Goal: Task Accomplishment & Management: Manage account settings

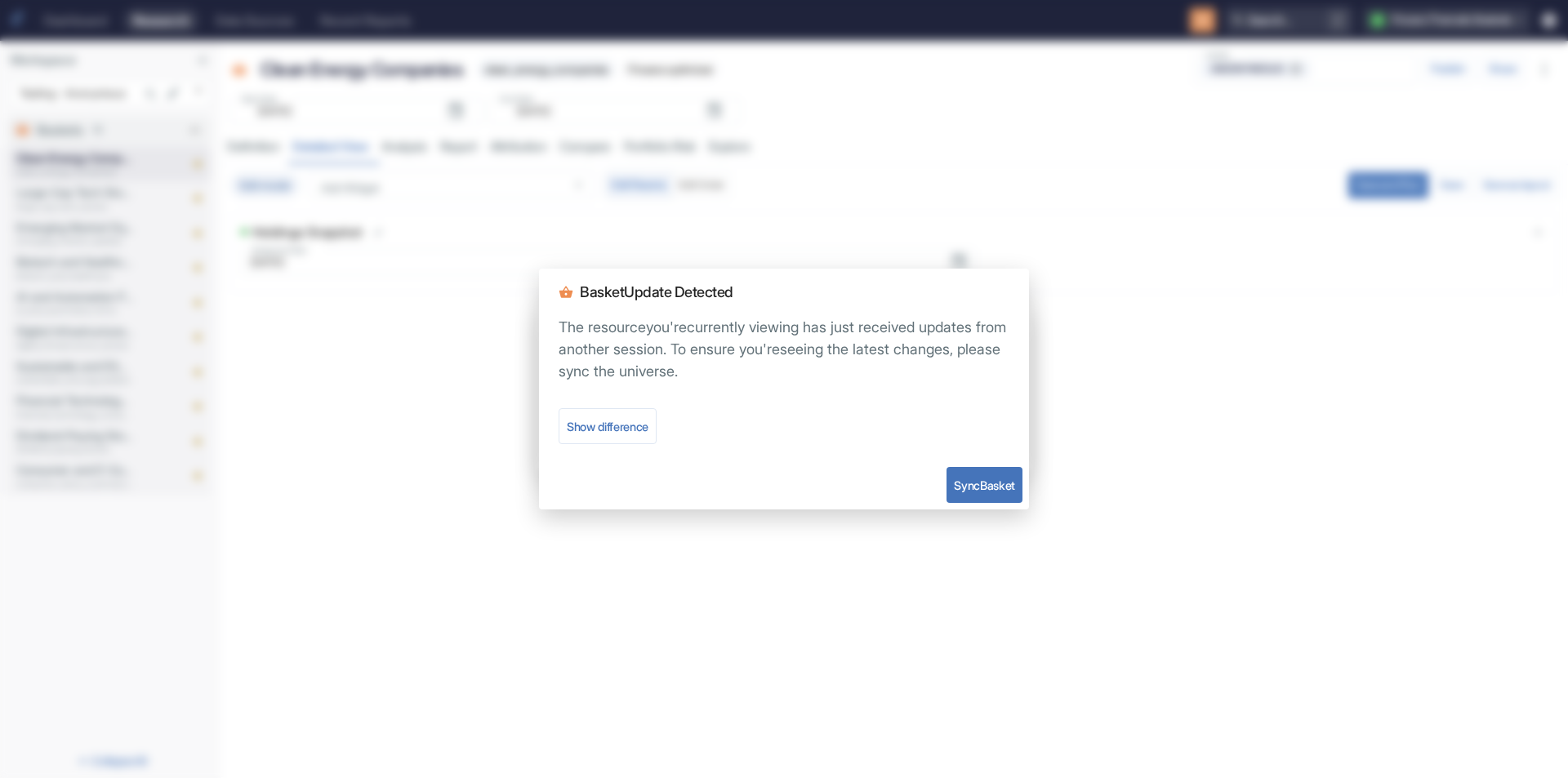
click at [939, 477] on div "Sync Basket" at bounding box center [784, 484] width 490 height 49
click at [948, 478] on button "Sync Basket" at bounding box center [985, 485] width 76 height 36
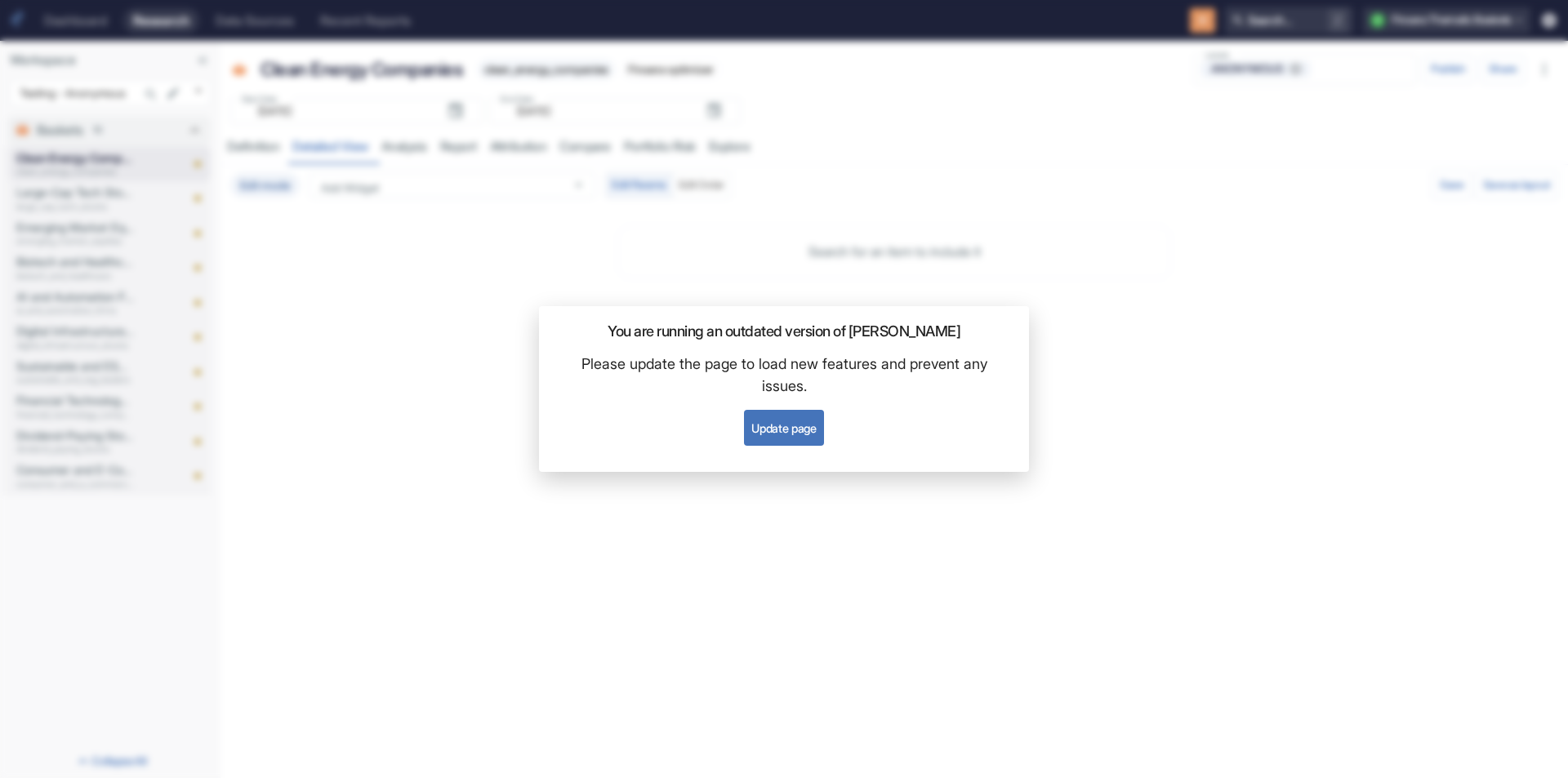
click at [773, 426] on button "Update page" at bounding box center [783, 428] width 79 height 36
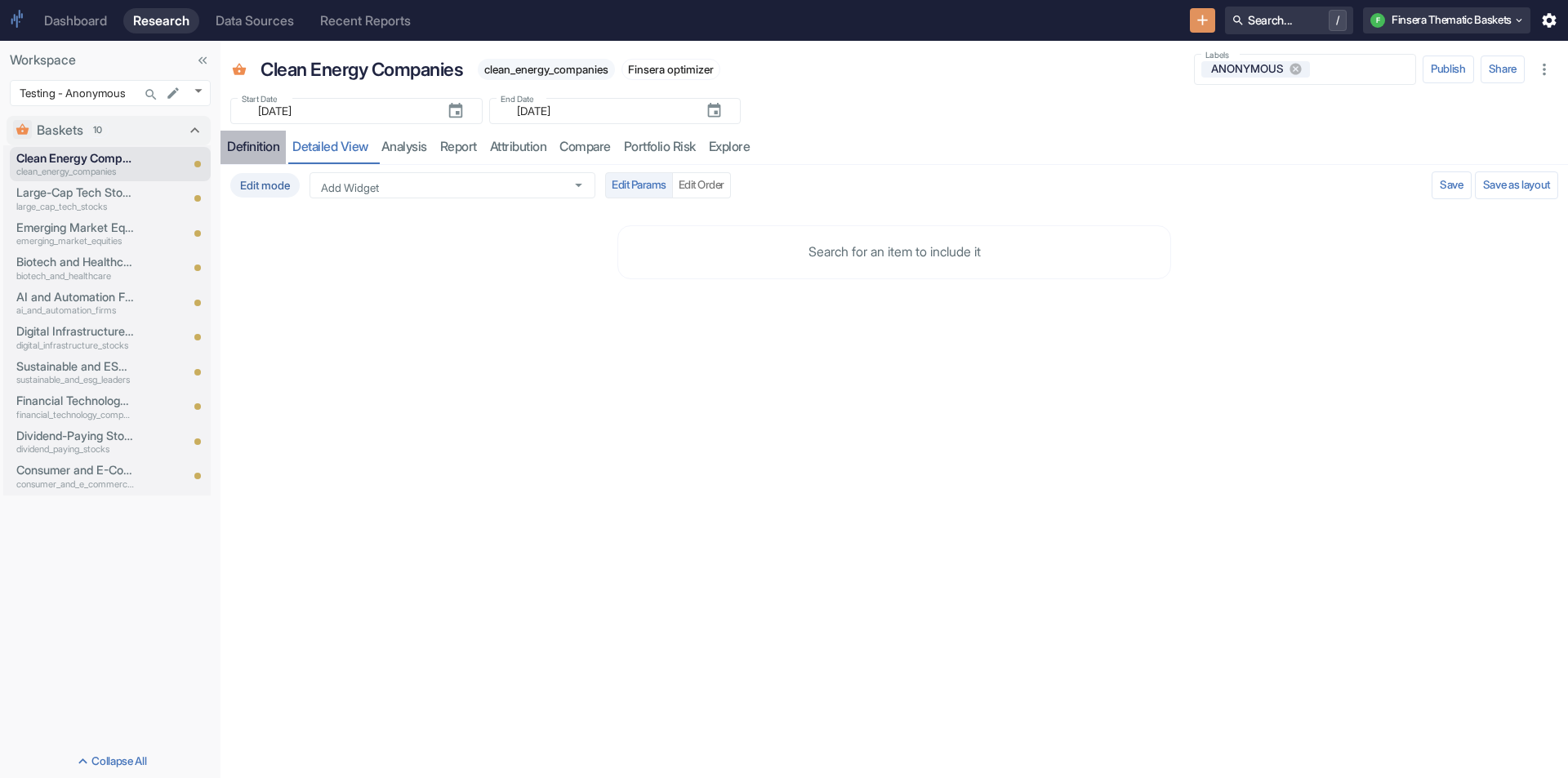
click at [253, 144] on div "Definition" at bounding box center [253, 146] width 53 height 16
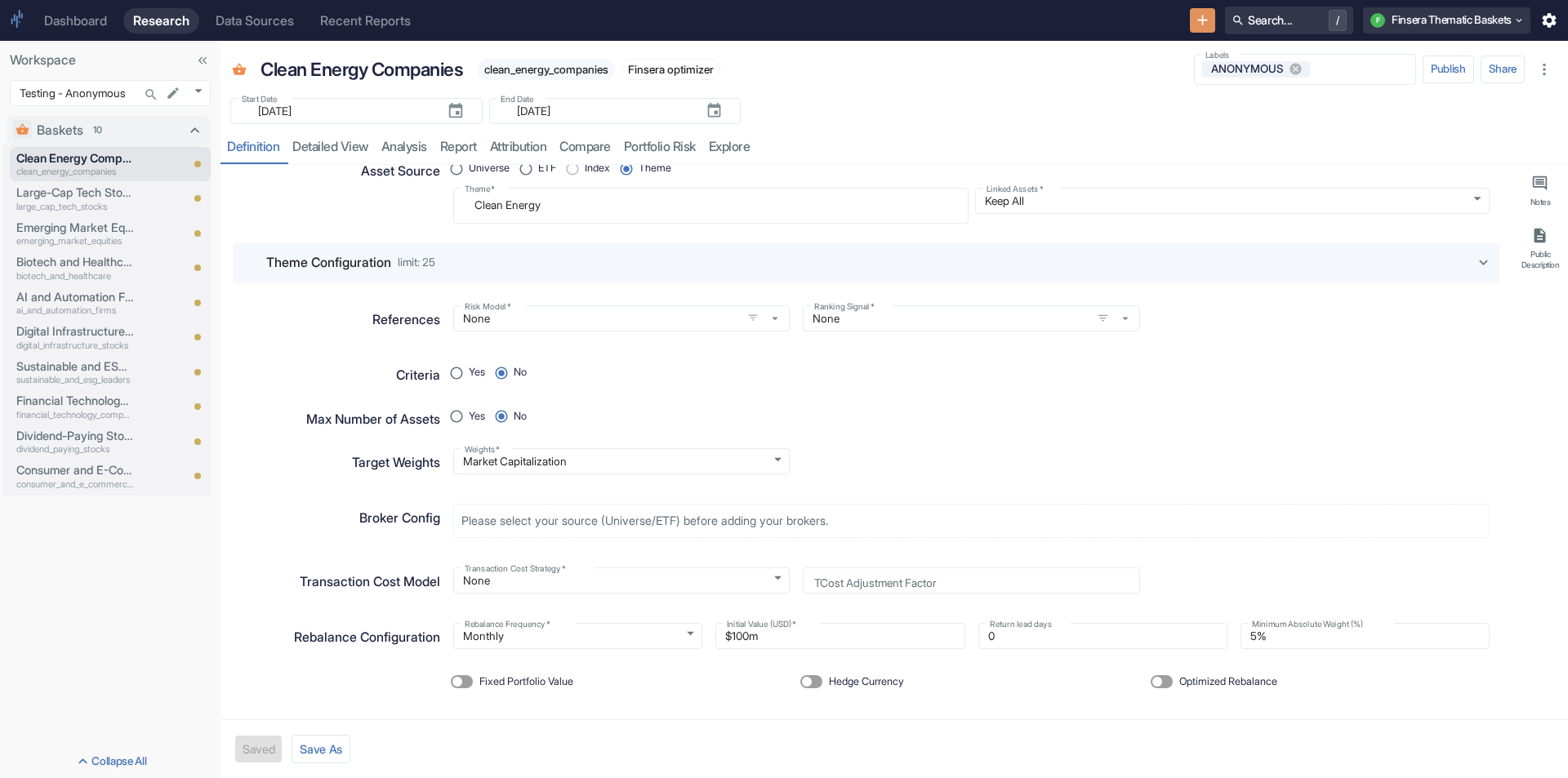
scroll to position [42, 0]
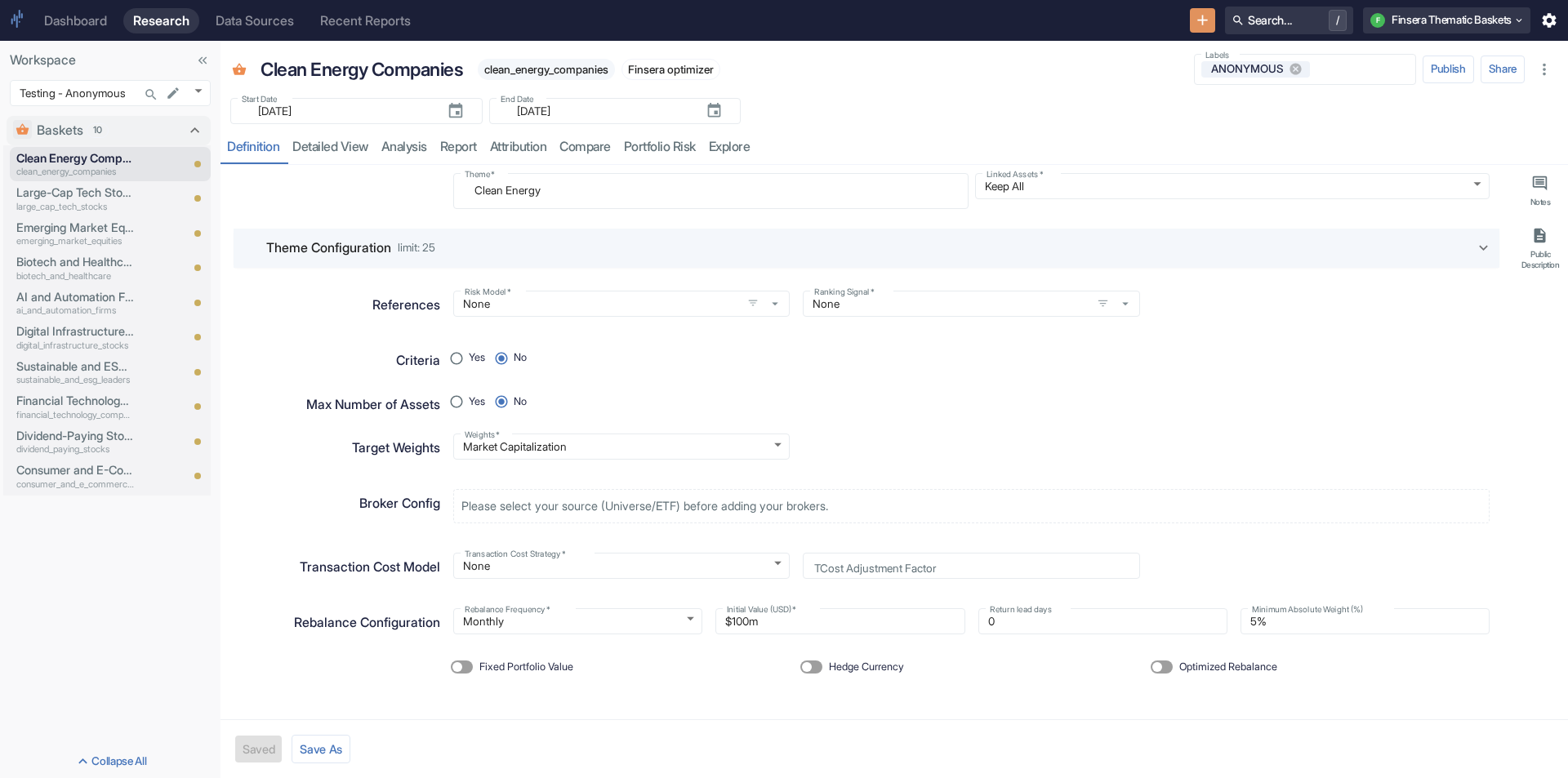
click at [1222, 674] on span "Optimized Rebalance" at bounding box center [1228, 667] width 98 height 15
click at [1177, 674] on input "Optimized Rebalance" at bounding box center [1156, 667] width 39 height 13
checkbox input "true"
radio input "true"
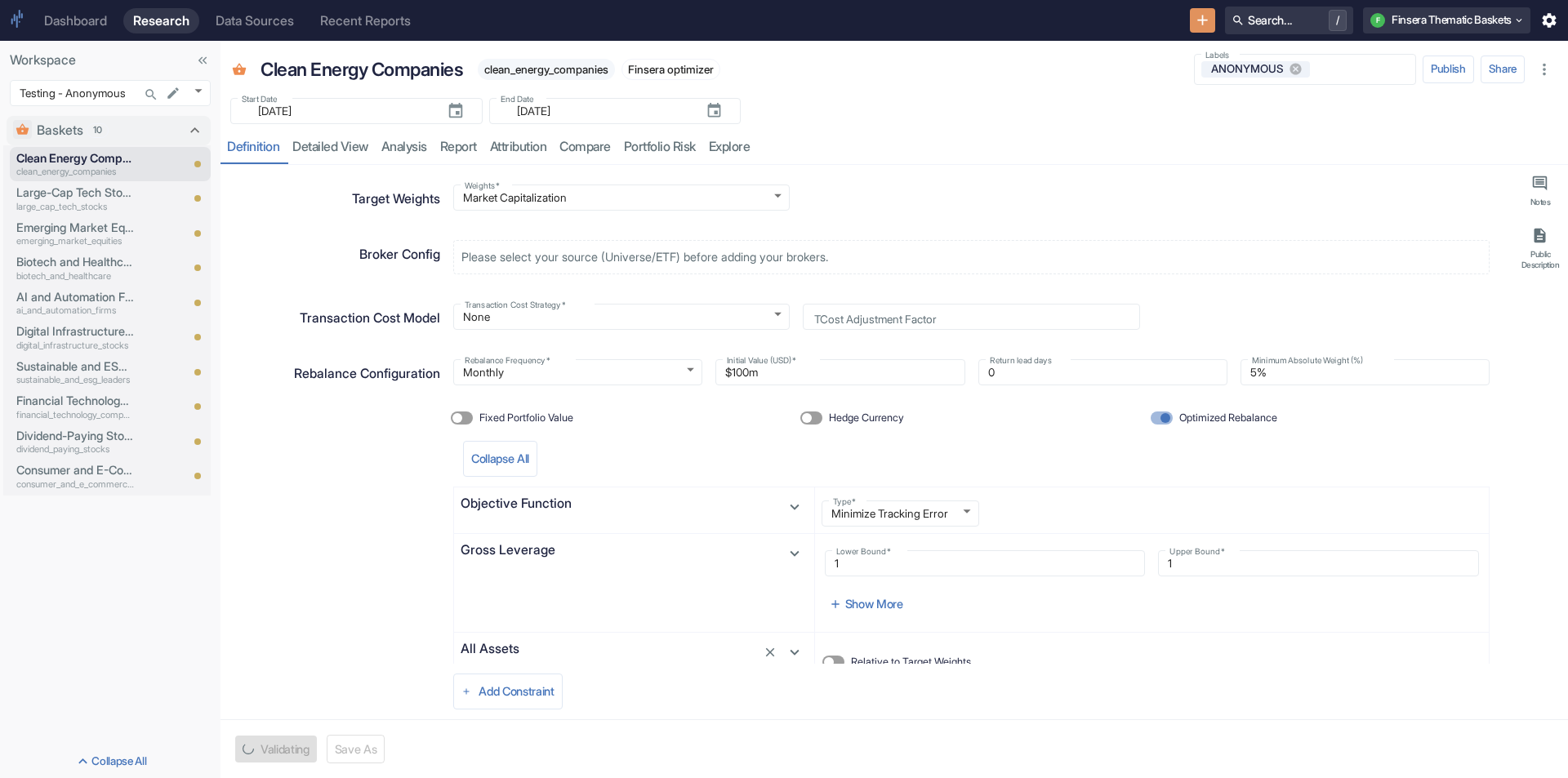
scroll to position [369, 0]
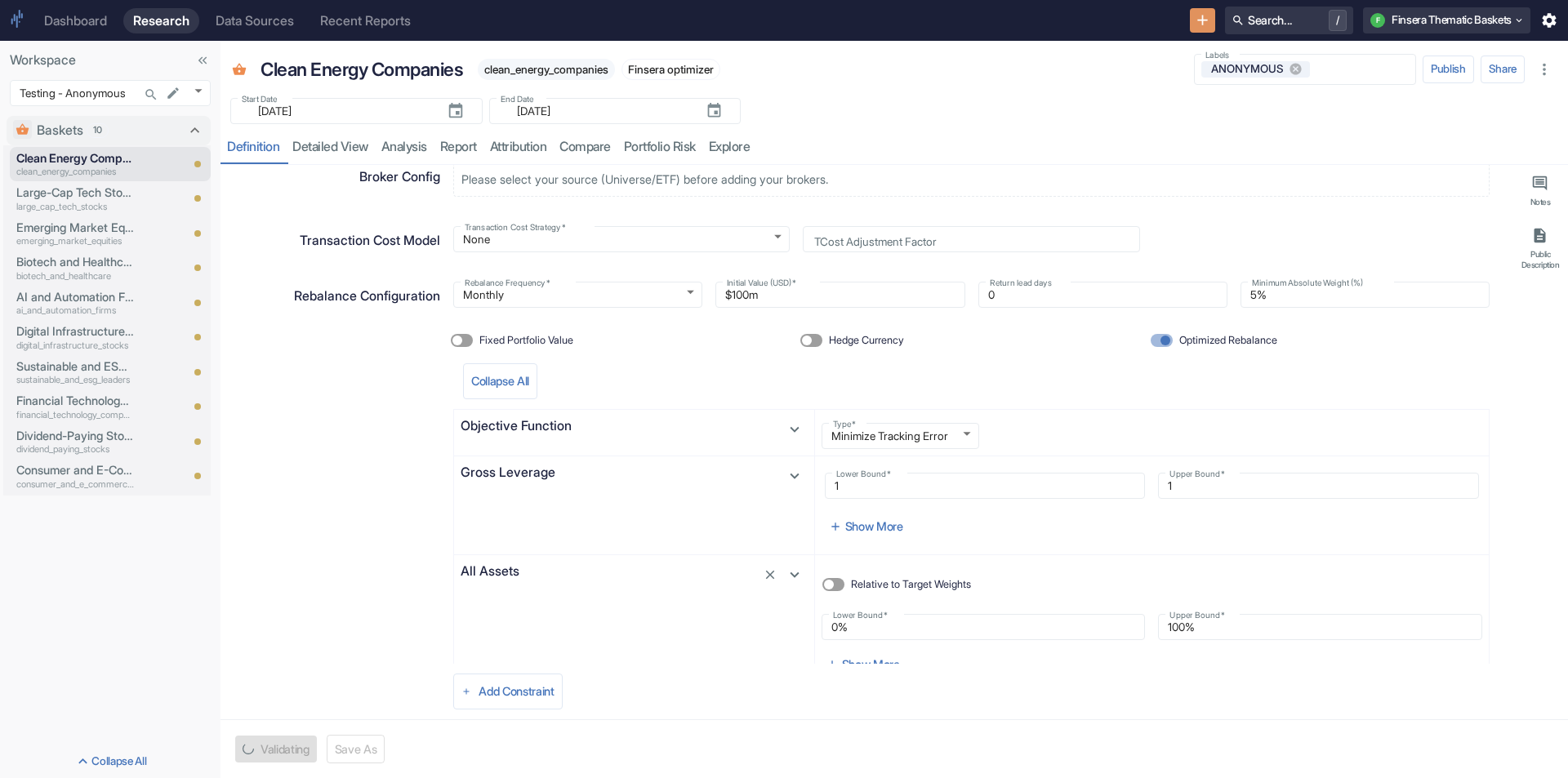
type textarea "x"
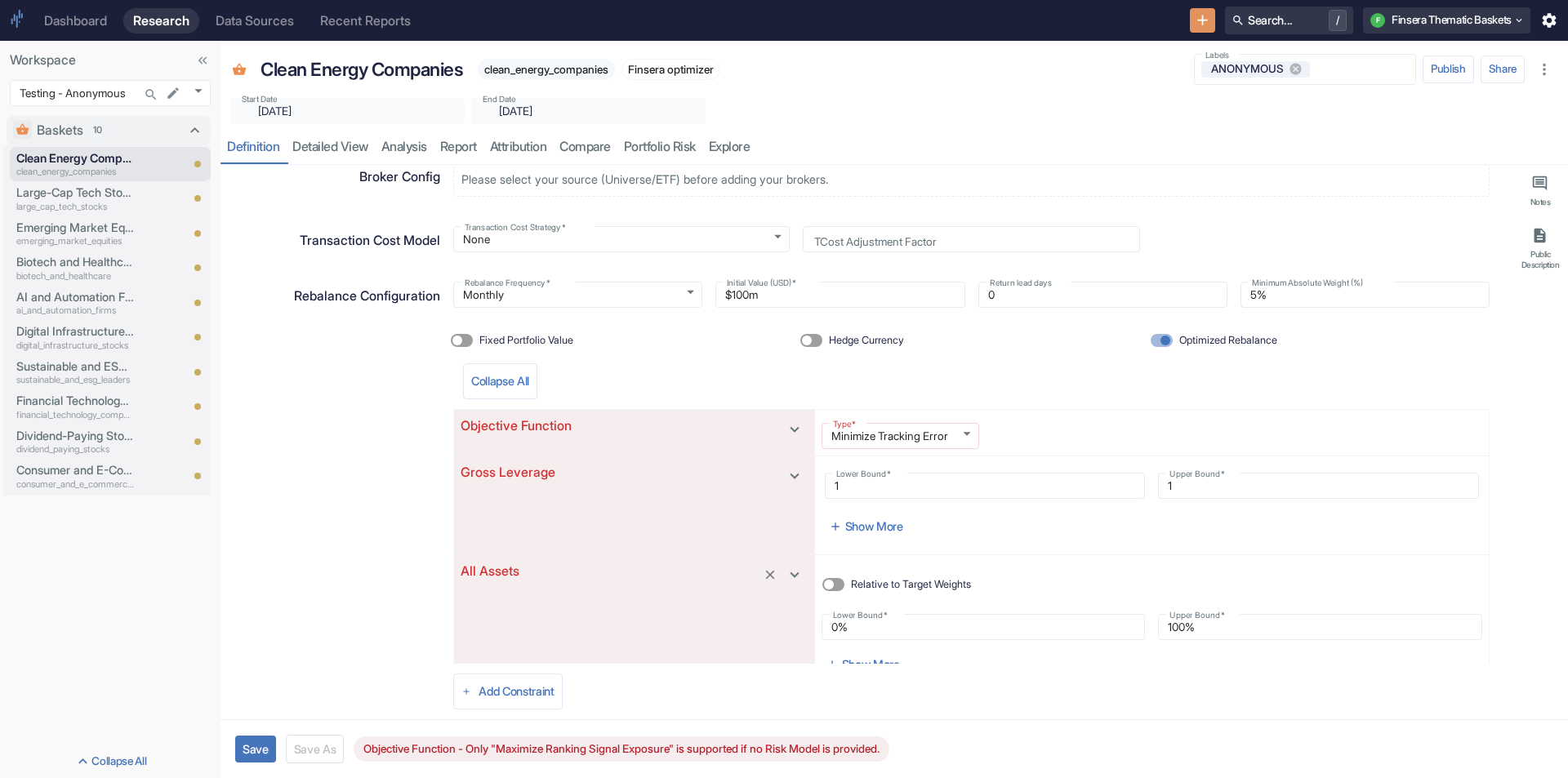
scroll to position [433, 0]
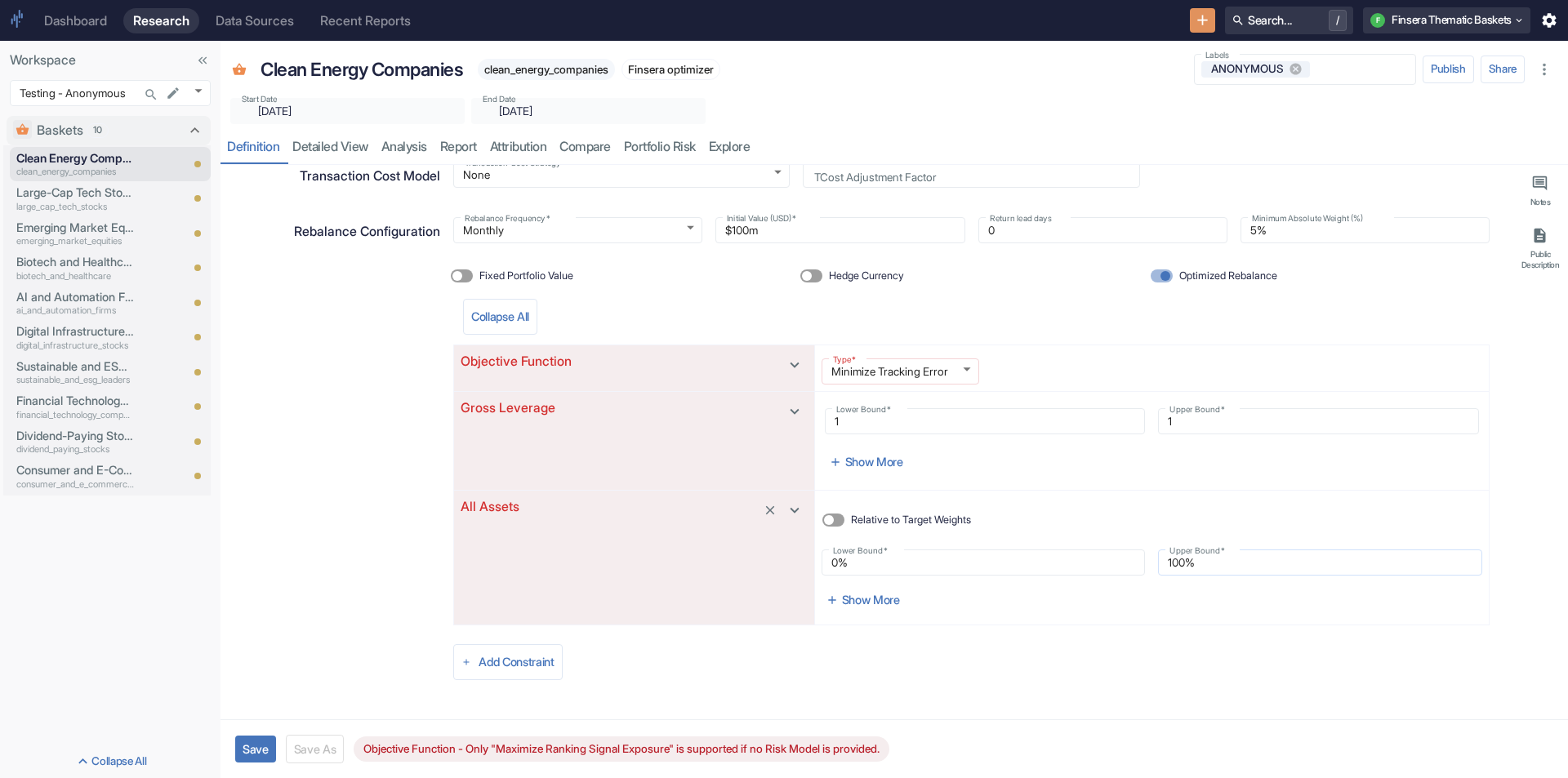
click at [1210, 568] on input "100%" at bounding box center [1321, 562] width 325 height 20
type input "2%"
type textarea "x"
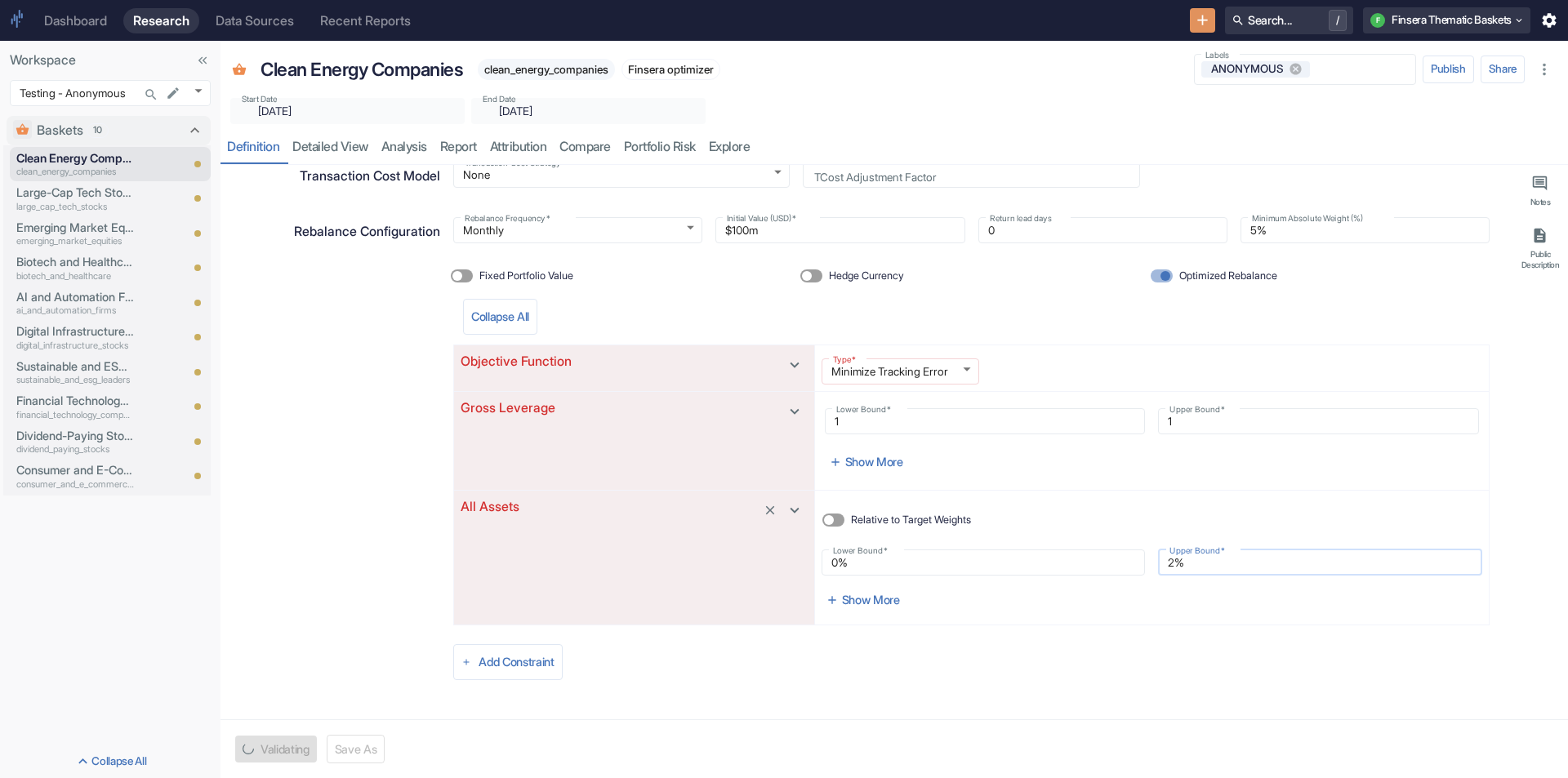
type input "20%"
type textarea "x"
type input "20%"
click at [1190, 663] on div "Add Constraint" at bounding box center [971, 662] width 1036 height 55
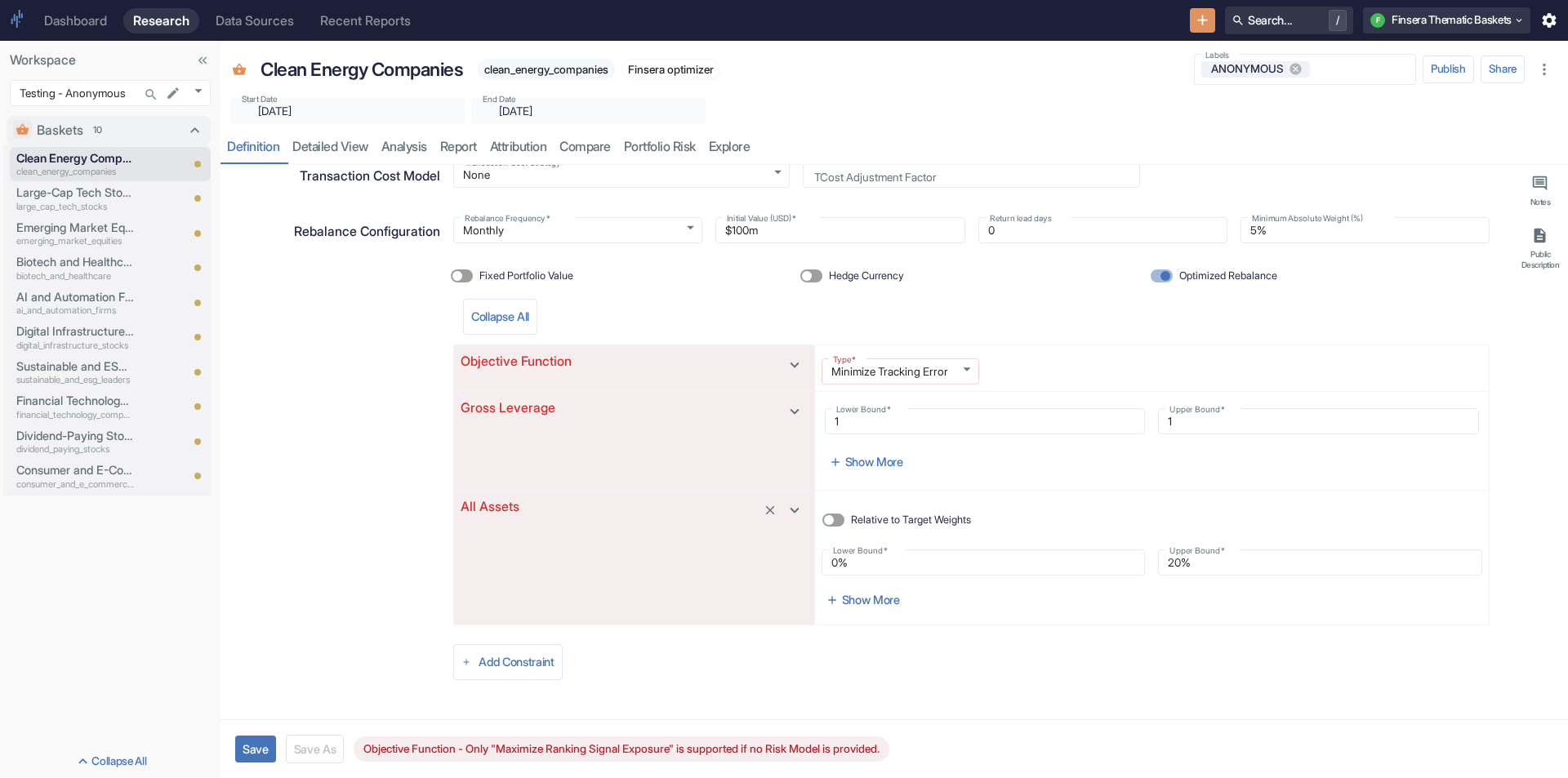
click at [908, 364] on body "Dashboard Research Data Sources Recent Reports Search... / F Finsera Thematic B…" at bounding box center [784, 389] width 1568 height 778
click at [955, 323] on div at bounding box center [784, 389] width 1568 height 778
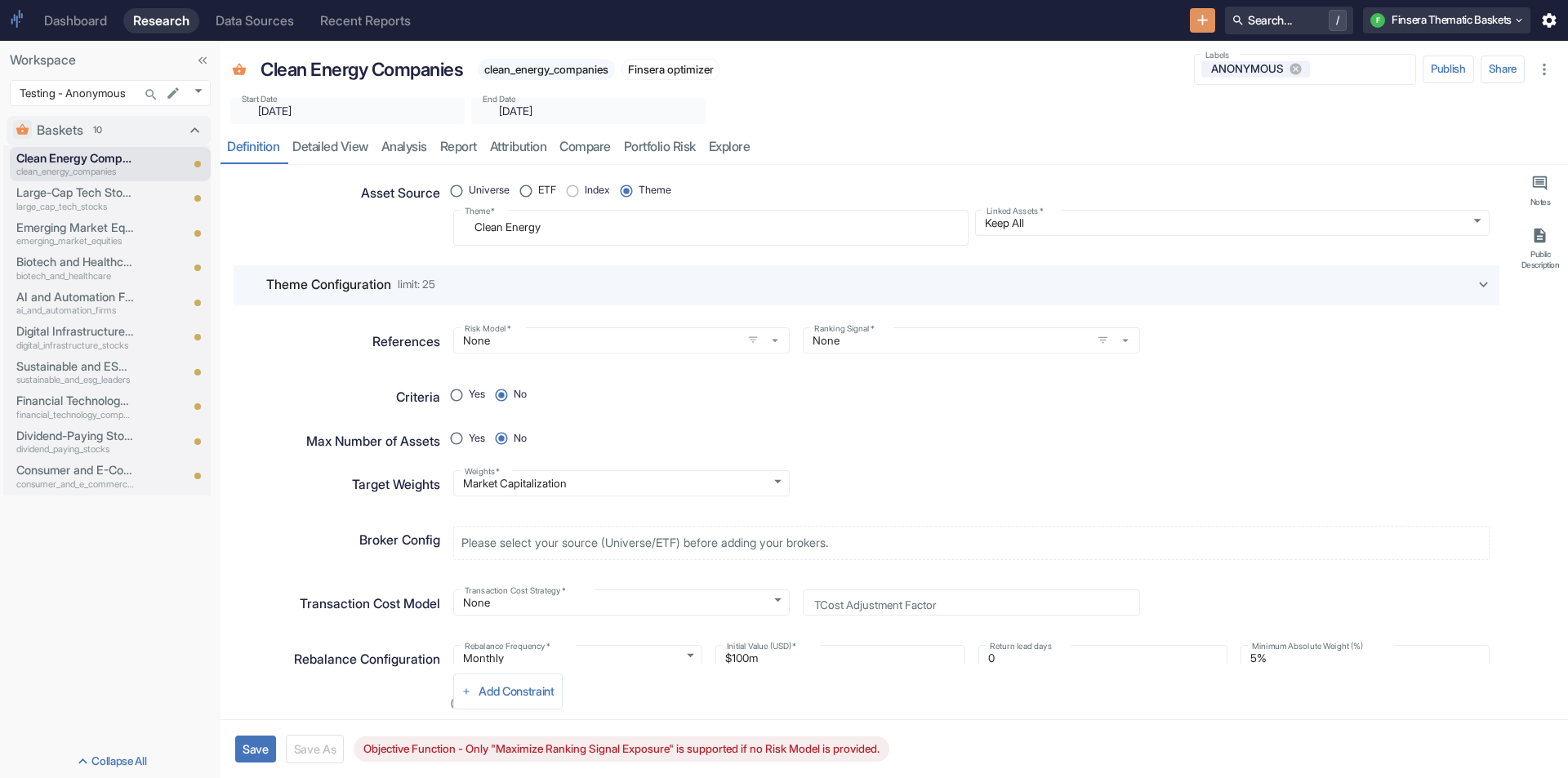
scroll to position [0, 0]
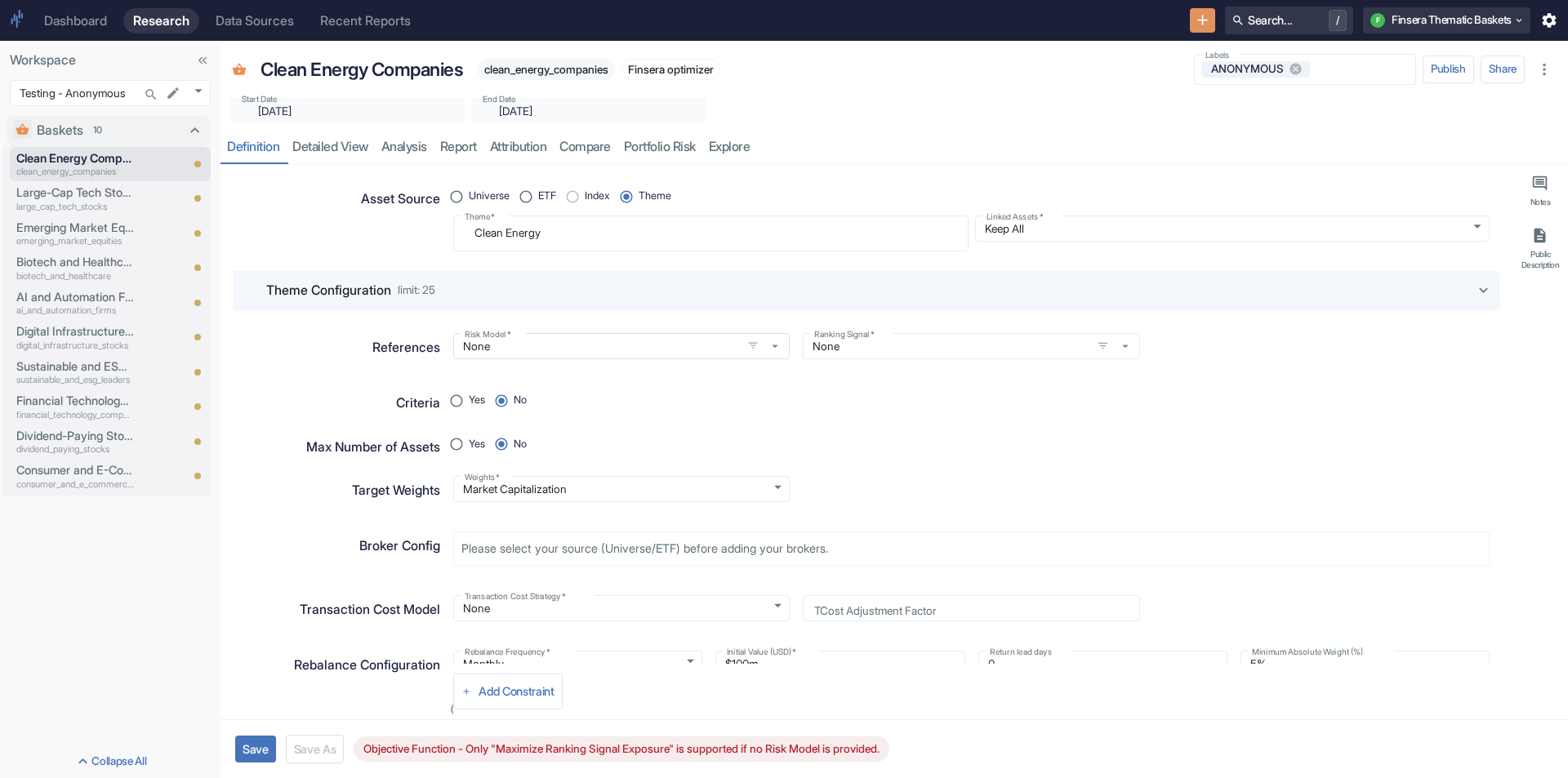
click at [526, 351] on input "None" at bounding box center [598, 346] width 279 height 14
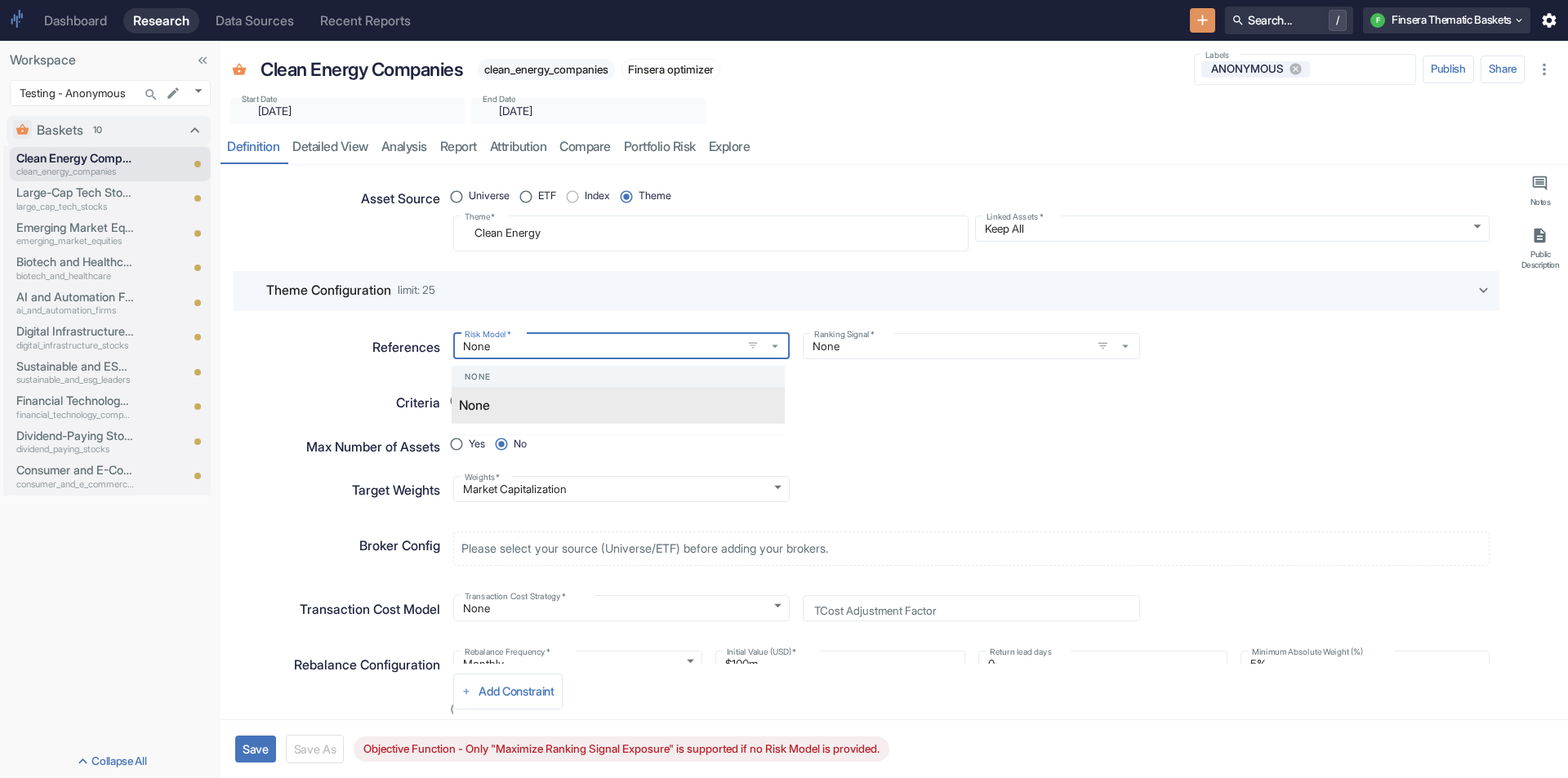
click at [517, 411] on div "None" at bounding box center [585, 406] width 253 height 20
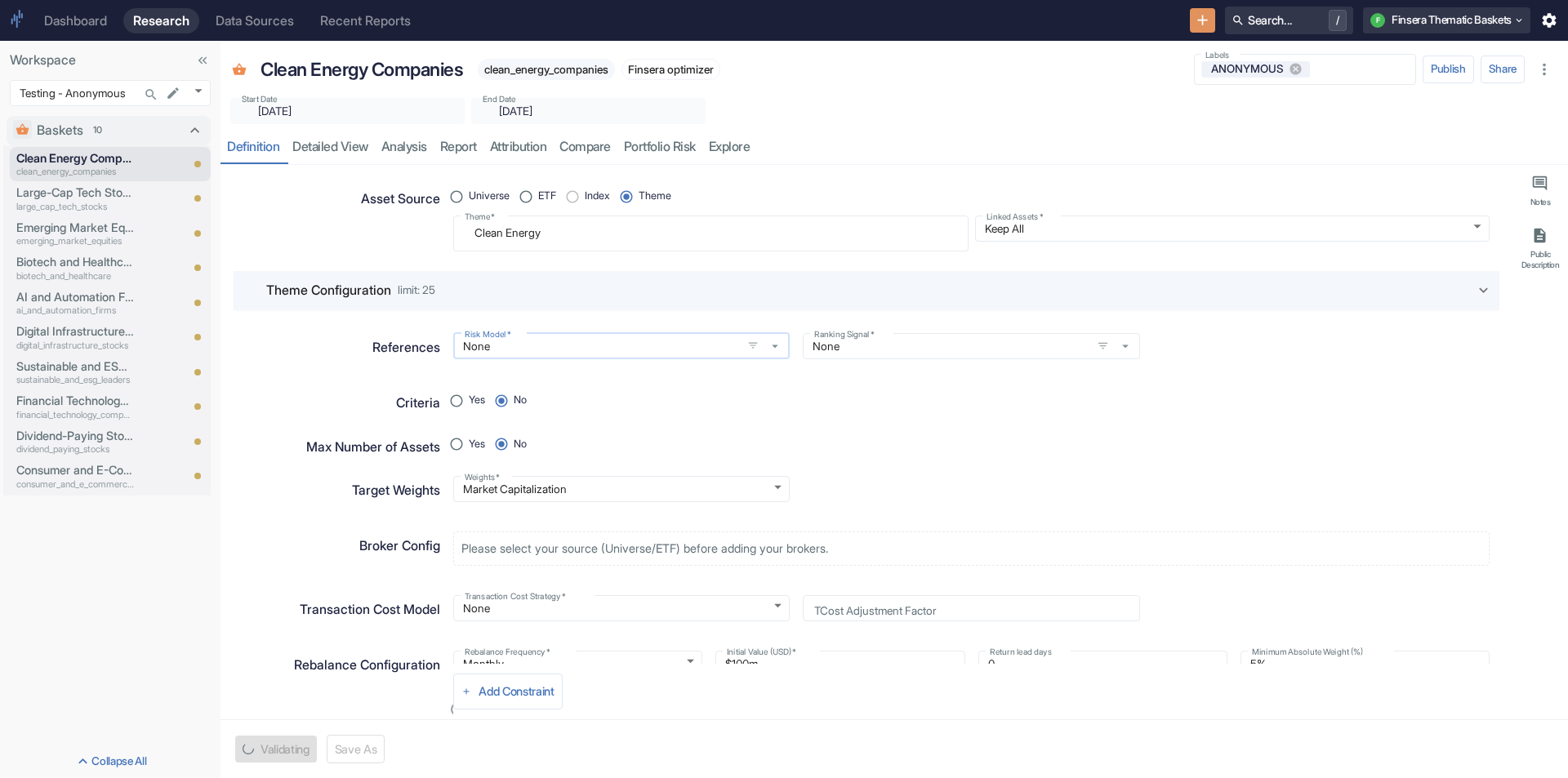
click at [643, 357] on div "None Risk Model   *" at bounding box center [622, 346] width 336 height 26
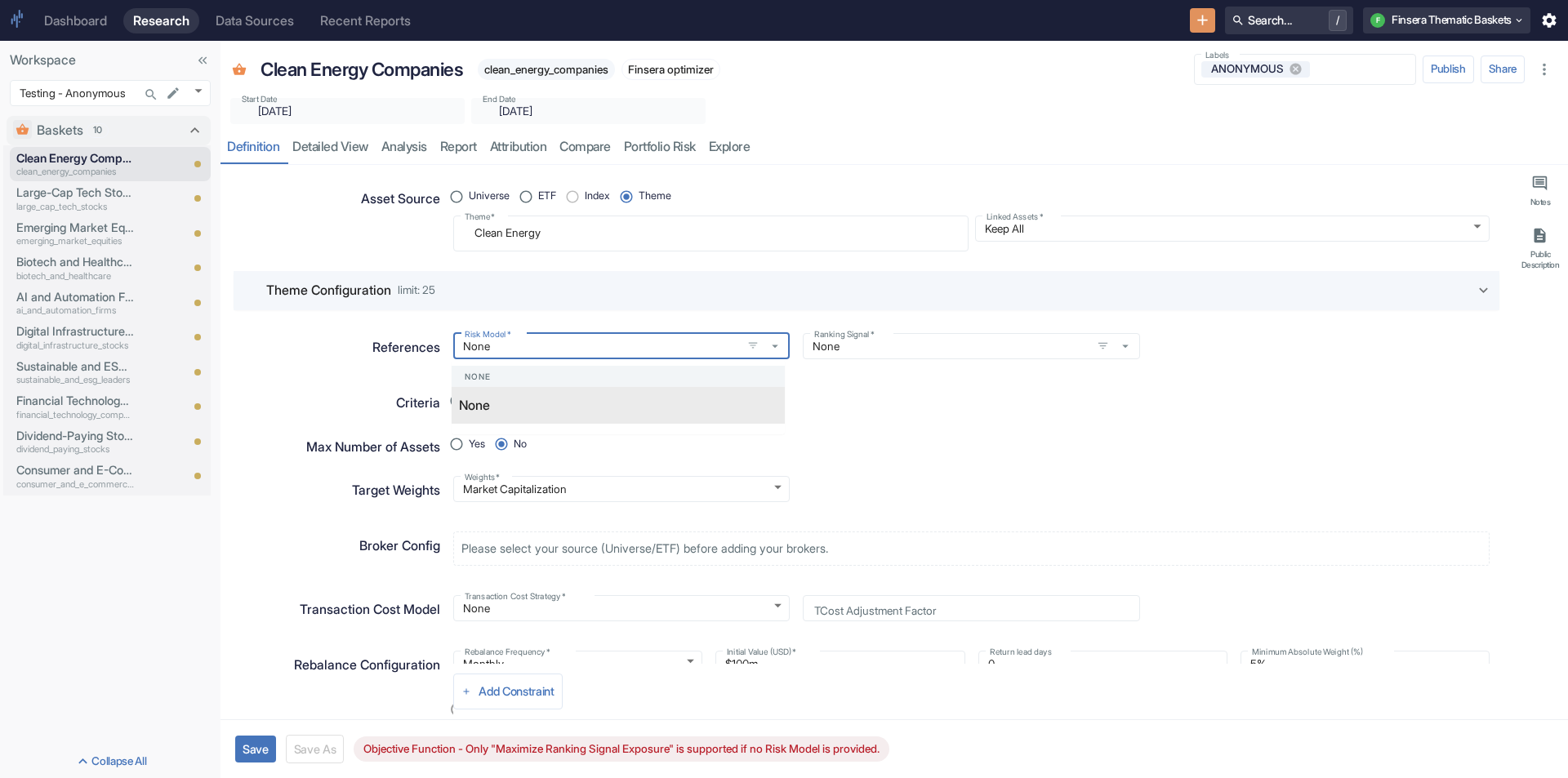
click at [628, 403] on div "None" at bounding box center [585, 406] width 253 height 20
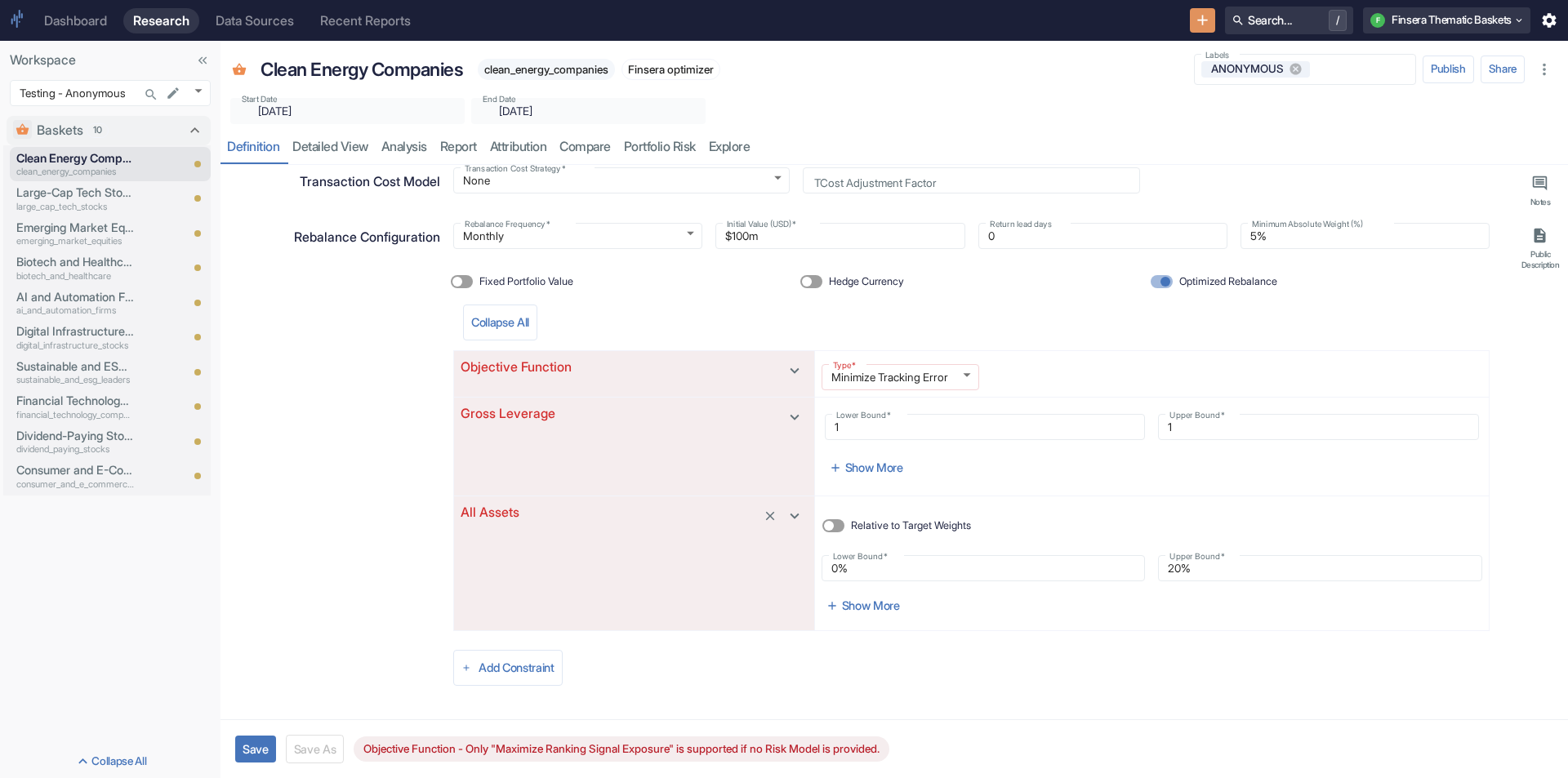
scroll to position [433, 0]
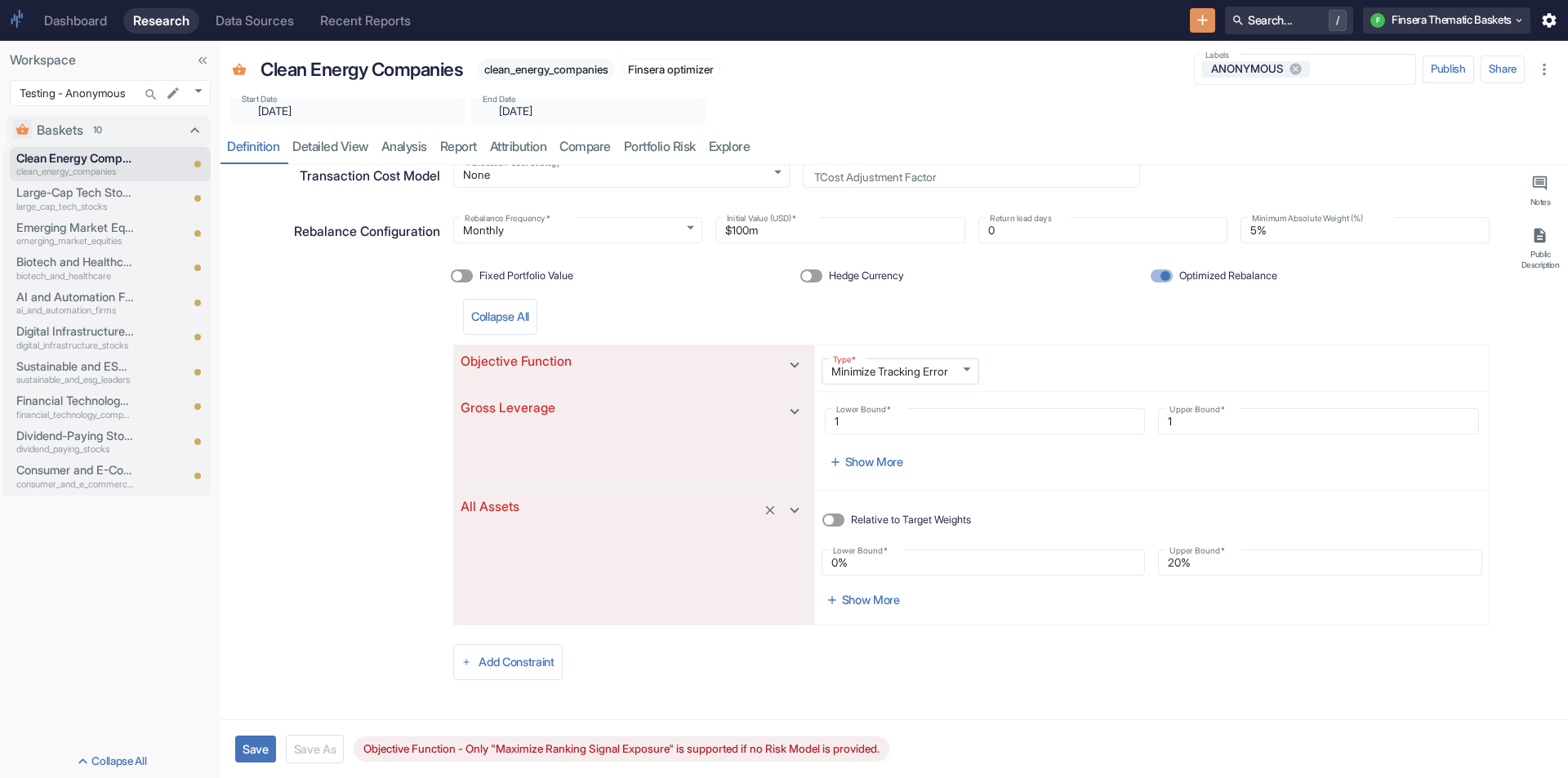
click at [891, 386] on div "Type   * Minimize Tracking Error min_risk_only Type   *" at bounding box center [1153, 371] width 674 height 39
click at [895, 372] on body "Dashboard Research Data Sources Recent Reports Search... / F Finsera Thematic B…" at bounding box center [784, 389] width 1568 height 778
click at [879, 420] on li "Maximize Ranking Signal Exposure" at bounding box center [892, 426] width 185 height 23
type textarea "x"
type input "max_return_only"
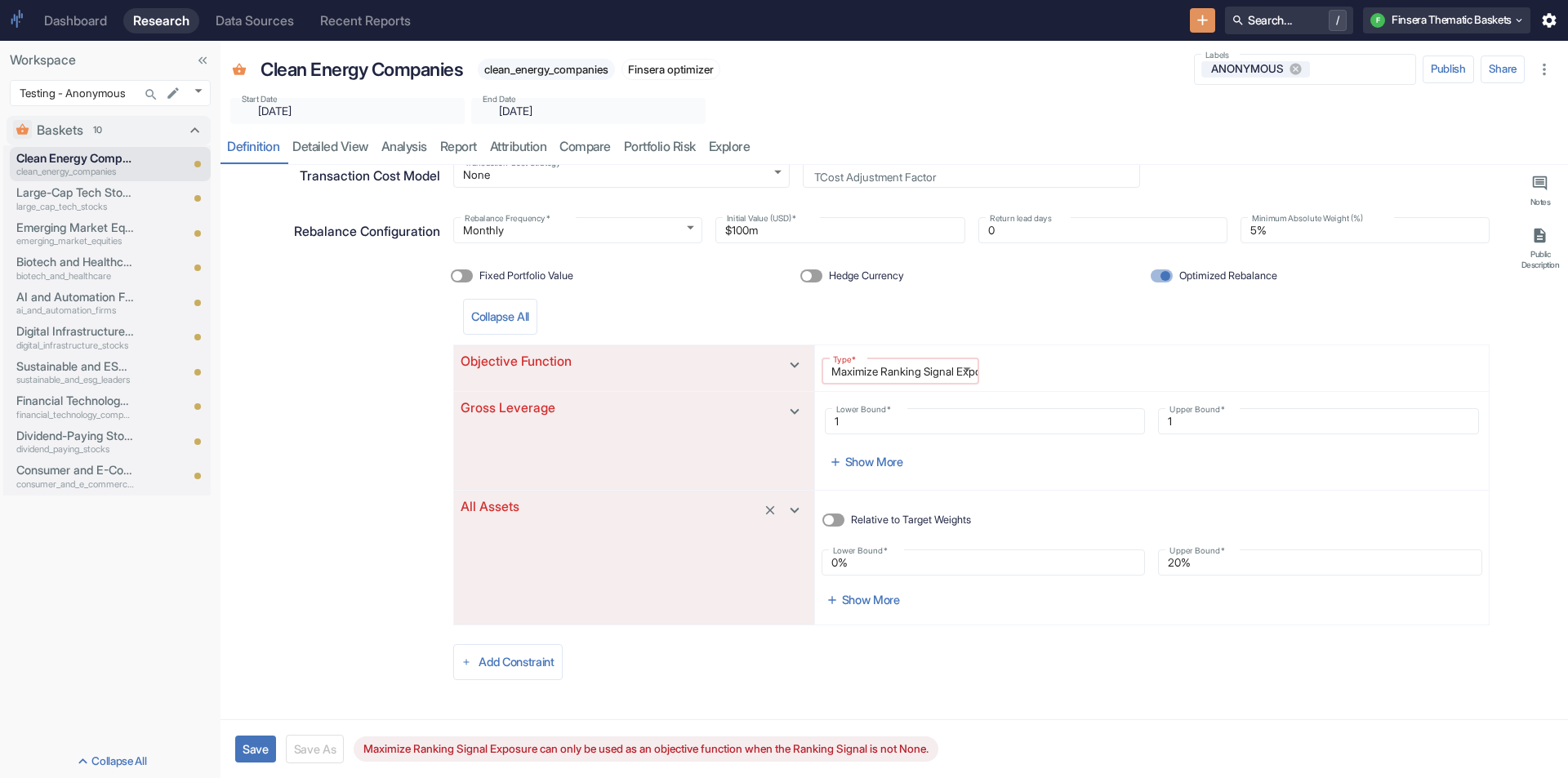
click at [943, 374] on body "Dashboard Research Data Sources Recent Reports Search... / F Finsera Thematic B…" at bounding box center [784, 389] width 1568 height 778
click at [917, 396] on li "Minimize Tracking Error" at bounding box center [892, 403] width 185 height 23
type textarea "x"
type input "min_risk_only"
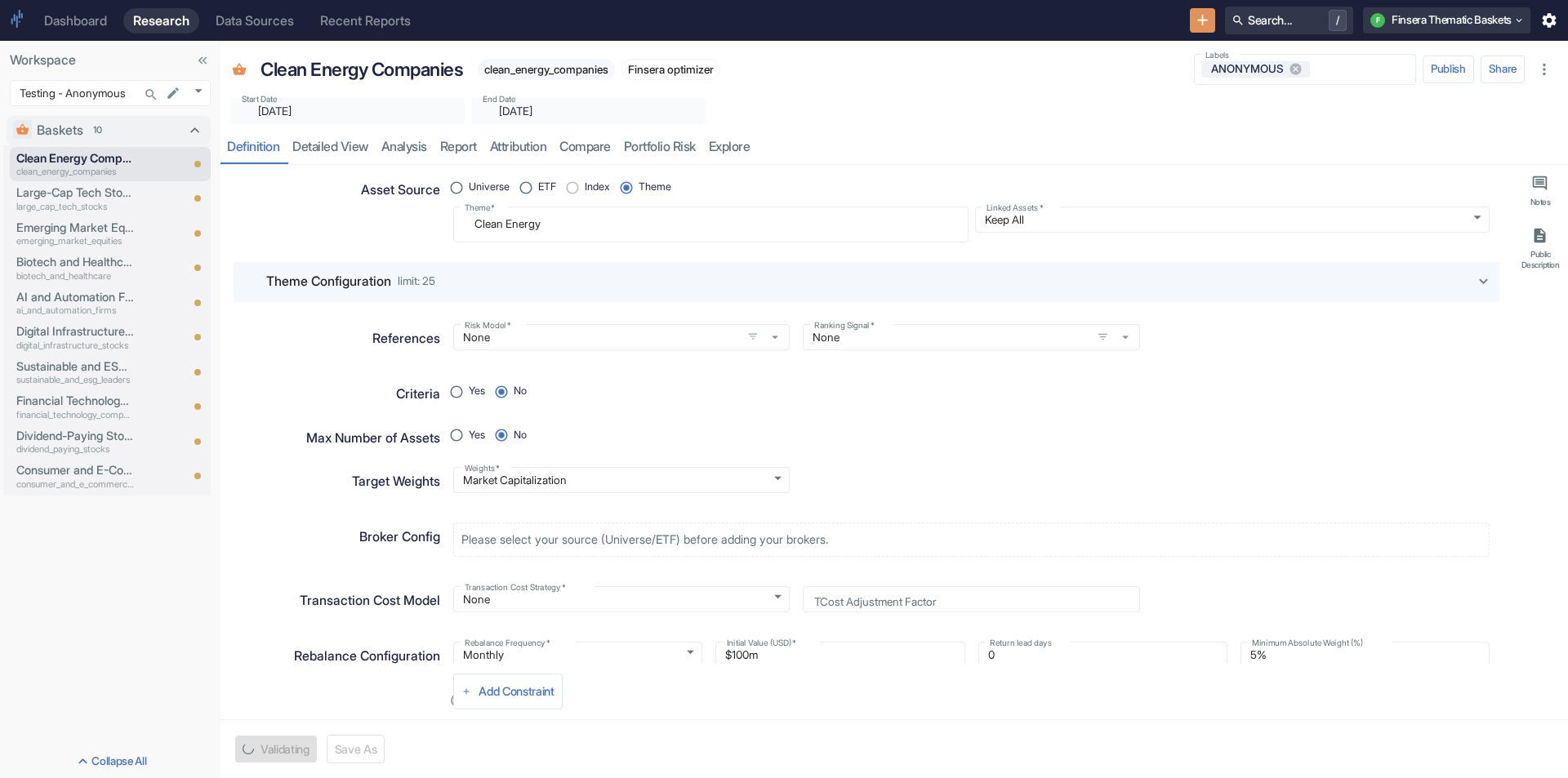
scroll to position [0, 0]
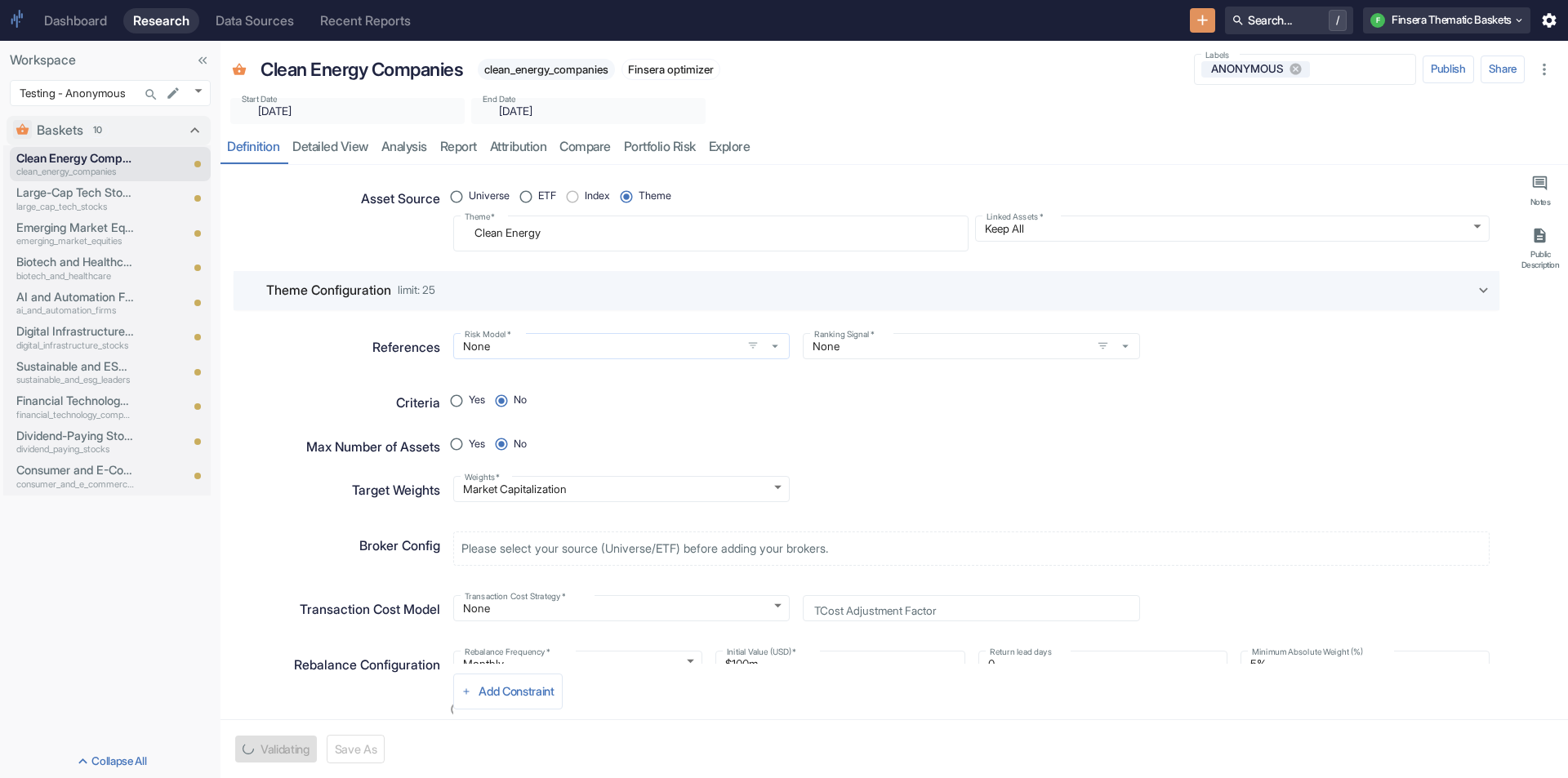
click at [682, 349] on input "None" at bounding box center [598, 346] width 279 height 14
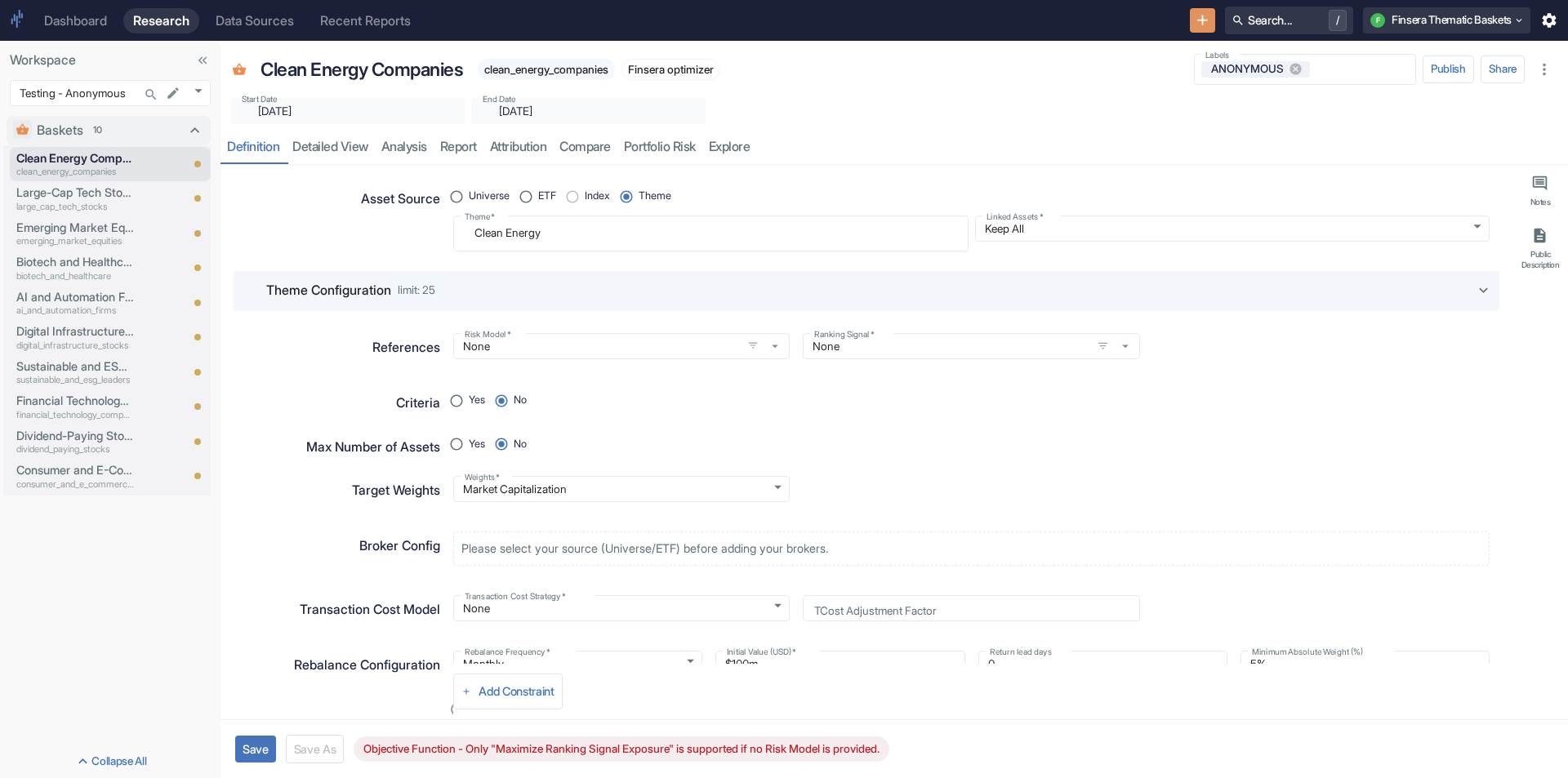
click at [848, 404] on div "Yes No" at bounding box center [971, 401] width 1036 height 25
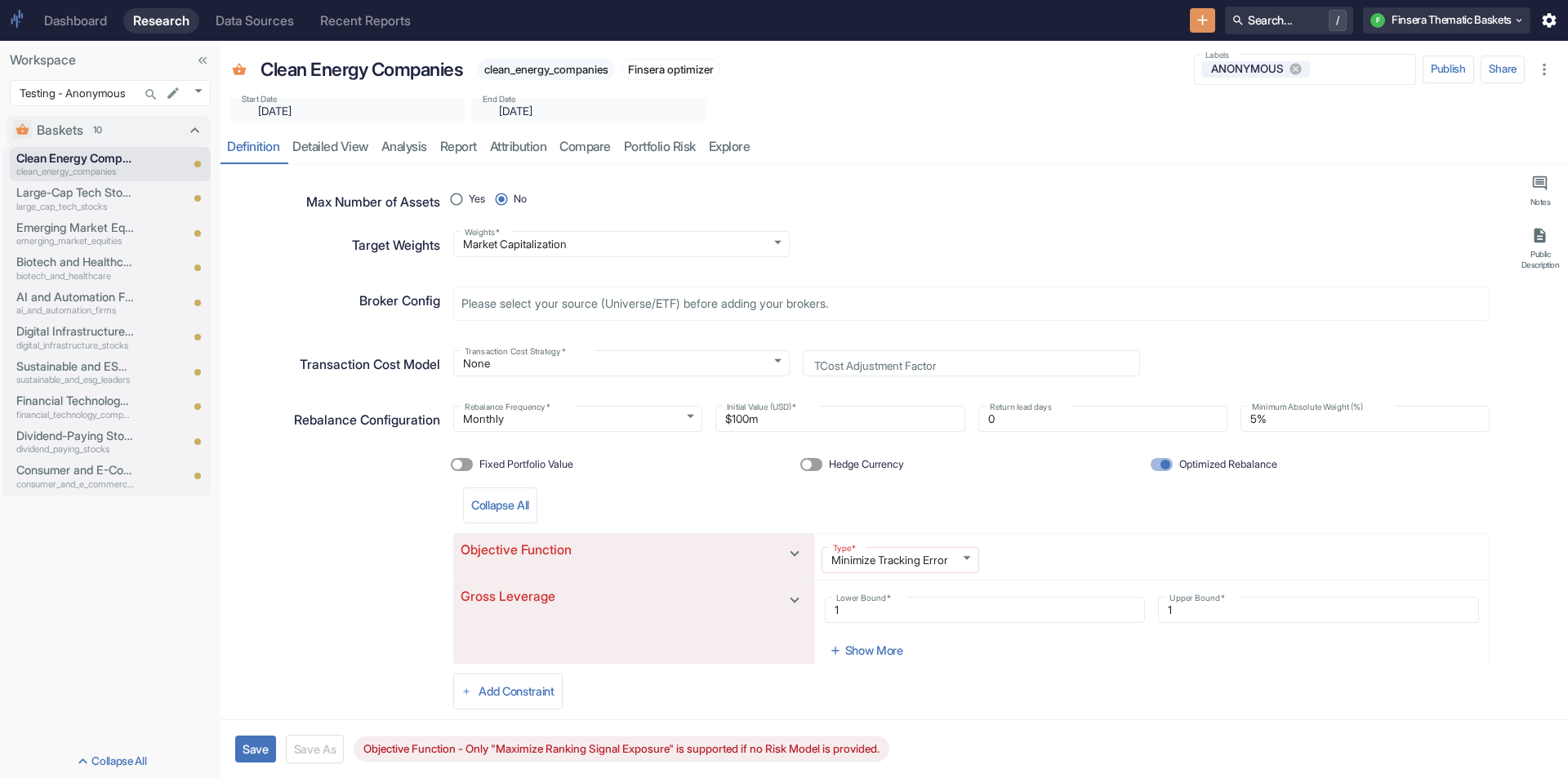
scroll to position [433, 0]
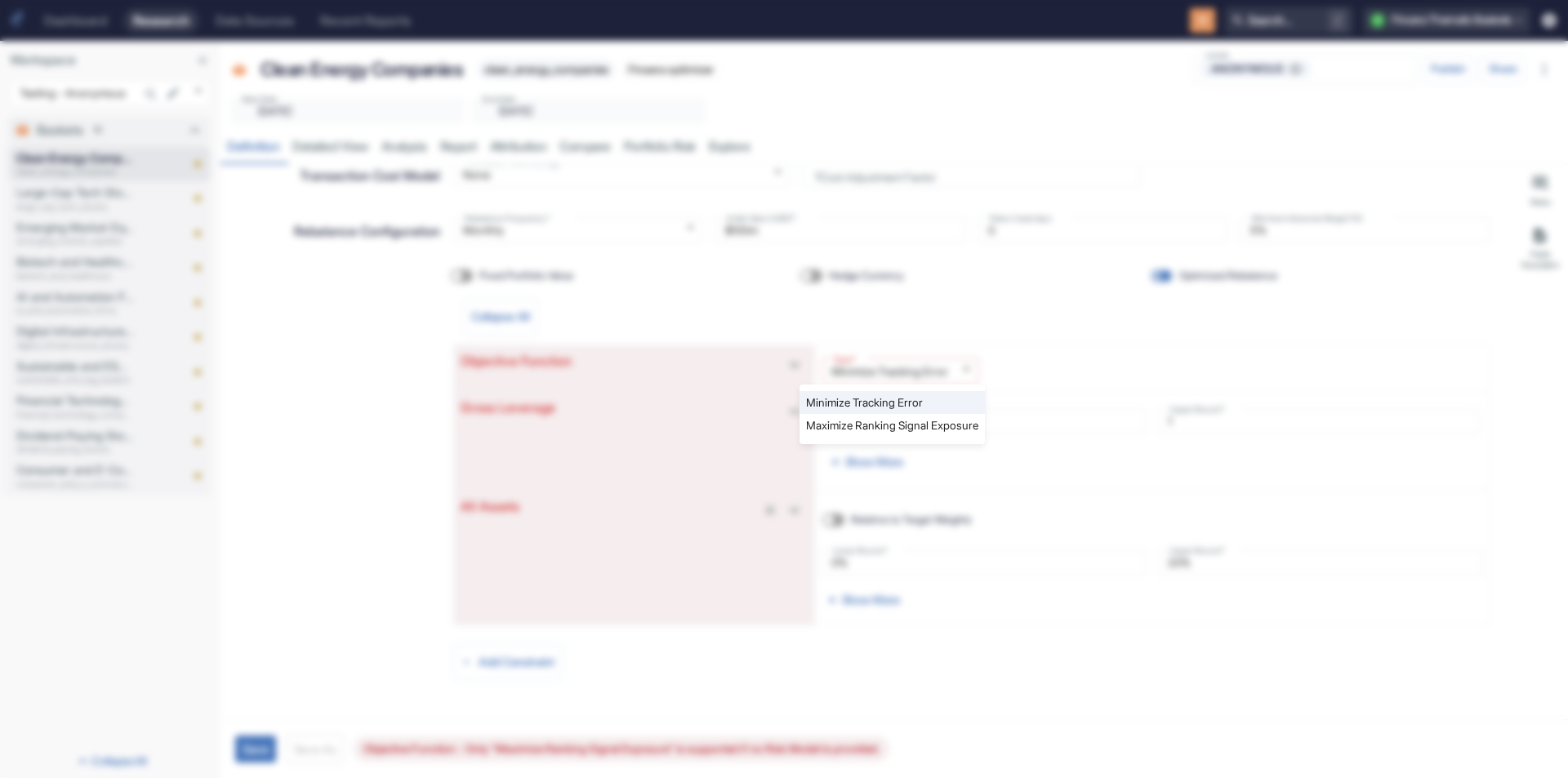
click at [917, 367] on body "Dashboard Research Data Sources Recent Reports Search... / F Finsera Thematic B…" at bounding box center [784, 389] width 1568 height 778
click at [898, 422] on li "Maximize Ranking Signal Exposure" at bounding box center [892, 426] width 185 height 23
type textarea "x"
type input "max_return_only"
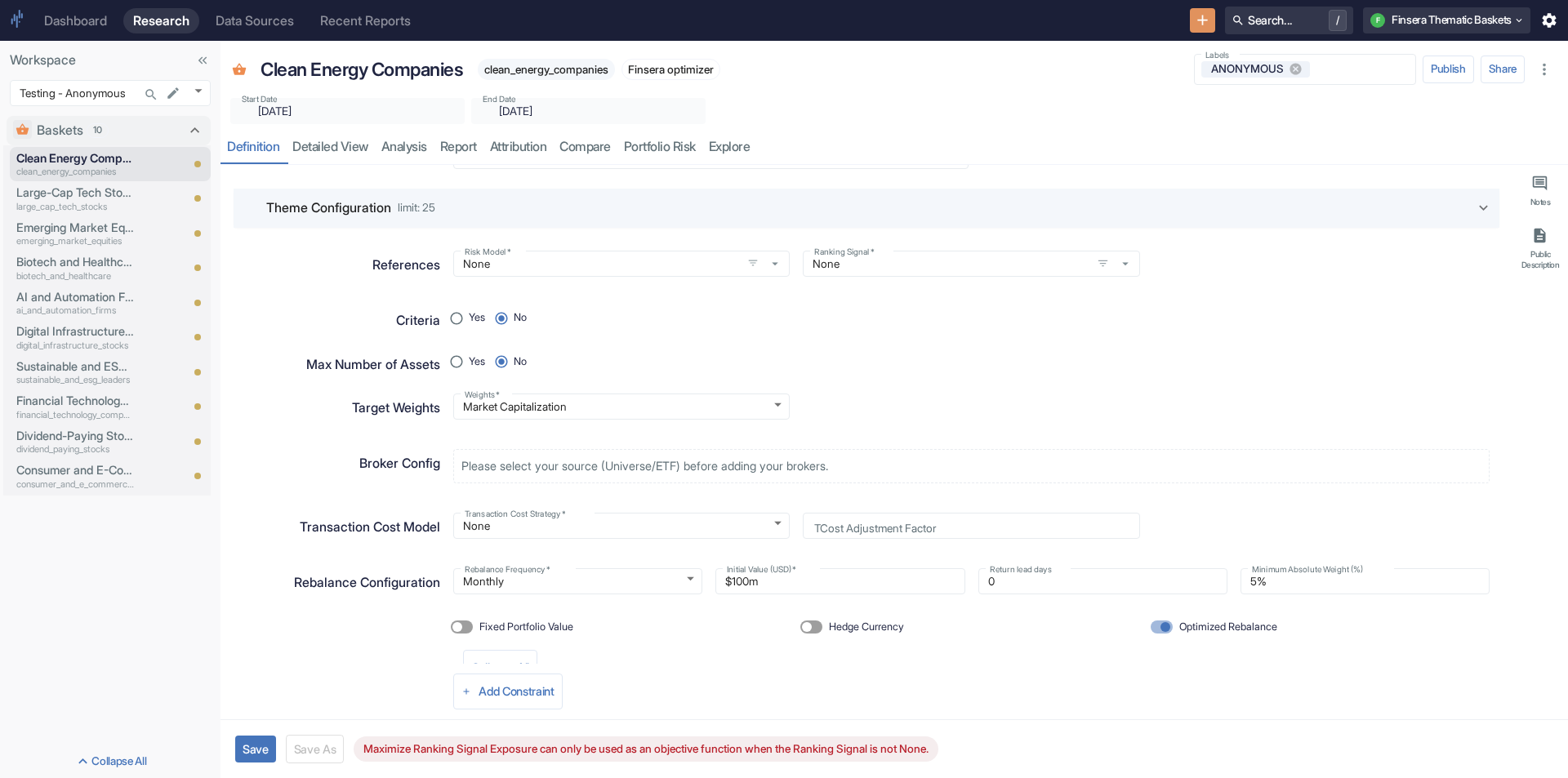
scroll to position [82, 0]
click at [761, 522] on body "Dashboard Research Data Sources Recent Reports Search... / F Finsera Thematic B…" at bounding box center [784, 389] width 1568 height 778
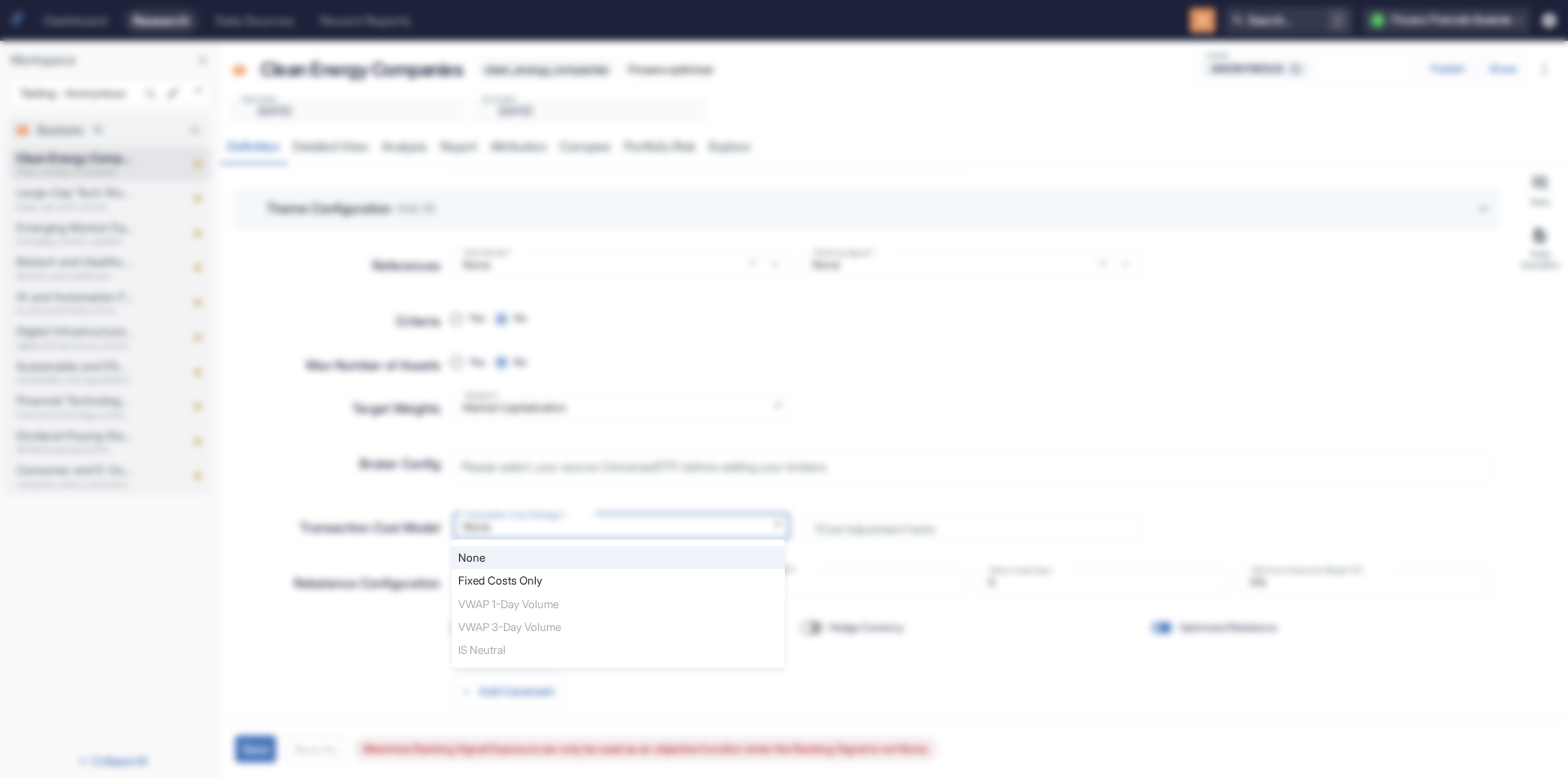
click at [858, 441] on div at bounding box center [784, 389] width 1568 height 778
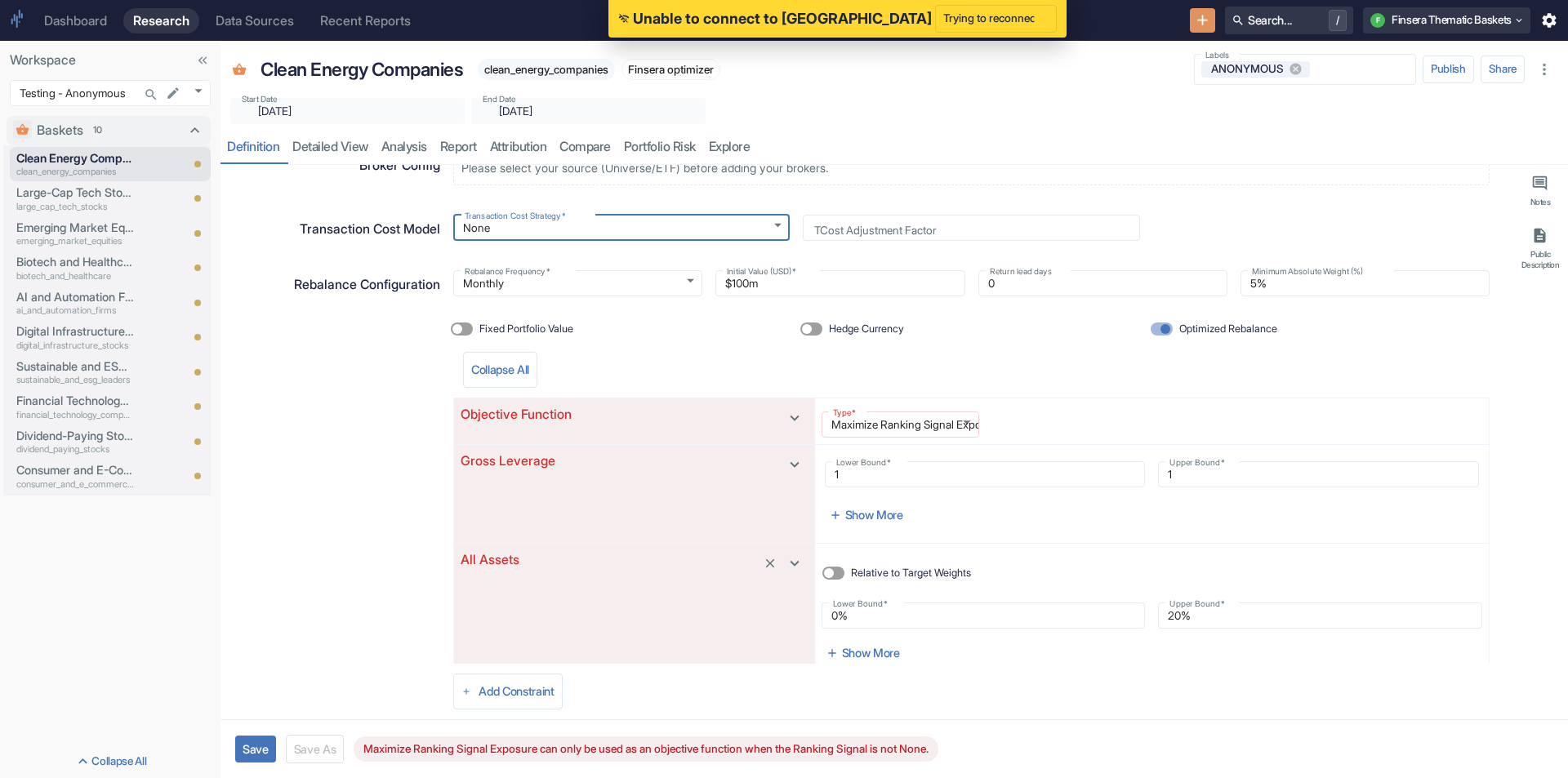
scroll to position [409, 0]
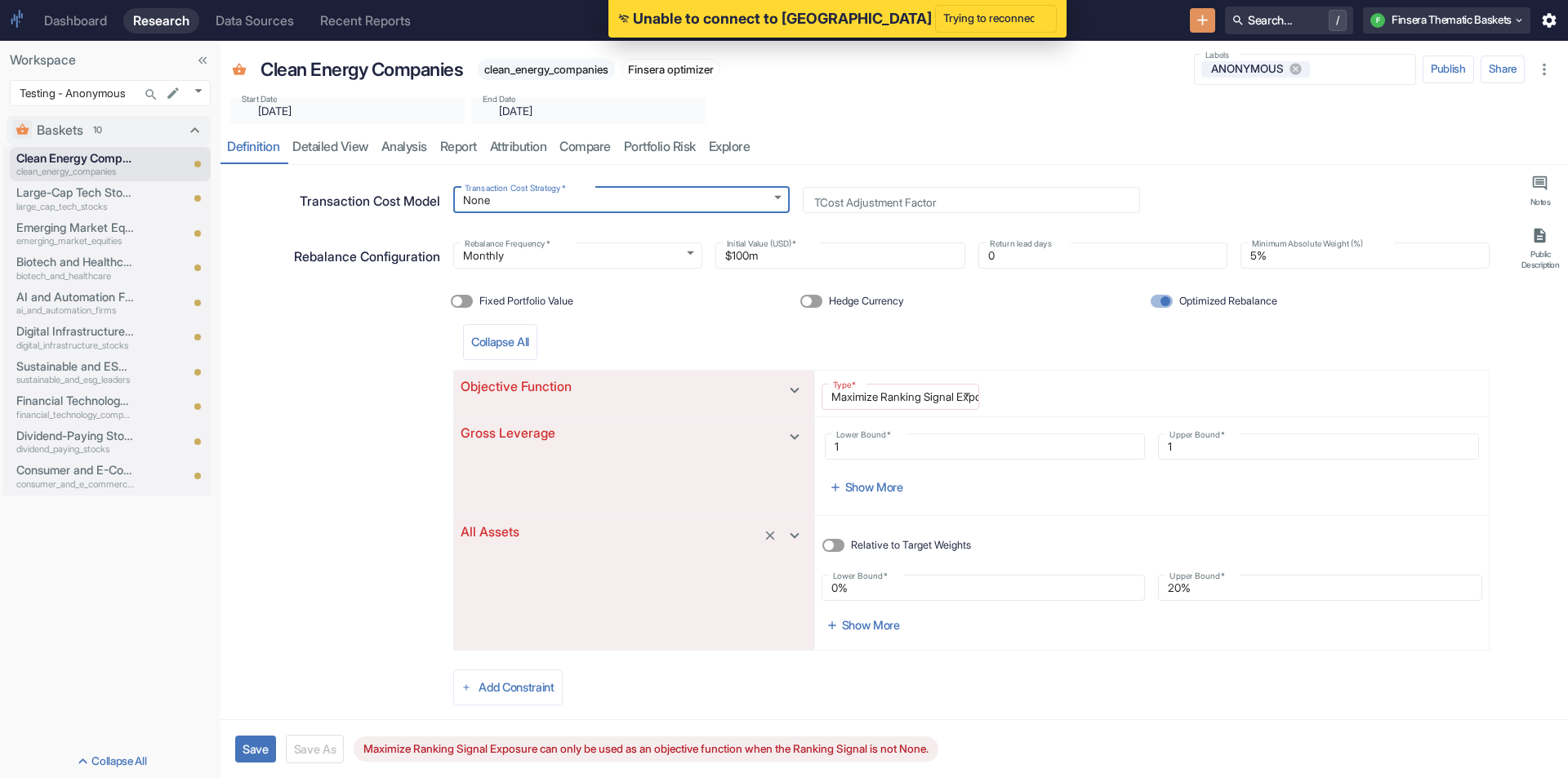
click at [916, 395] on body "Dashboard Research Data Sources Recent Reports Search... / F Finsera Thematic B…" at bounding box center [784, 389] width 1568 height 778
click at [896, 426] on li "Minimize Tracking Error" at bounding box center [892, 428] width 185 height 23
type textarea "x"
type input "min_risk_only"
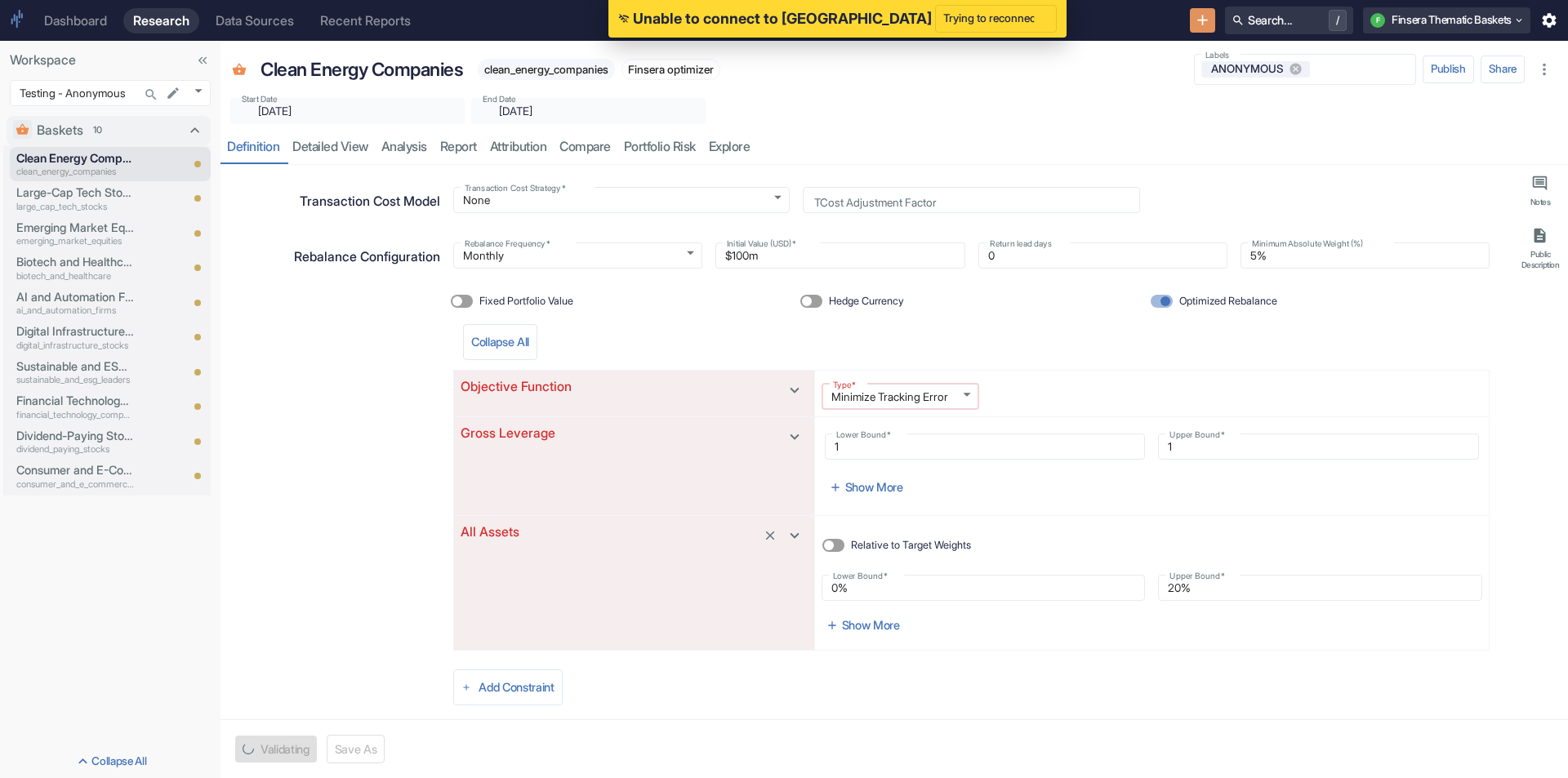
type textarea "x"
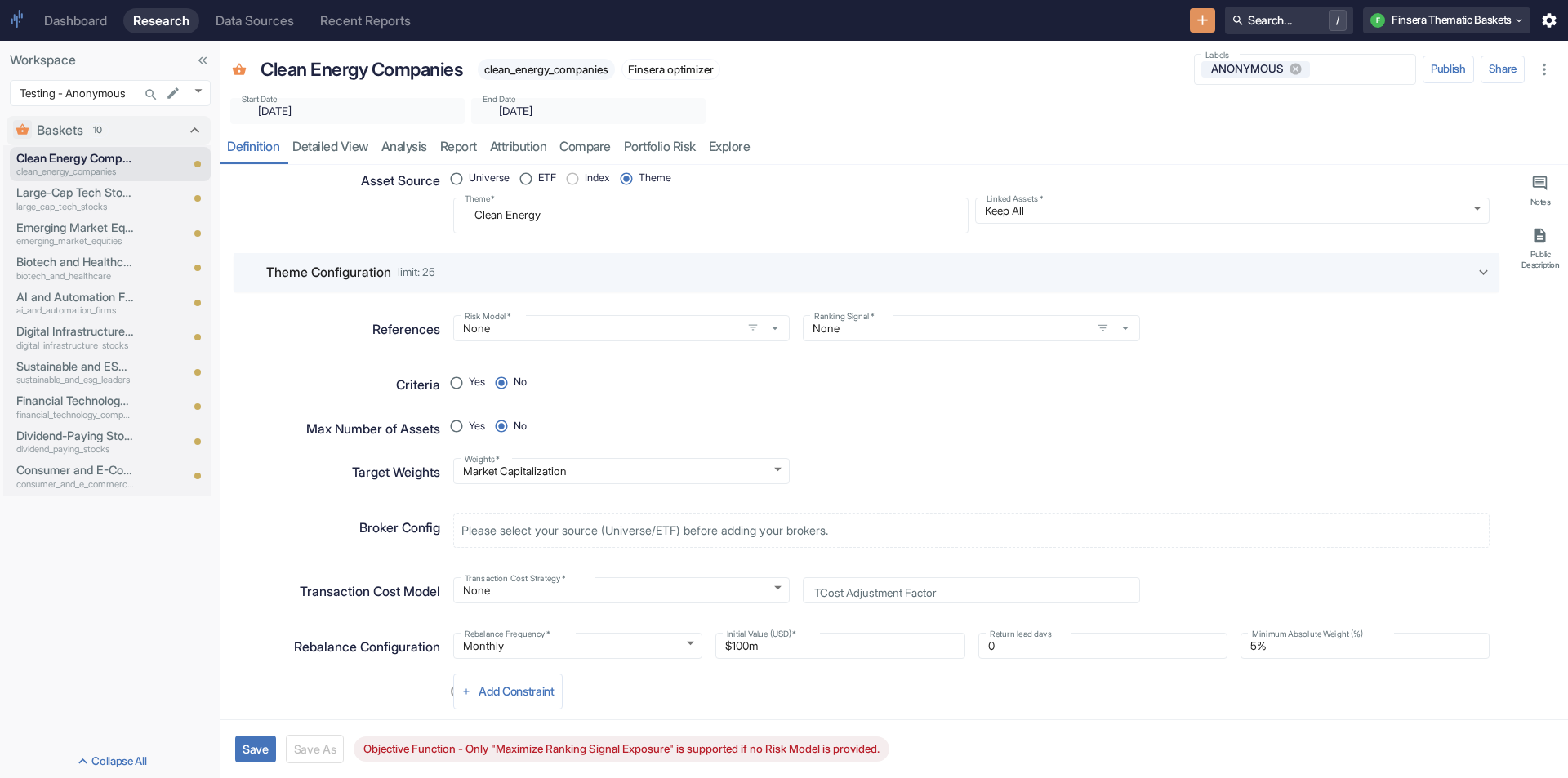
scroll to position [0, 0]
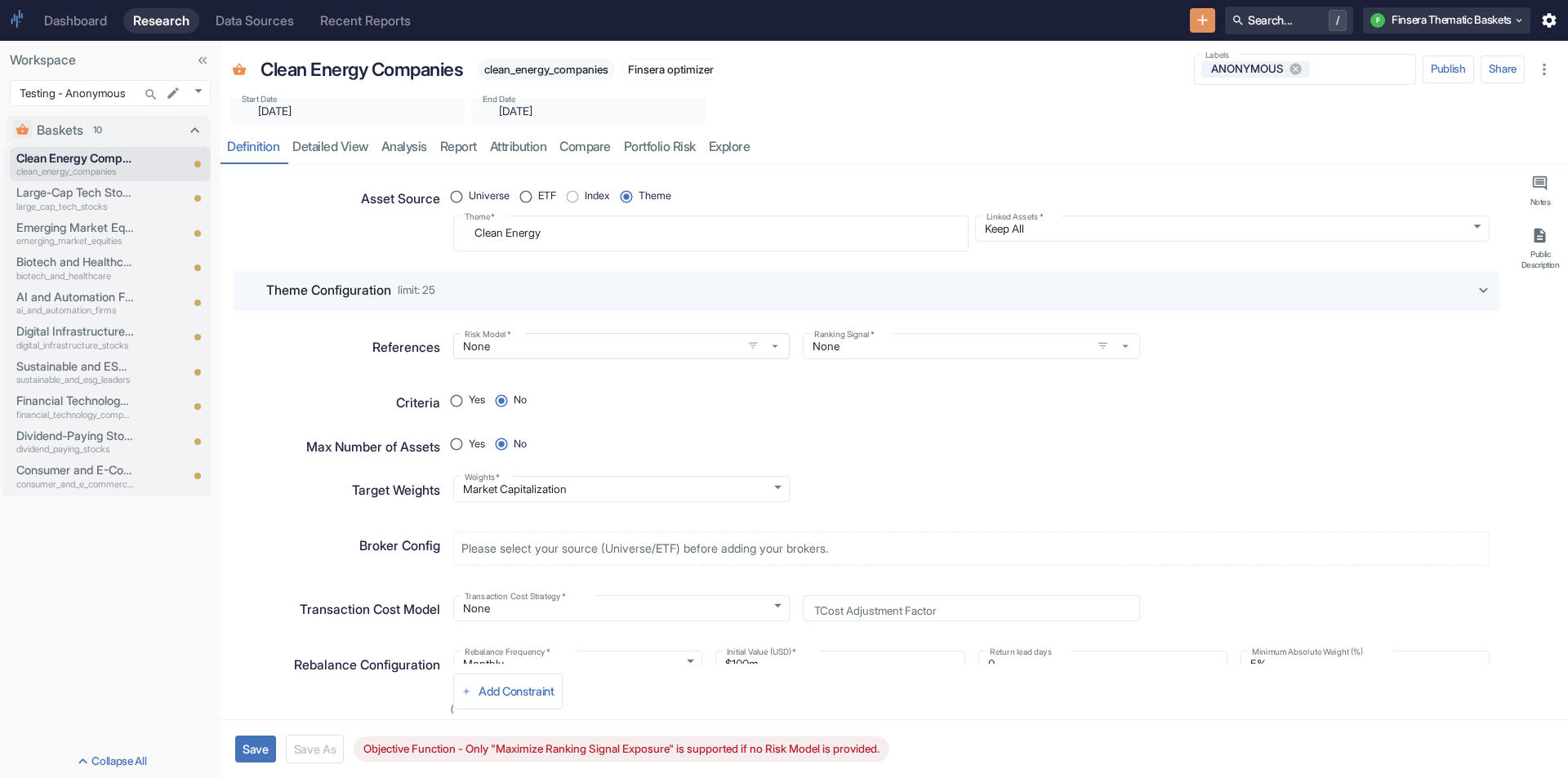
click at [612, 358] on div "None Risk Model   *" at bounding box center [622, 346] width 336 height 26
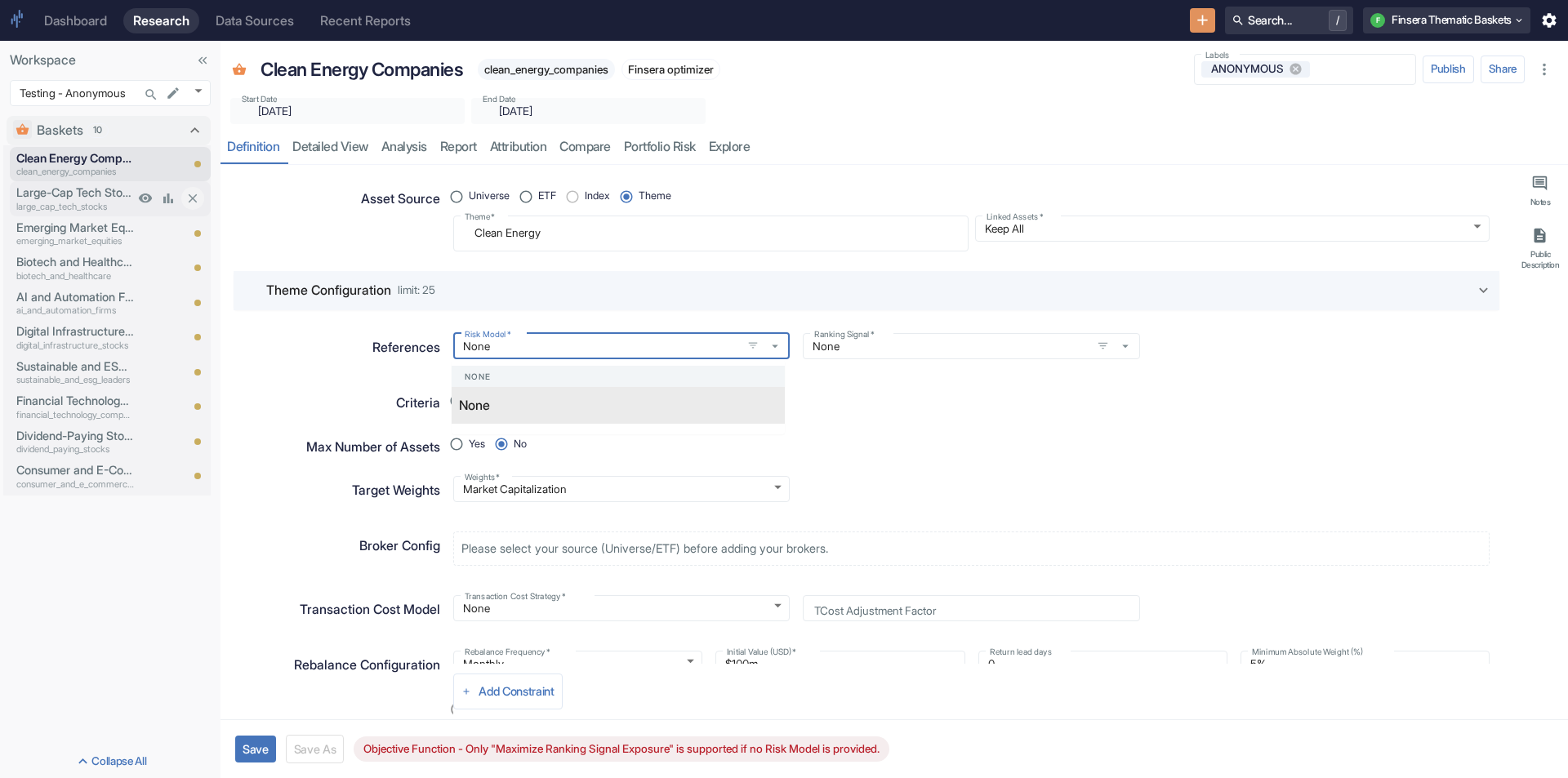
click at [53, 188] on p "Large-Cap Tech Stocks" at bounding box center [74, 192] width 117 height 18
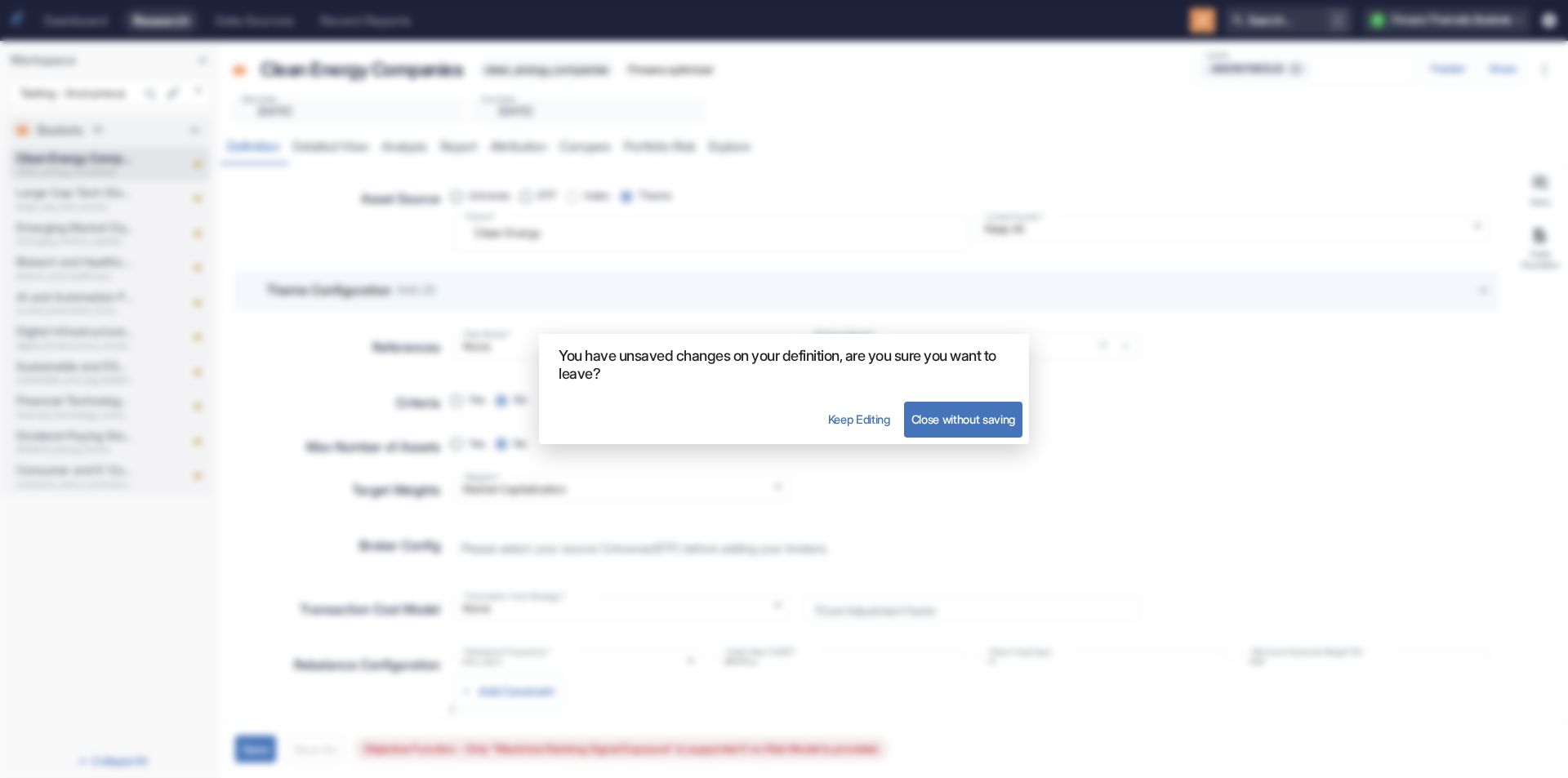
click at [974, 425] on button "Close without saving" at bounding box center [964, 420] width 118 height 36
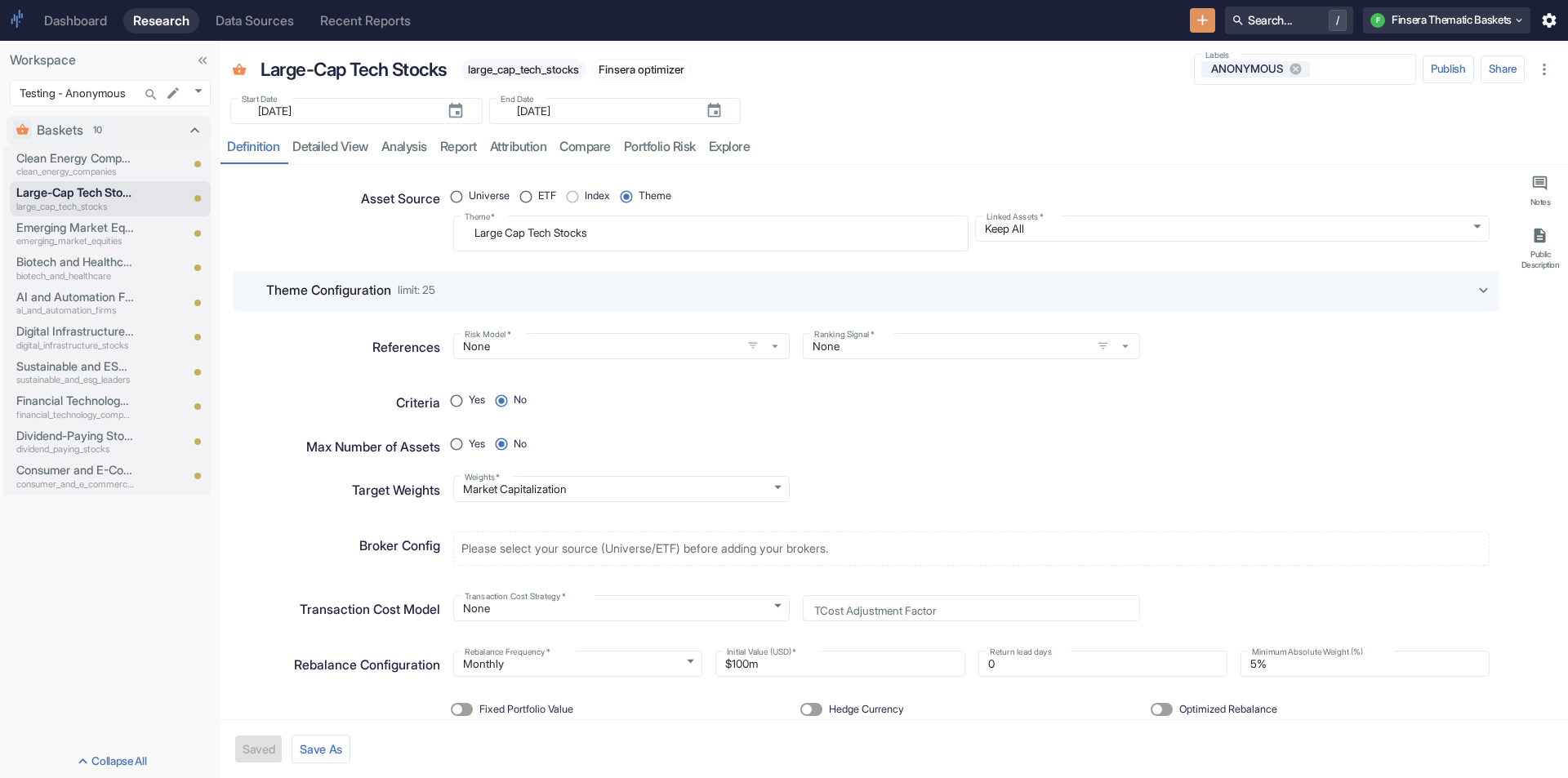
type textarea "x"
click at [76, 155] on p "Clean Energy Companies" at bounding box center [74, 158] width 117 height 18
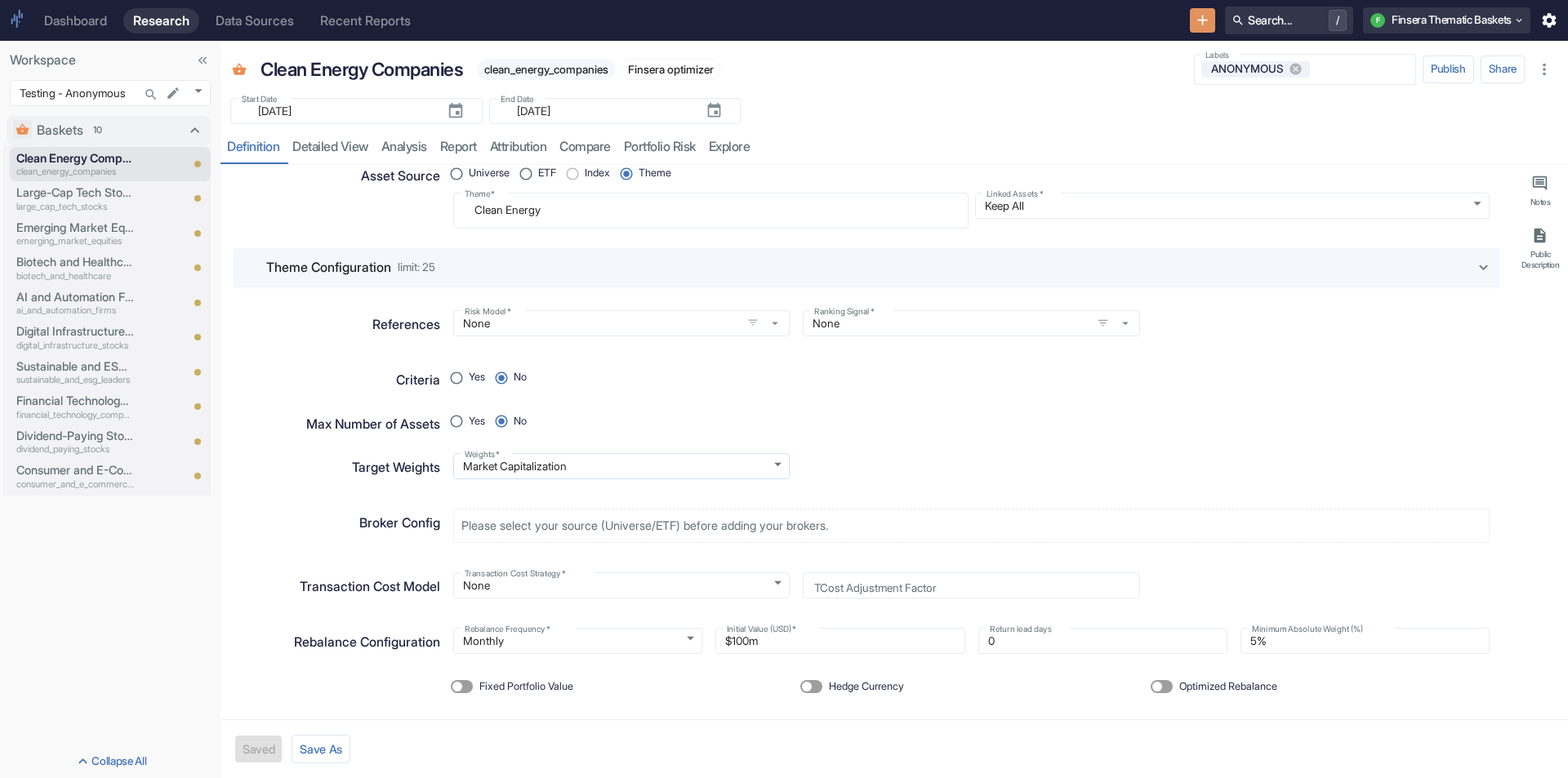
scroll to position [42, 0]
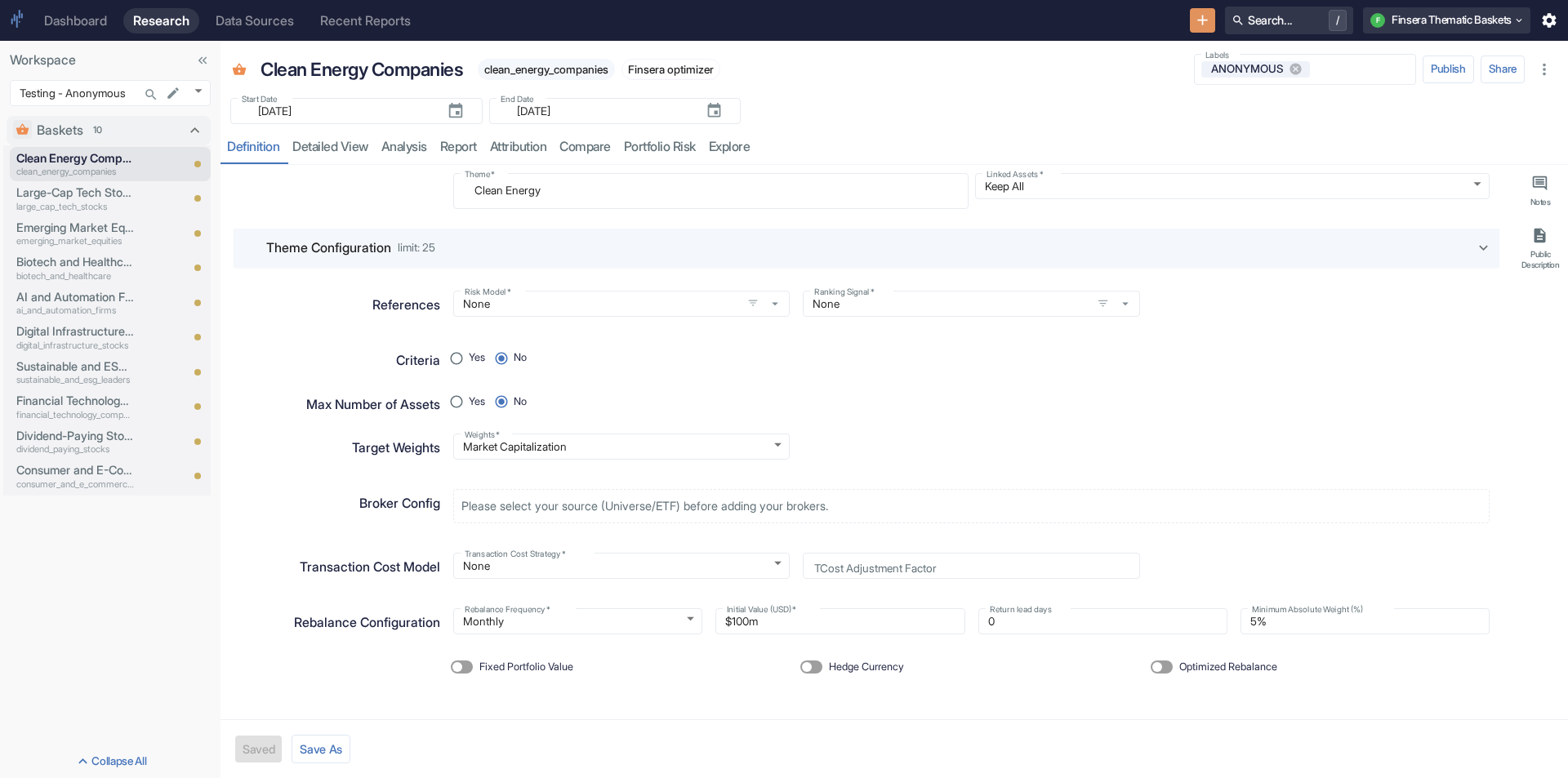
type textarea "x"
click at [1188, 664] on span "Optimized Rebalance" at bounding box center [1228, 667] width 98 height 15
click at [1177, 664] on input "Optimized Rebalance" at bounding box center [1156, 667] width 39 height 13
checkbox input "true"
radio input "true"
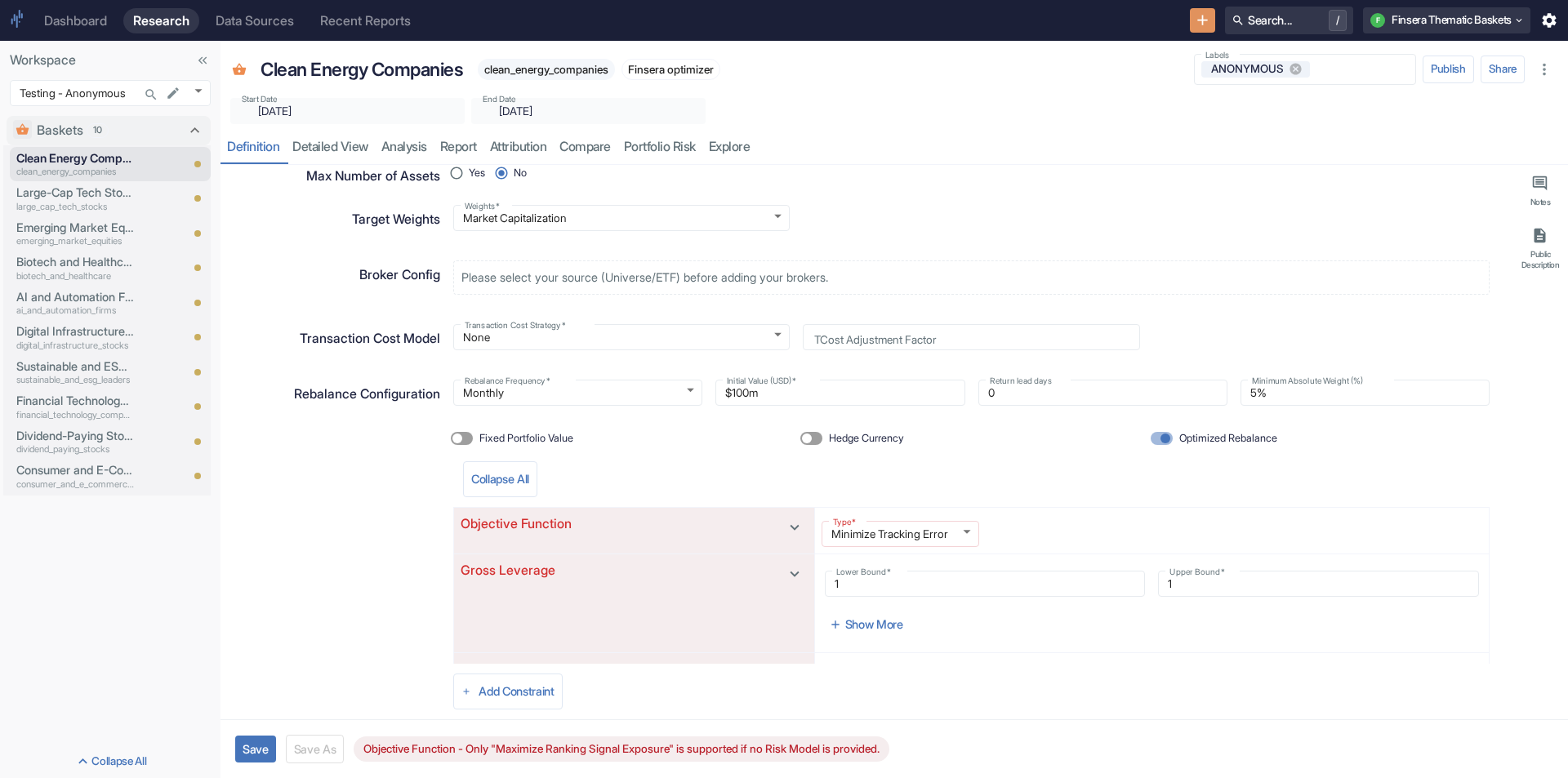
scroll to position [270, 0]
click at [527, 341] on body "Dashboard Research Data Sources Recent Reports Search... / F Finsera Thematic B…" at bounding box center [784, 389] width 1568 height 778
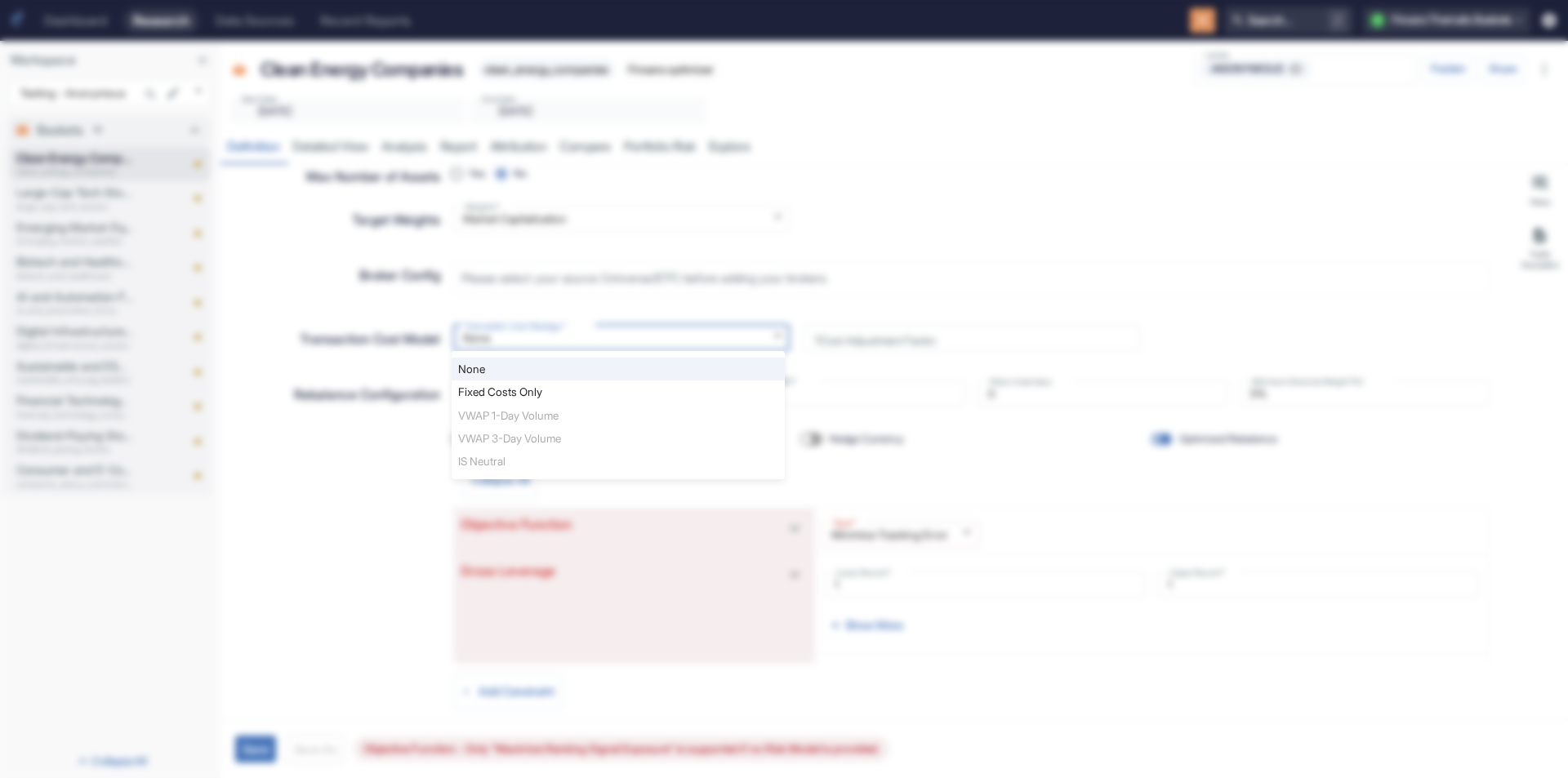
click at [204, 349] on div at bounding box center [784, 389] width 1568 height 778
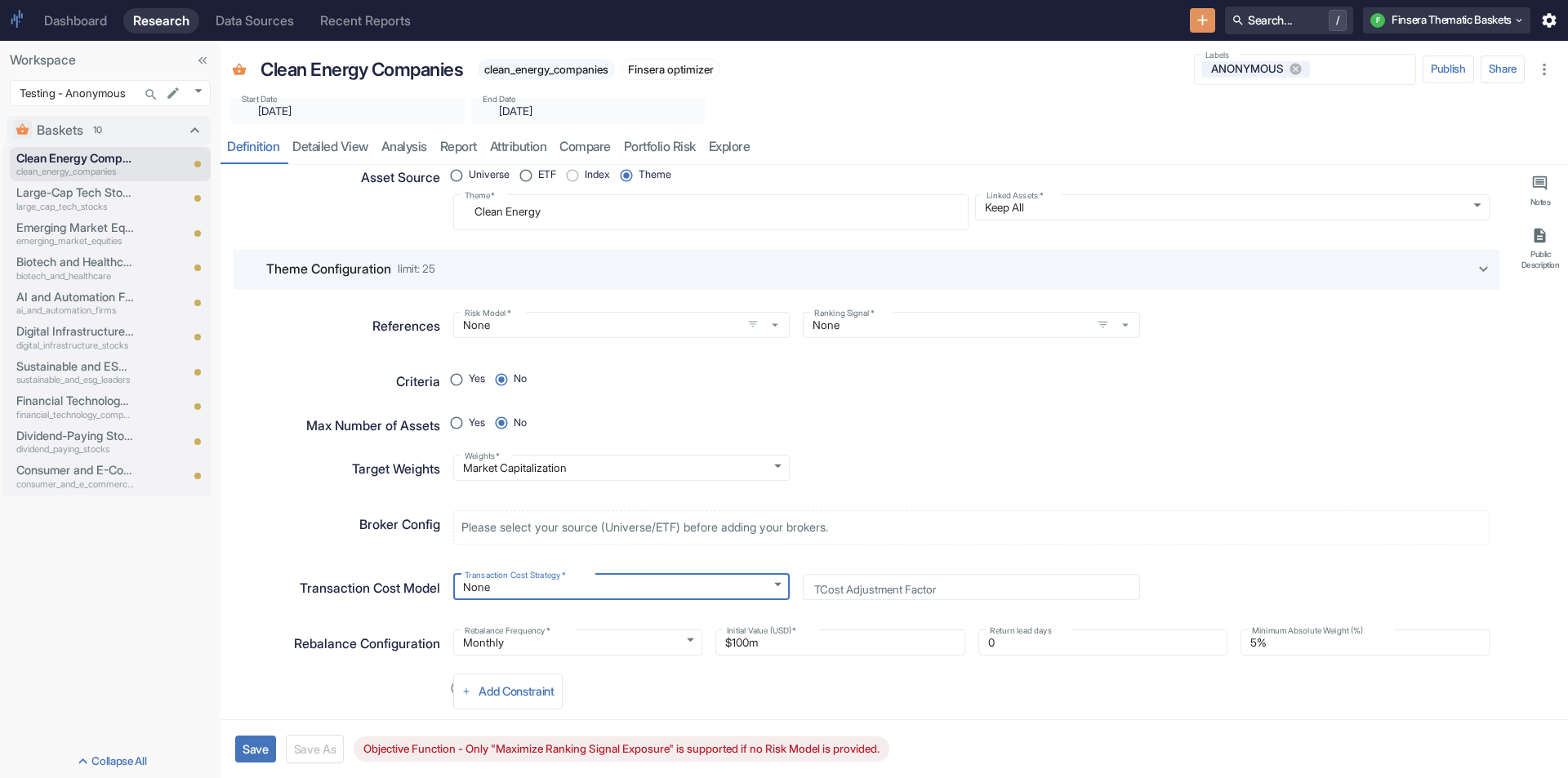
scroll to position [0, 0]
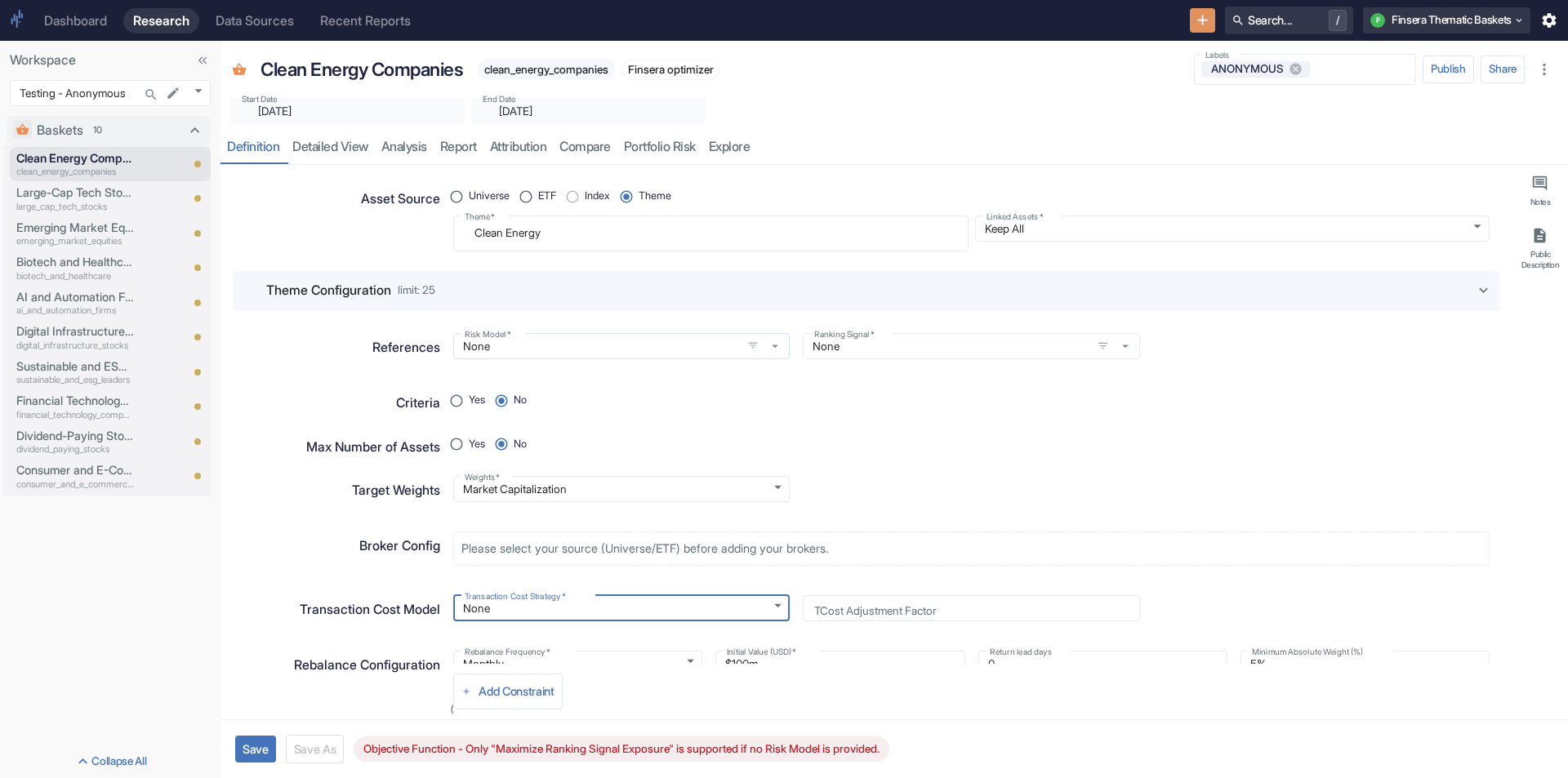
click at [511, 345] on input "None" at bounding box center [598, 346] width 279 height 14
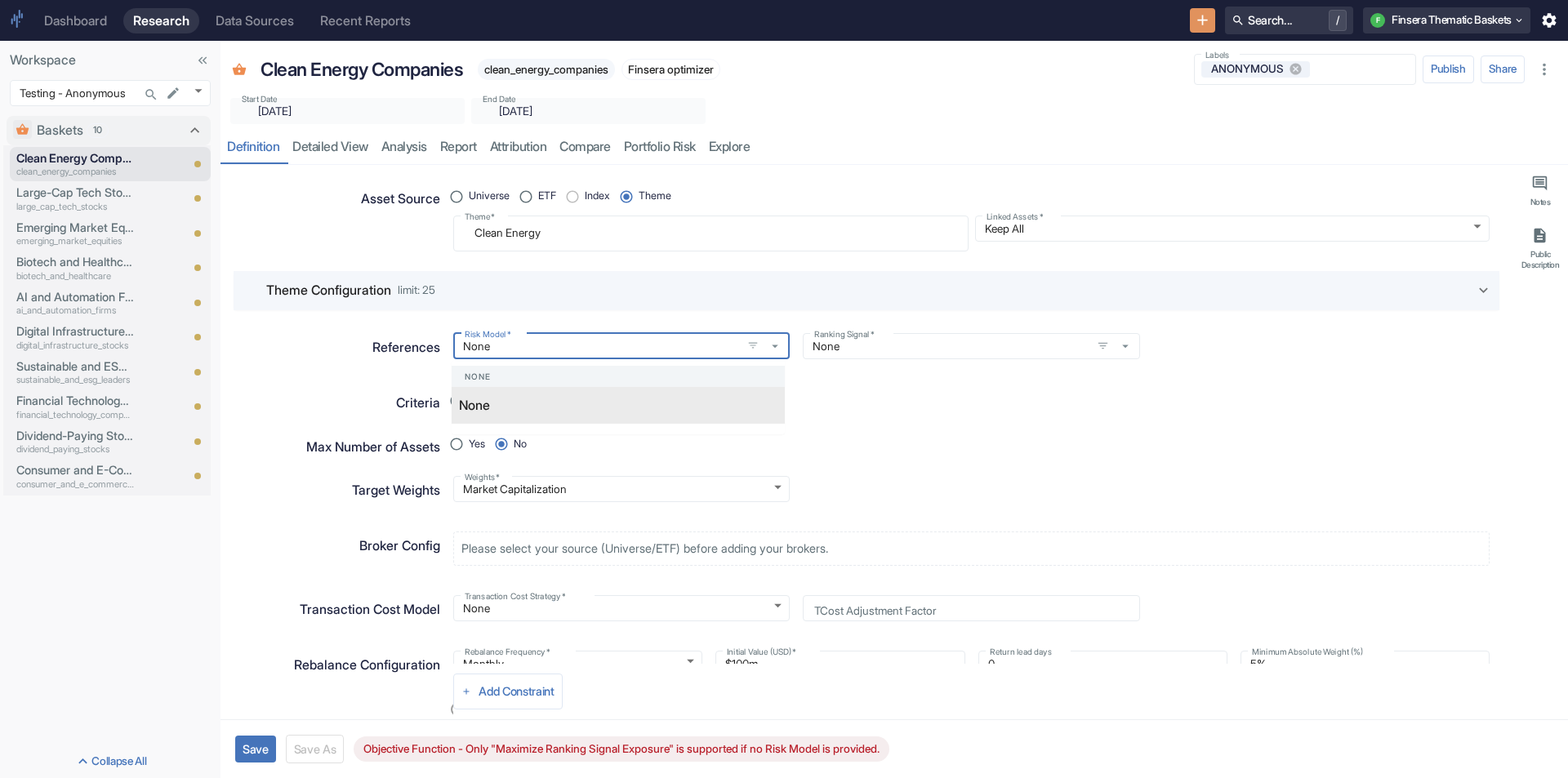
click at [531, 400] on div "None" at bounding box center [585, 406] width 253 height 20
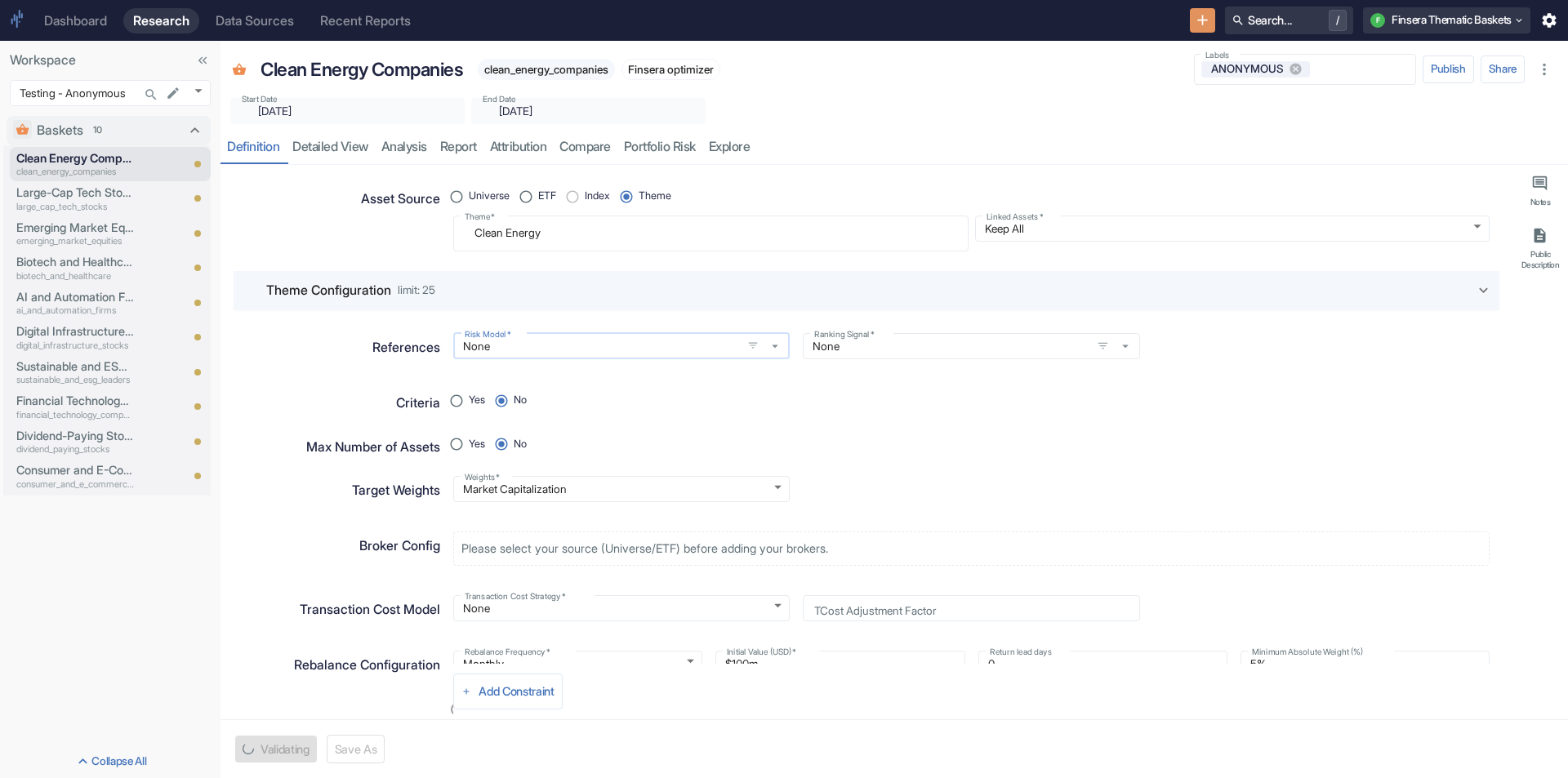
click at [534, 349] on input "None" at bounding box center [598, 346] width 279 height 14
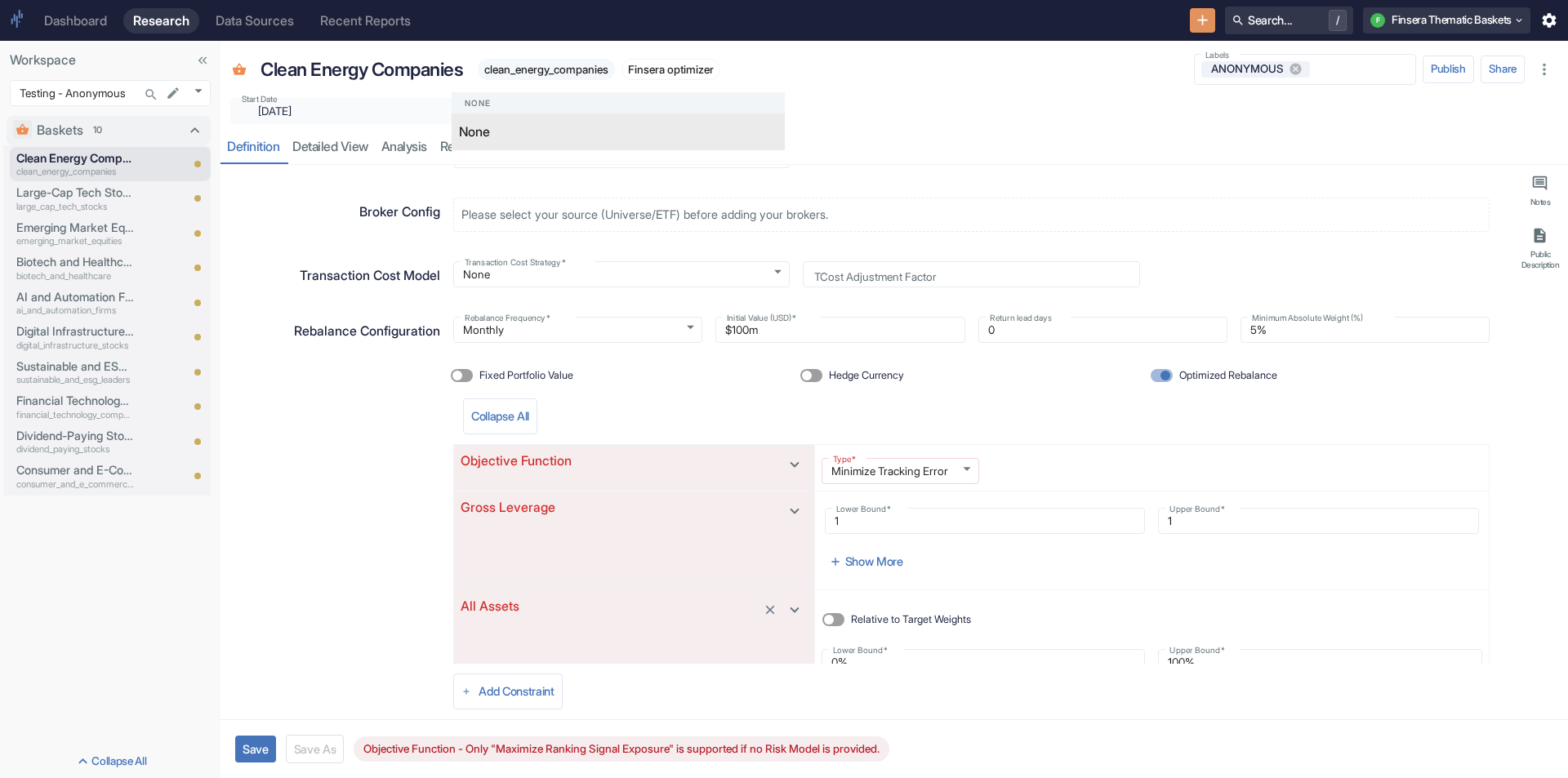
scroll to position [409, 0]
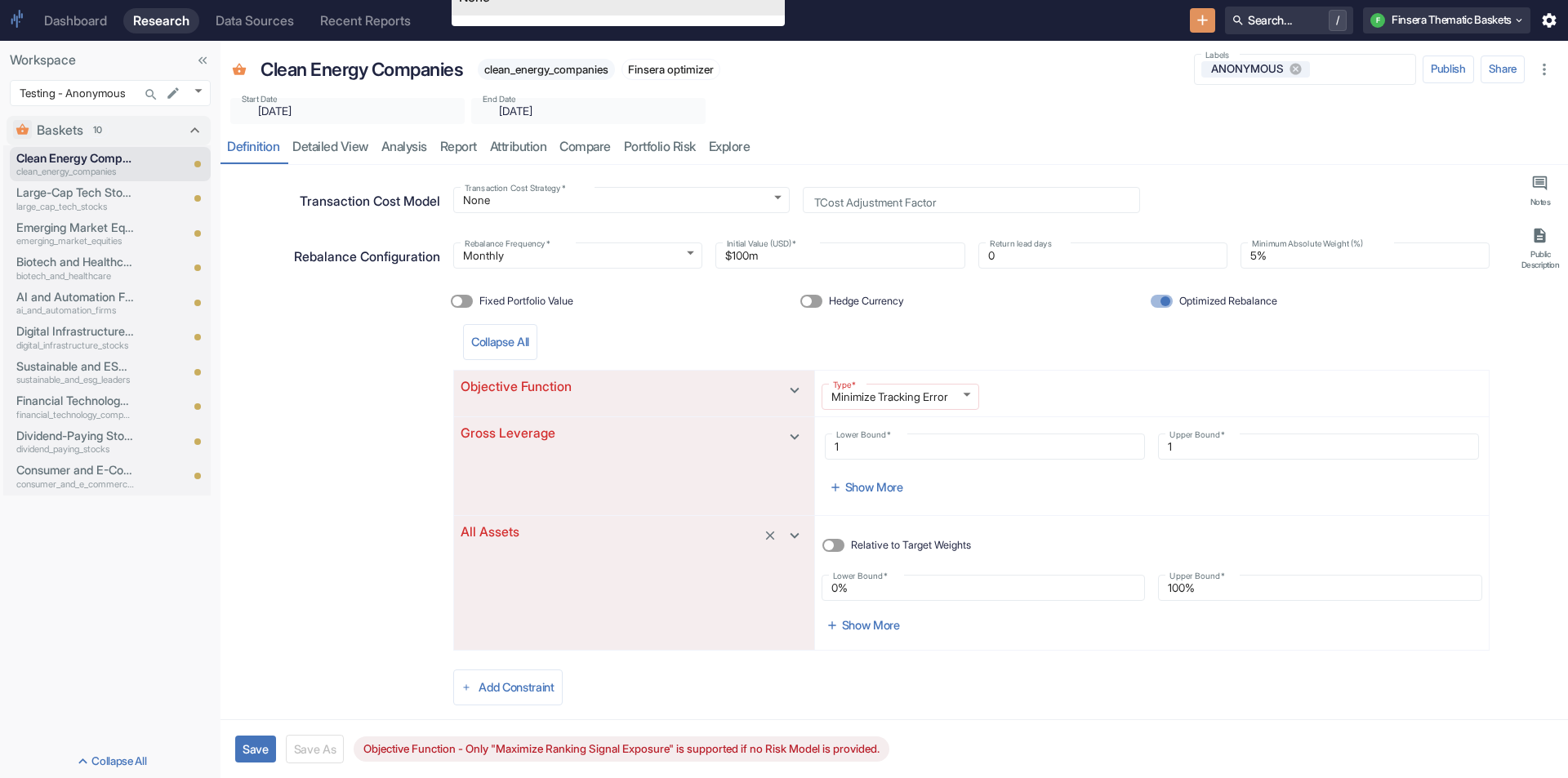
type textarea "x"
click at [1192, 596] on input "100%" at bounding box center [1321, 588] width 325 height 20
type input "100%"
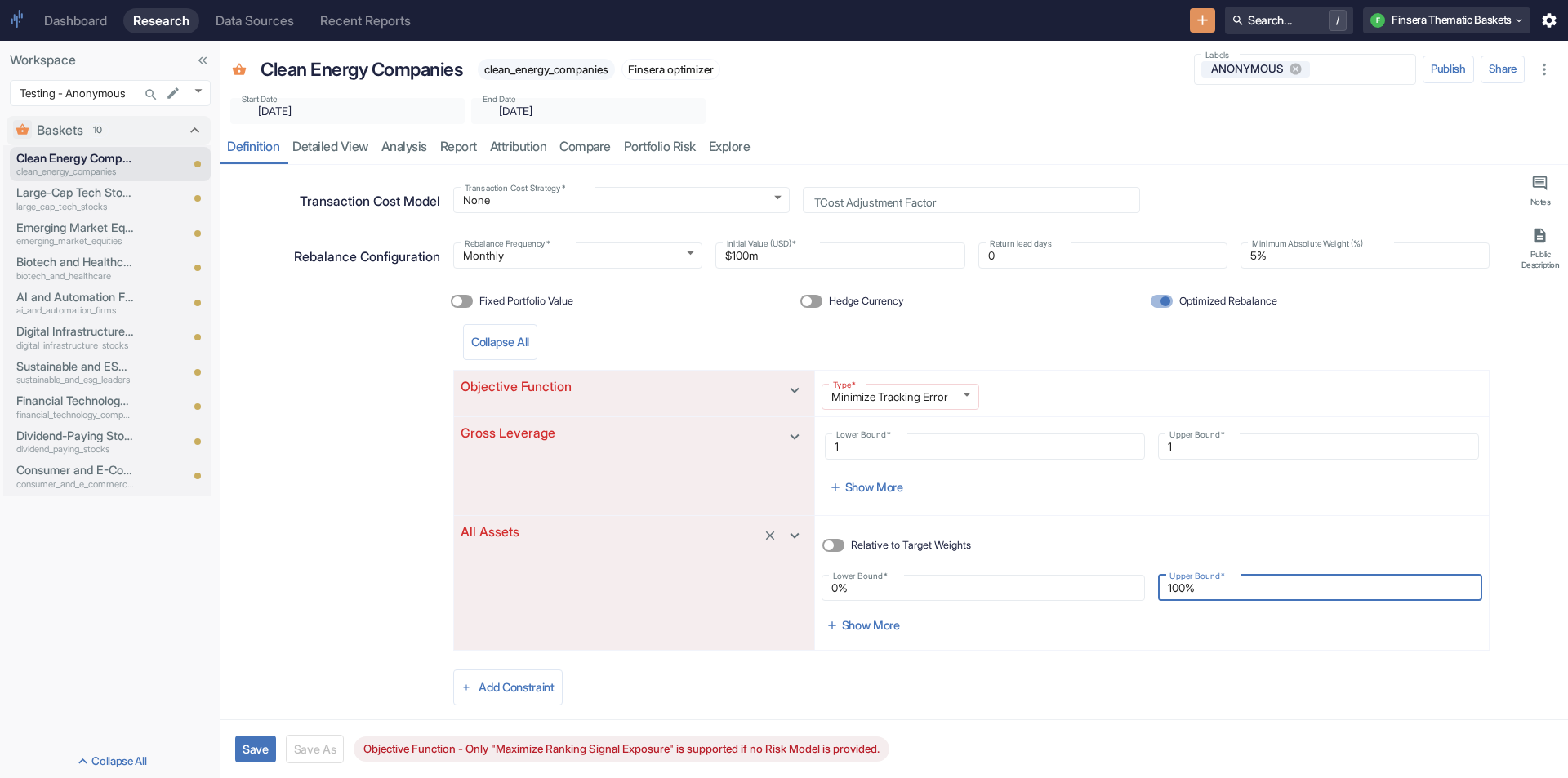
click at [964, 400] on body "Dashboard Research Data Sources Recent Reports Search... / F Finsera Thematic B…" at bounding box center [784, 389] width 1568 height 778
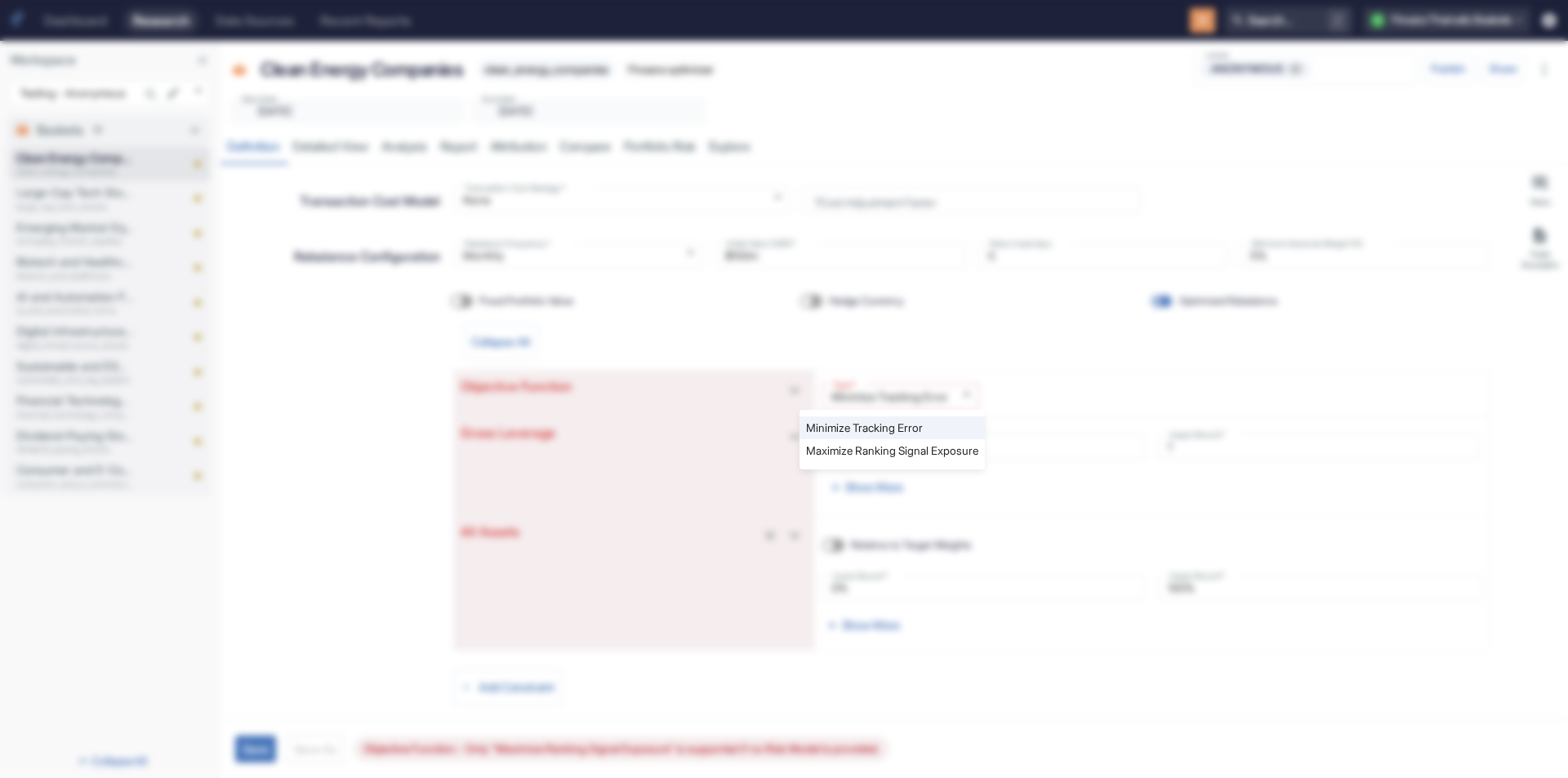
click at [933, 431] on li "Minimize Tracking Error" at bounding box center [892, 428] width 185 height 23
click at [930, 402] on body "Dashboard Research Data Sources Recent Reports Search... / F Finsera Thematic B…" at bounding box center [784, 389] width 1568 height 778
click at [1070, 398] on div at bounding box center [784, 389] width 1568 height 778
click at [295, 499] on div "Rebalance Configuration" at bounding box center [335, 474] width 210 height 481
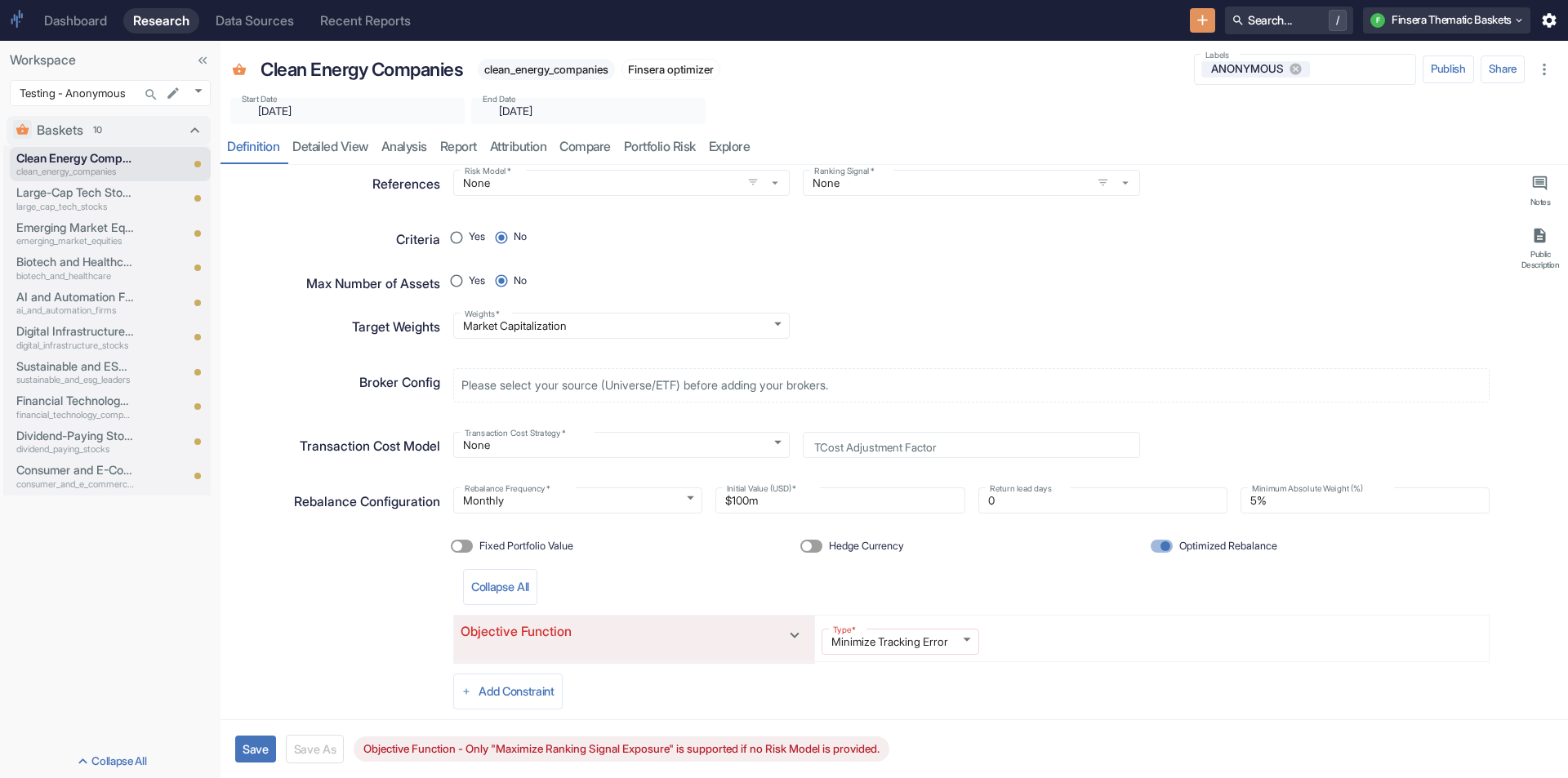
scroll to position [0, 0]
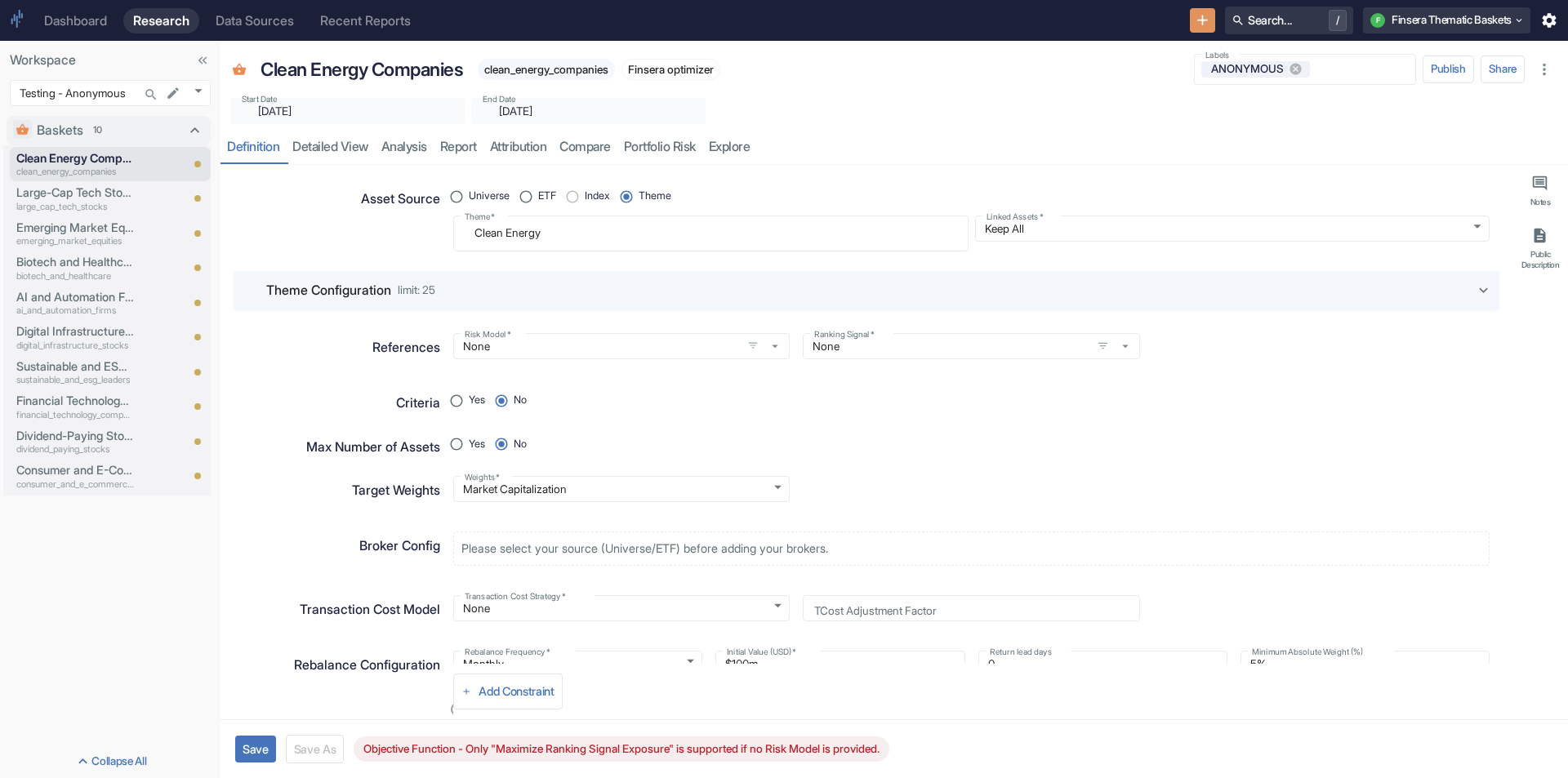
click at [807, 108] on div "Start Date ​ [DATE] Start Date End Date ​ [DATE] End Date" at bounding box center [894, 106] width 1347 height 36
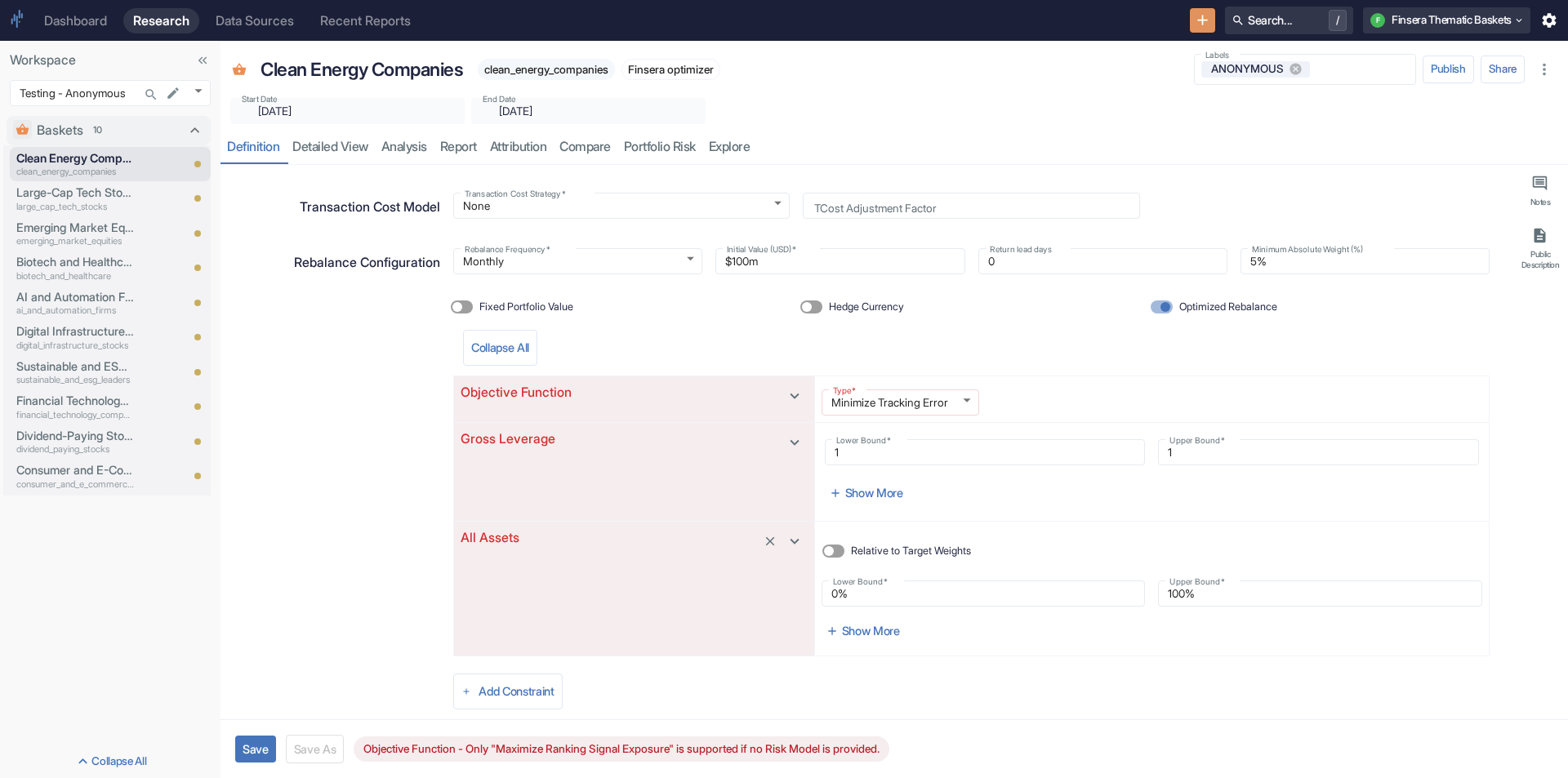
scroll to position [433, 0]
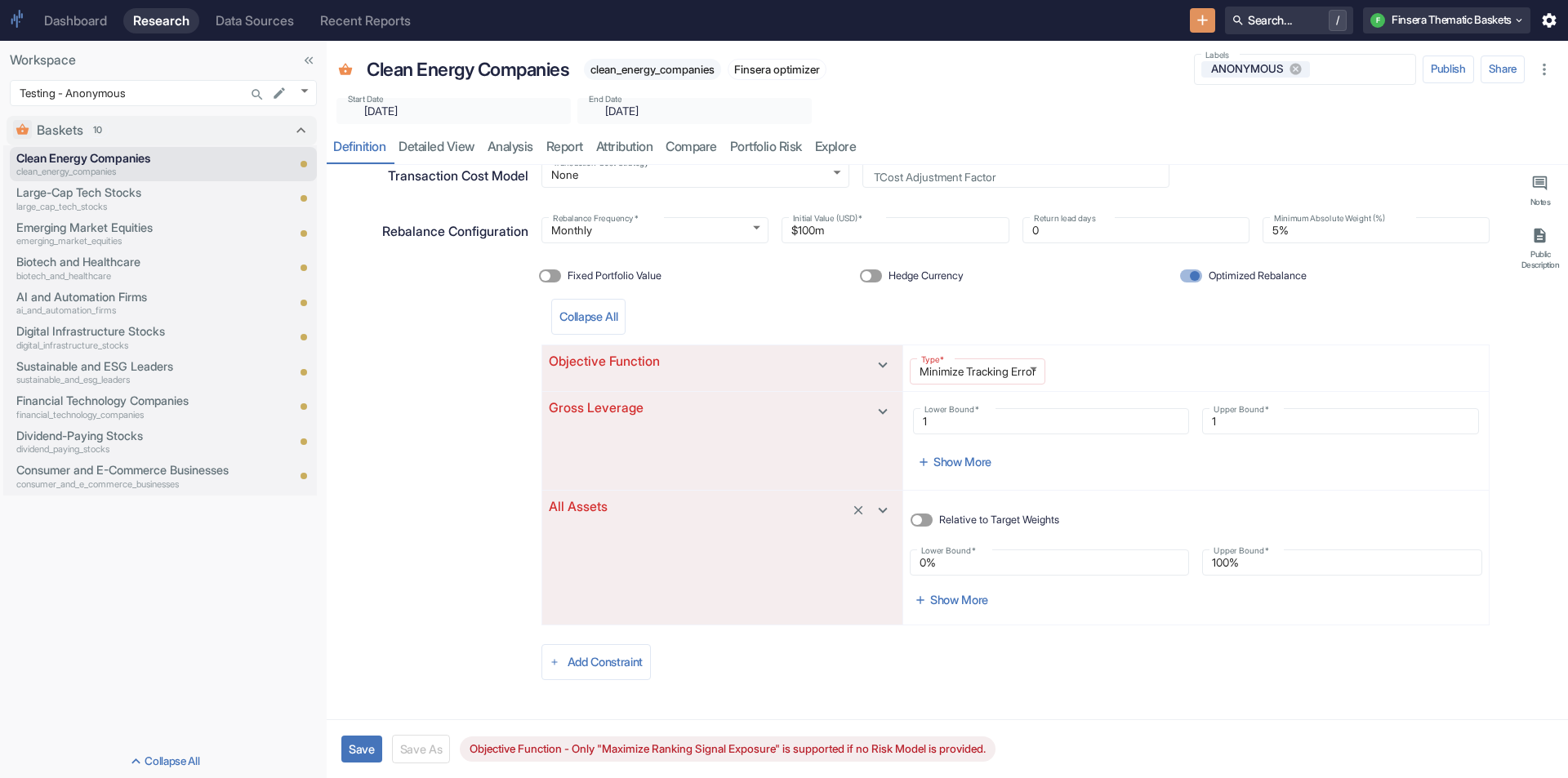
drag, startPoint x: 219, startPoint y: 300, endPoint x: 325, endPoint y: 321, distance: 108.1
type textarea "x"
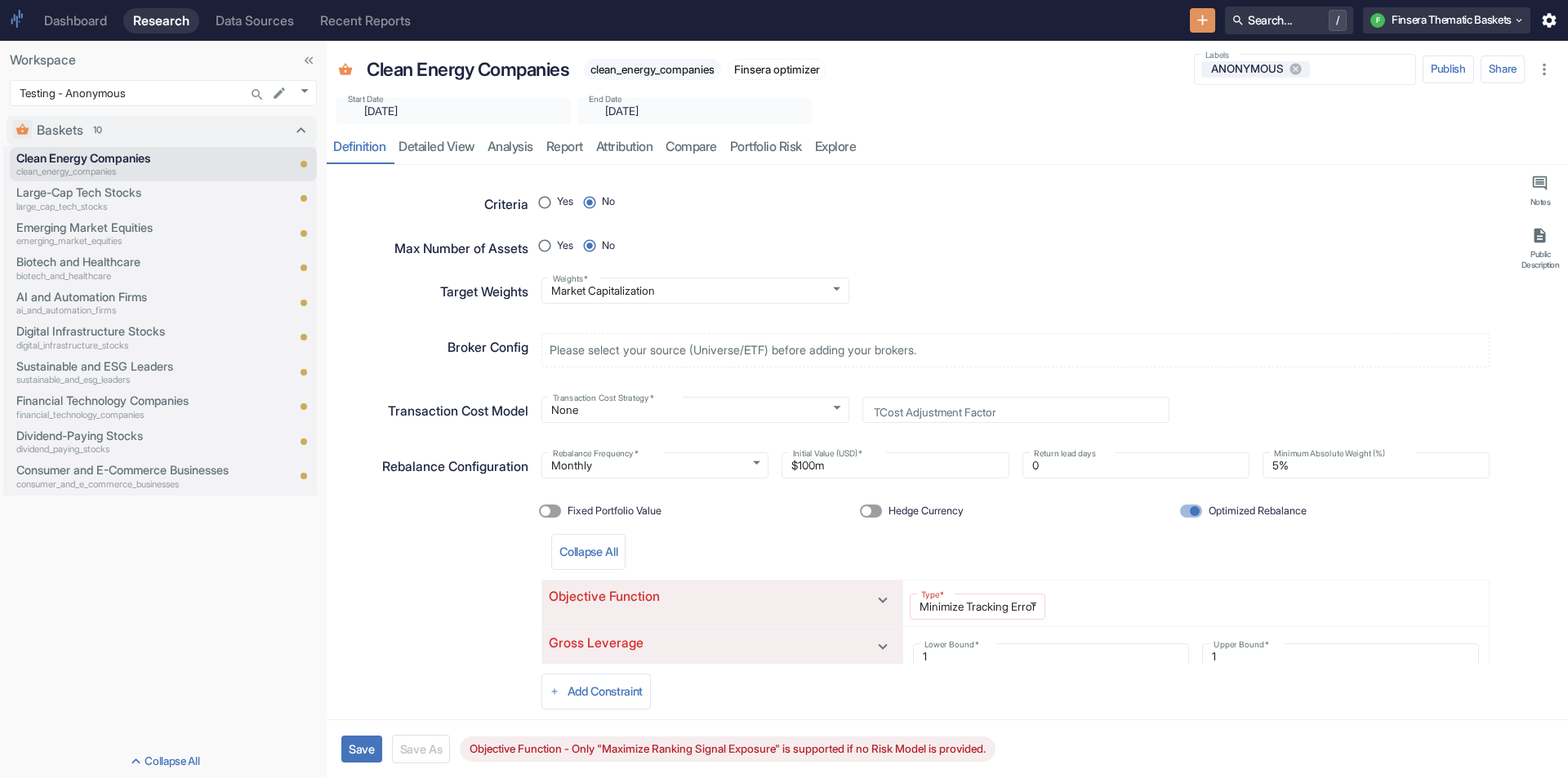
scroll to position [189, 0]
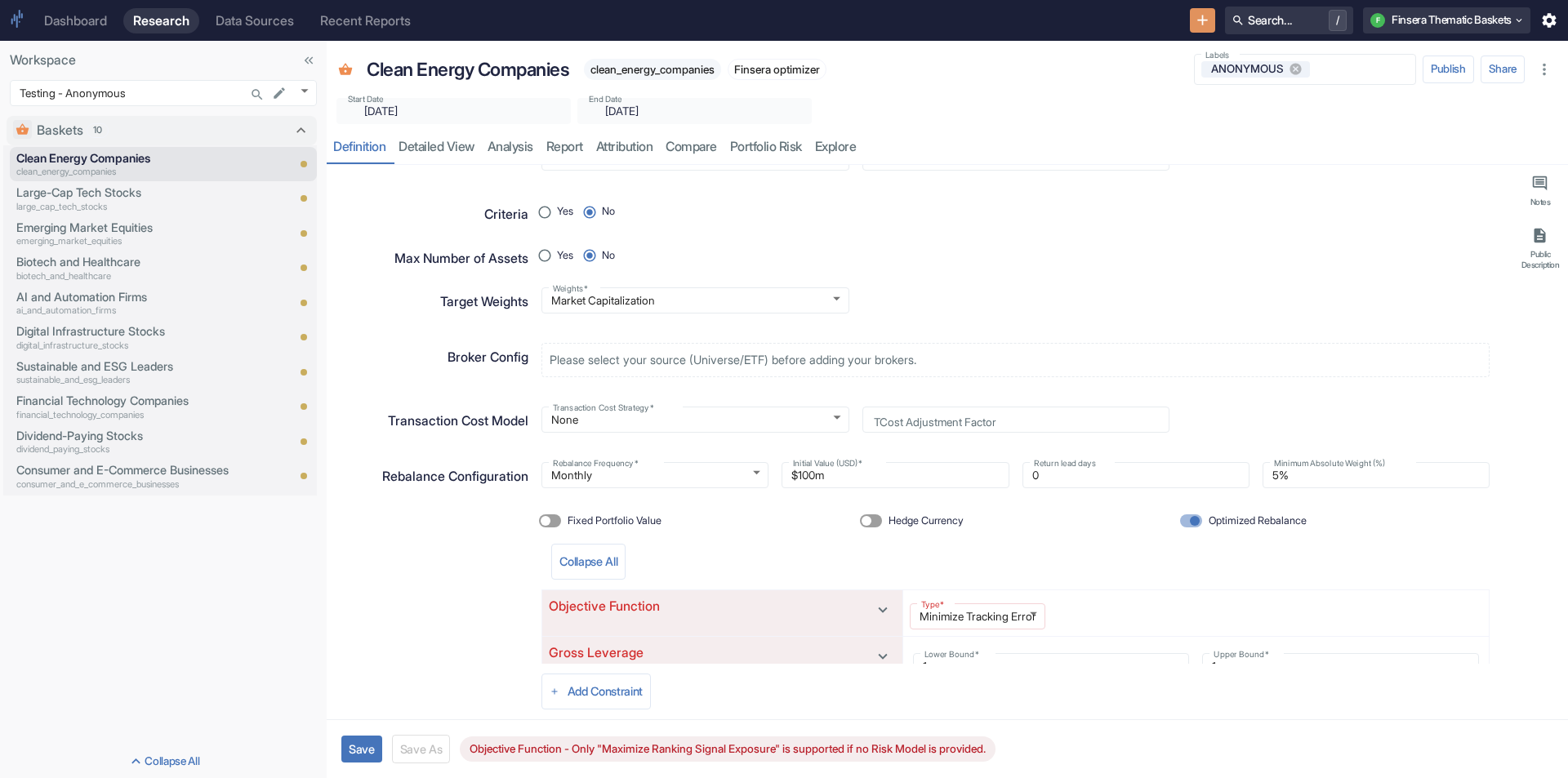
click at [1033, 105] on div "Start Date ​ [DATE] Start Date End Date ​ [DATE] End Date" at bounding box center [947, 106] width 1241 height 36
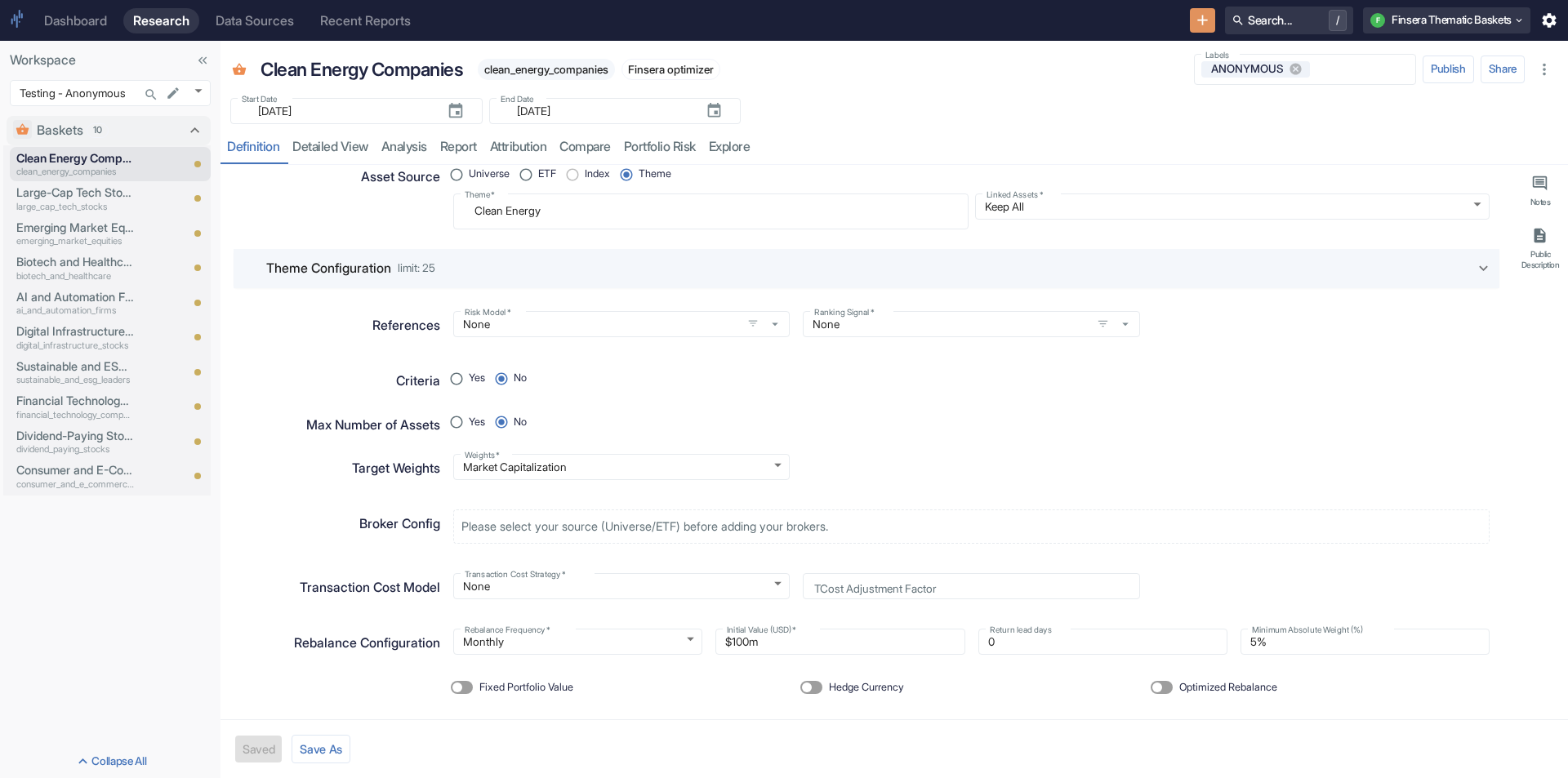
scroll to position [42, 0]
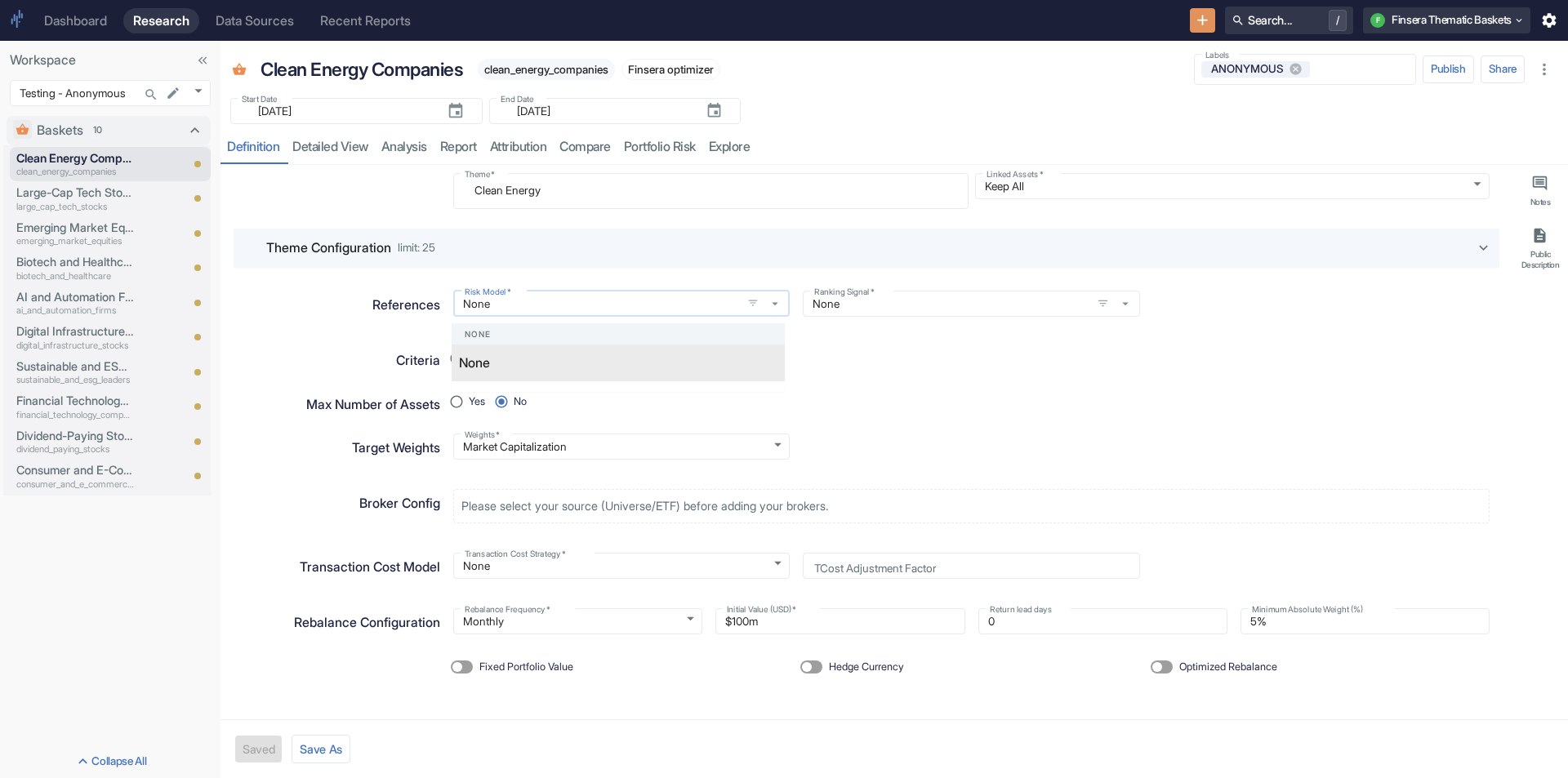
click at [641, 303] on input "None" at bounding box center [598, 303] width 279 height 14
click at [870, 369] on div "Yes No" at bounding box center [971, 359] width 1036 height 25
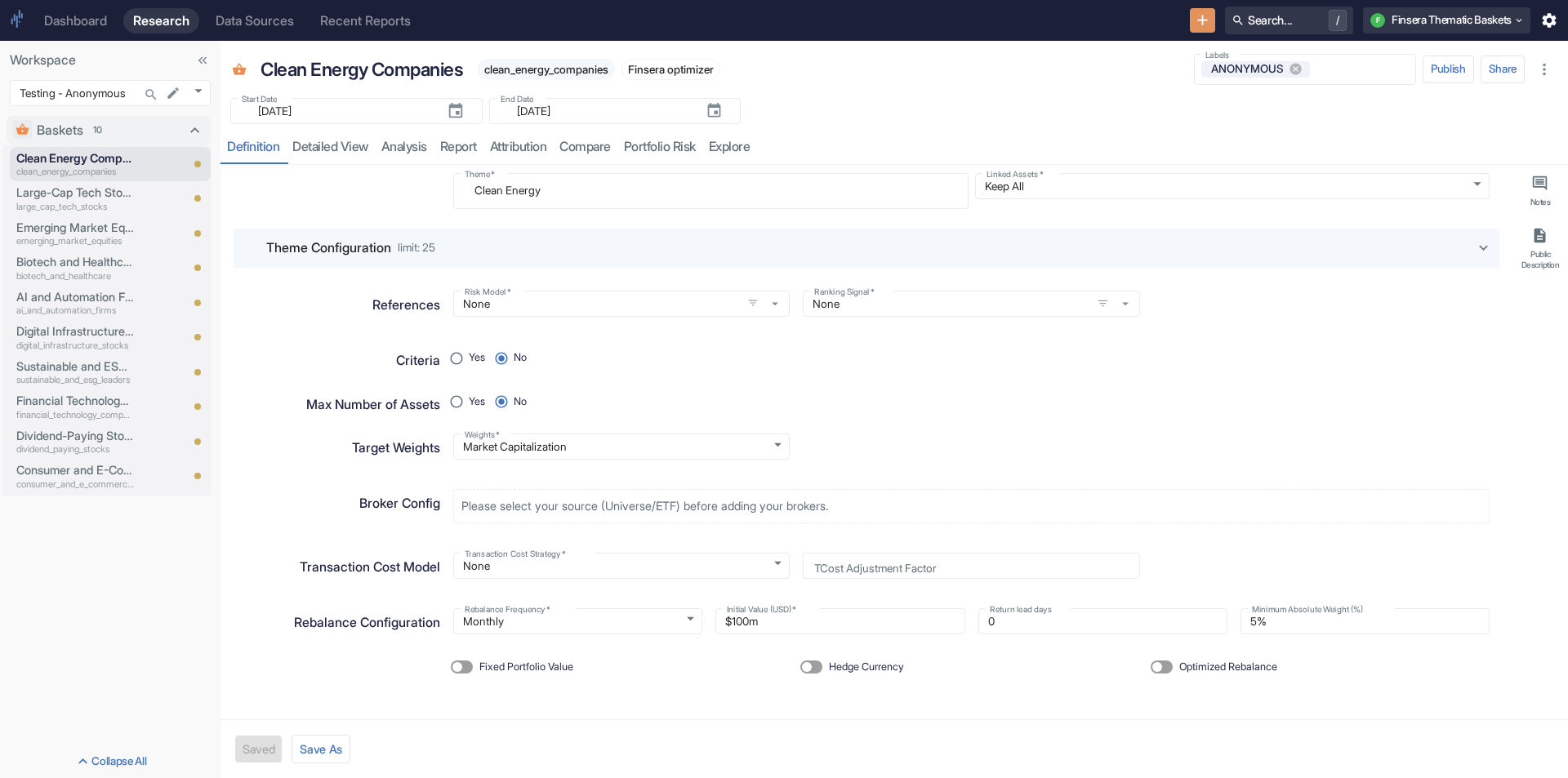
click at [1257, 392] on div "Yes No" at bounding box center [964, 395] width 1049 height 37
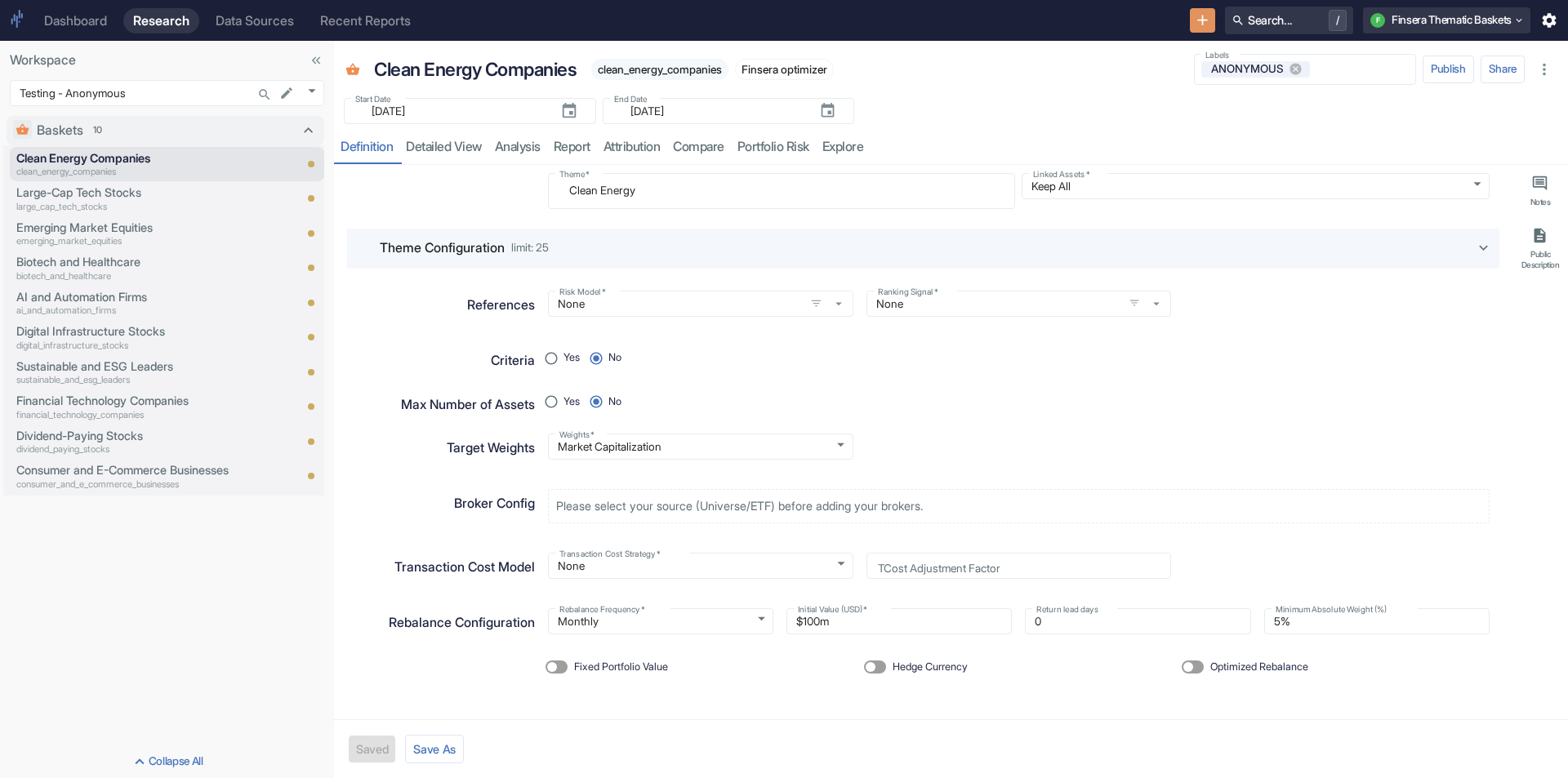
drag, startPoint x: 218, startPoint y: 236, endPoint x: 330, endPoint y: 263, distance: 115.2
type textarea "x"
click at [703, 243] on div "Theme Configuration limit: 25" at bounding box center [927, 248] width 1095 height 20
radio input "true"
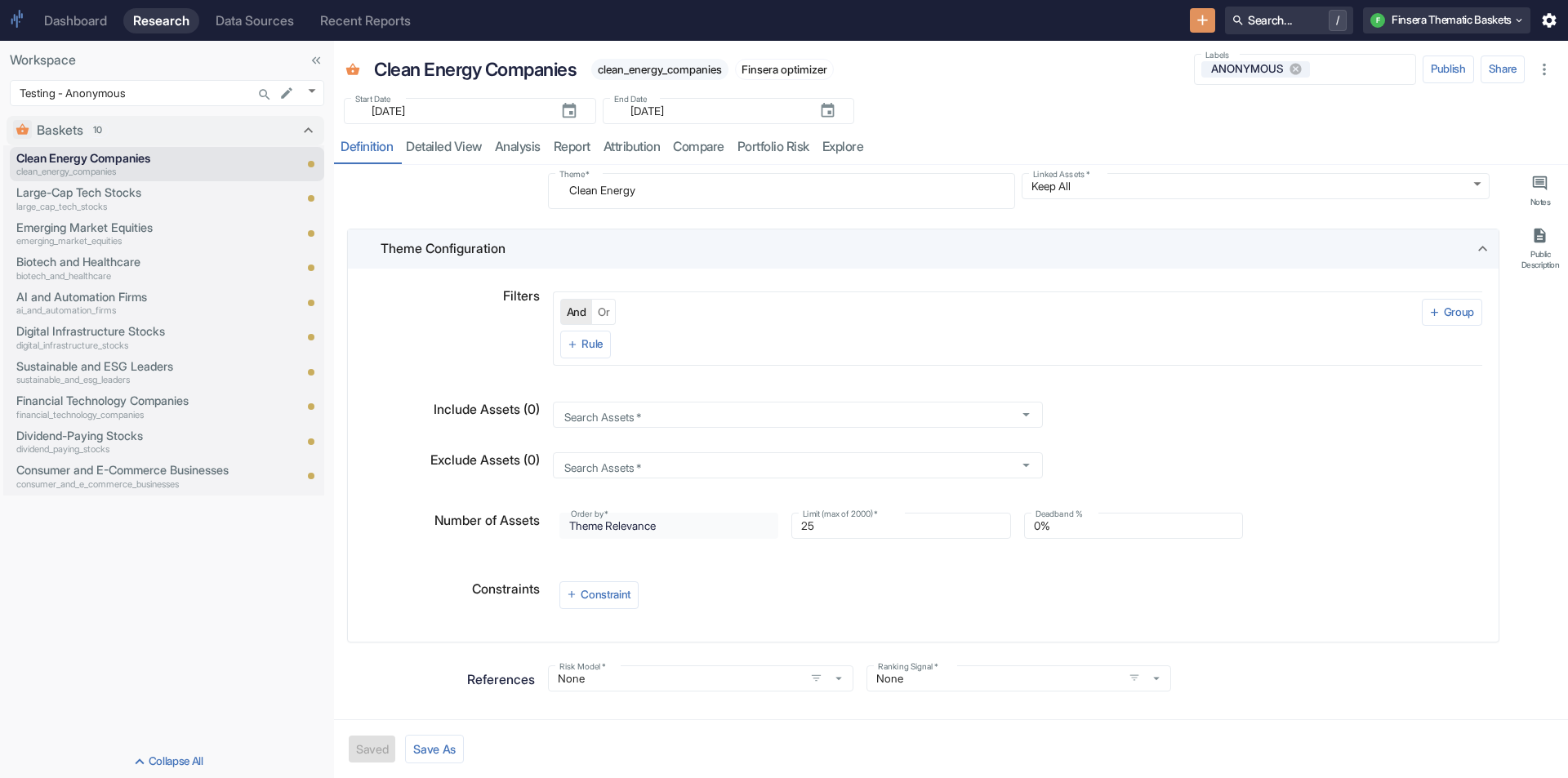
click at [712, 256] on div "Theme Configuration" at bounding box center [927, 249] width 1093 height 20
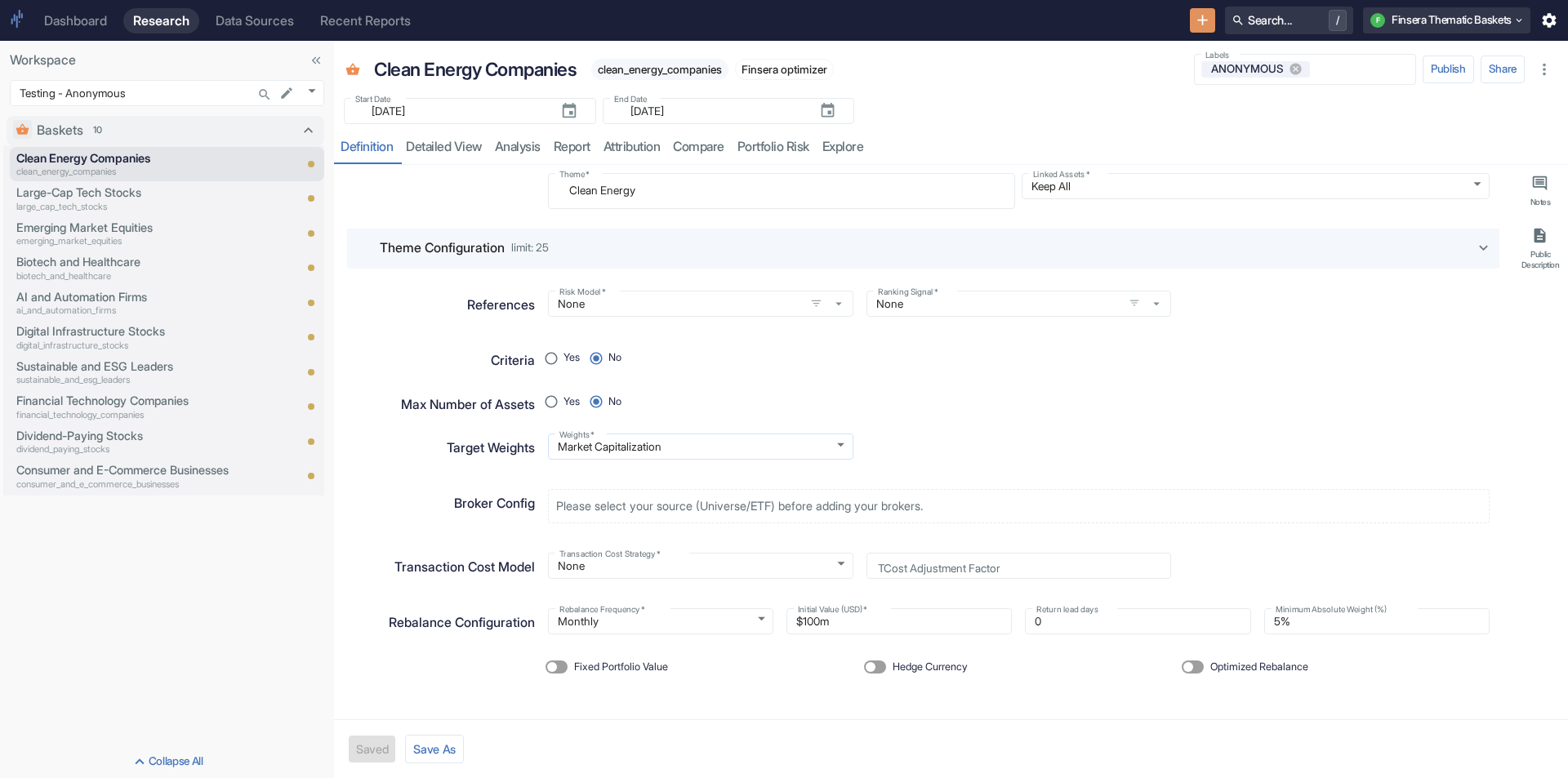
type textarea "x"
click at [1011, 131] on div "resource tabs" at bounding box center [1214, 147] width 689 height 33
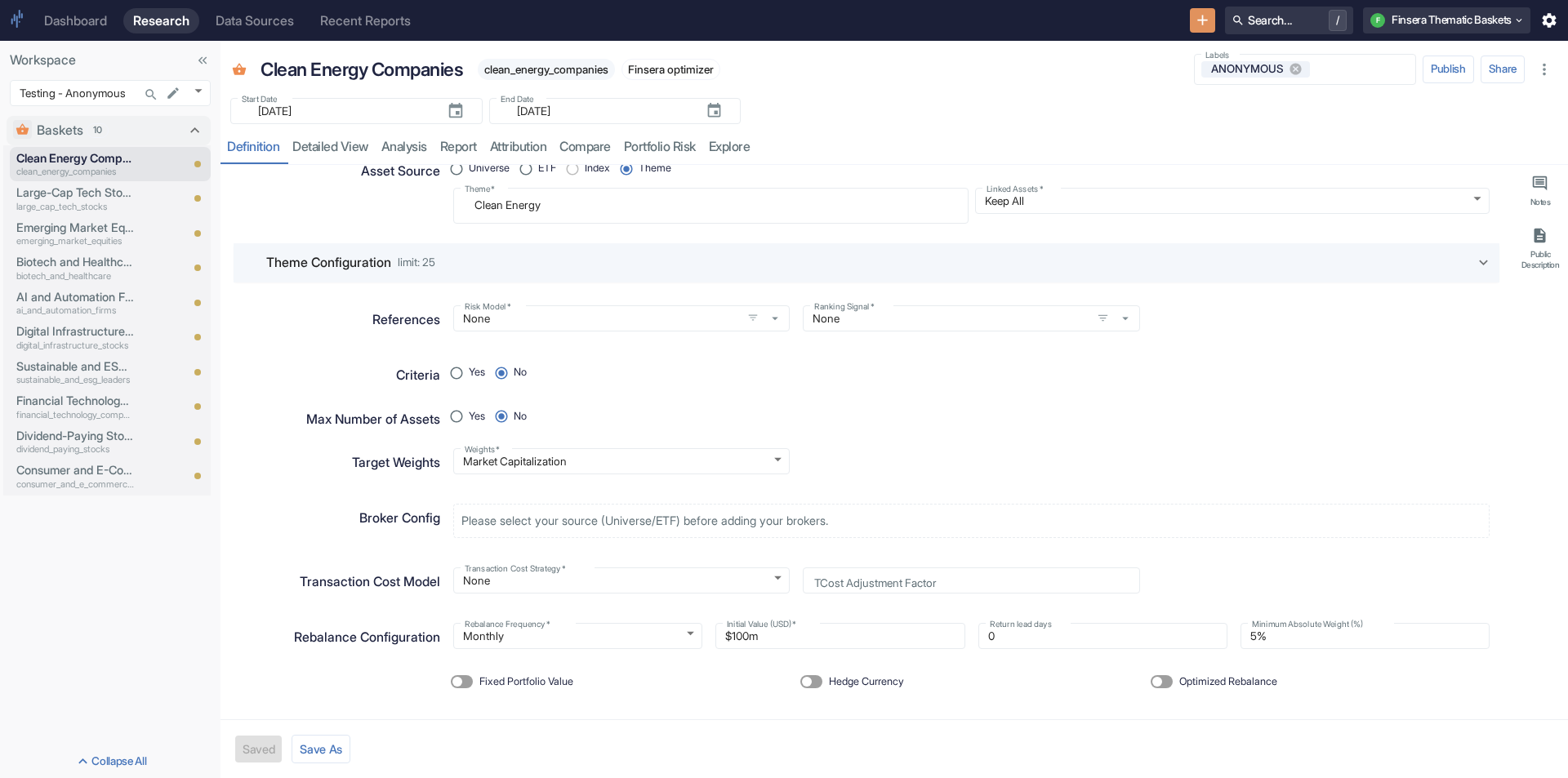
scroll to position [42, 0]
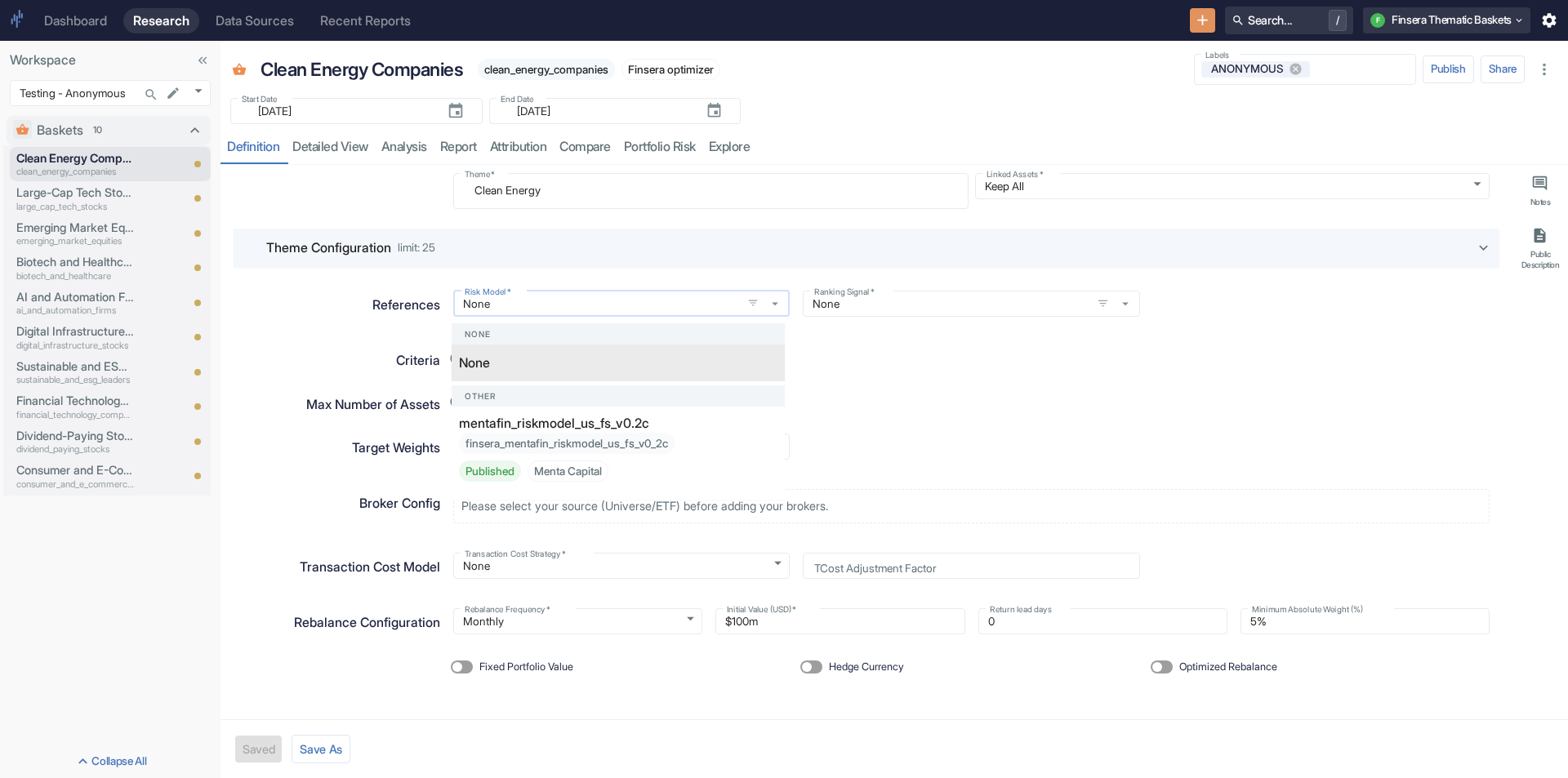
click at [597, 307] on input "None" at bounding box center [598, 303] width 279 height 14
type textarea "x"
click at [558, 424] on p "mentafin_riskmodel_us_fs_v0.2c" at bounding box center [554, 424] width 190 height 20
radio input "true"
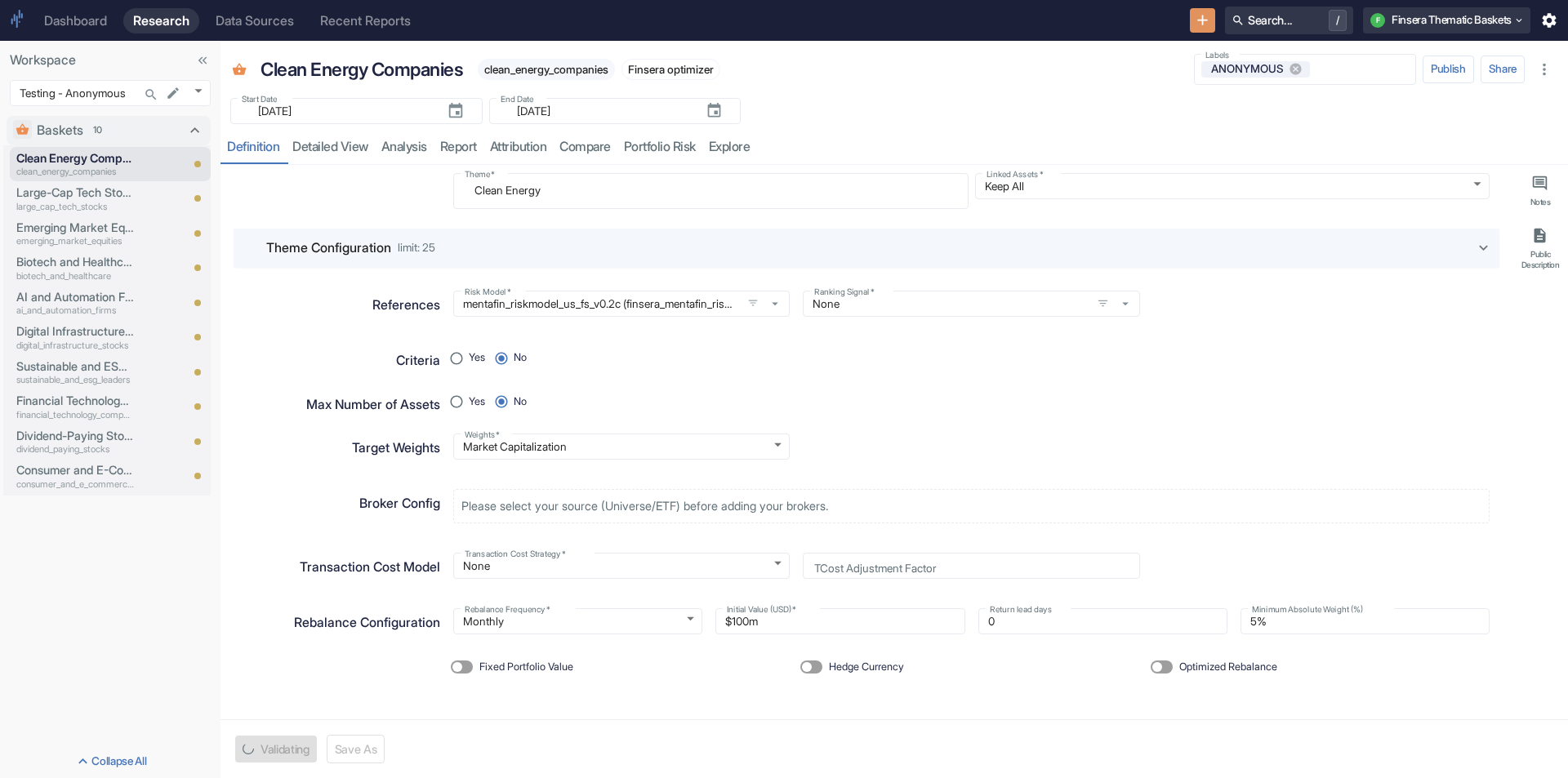
type textarea "x"
click at [936, 423] on div "Weights   * Market Capitalization MARKET_CAP Weights   *" at bounding box center [964, 439] width 1049 height 39
click at [327, 669] on div "Rebalance Configuration" at bounding box center [335, 645] width 210 height 90
click at [1150, 677] on label "Optimized Rebalance" at bounding box center [1210, 666] width 133 height 26
click at [1150, 674] on input "Optimized Rebalance" at bounding box center [1156, 667] width 39 height 13
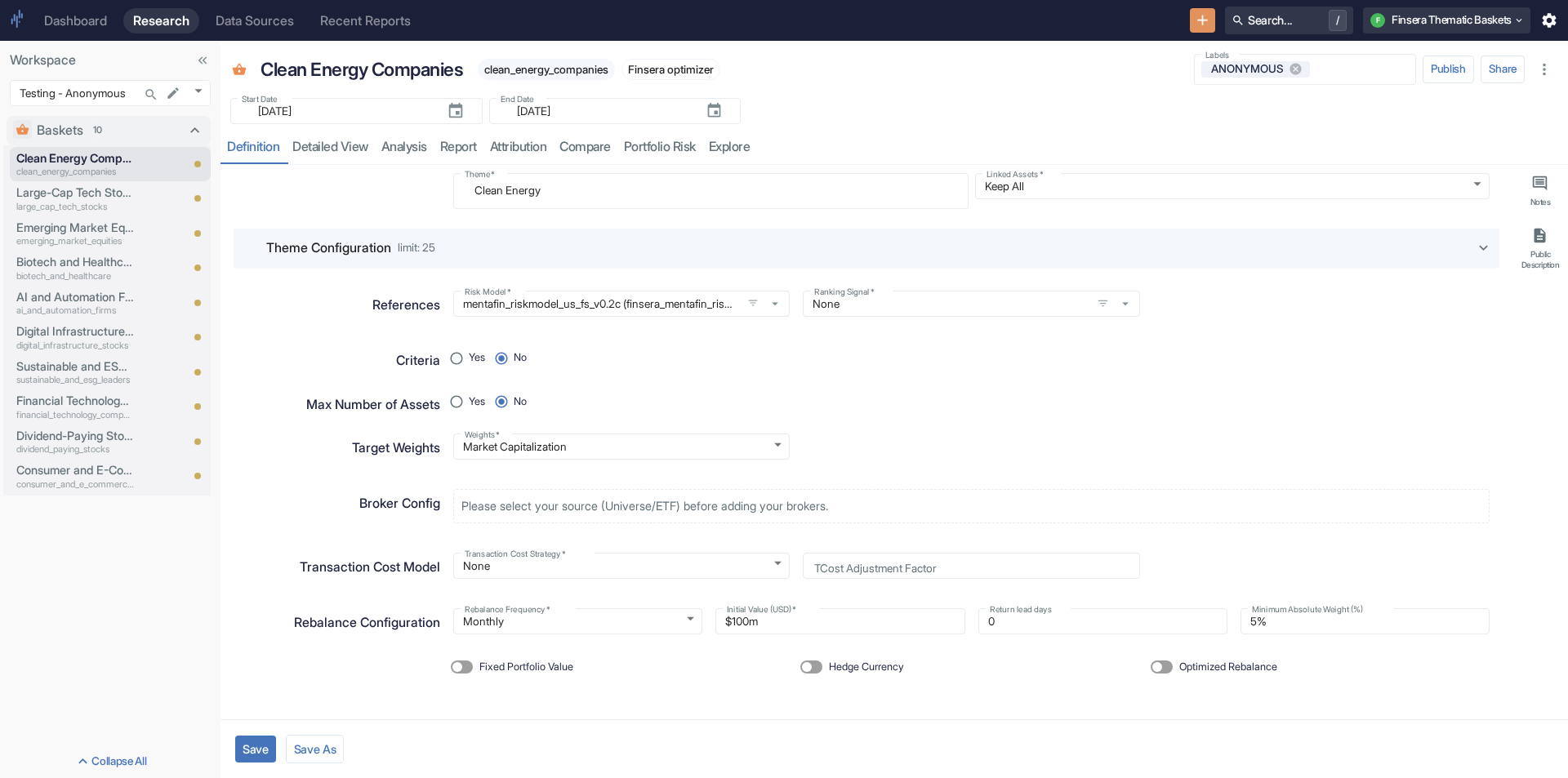
checkbox input "true"
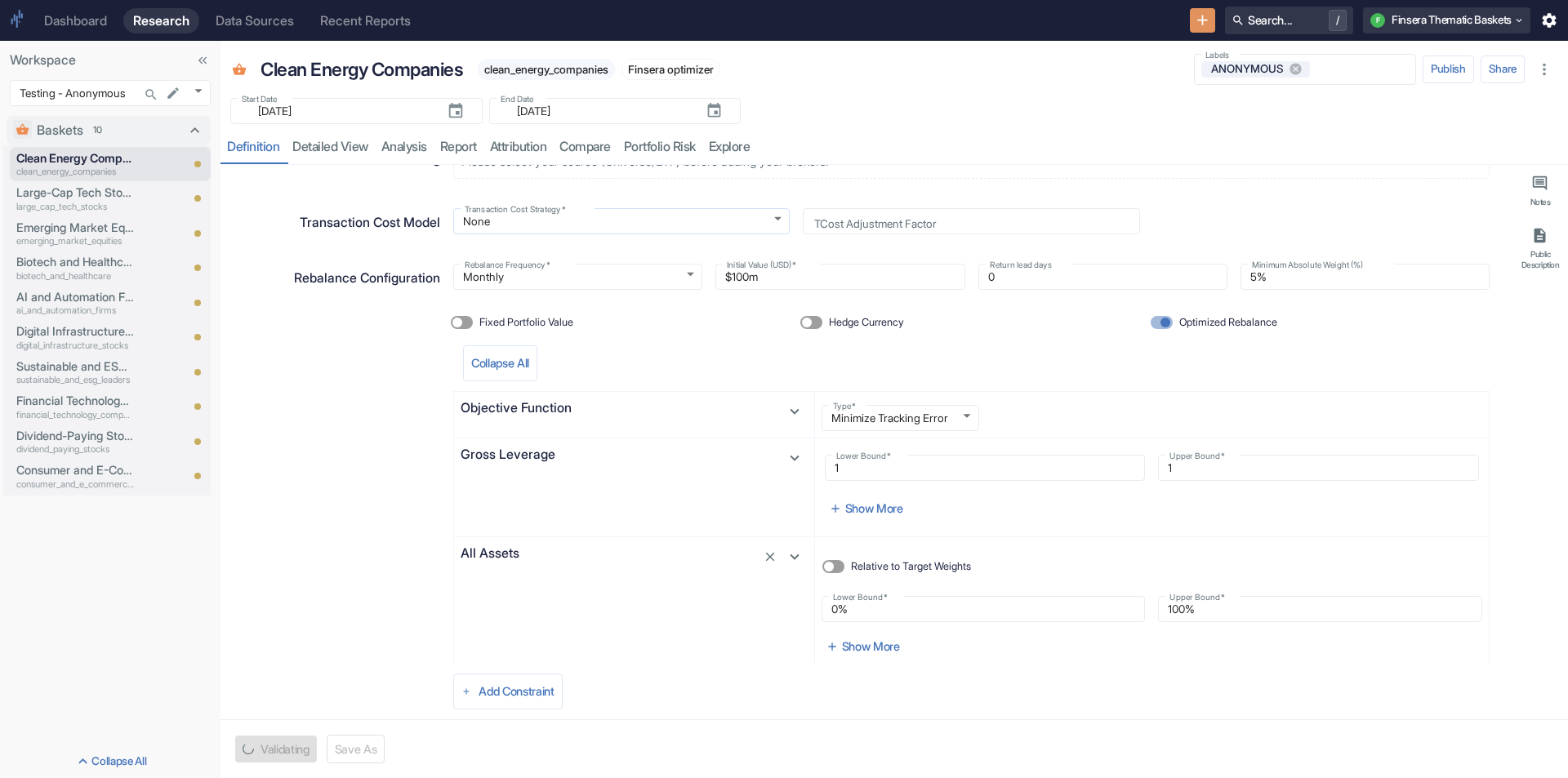
scroll to position [433, 0]
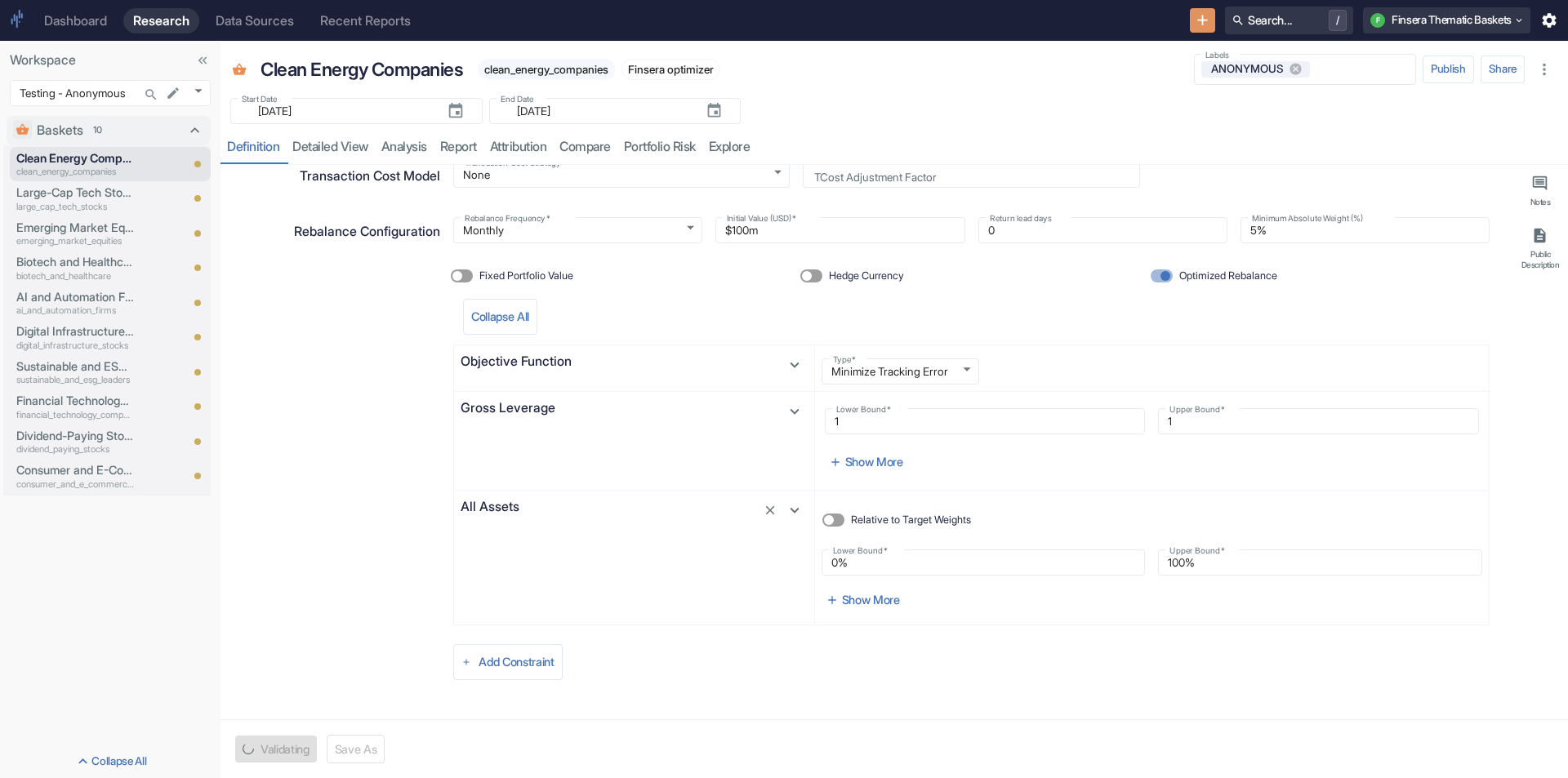
type textarea "x"
click at [1181, 567] on input "100%" at bounding box center [1321, 562] width 325 height 20
type input "1%"
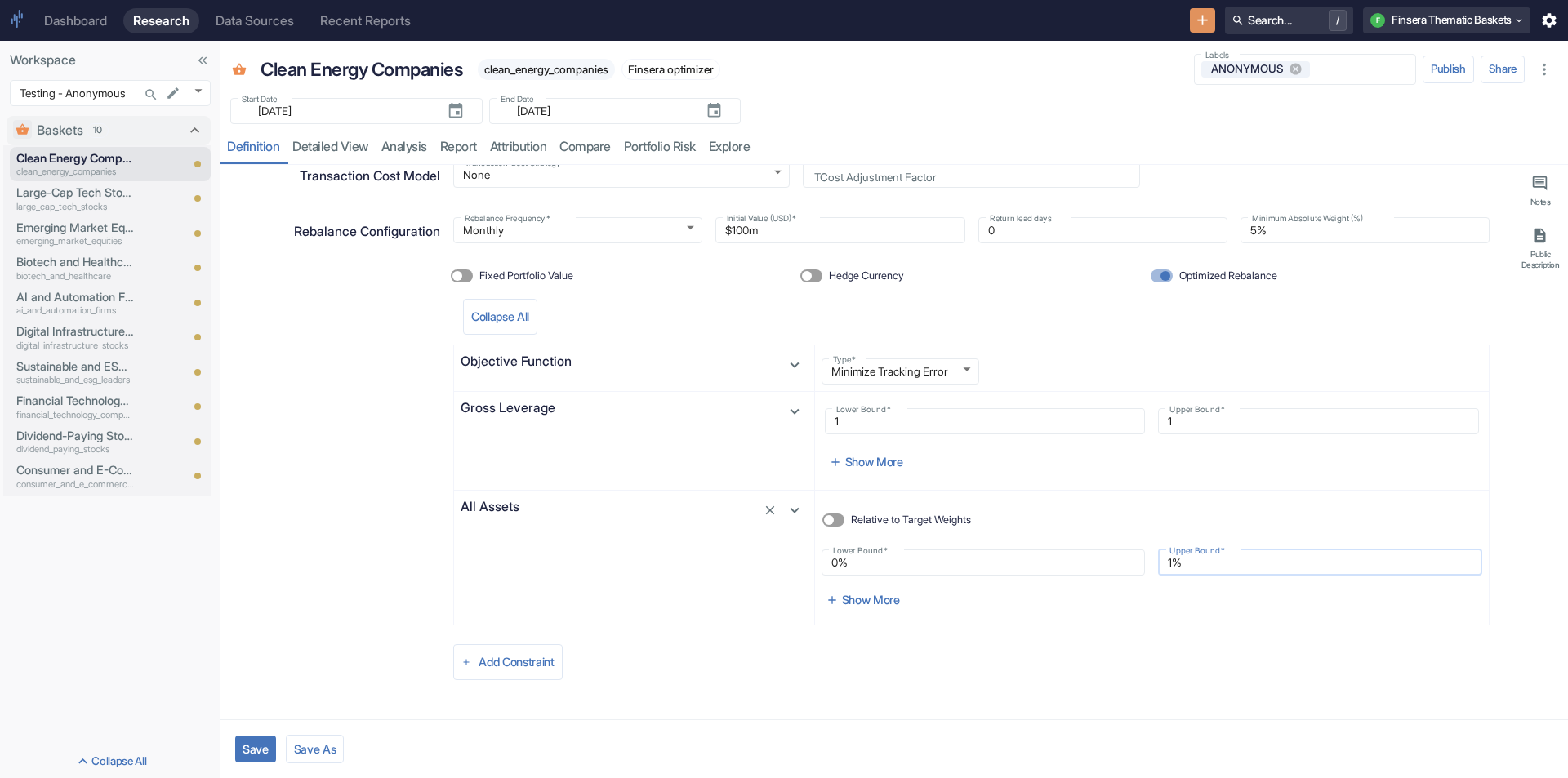
type textarea "x"
type input "10%"
type textarea "x"
type input "10%"
click at [975, 662] on div "Add Constraint" at bounding box center [971, 662] width 1036 height 55
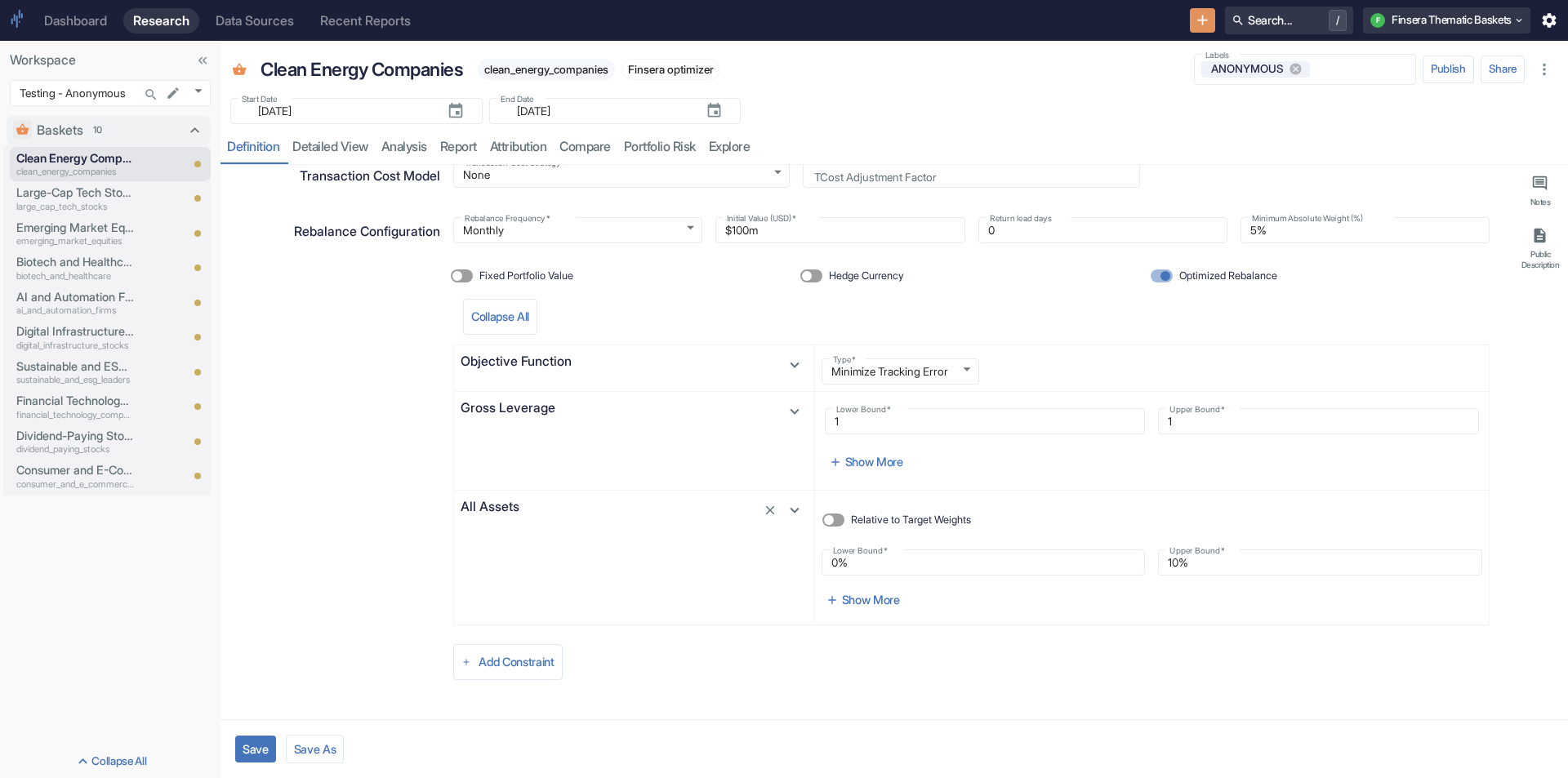
click at [274, 743] on button "Save" at bounding box center [255, 749] width 41 height 27
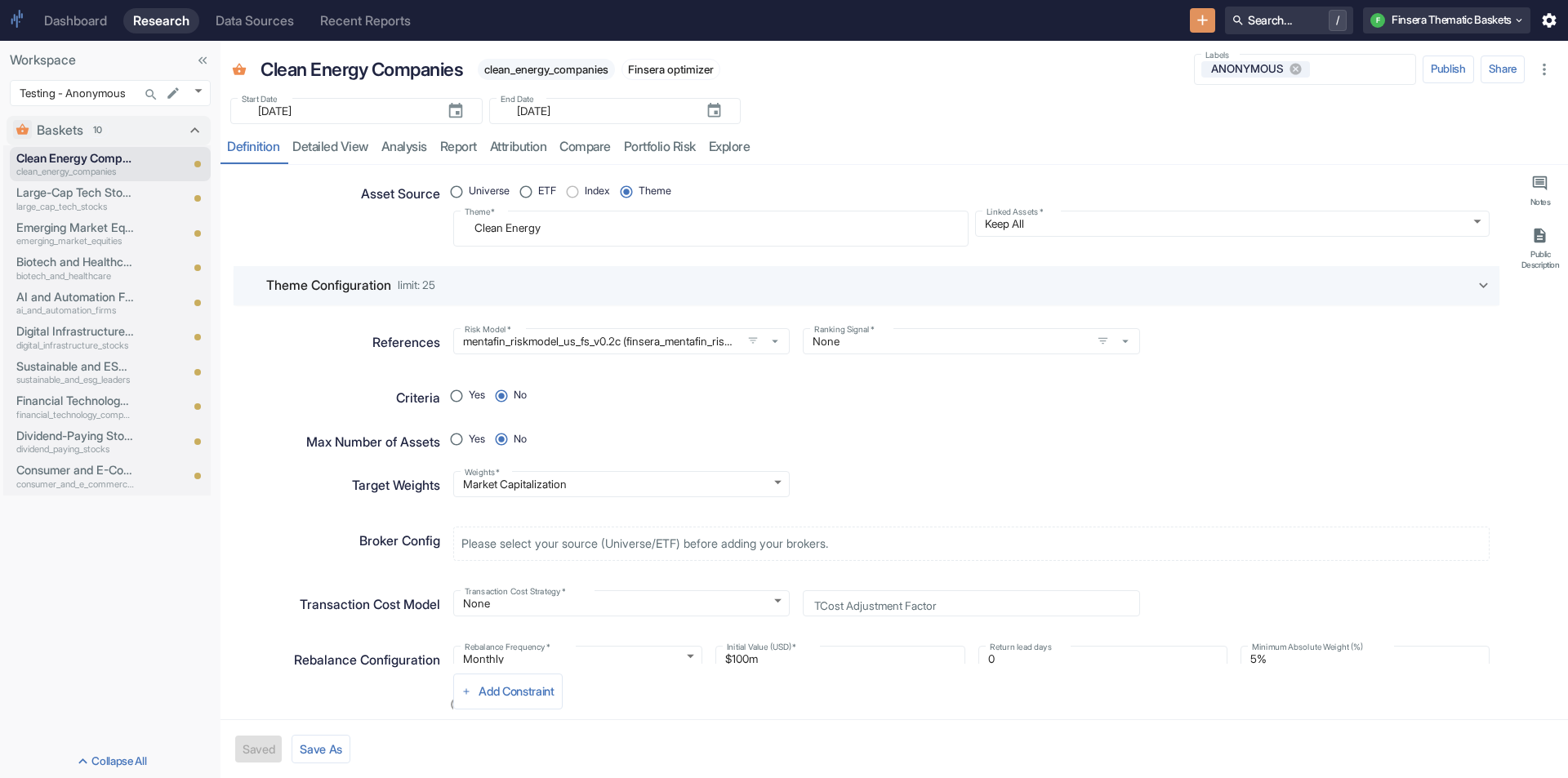
scroll to position [0, 0]
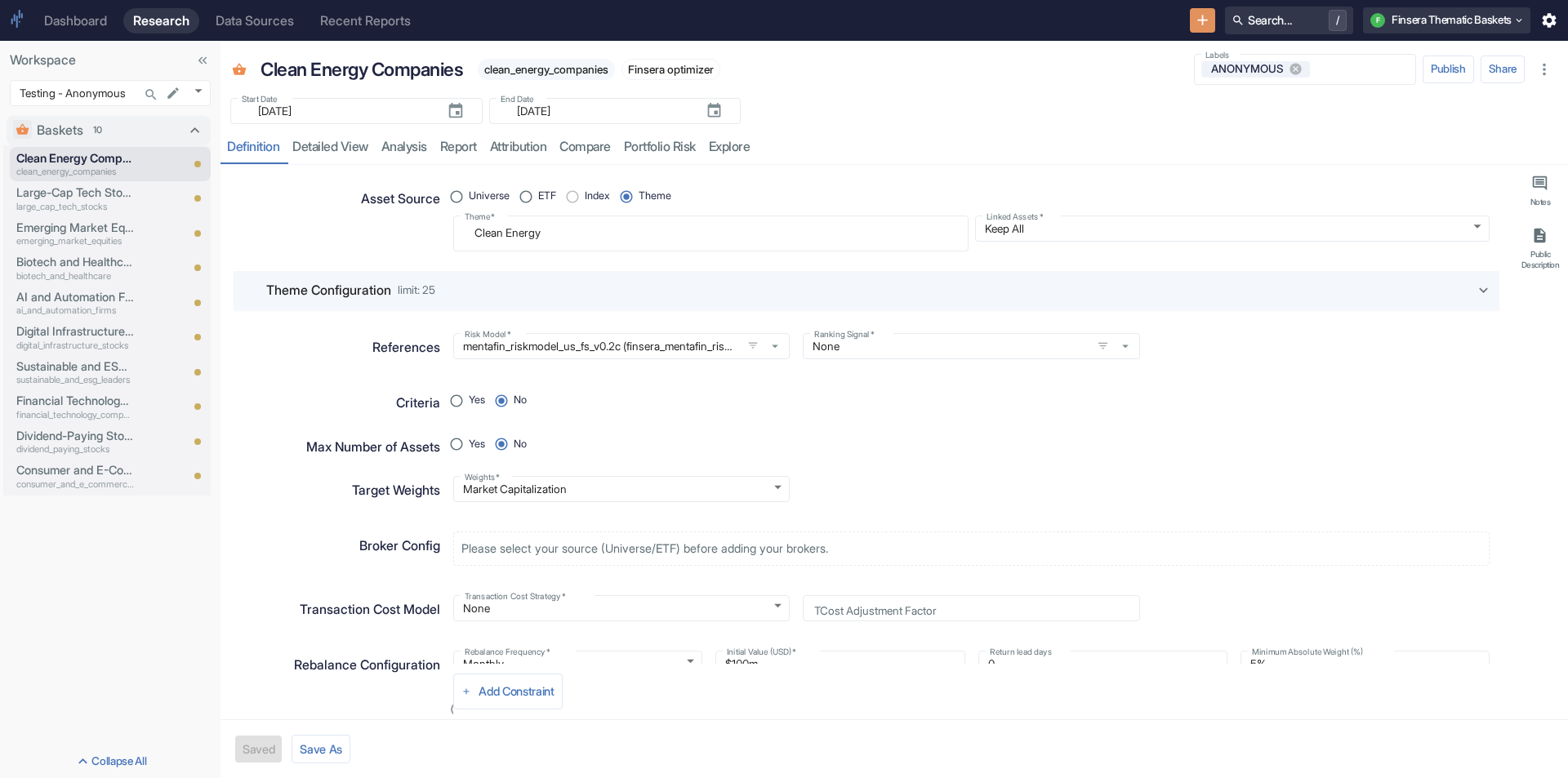
click at [1069, 102] on div "Start Date ​ [DATE] Start Date End Date ​ [DATE] End Date" at bounding box center [894, 106] width 1347 height 36
click at [984, 126] on div "Clean Energy Companies clean_energy_companies Finsera optimizer Start Date - En…" at bounding box center [894, 103] width 1347 height 124
click at [924, 148] on div "resource tabs" at bounding box center [1157, 147] width 802 height 33
click at [1116, 126] on div "Clean Energy Companies clean_energy_companies Finsera optimizer Start Date - En…" at bounding box center [894, 103] width 1347 height 124
type textarea "x"
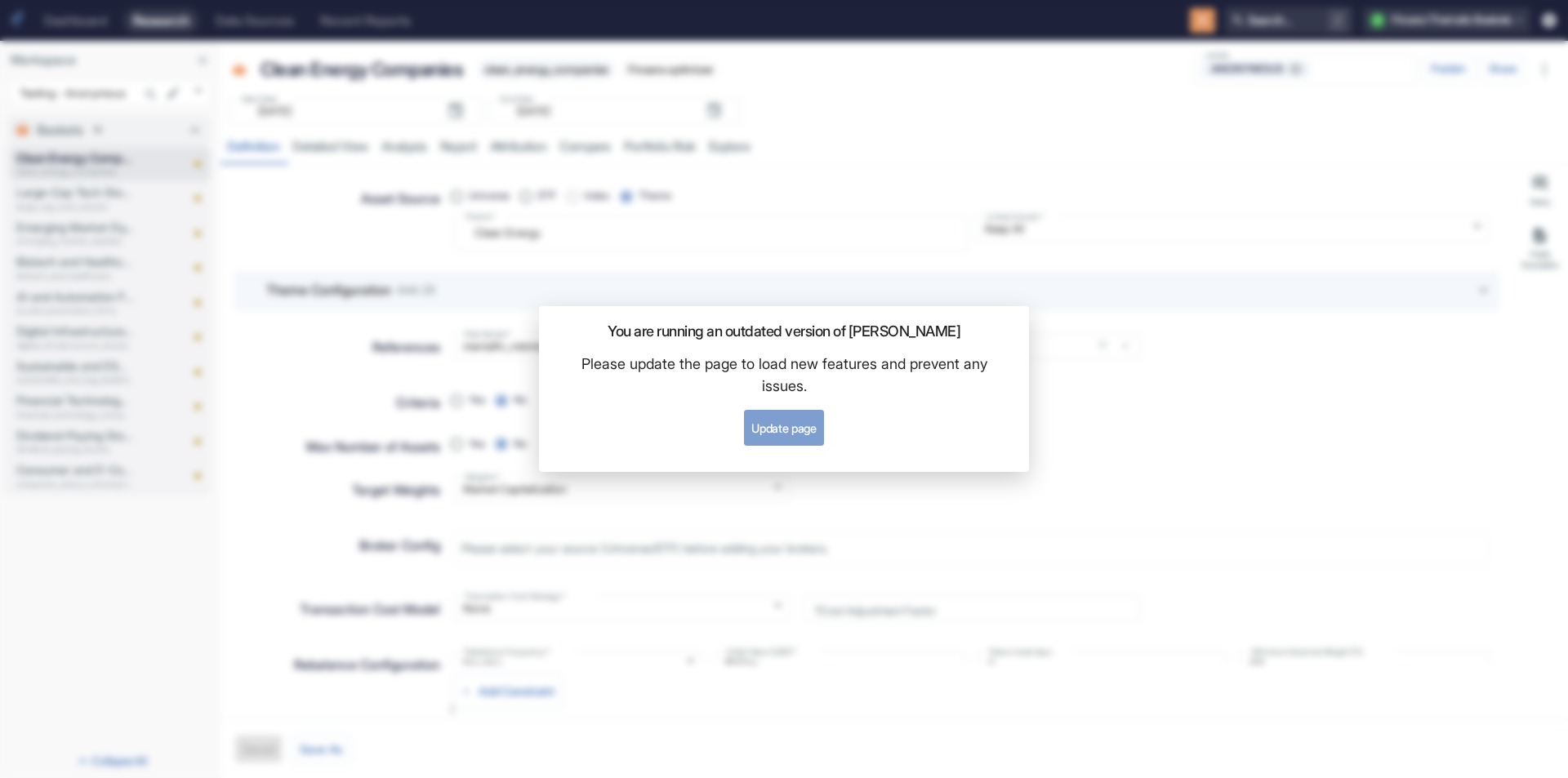
click at [768, 439] on button "Update page" at bounding box center [783, 428] width 79 height 36
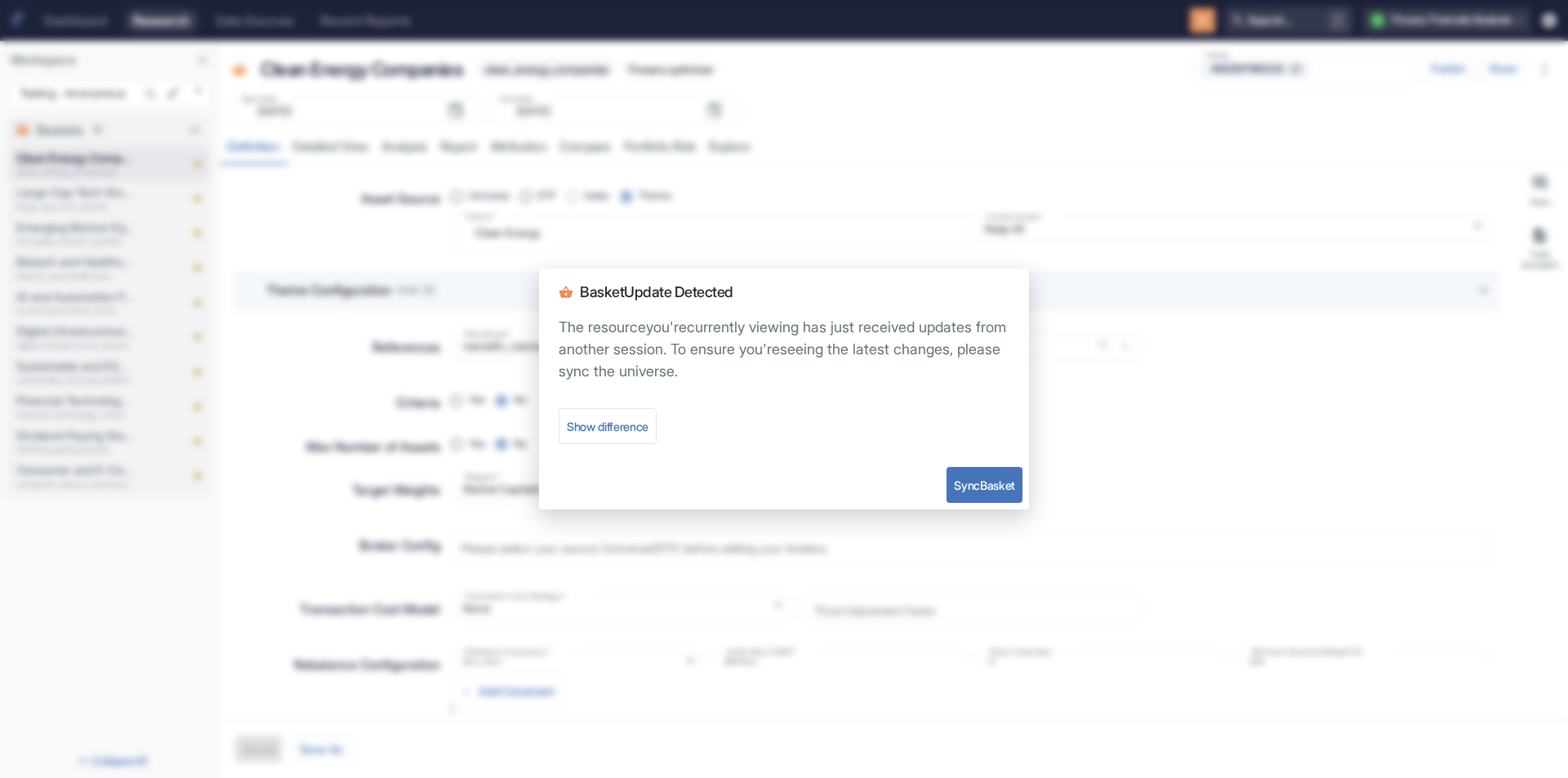
type textarea "x"
click at [968, 475] on button "Sync Basket" at bounding box center [985, 485] width 76 height 36
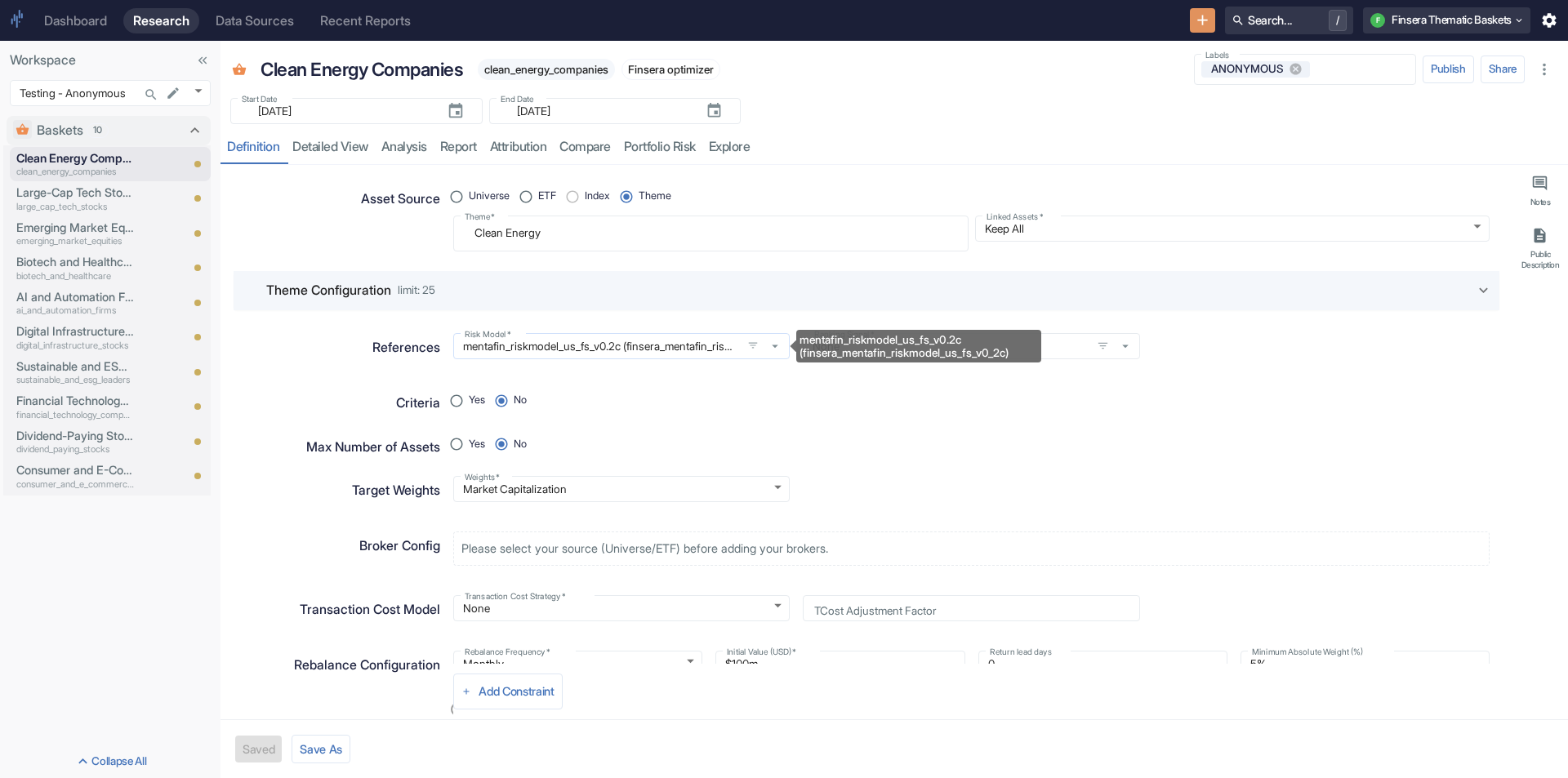
click at [537, 347] on input "mentafin_riskmodel_us_fs_v0.2c (finsera_mentafin_riskmodel_us_fs_v0_2c)" at bounding box center [598, 346] width 279 height 14
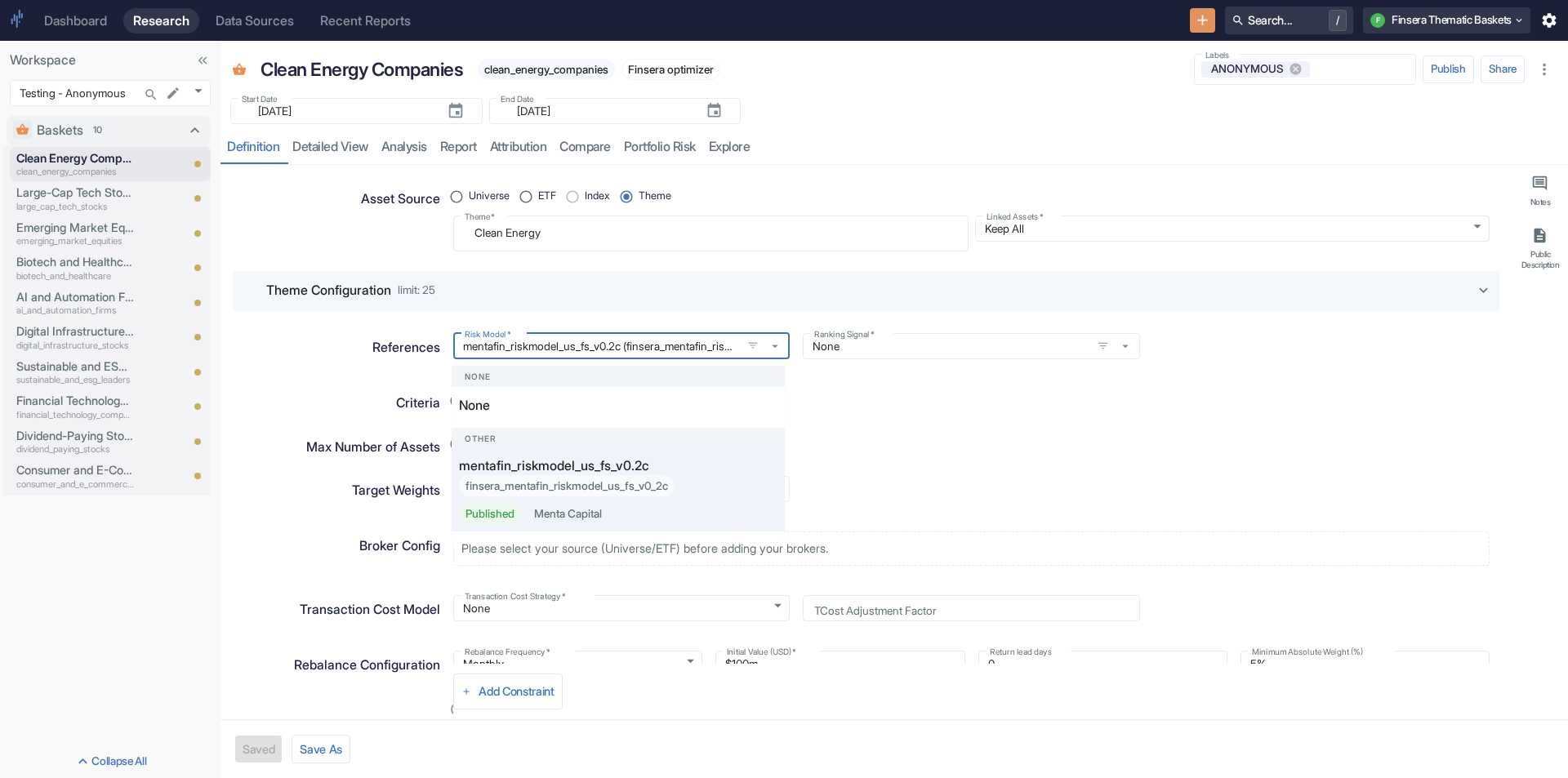
click at [929, 470] on div "Weights   * Market Capitalization MARKET_CAP Weights   *" at bounding box center [964, 482] width 1049 height 39
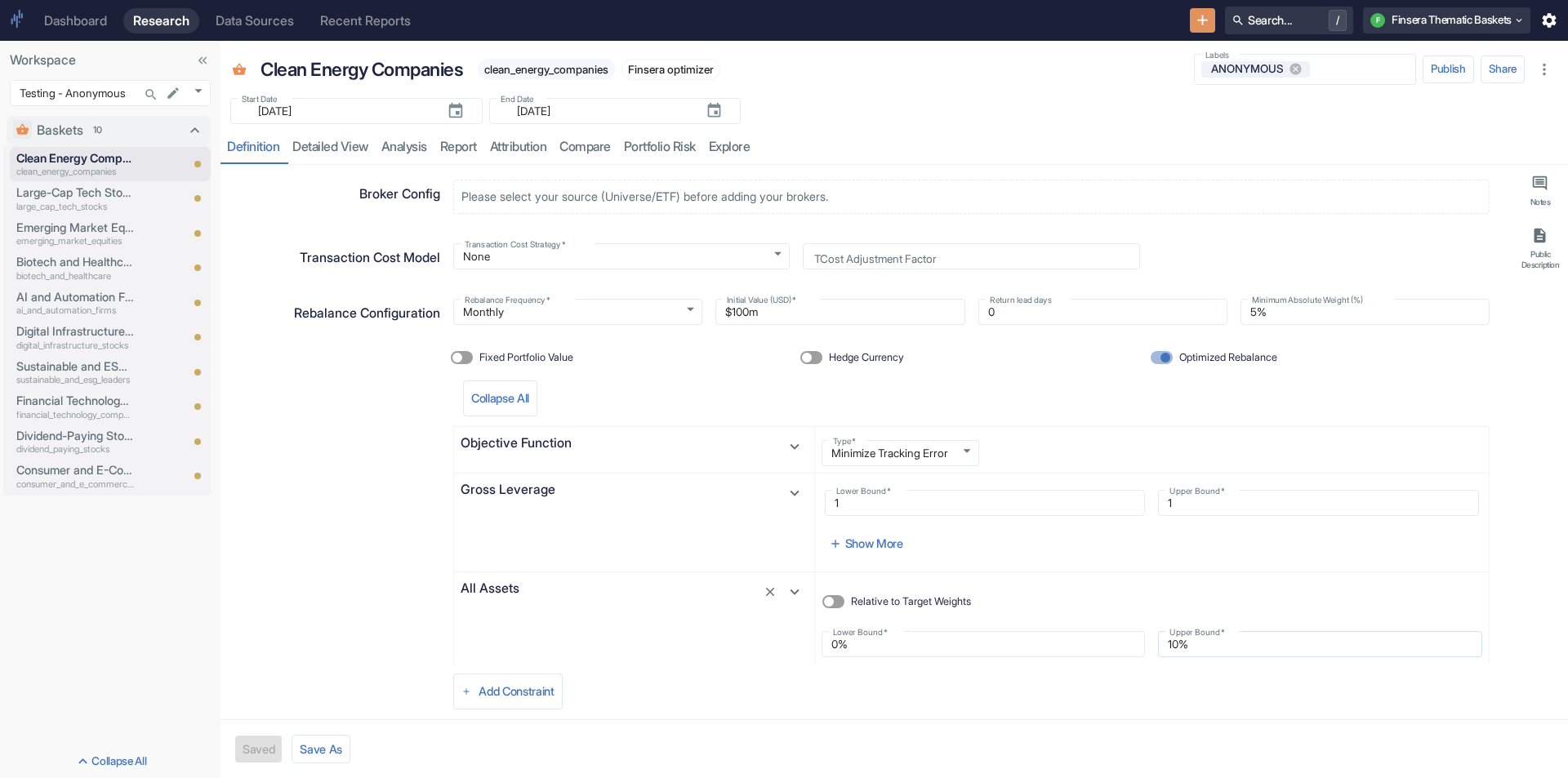
scroll to position [270, 0]
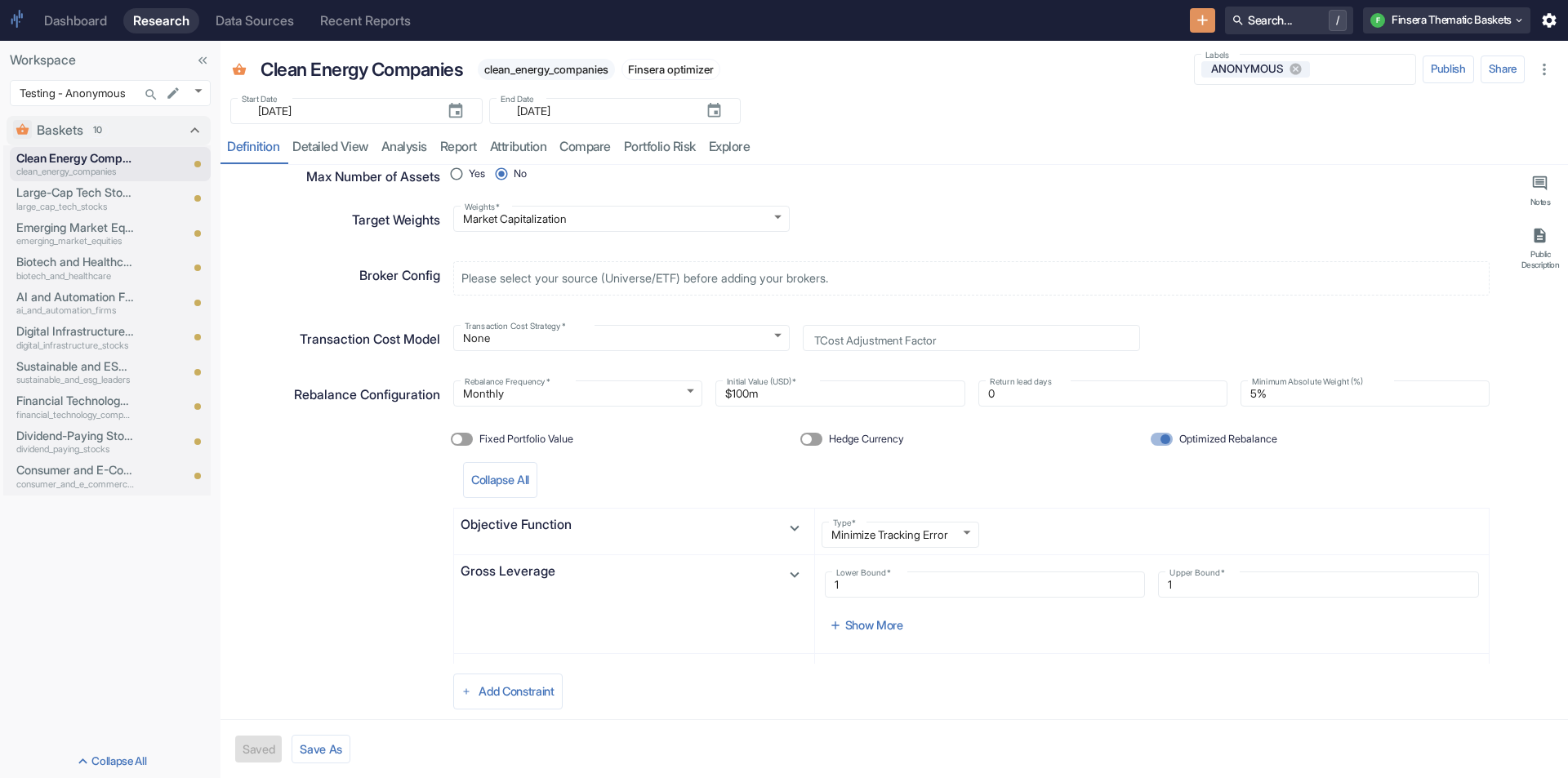
type textarea "x"
click at [1149, 441] on input "Optimized Rebalance" at bounding box center [1165, 439] width 39 height 13
checkbox input "false"
radio input "true"
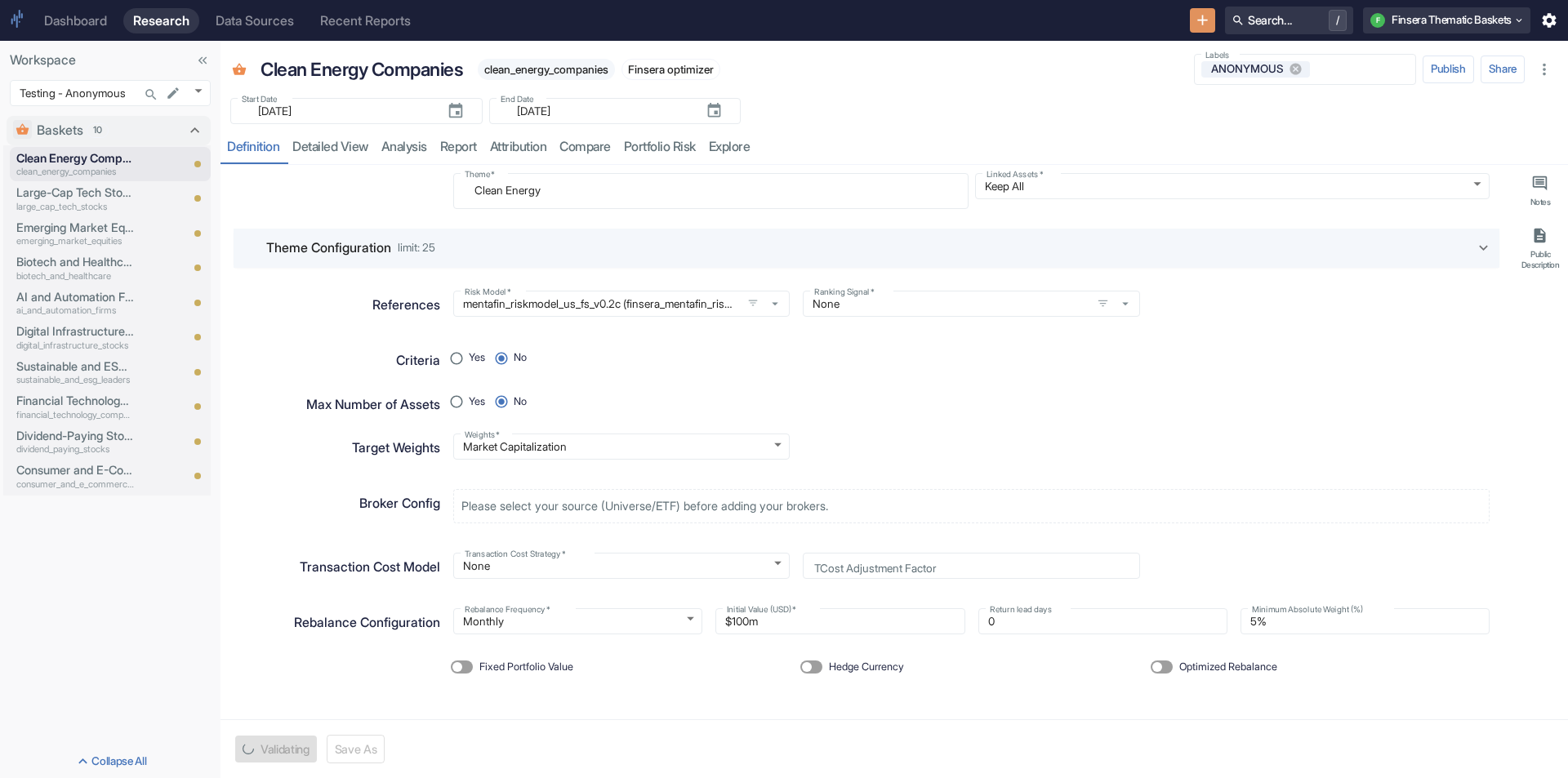
scroll to position [42, 0]
click at [953, 352] on div "Yes No" at bounding box center [971, 359] width 1036 height 25
drag, startPoint x: 289, startPoint y: 620, endPoint x: 432, endPoint y: 620, distance: 143.0
click at [432, 620] on p "Rebalance Configuration" at bounding box center [367, 622] width 146 height 20
type textarea "x"
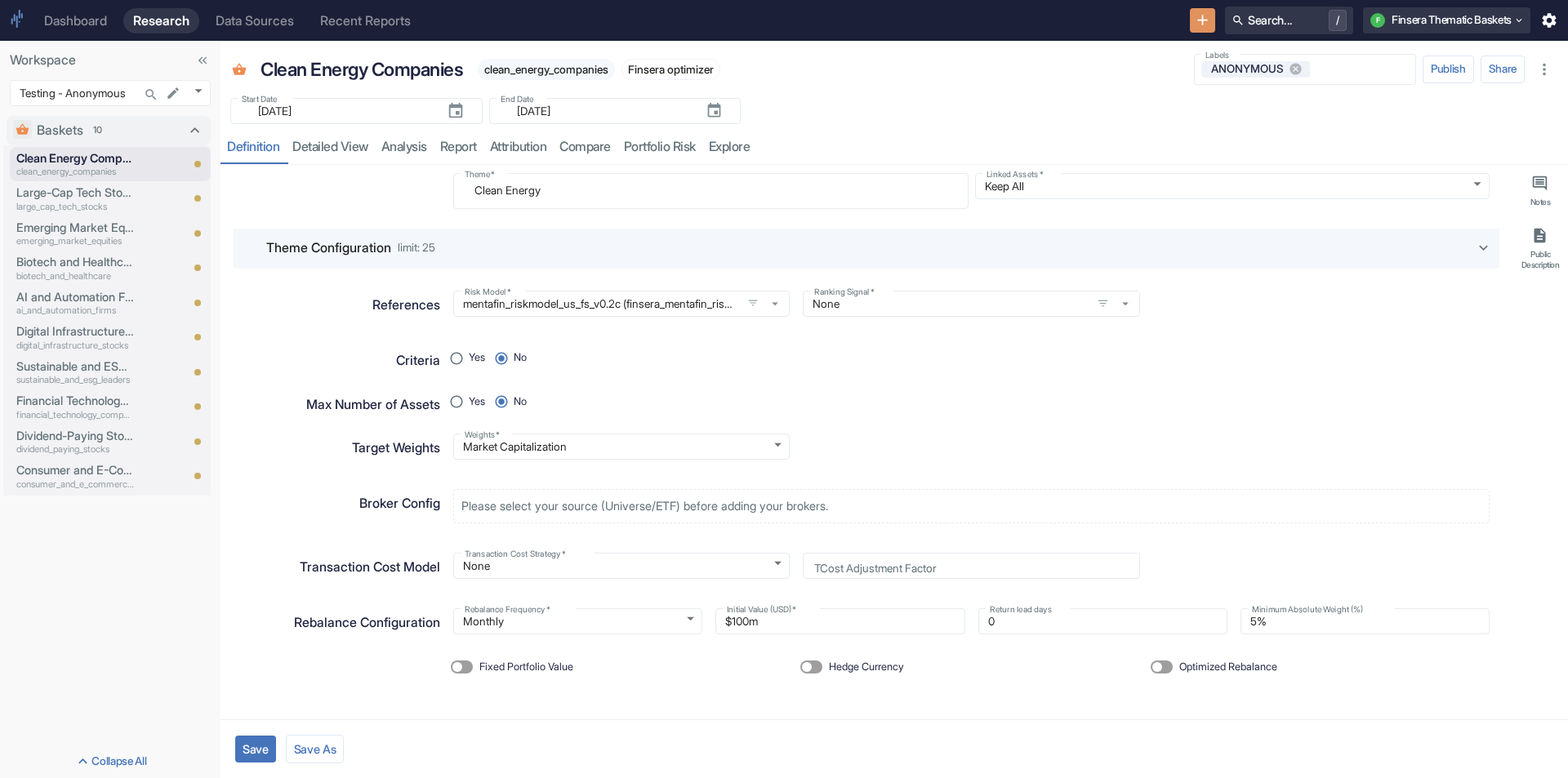
click at [1205, 671] on span "Optimized Rebalance" at bounding box center [1228, 667] width 98 height 15
click at [1177, 671] on input "Optimized Rebalance" at bounding box center [1156, 667] width 39 height 13
checkbox input "true"
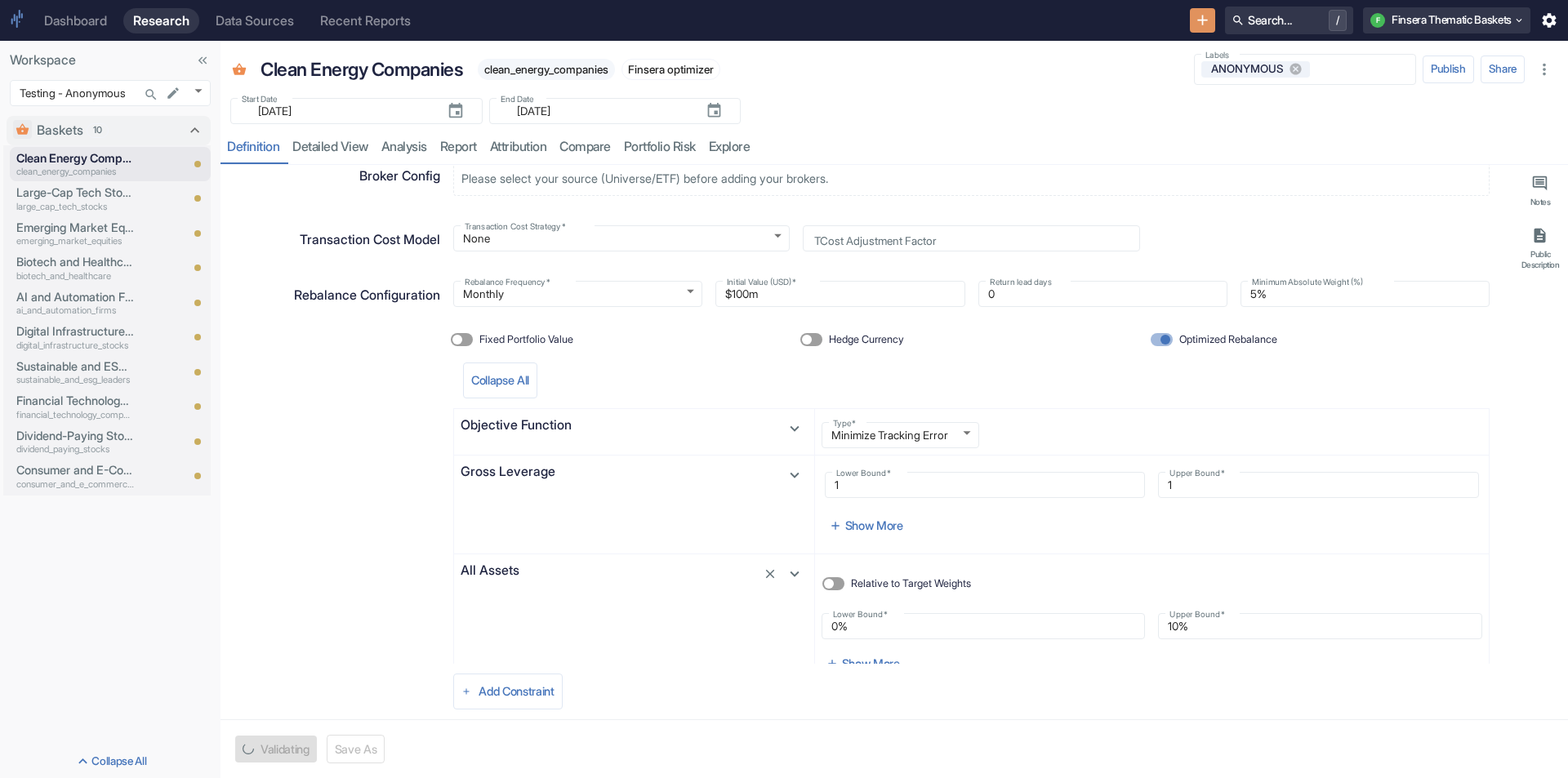
scroll to position [433, 0]
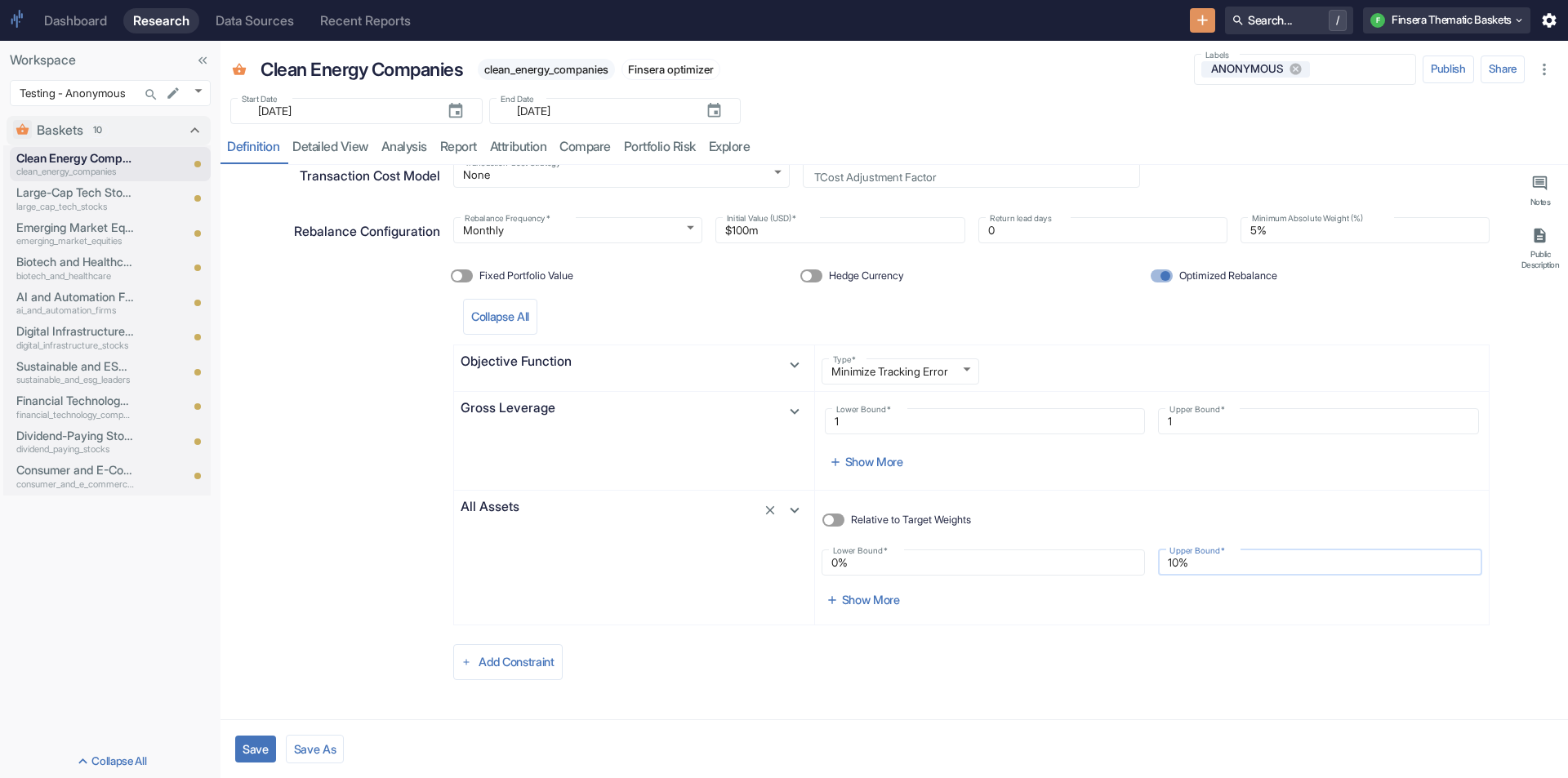
click at [1217, 561] on input "10%" at bounding box center [1321, 562] width 325 height 20
click at [1186, 485] on div "Lower Bound   * 1 Lower Bound   * Upper Bound   * 1 Upper Bound   * Show More" at bounding box center [1153, 444] width 674 height 92
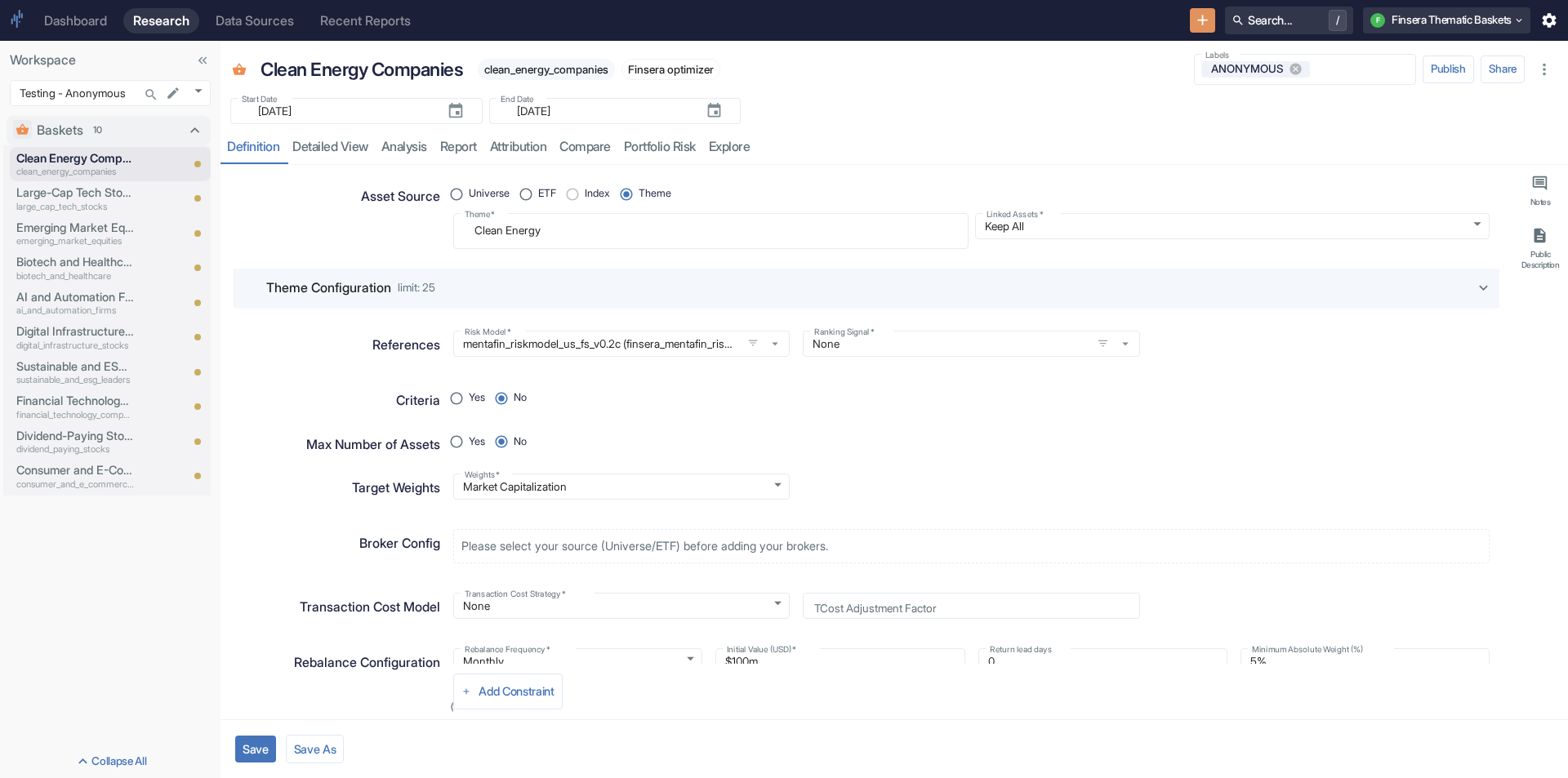
scroll to position [0, 0]
click at [422, 289] on span "limit: 25" at bounding box center [416, 291] width 37 height 11
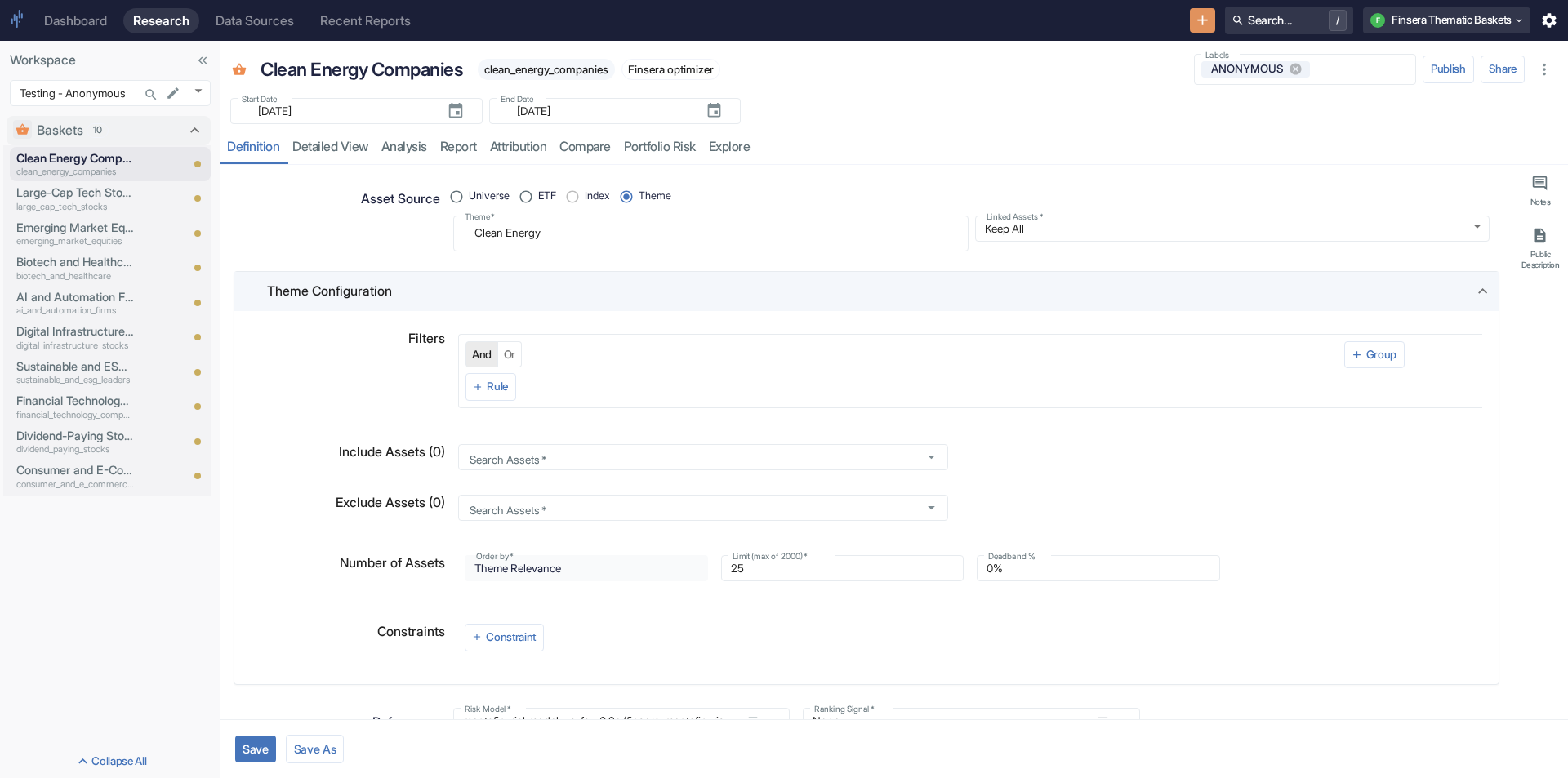
click at [422, 289] on div "Theme Configuration" at bounding box center [871, 291] width 1207 height 20
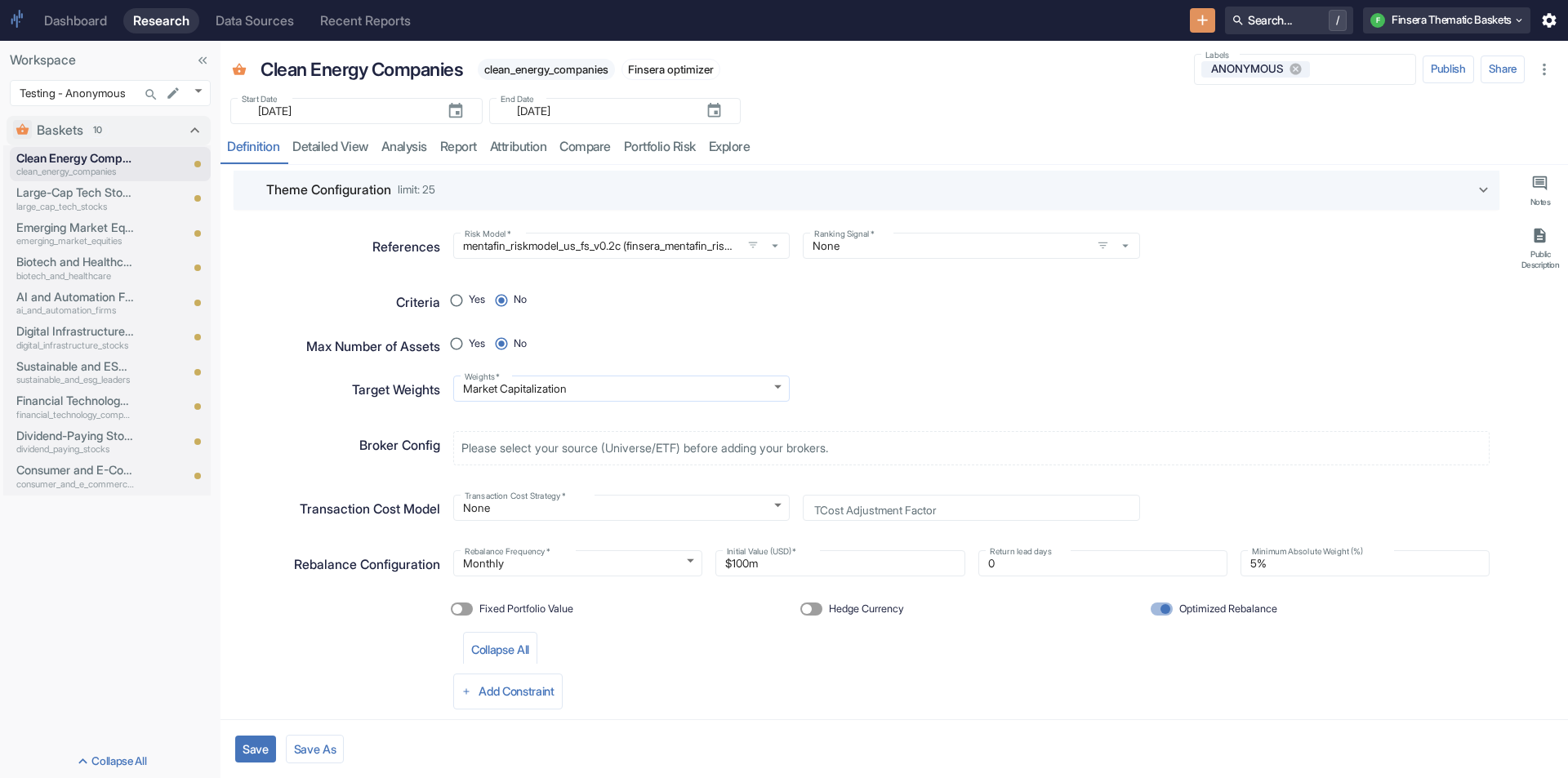
scroll to position [163, 0]
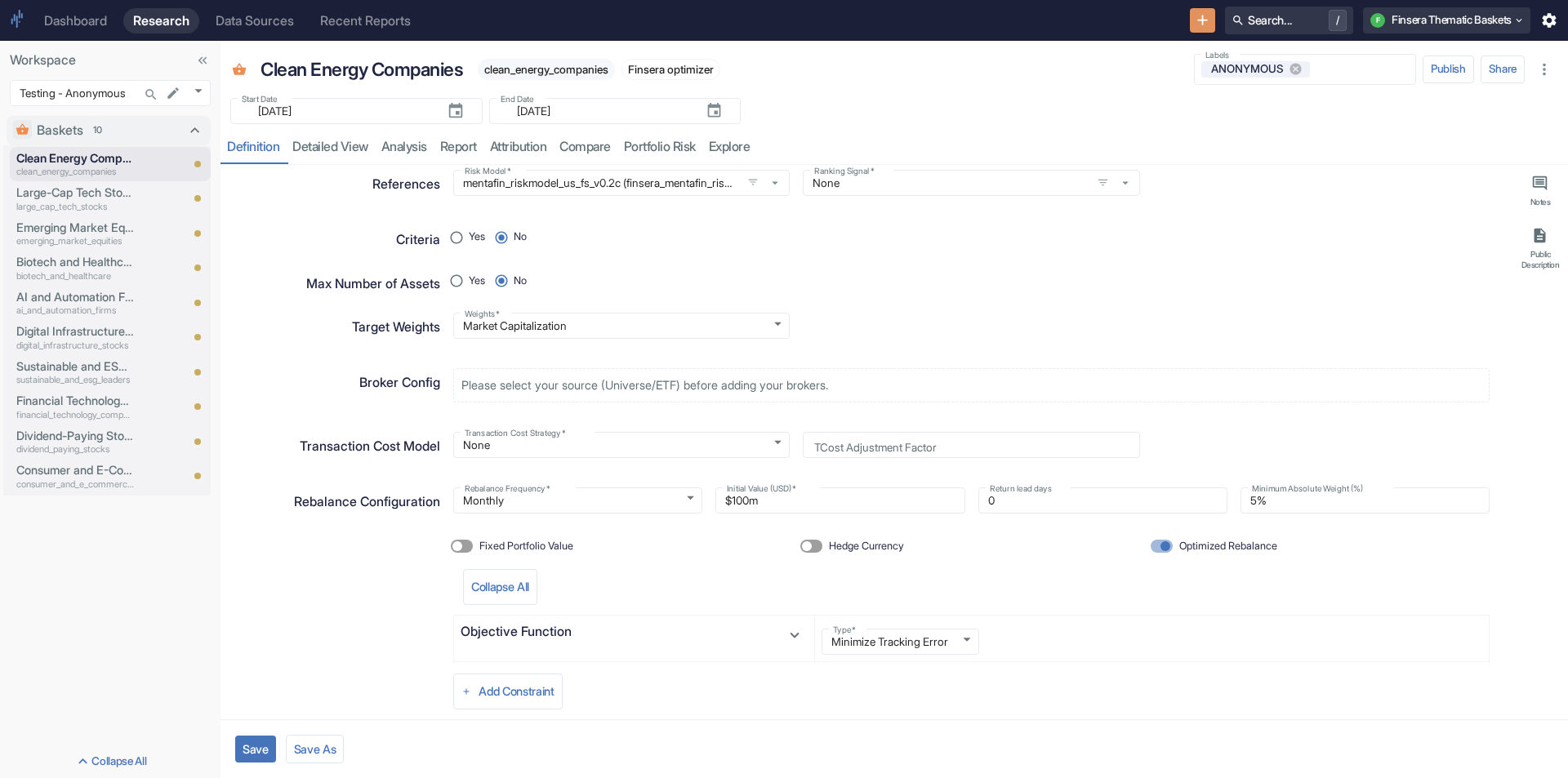
click at [424, 389] on p "Broker Config" at bounding box center [399, 383] width 81 height 20
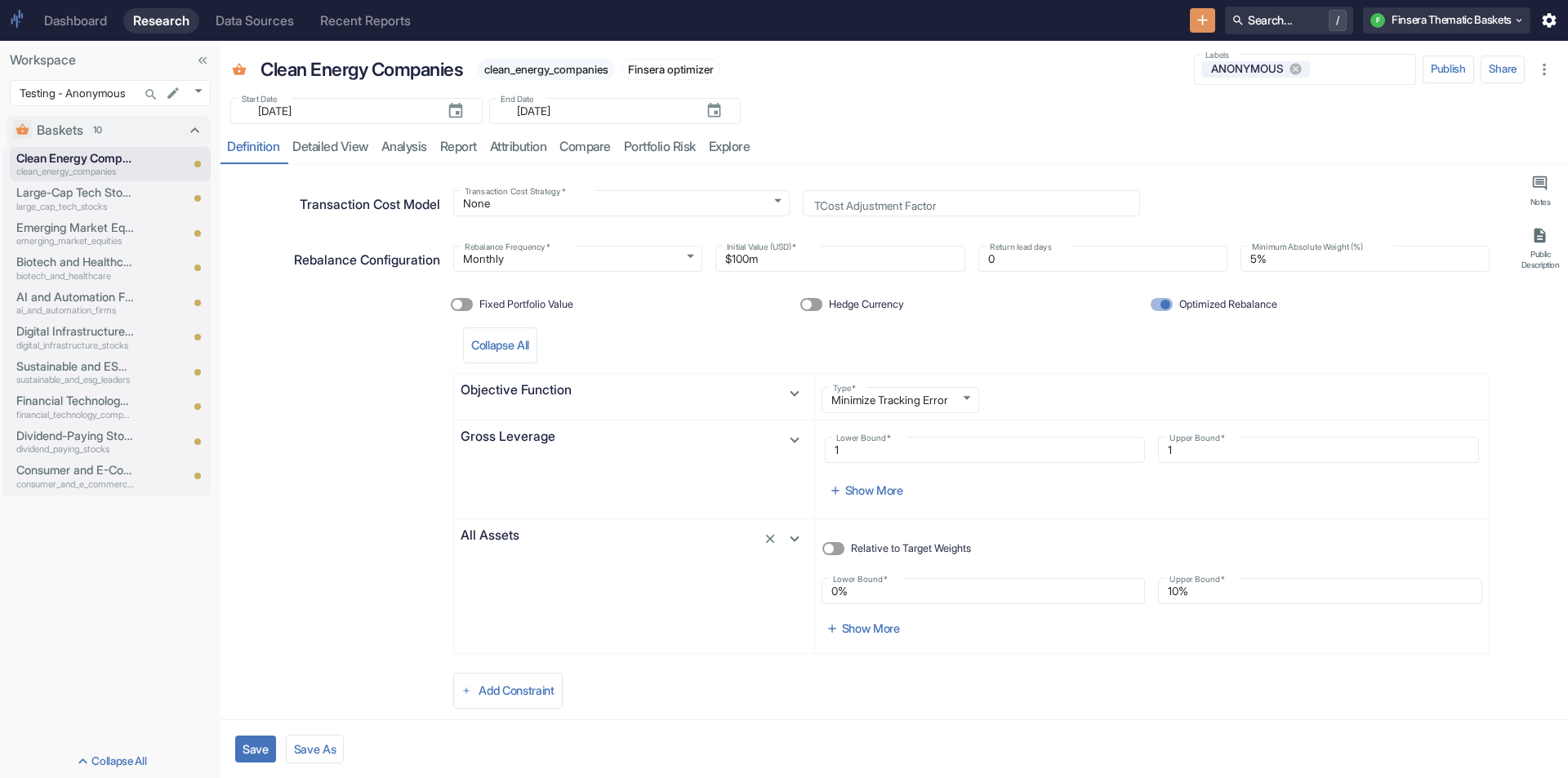
scroll to position [409, 0]
type textarea "x"
click at [1162, 303] on input "Optimized Rebalance" at bounding box center [1165, 302] width 39 height 13
checkbox input "false"
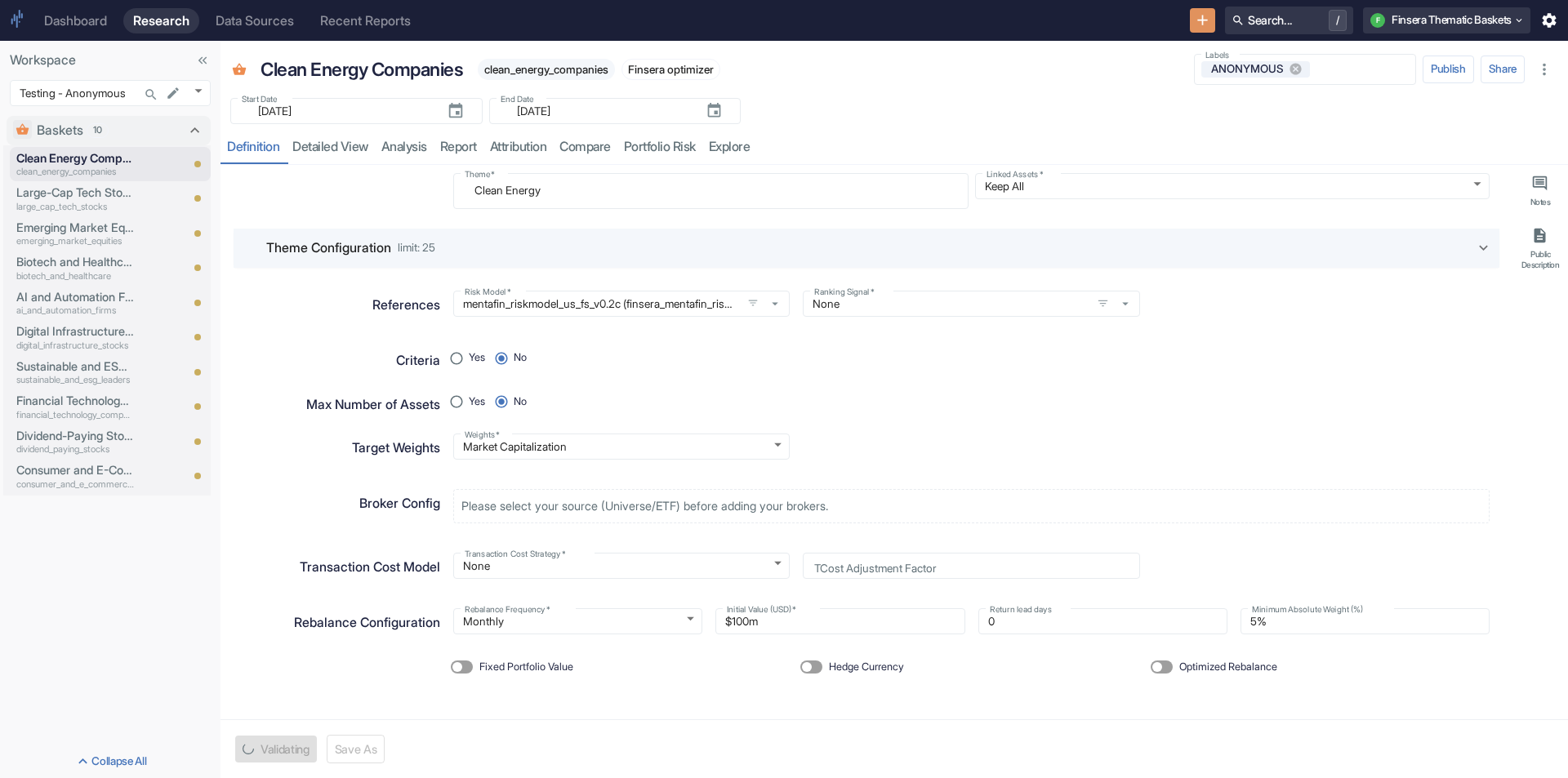
scroll to position [42, 0]
click at [392, 242] on p "Theme Configuration" at bounding box center [328, 248] width 125 height 20
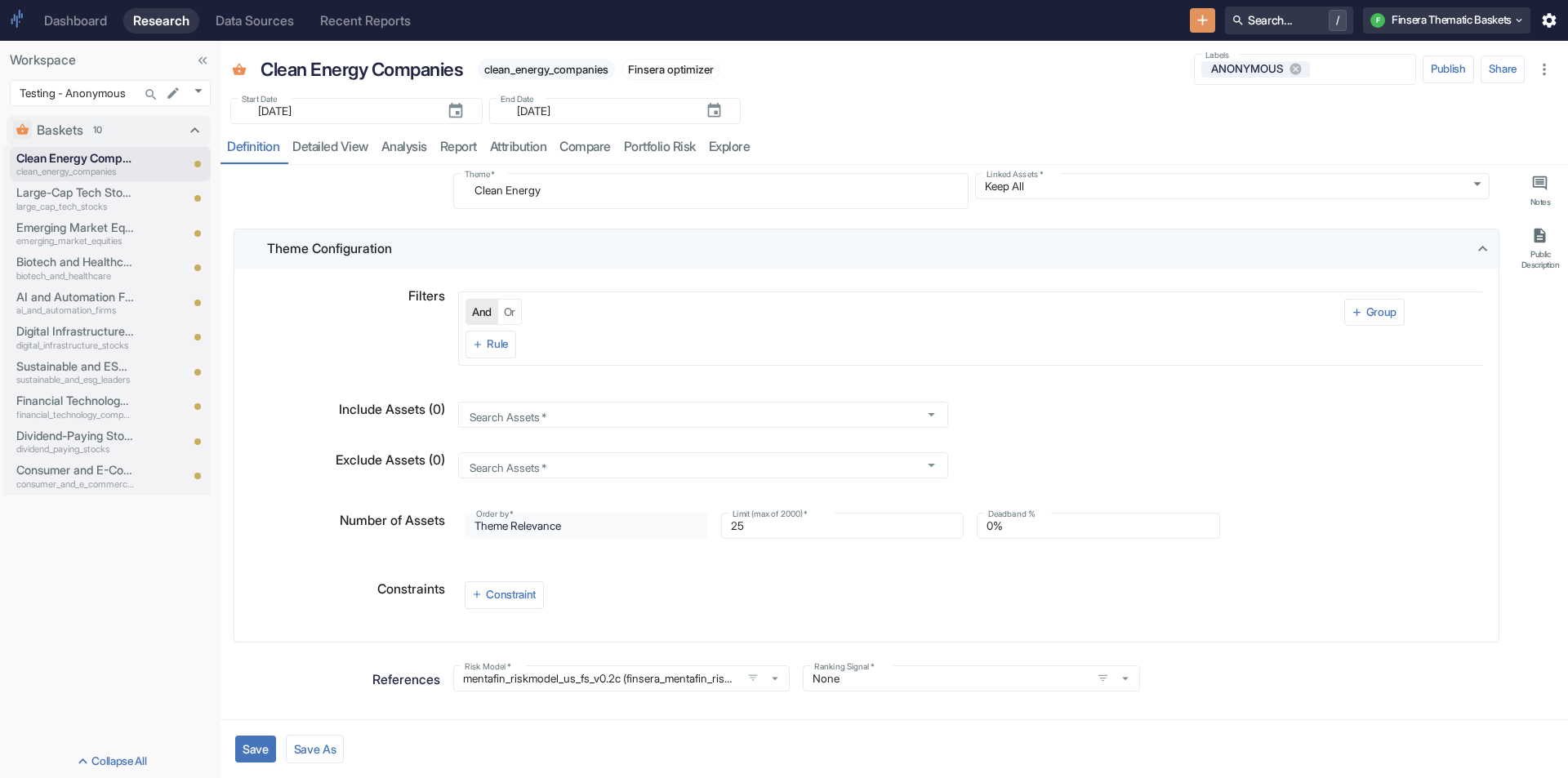
click at [392, 242] on p "Theme Configuration" at bounding box center [329, 249] width 125 height 20
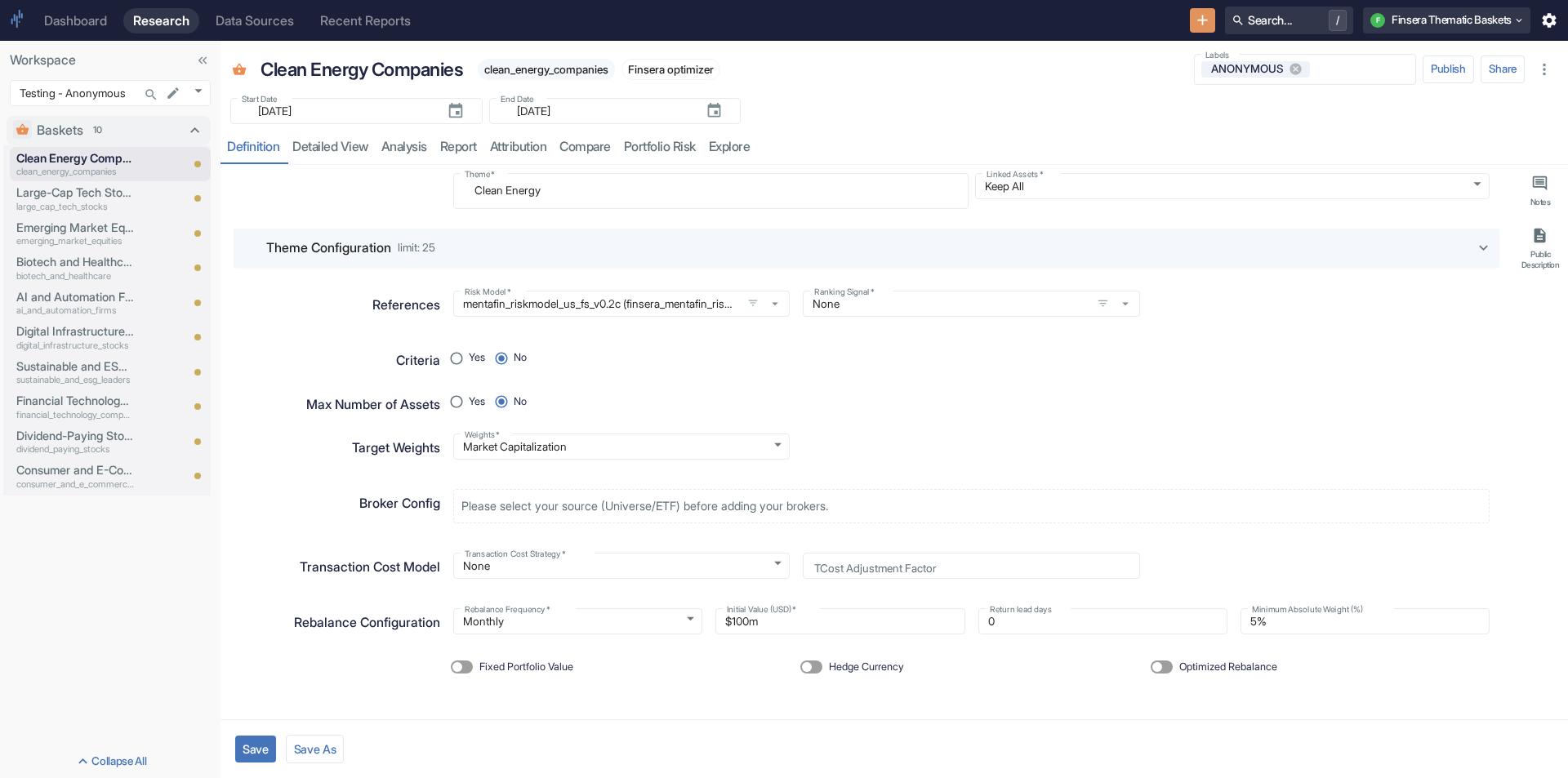
type textarea "x"
click at [1162, 664] on input "Optimized Rebalance" at bounding box center [1156, 667] width 39 height 13
checkbox input "true"
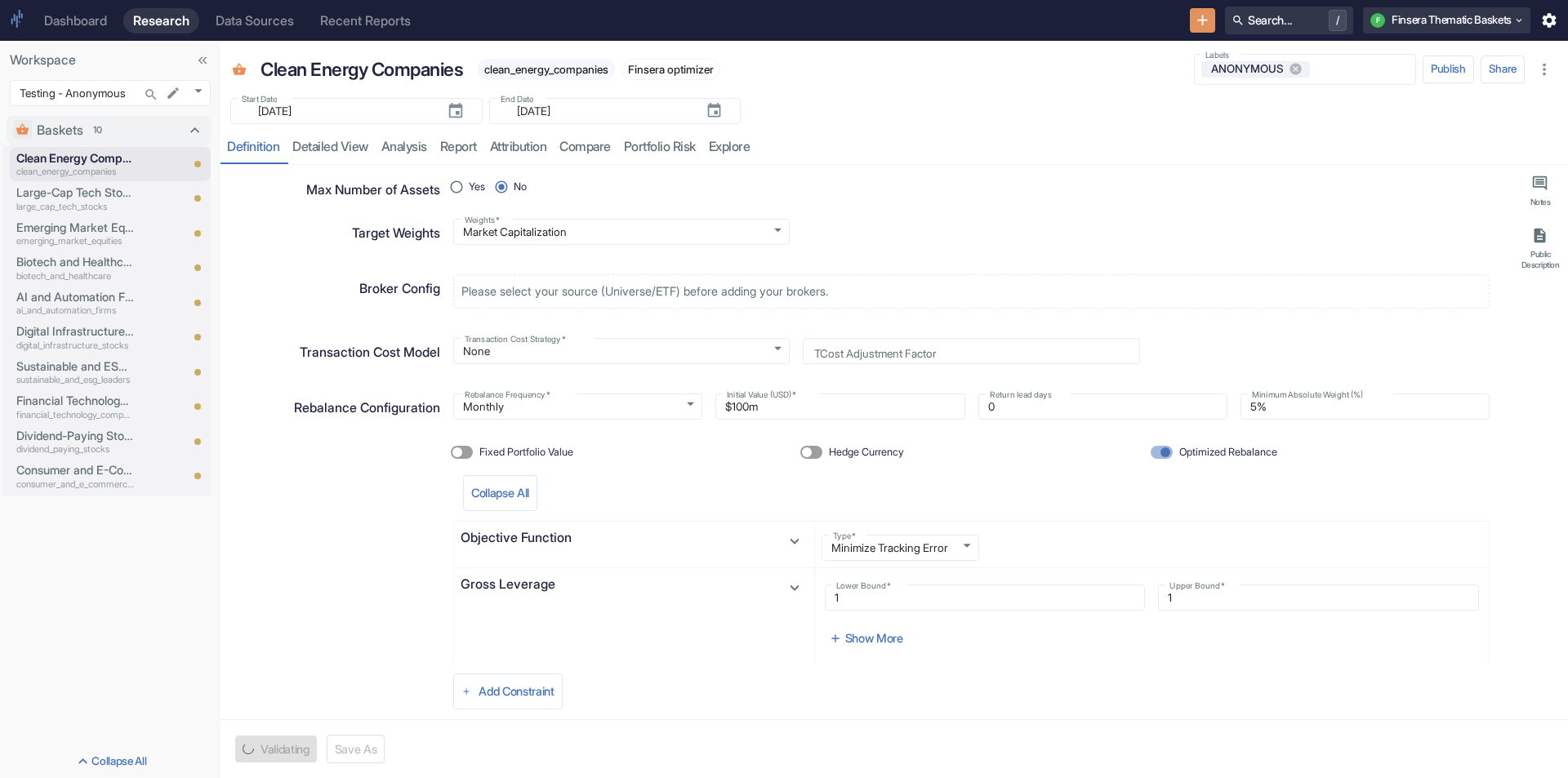
scroll to position [369, 0]
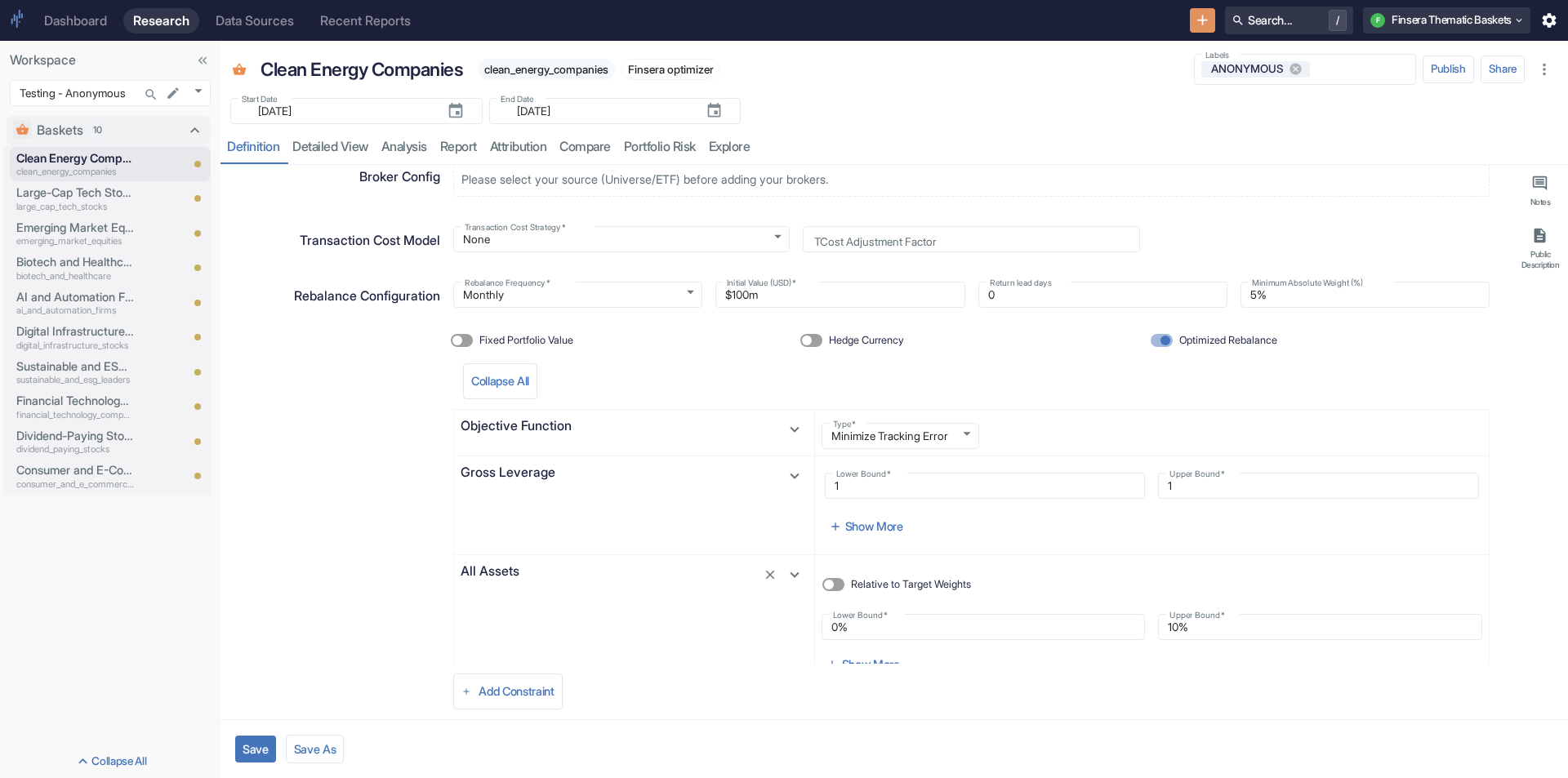
click at [251, 751] on button "Save" at bounding box center [255, 749] width 41 height 27
type textarea "x"
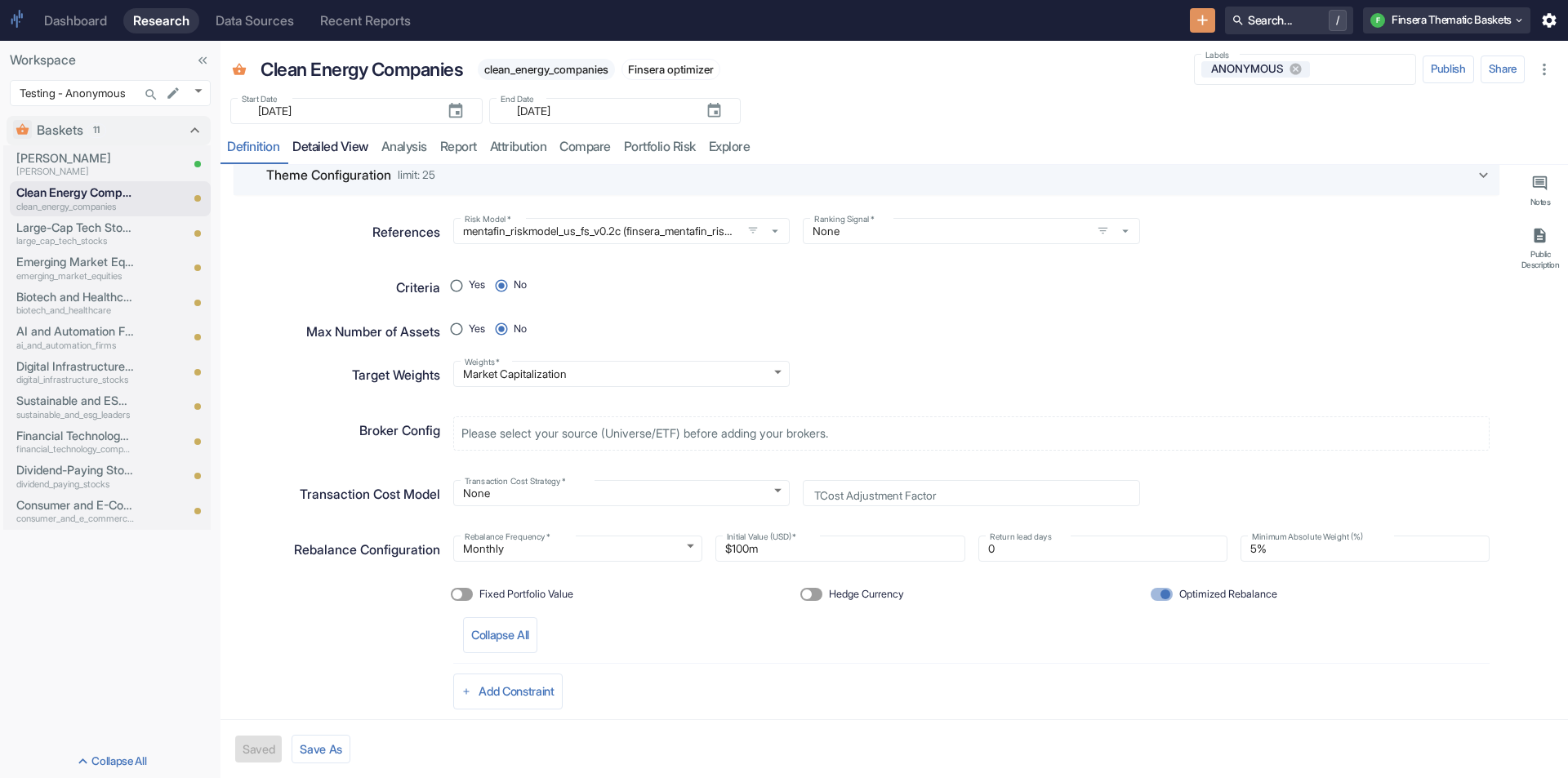
scroll to position [107, 0]
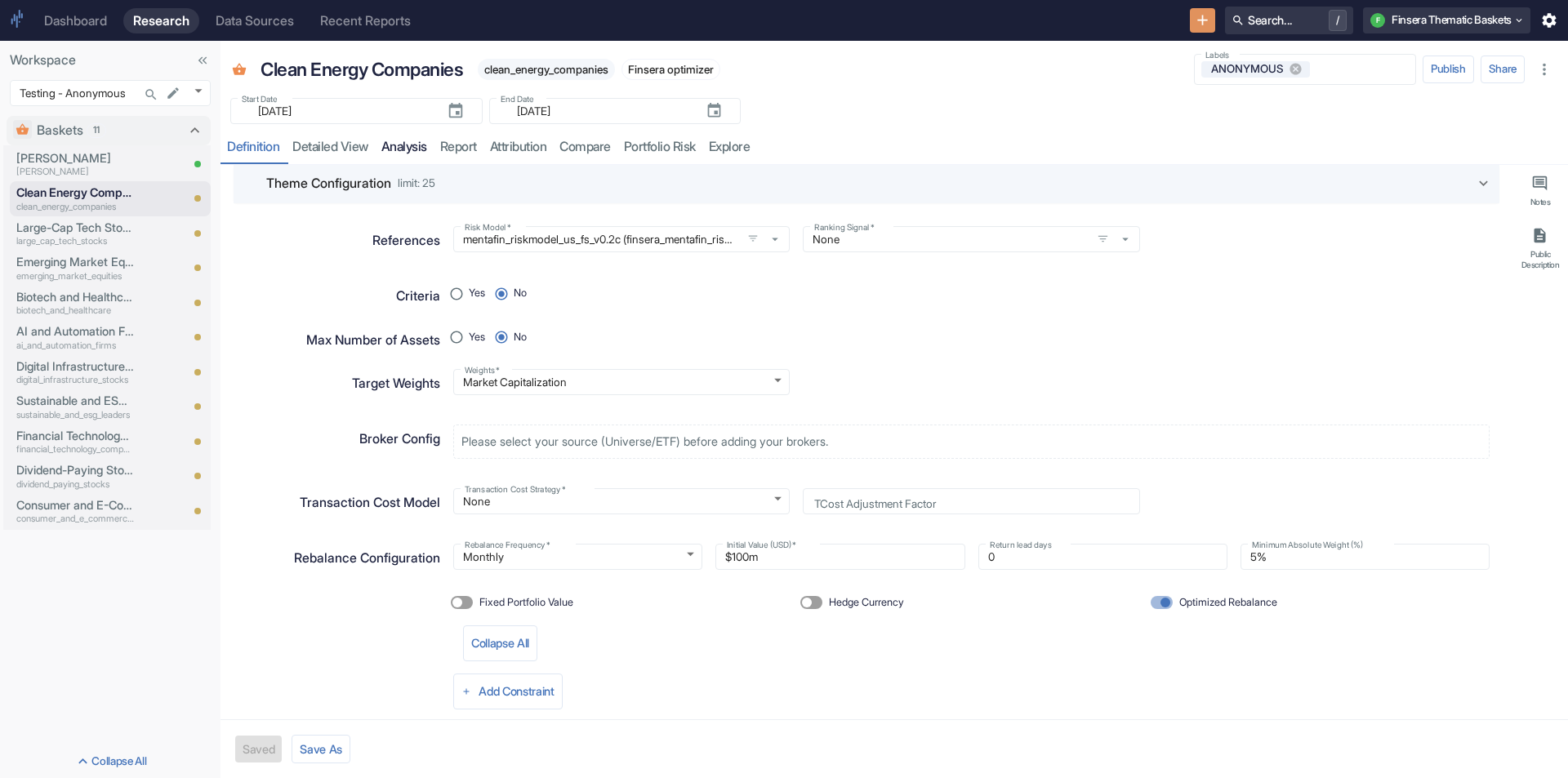
click at [408, 146] on link "analysis" at bounding box center [405, 147] width 59 height 33
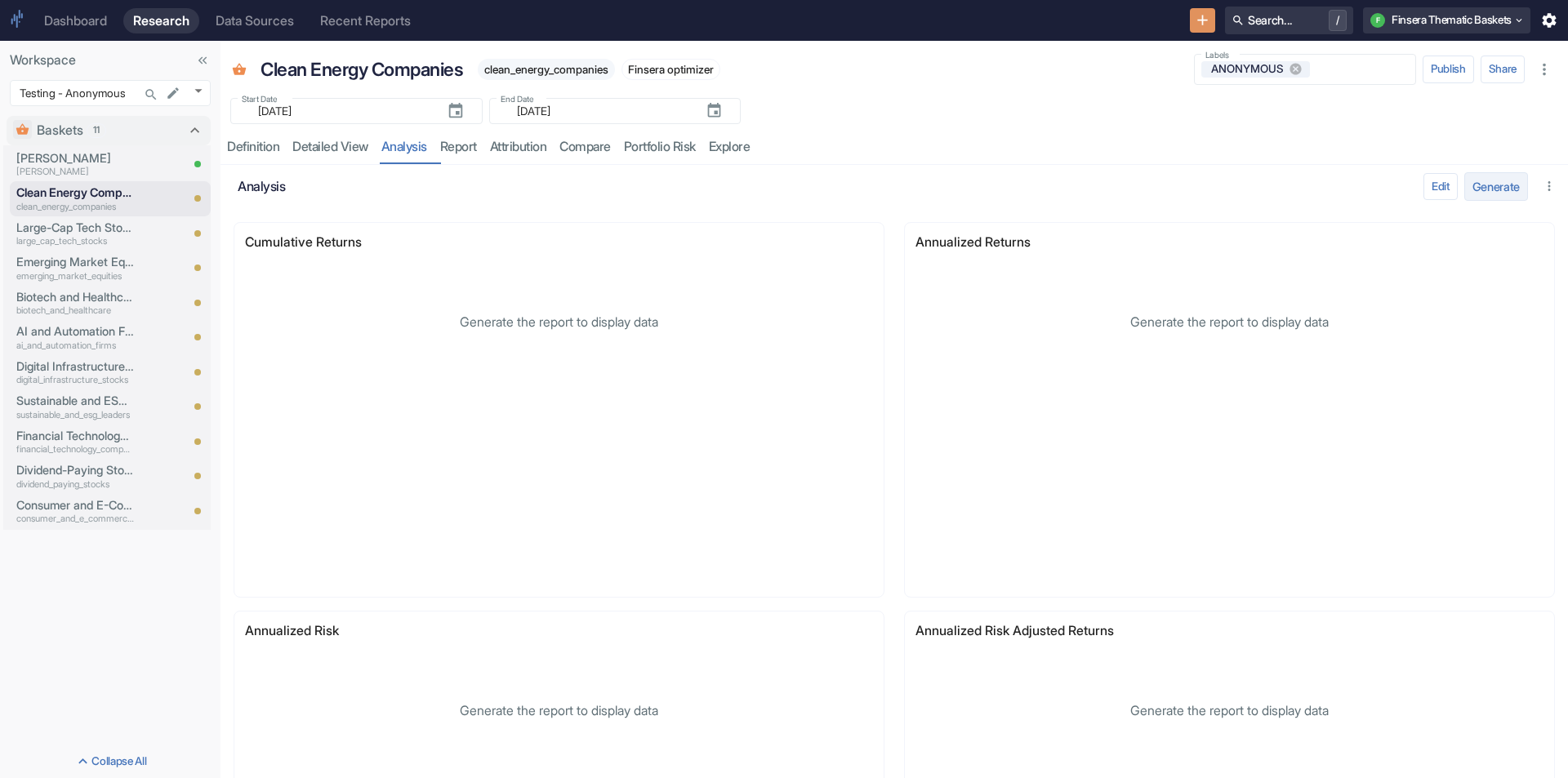
click at [1467, 194] on button "Generate" at bounding box center [1496, 186] width 64 height 29
click at [328, 137] on link "detailed view" at bounding box center [329, 147] width 89 height 33
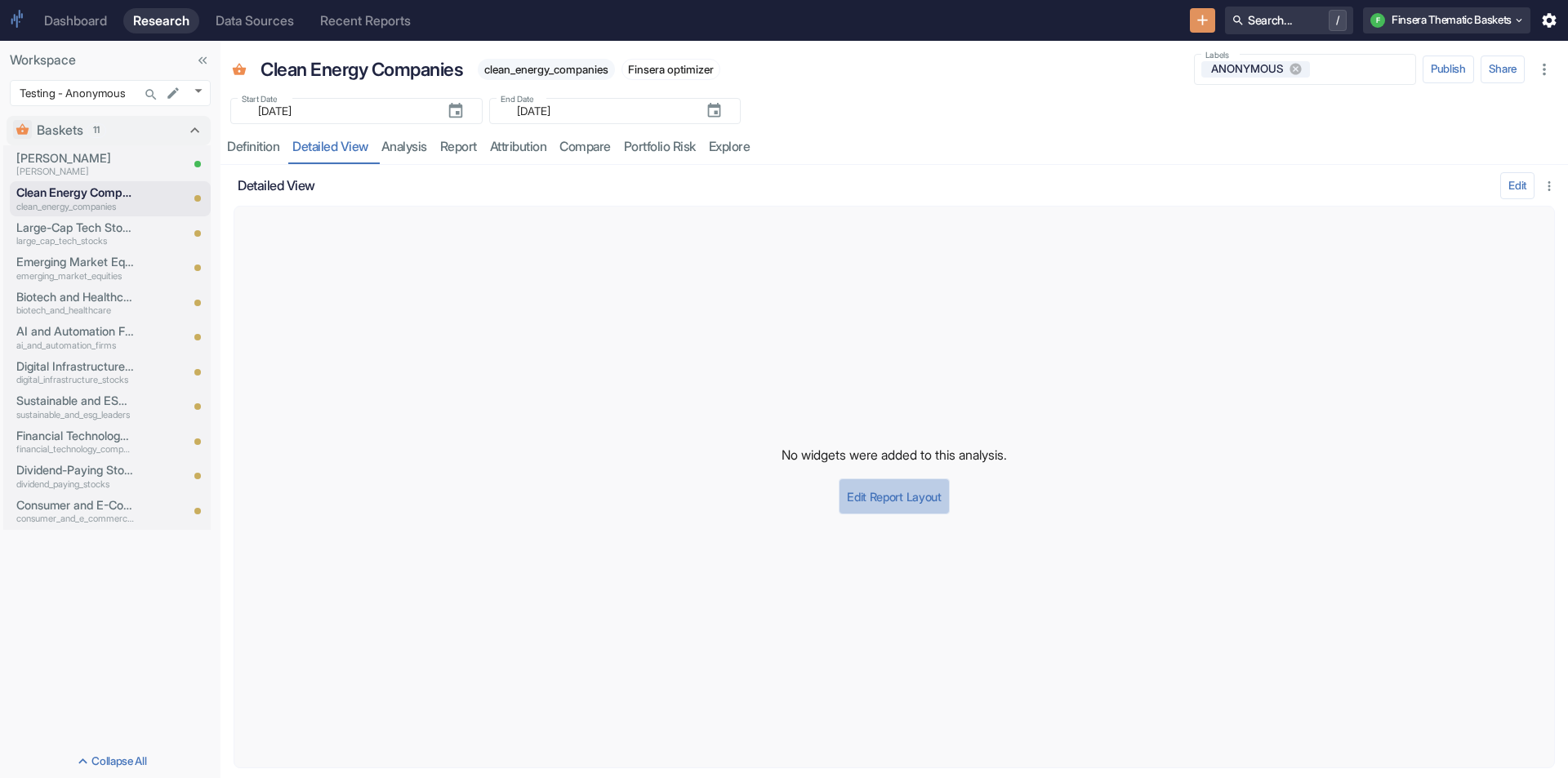
click at [899, 491] on button "Edit Report Layout" at bounding box center [893, 496] width 110 height 36
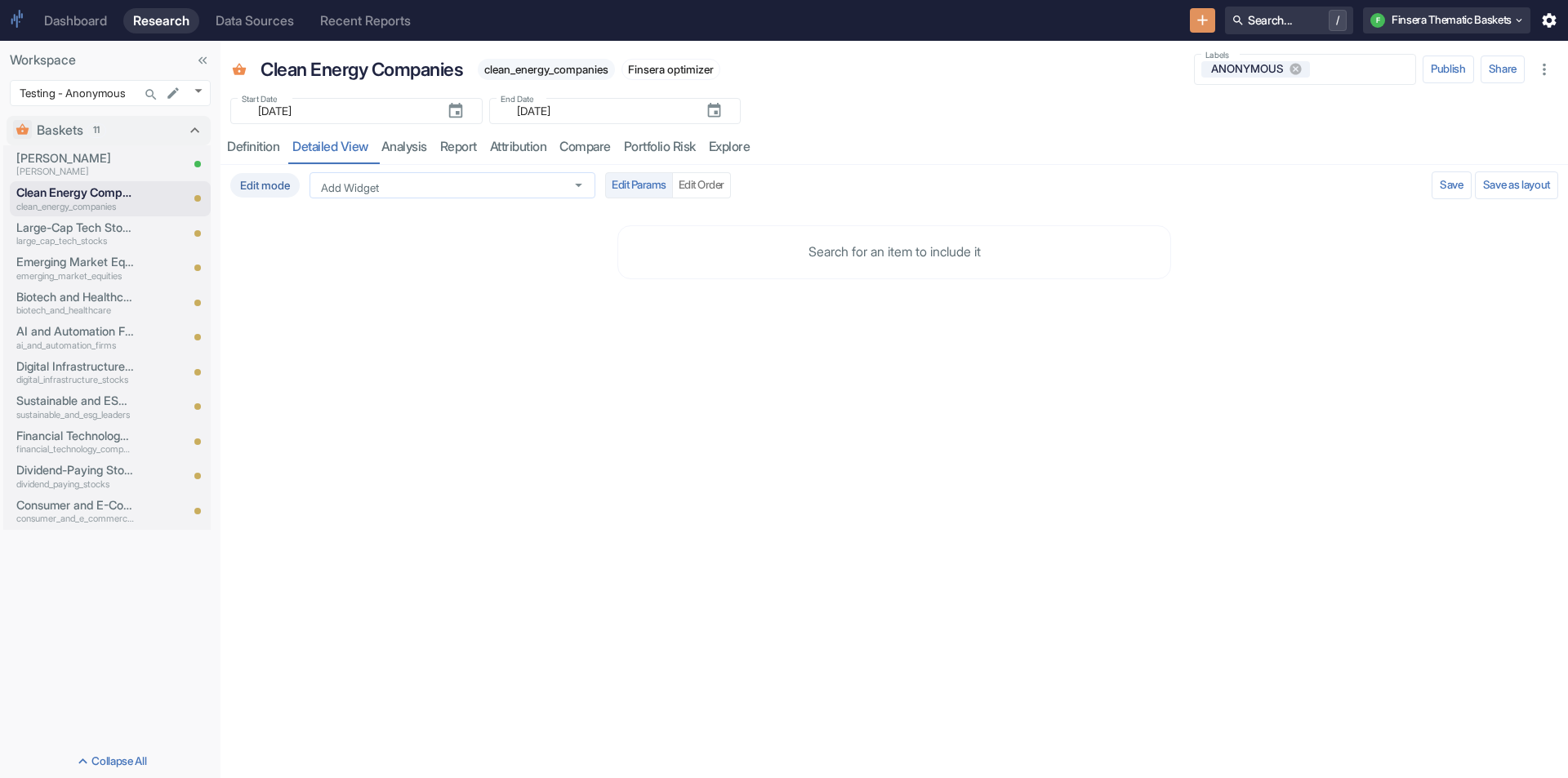
click at [437, 193] on div "Add Widget" at bounding box center [452, 184] width 286 height 26
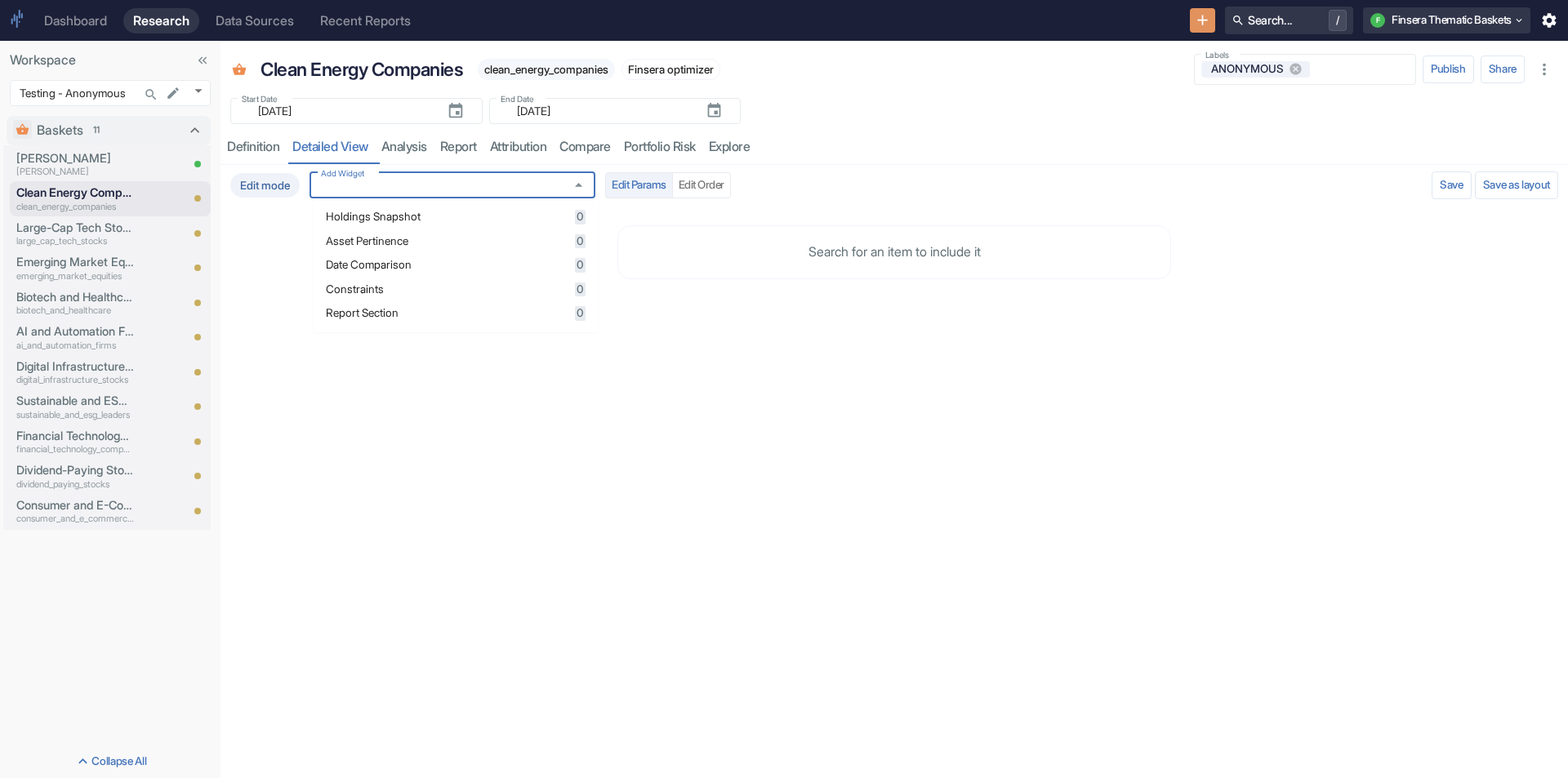
click at [432, 212] on span "Holdings Snapshot" at bounding box center [448, 218] width 244 height 11
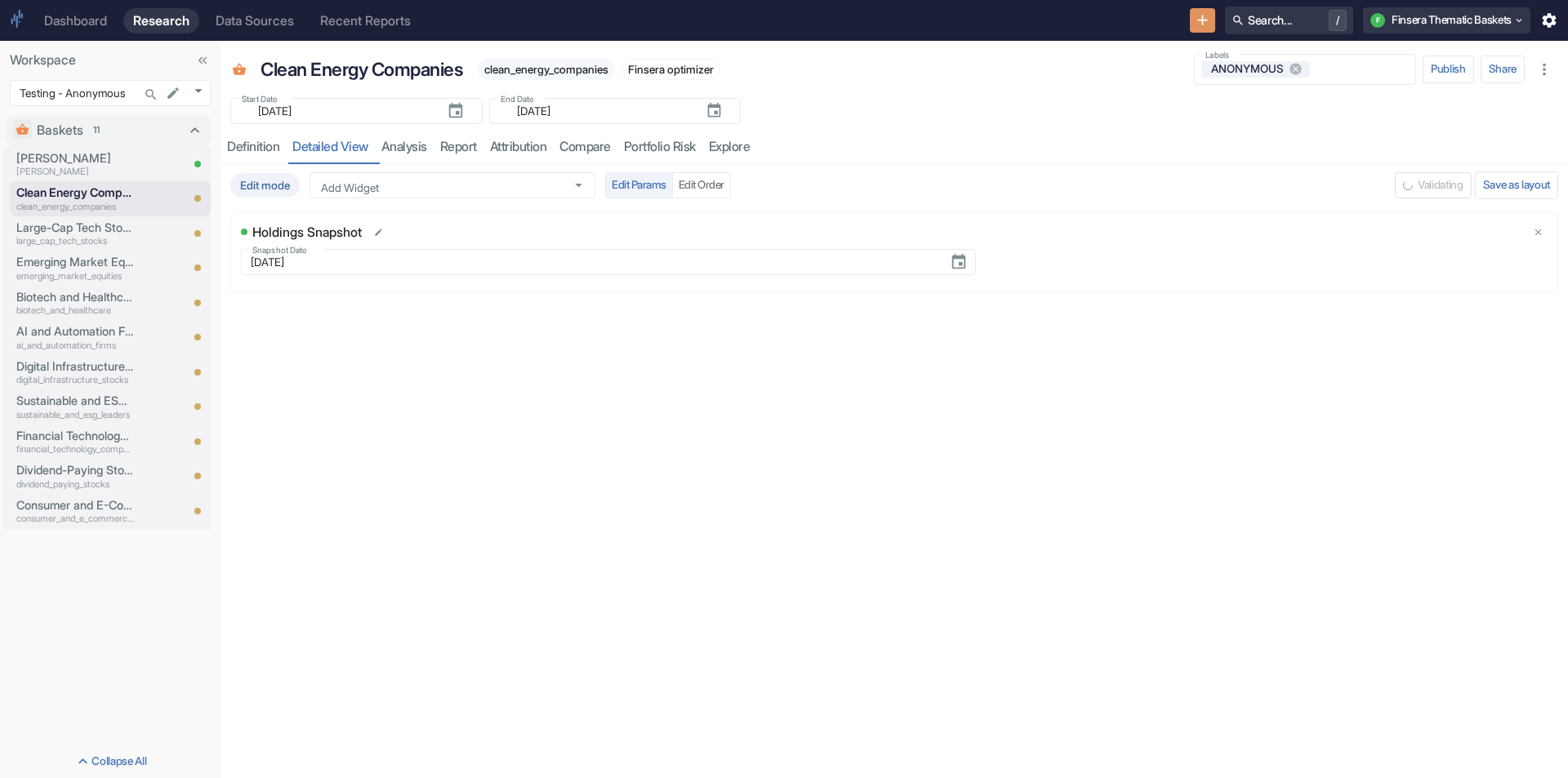
click at [928, 174] on div "Edit mode Add Widget Add Widget Edit Params Edit Order" at bounding box center [809, 184] width 1158 height 26
click at [1407, 188] on button "Save and Run" at bounding box center [1388, 184] width 80 height 26
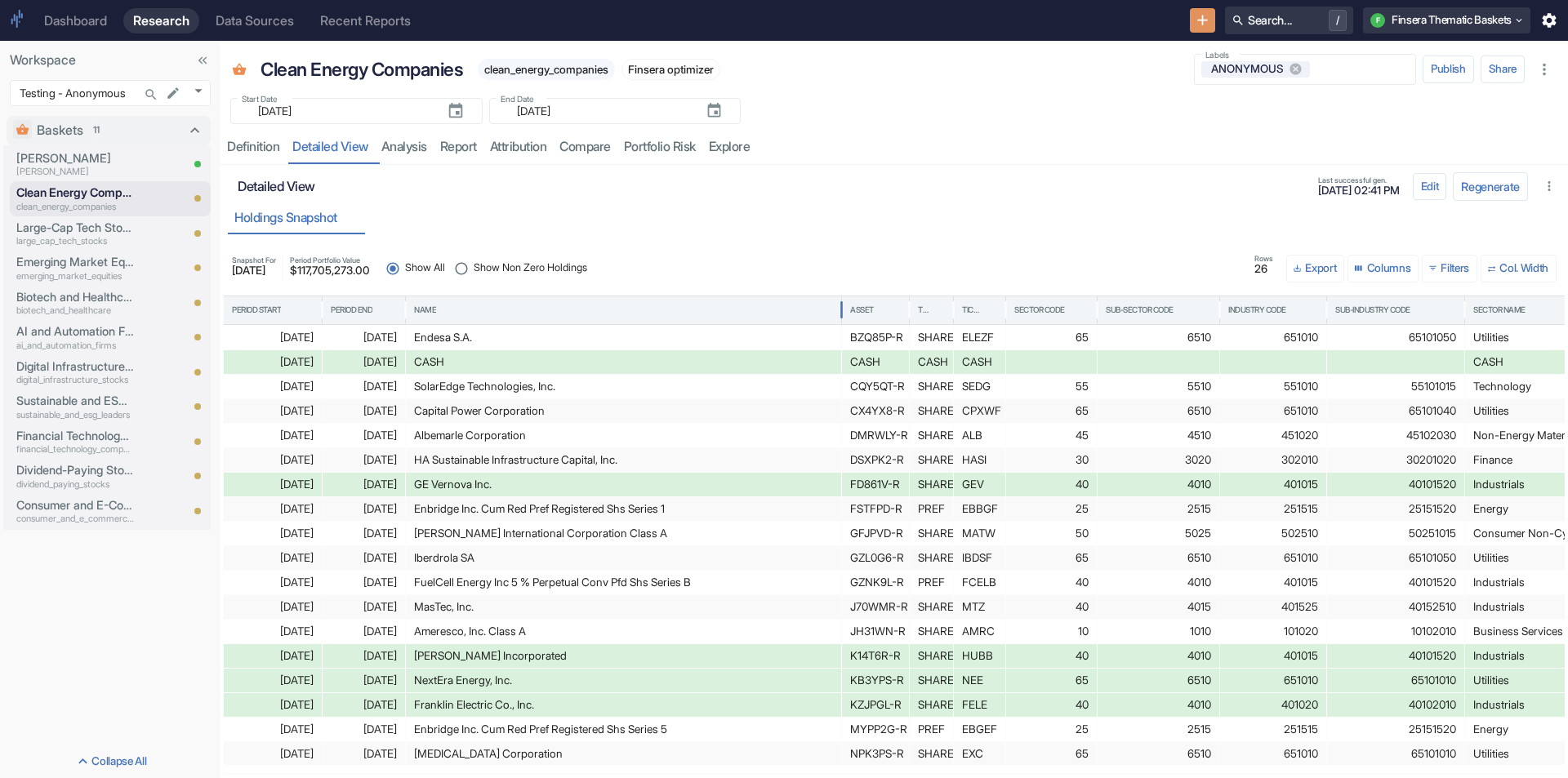
click at [509, 310] on div "Name" at bounding box center [624, 309] width 419 height 28
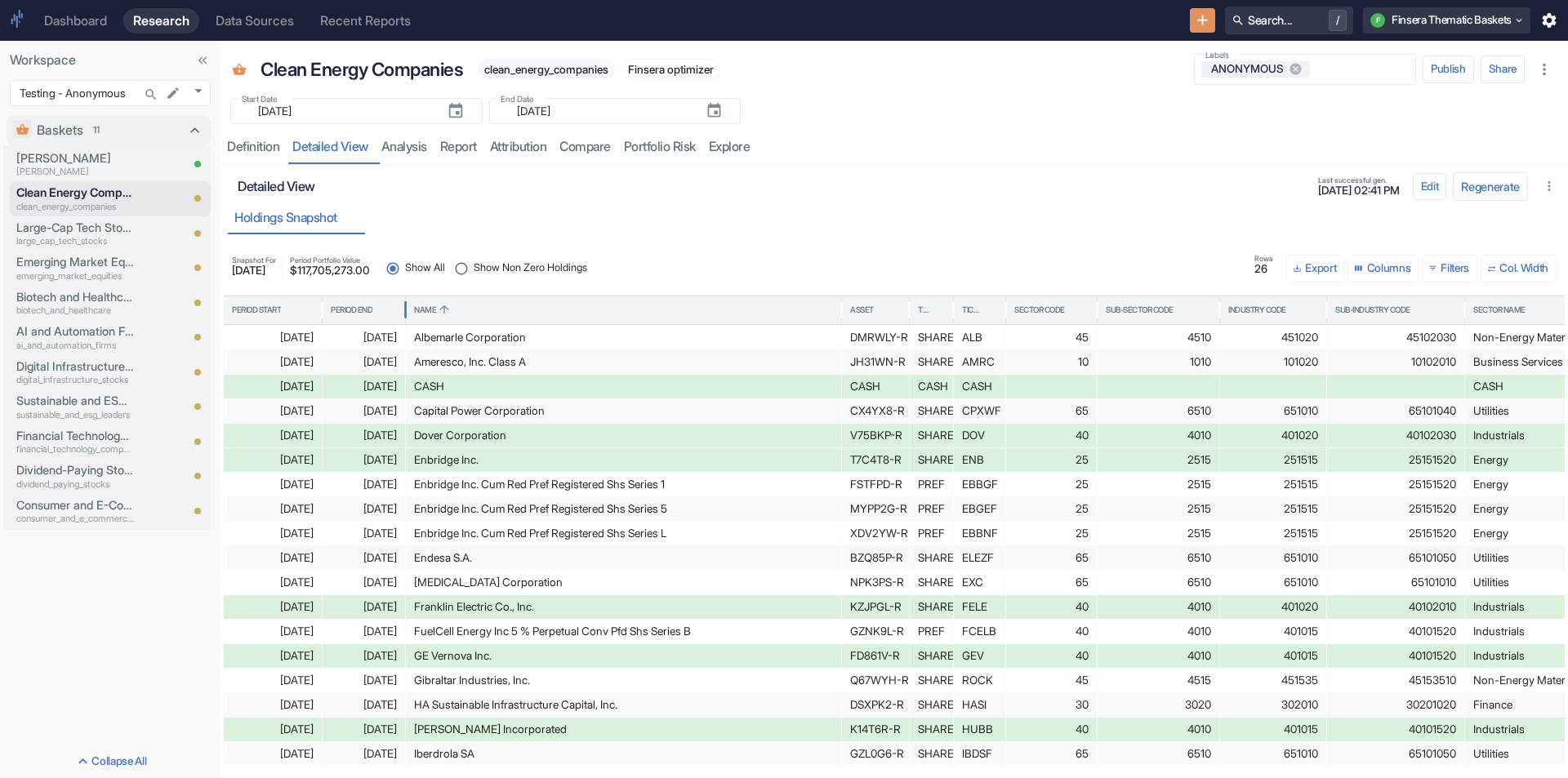
click at [529, 251] on div "Snapshot For [DATE] Period Portfolio Value $ 117,705,273.00 Show All Show Non Z…" at bounding box center [894, 268] width 1338 height 41
click at [529, 266] on span "Show Non Zero Holdings" at bounding box center [530, 268] width 114 height 15
click at [474, 266] on input "Show Non Zero Holdings" at bounding box center [461, 269] width 25 height 25
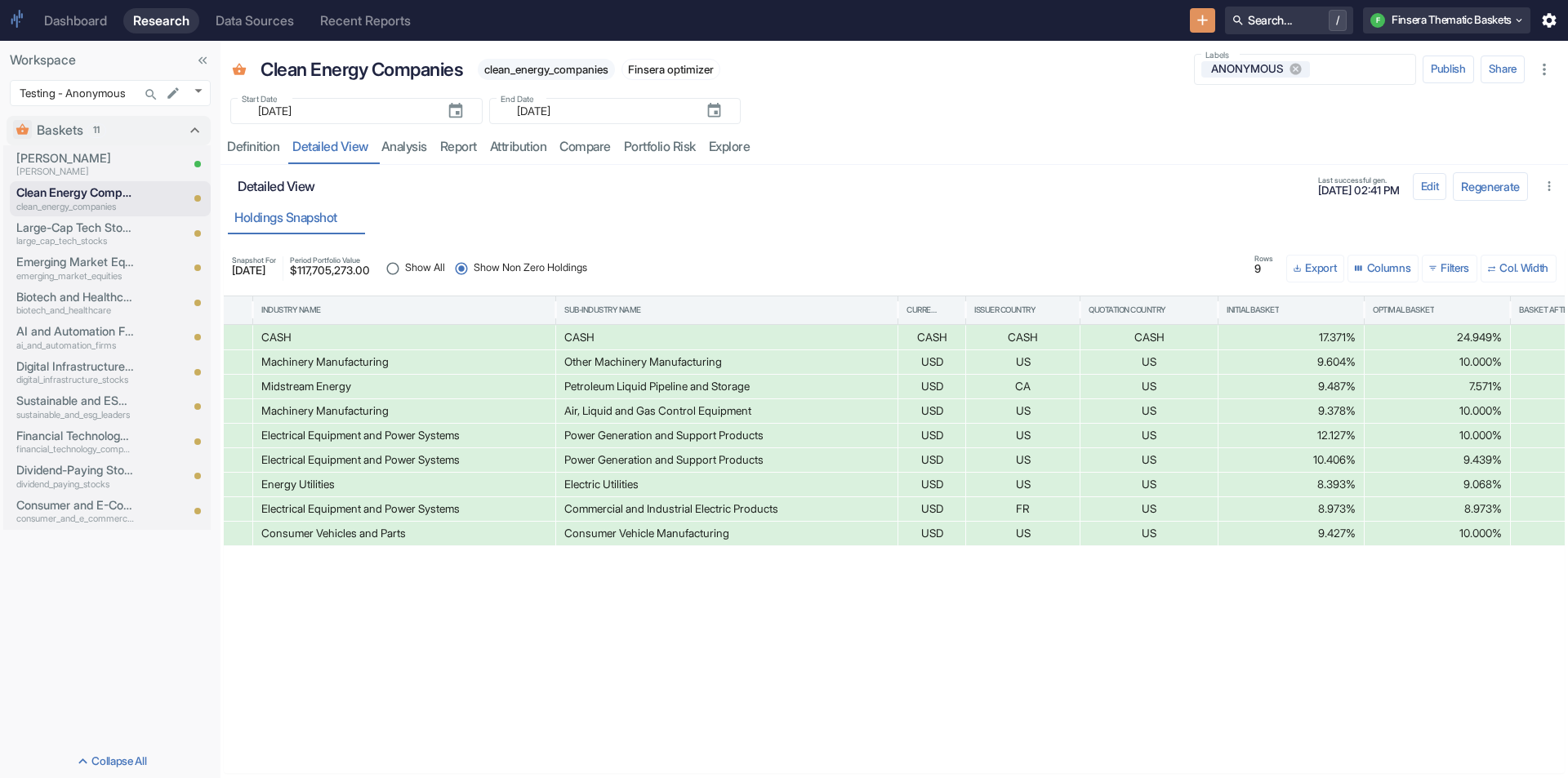
scroll to position [0, 1383]
click at [244, 149] on div "Definition" at bounding box center [253, 146] width 53 height 16
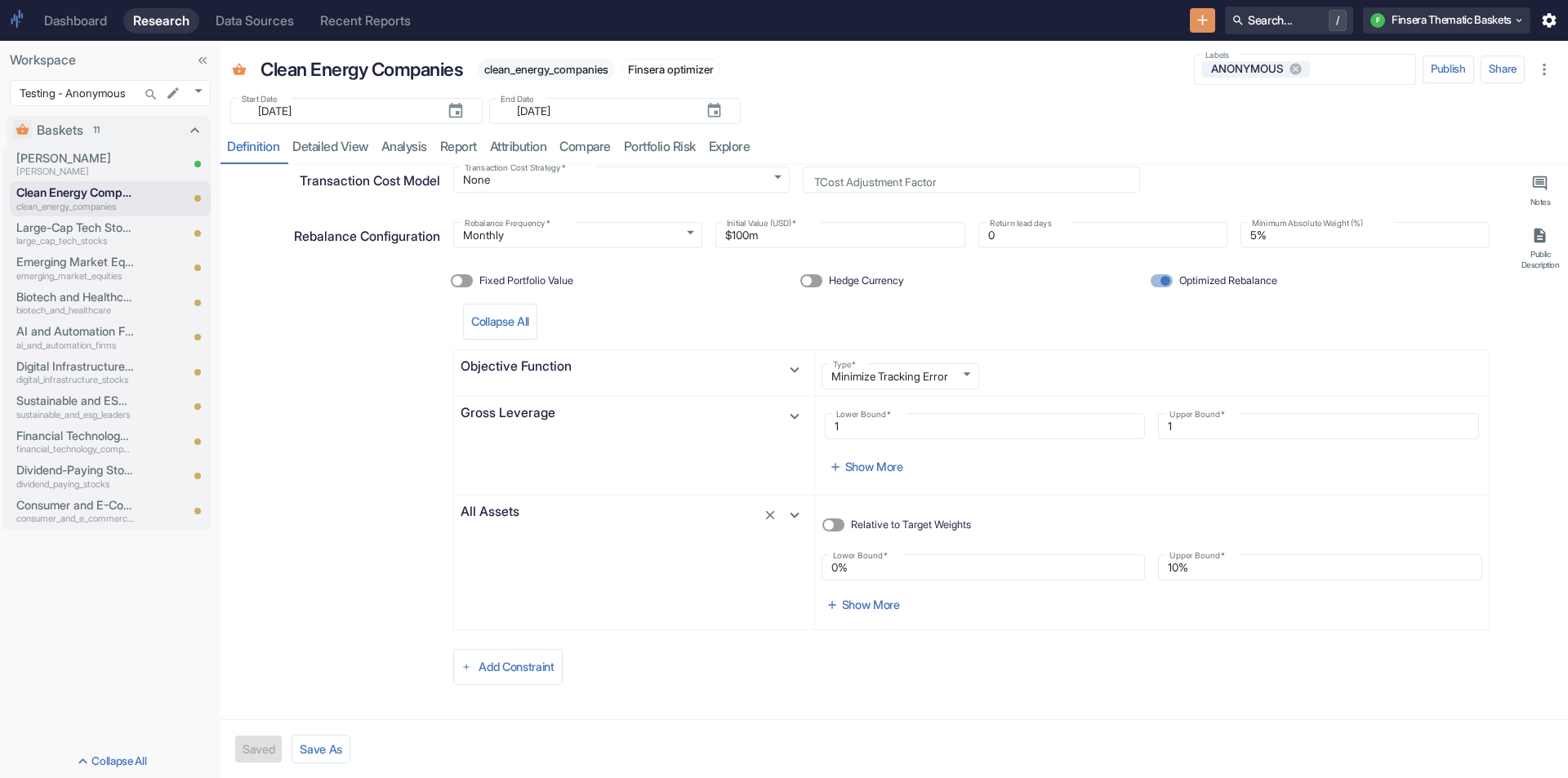
scroll to position [433, 0]
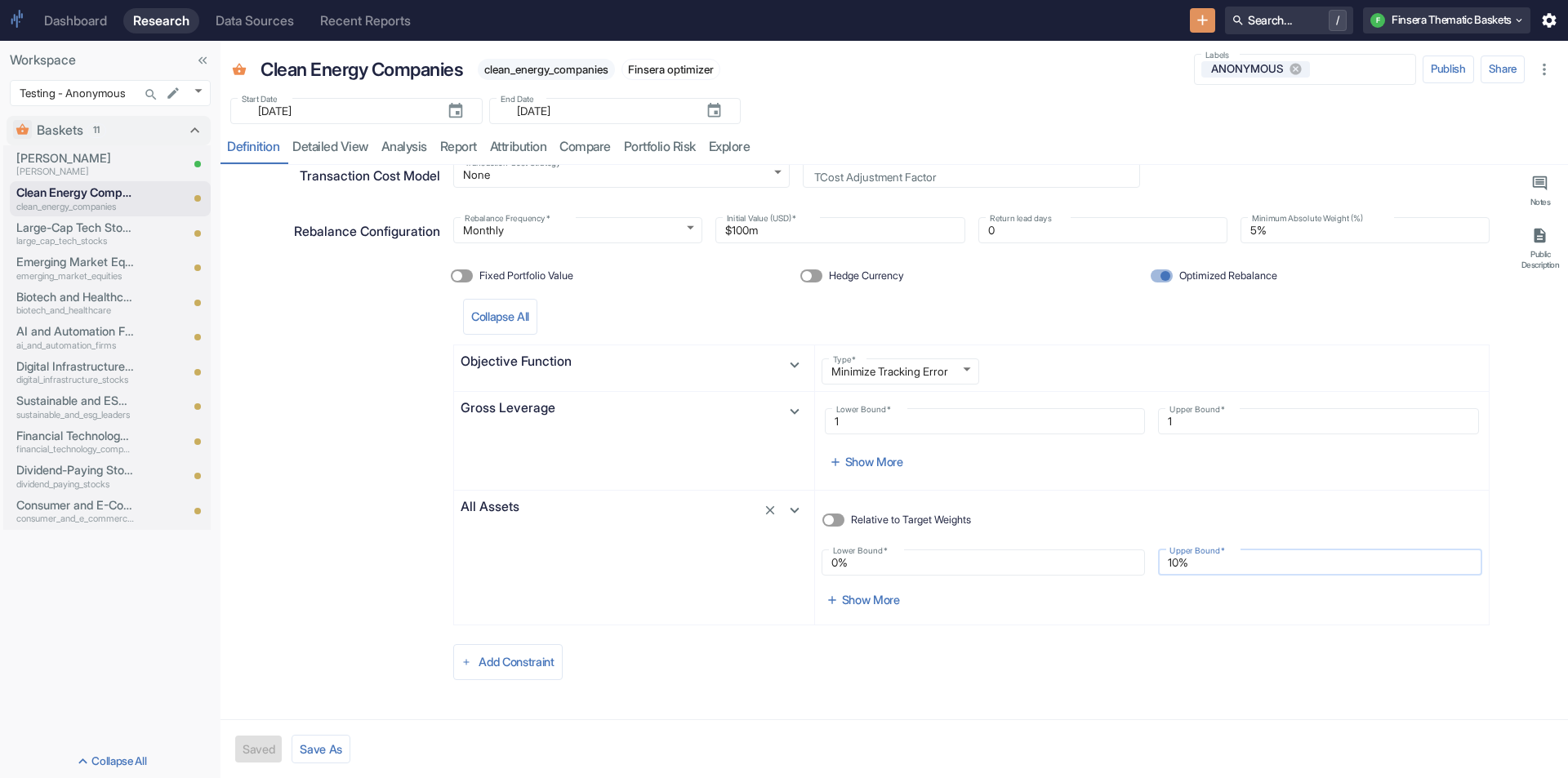
click at [1217, 567] on input "10%" at bounding box center [1321, 562] width 325 height 20
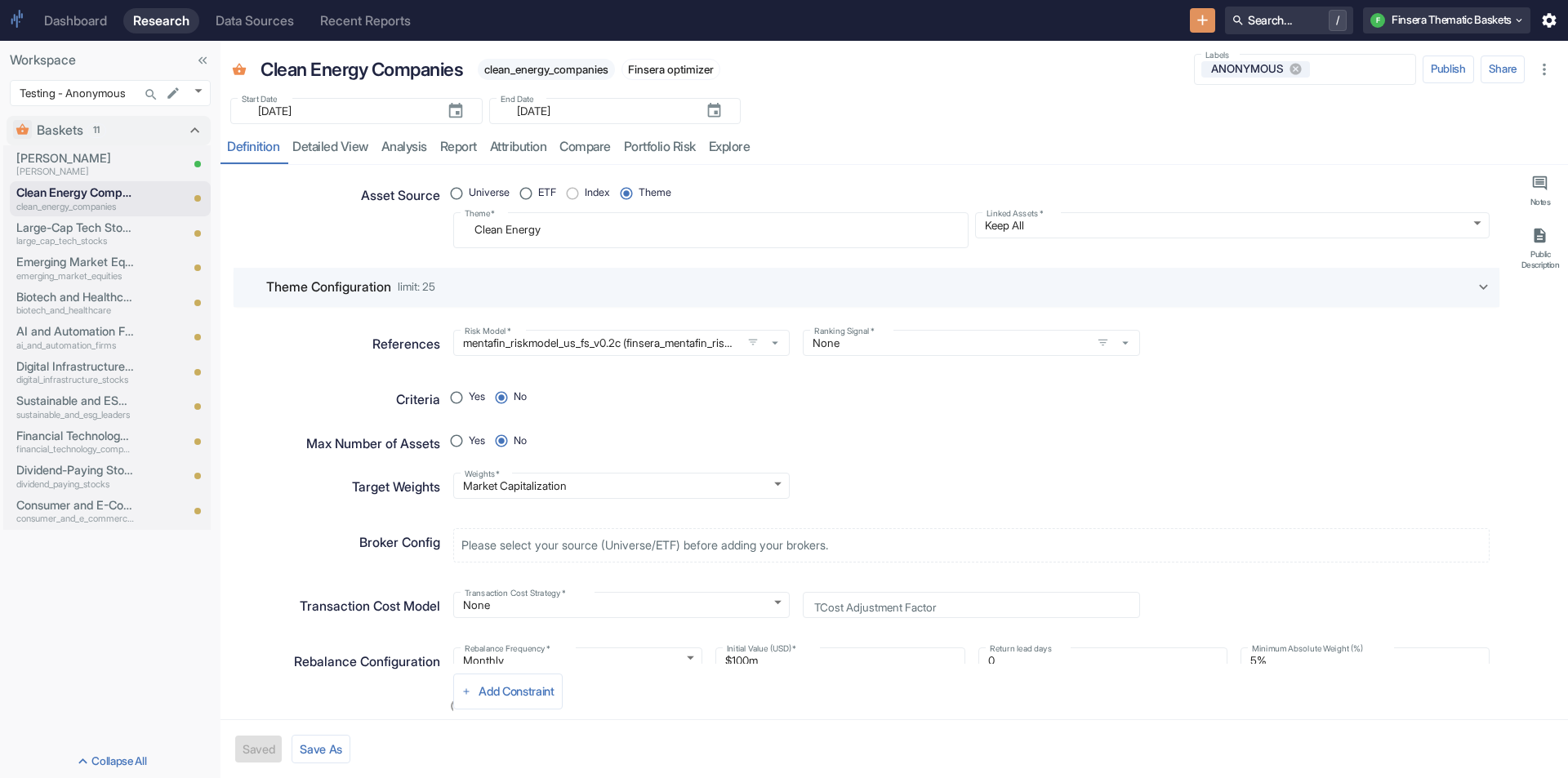
scroll to position [0, 0]
click at [401, 140] on link "analysis" at bounding box center [405, 147] width 59 height 33
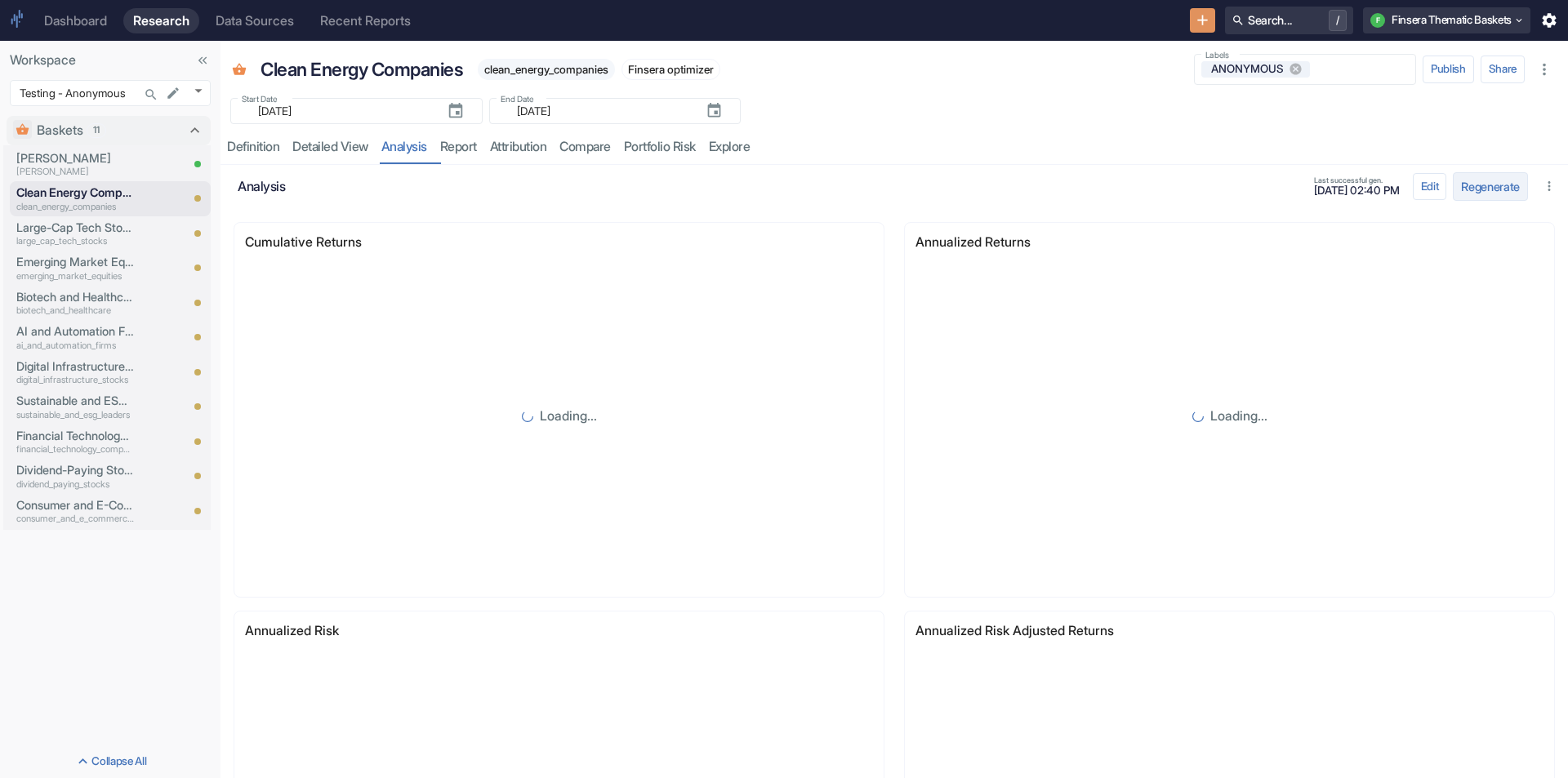
click at [1482, 187] on button "Regenerate" at bounding box center [1491, 186] width 75 height 29
click at [348, 138] on link "detailed view" at bounding box center [329, 147] width 89 height 33
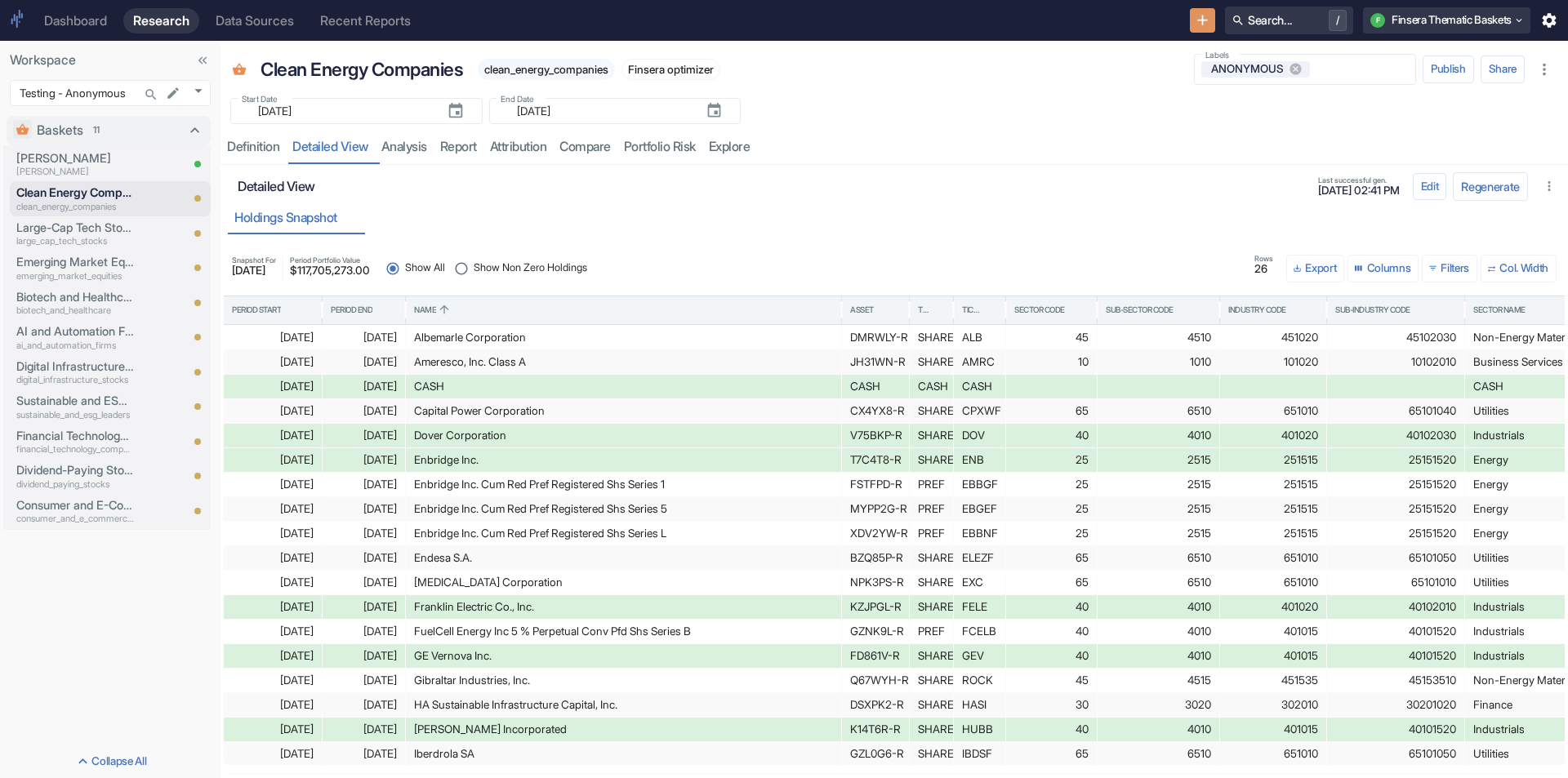
drag, startPoint x: 531, startPoint y: 267, endPoint x: 558, endPoint y: 321, distance: 60.4
click at [532, 267] on span "Show Non Zero Holdings" at bounding box center [530, 268] width 114 height 15
click at [474, 267] on input "Show Non Zero Holdings" at bounding box center [461, 269] width 25 height 25
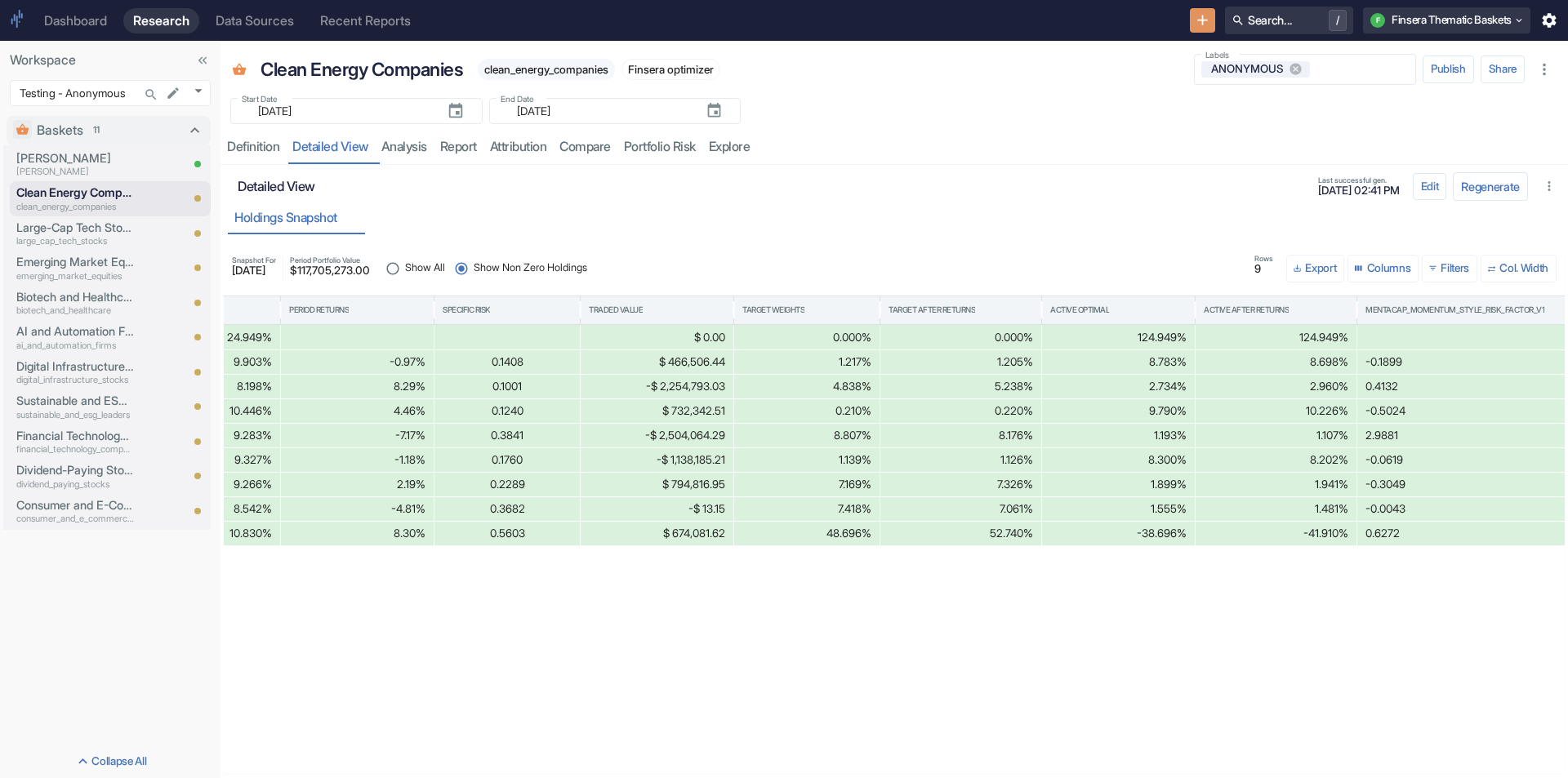
click at [937, 773] on div "Snapshot For [DATE] Period Portfolio Value $ 117,705,273.00 Show All Show Non Z…" at bounding box center [894, 510] width 1347 height 536
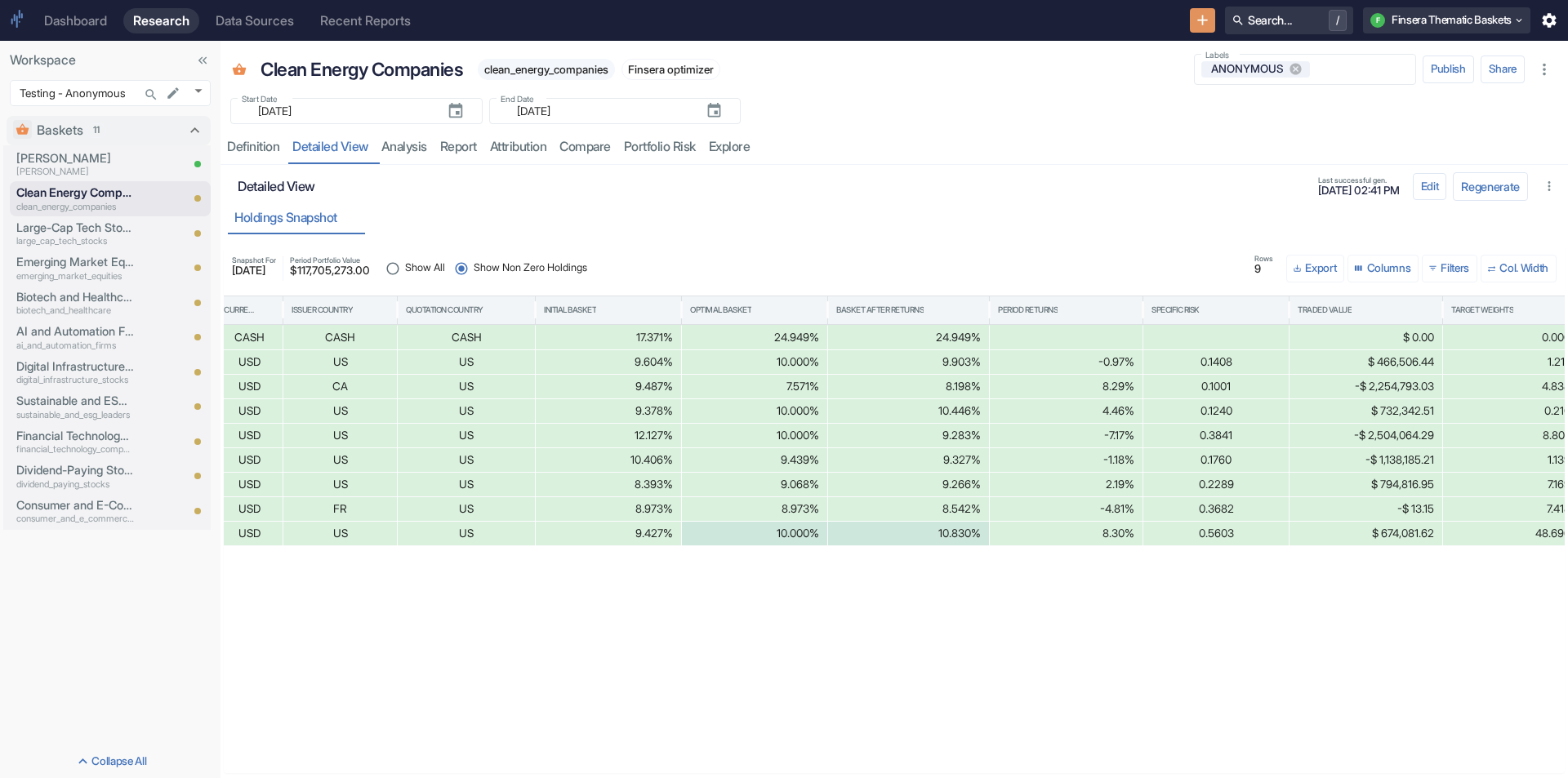
drag, startPoint x: 783, startPoint y: 534, endPoint x: 843, endPoint y: 534, distance: 60.0
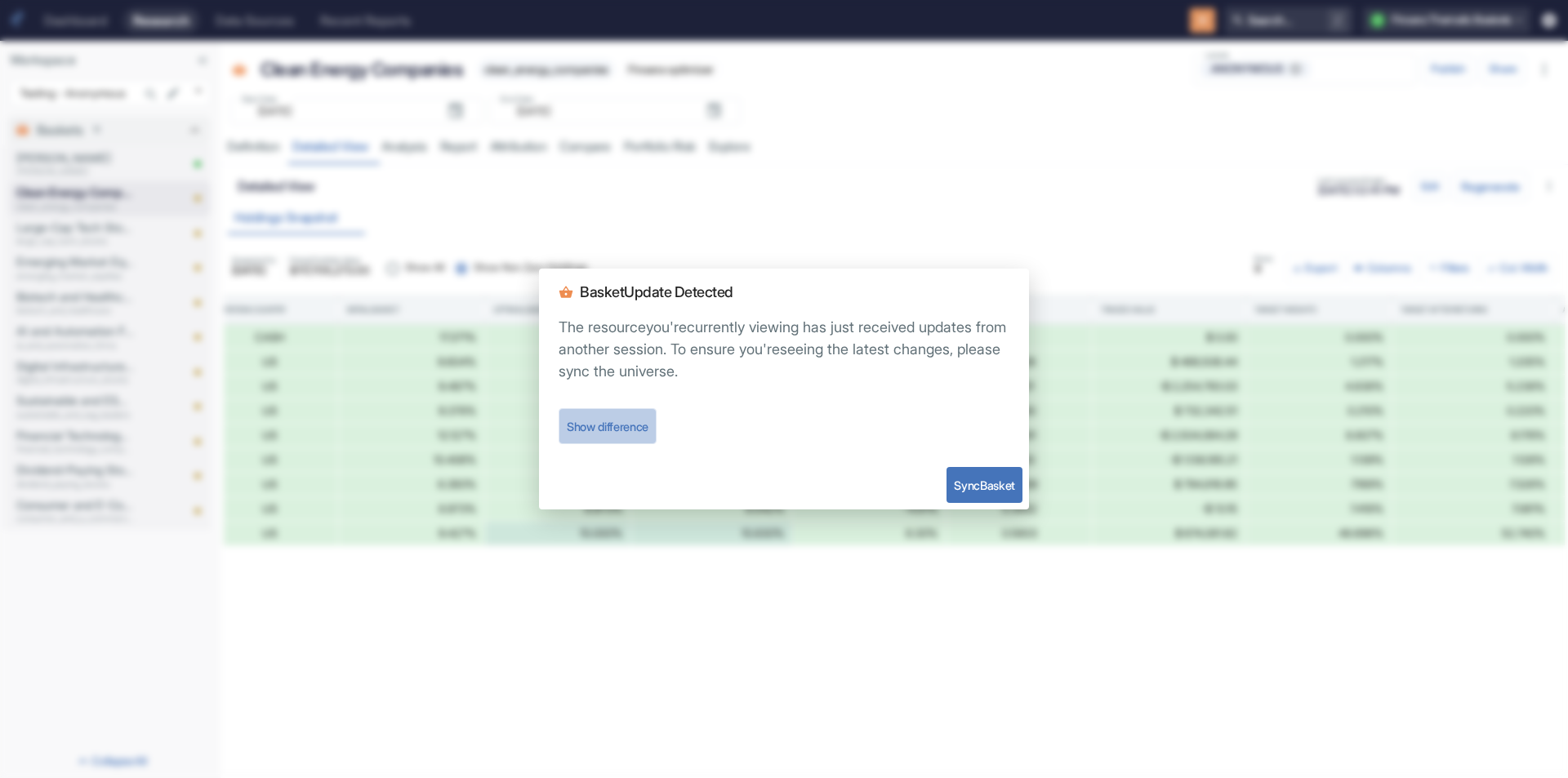
click at [606, 432] on button "Show difference" at bounding box center [607, 427] width 98 height 36
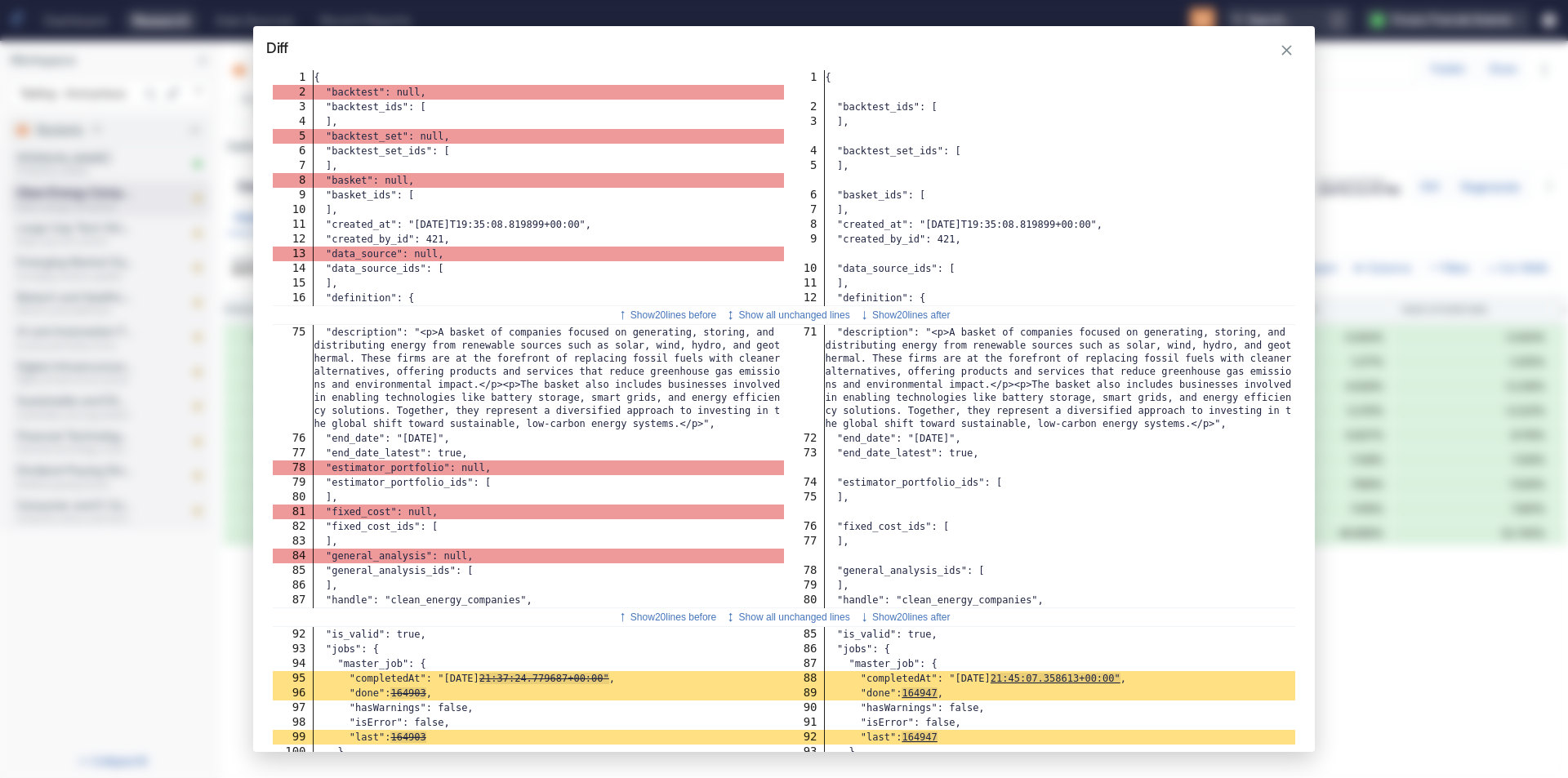
click at [1294, 54] on icon "button" at bounding box center [1287, 51] width 18 height 18
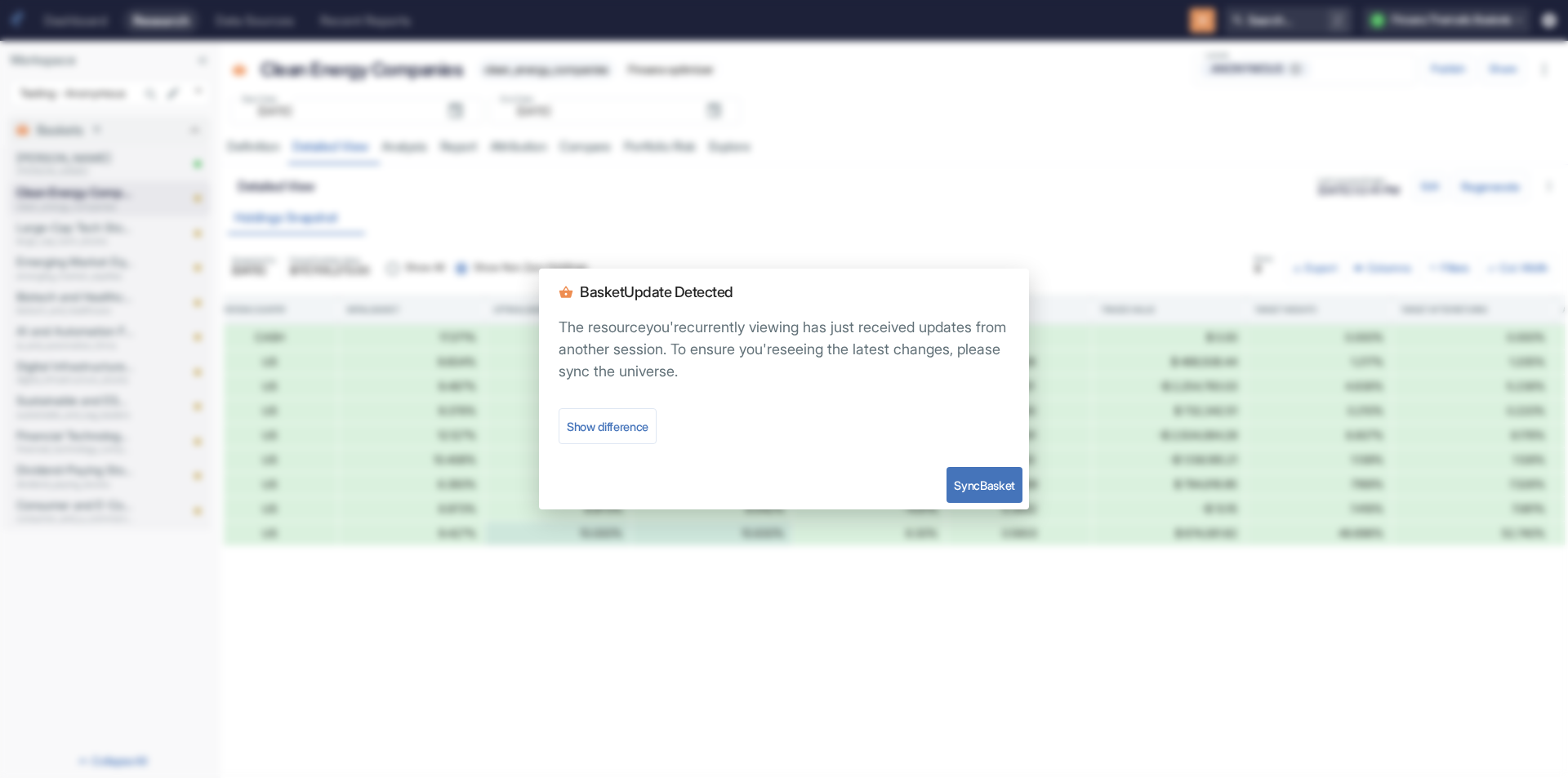
click at [958, 476] on button "Sync Basket" at bounding box center [985, 485] width 76 height 36
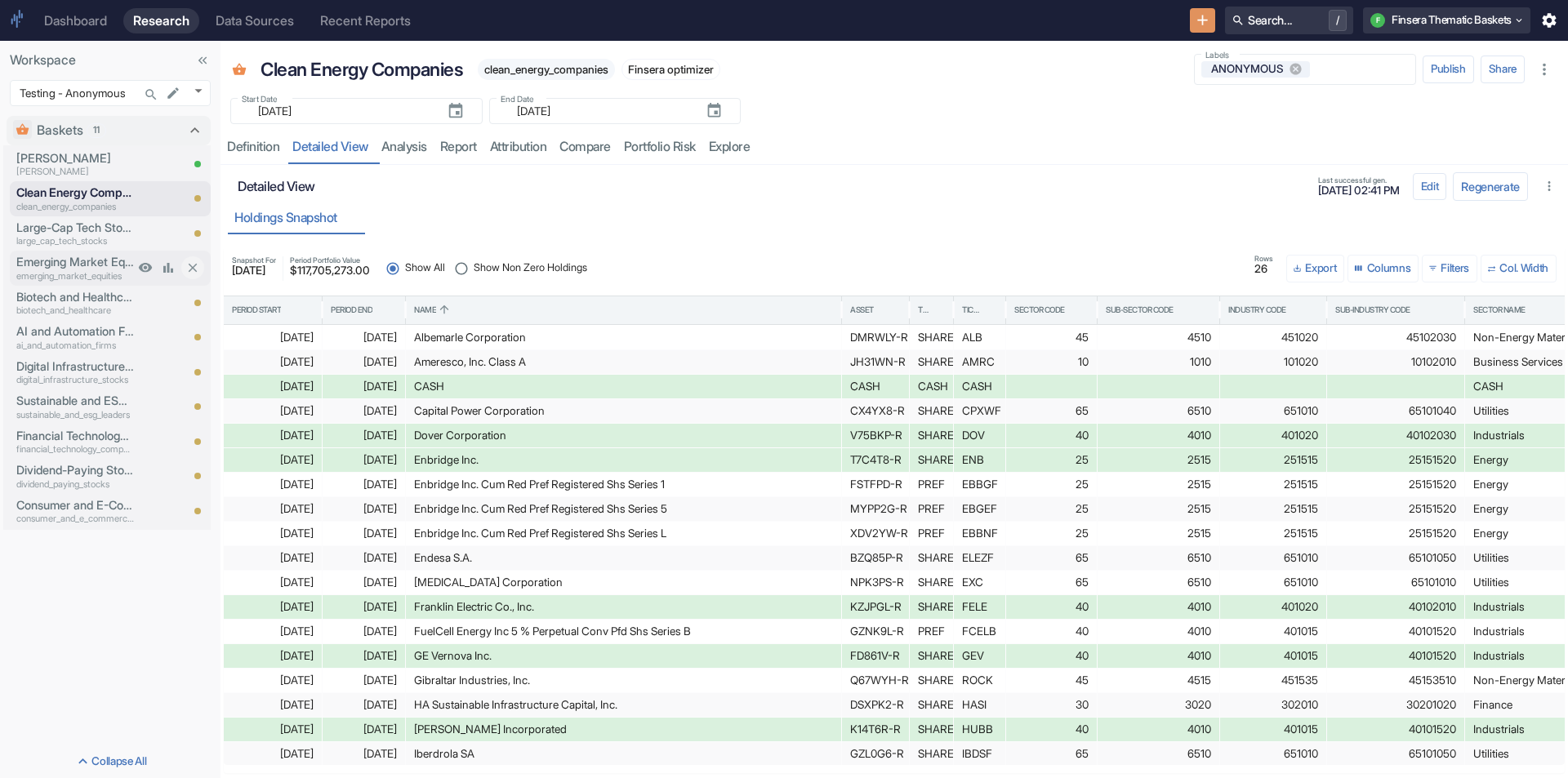
click at [64, 273] on p "emerging_market_equities" at bounding box center [74, 276] width 117 height 14
click at [63, 347] on p "ai_and_automation_firms" at bounding box center [74, 346] width 117 height 14
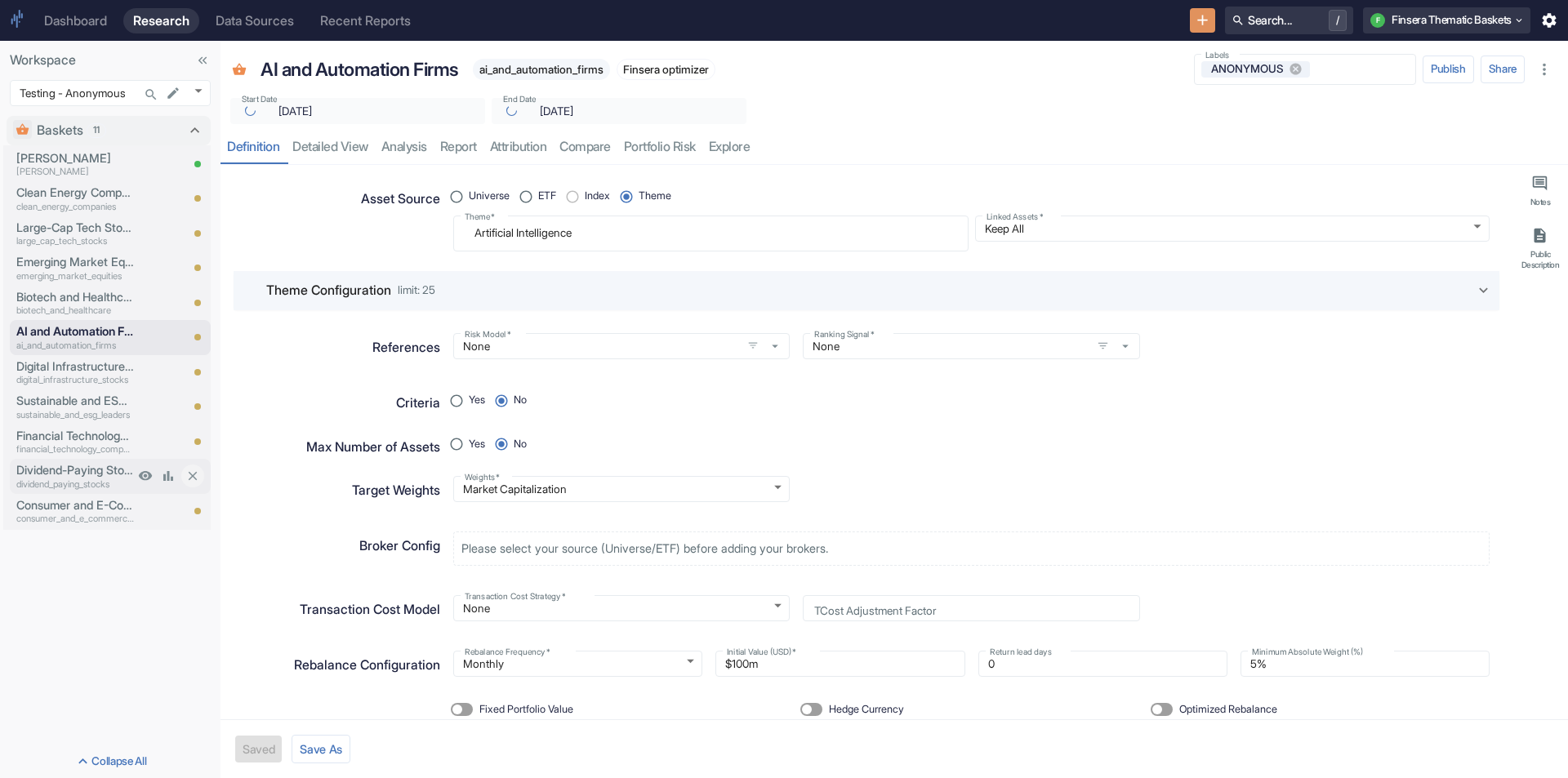
click at [69, 493] on div "Dividend-Paying Stocks dividend_paying_stocks" at bounding box center [72, 476] width 124 height 34
type textarea "x"
click at [65, 268] on p "Emerging Market Equities" at bounding box center [74, 262] width 117 height 18
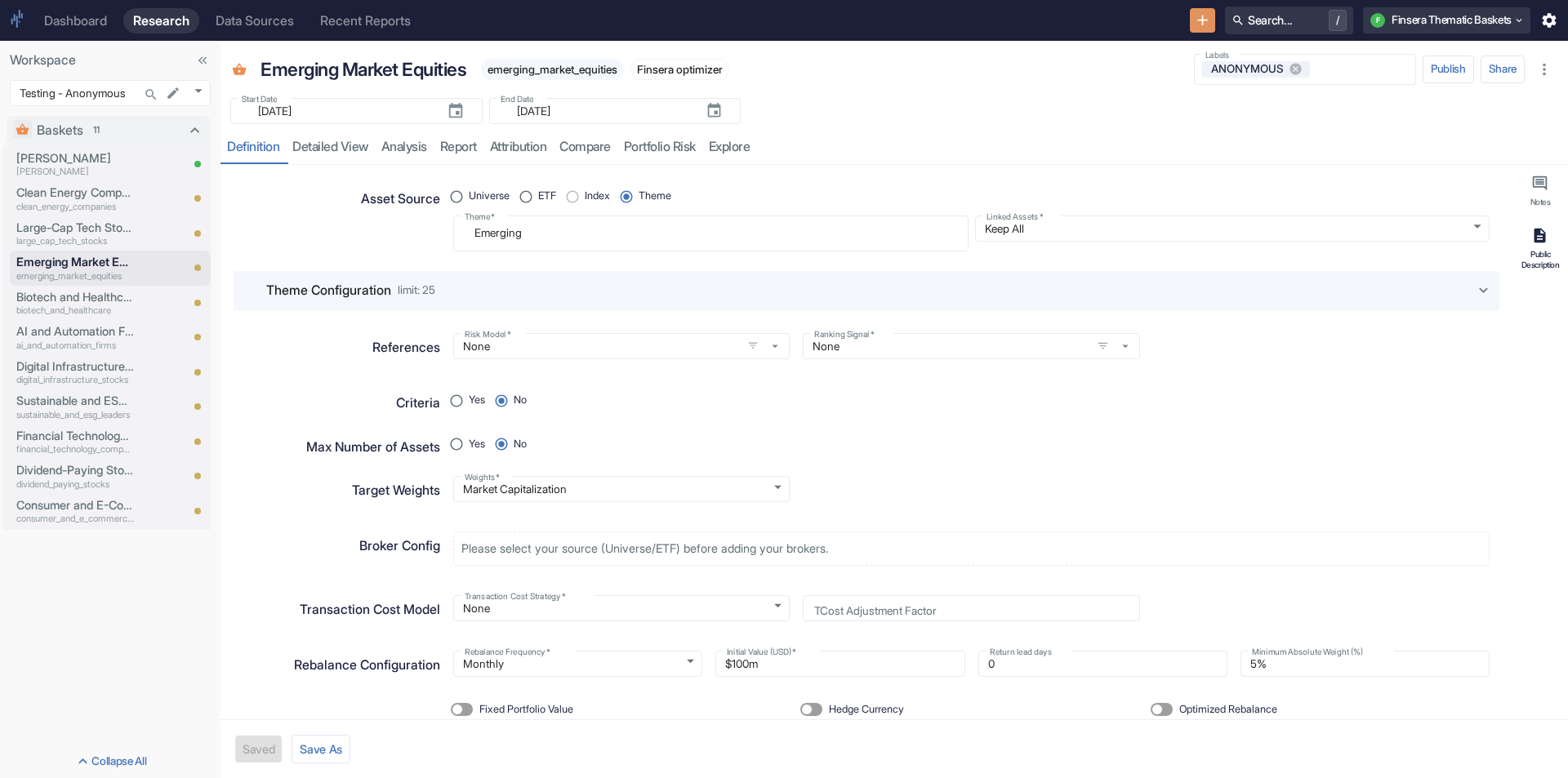
click at [1544, 235] on icon "button" at bounding box center [1540, 235] width 11 height 14
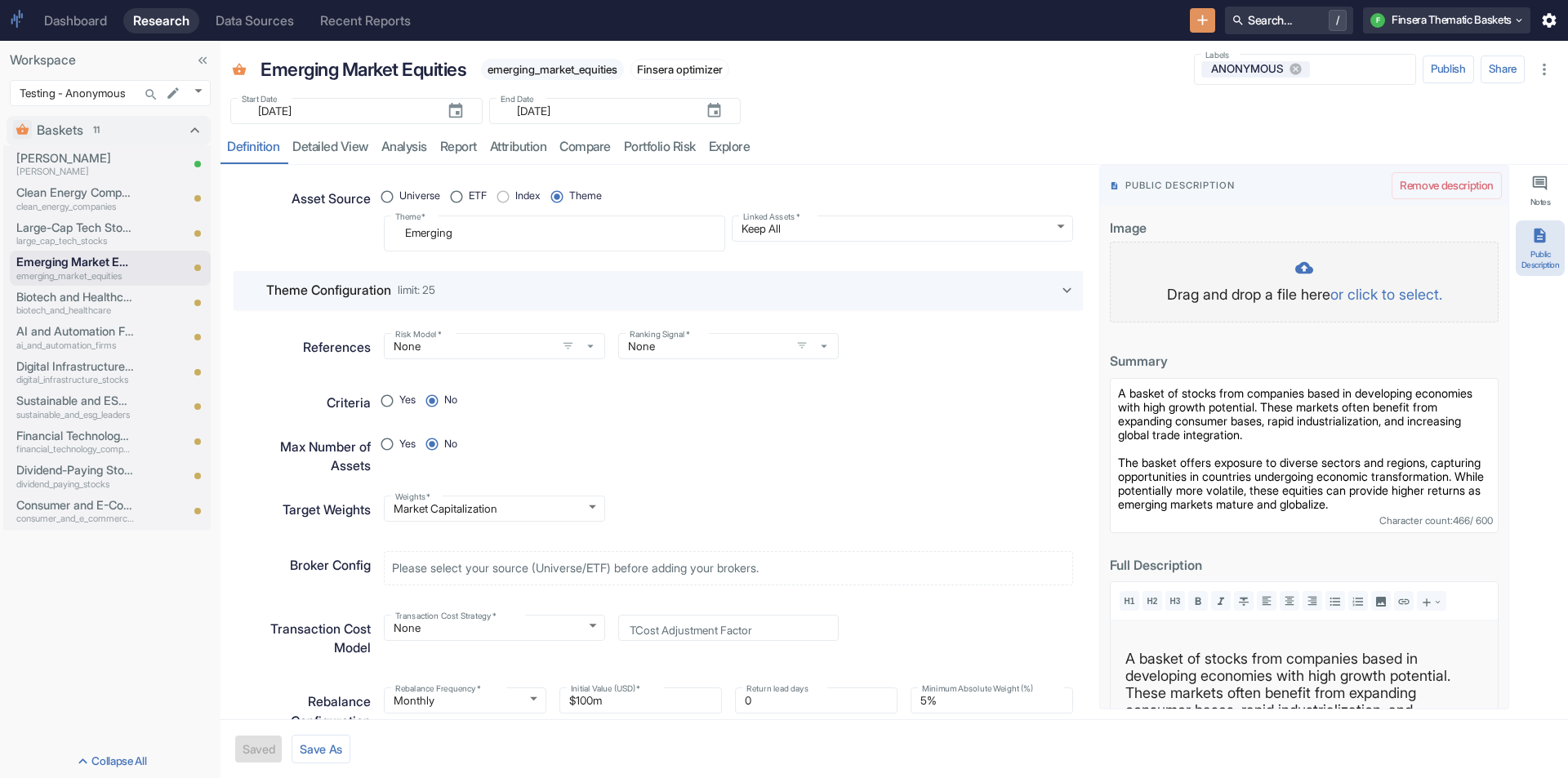
type textarea "x"
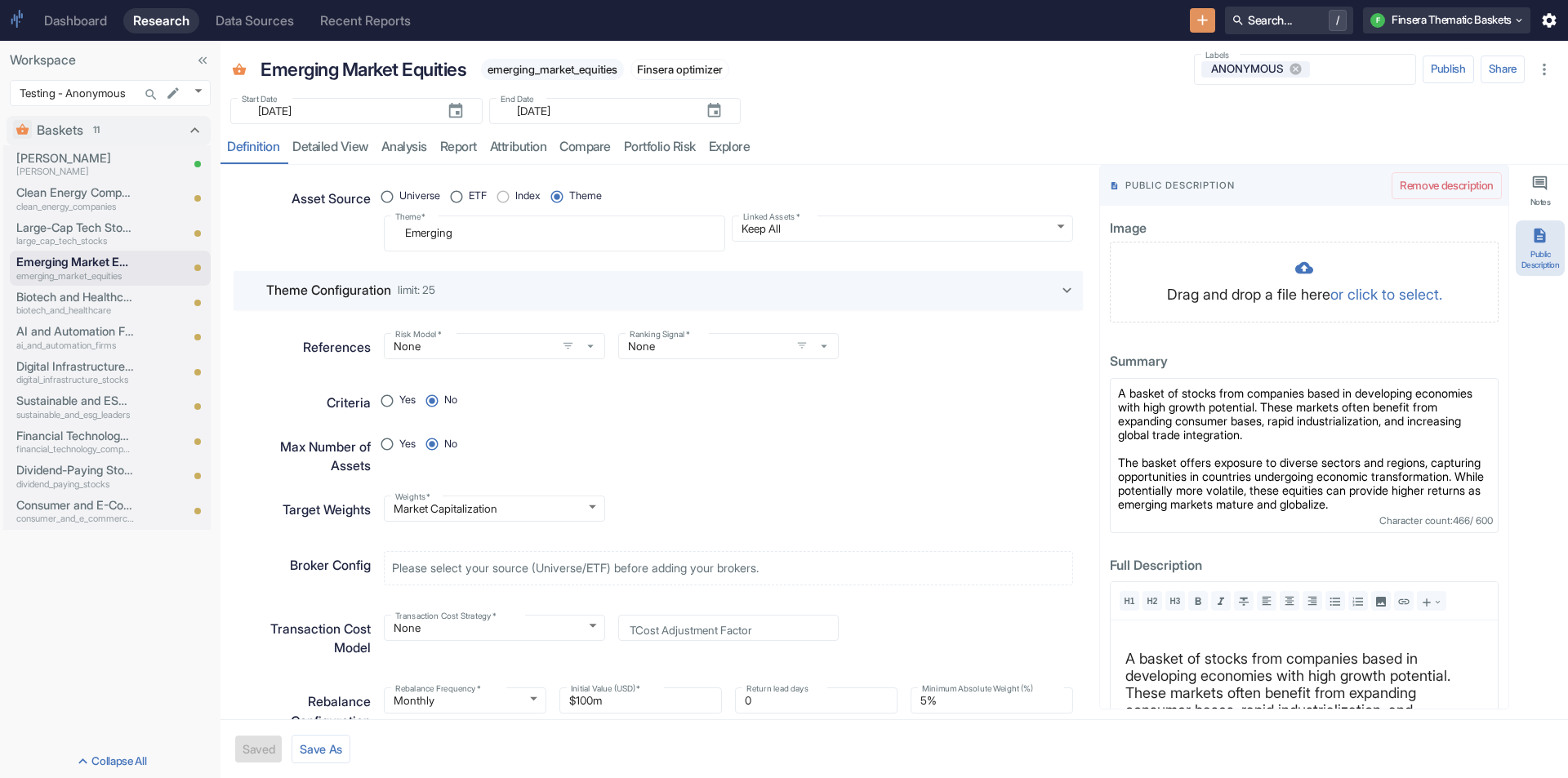
click at [1157, 125] on div "Emerging Market Equities emerging_market_equities Finsera optimizer Start Date …" at bounding box center [894, 103] width 1347 height 124
click at [89, 303] on p "Biotech and Healthcare" at bounding box center [74, 297] width 117 height 18
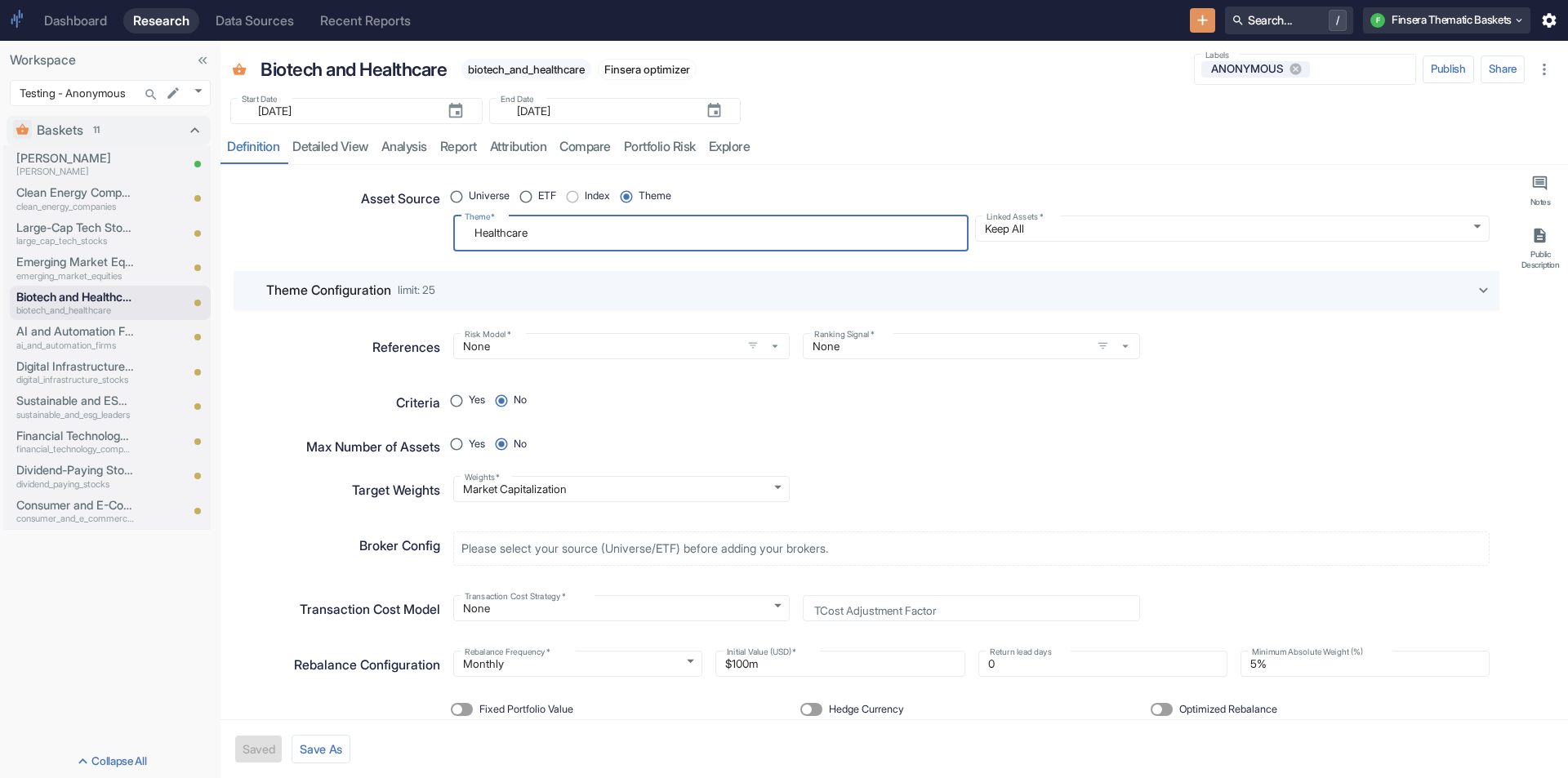
drag, startPoint x: 547, startPoint y: 229, endPoint x: 443, endPoint y: 231, distance: 104.0
click at [443, 231] on div "Universe ETF Index Theme Theme   * Healthcare x Theme   * Linked Assets   * Kee…" at bounding box center [964, 212] width 1049 height 80
click at [303, 228] on div "Asset Source" at bounding box center [335, 214] width 210 height 75
type textarea "x"
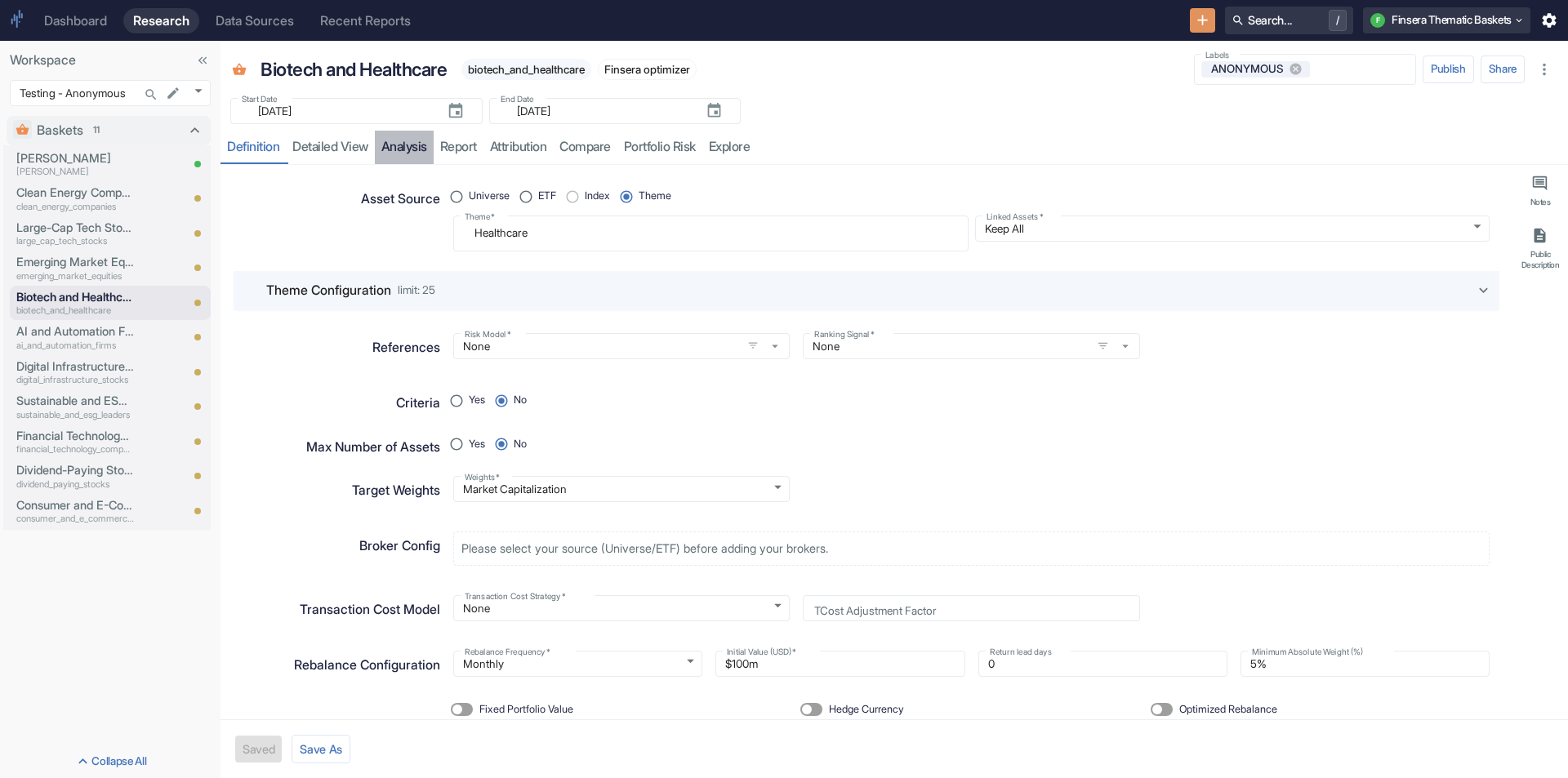
click at [392, 142] on link "analysis" at bounding box center [405, 147] width 59 height 33
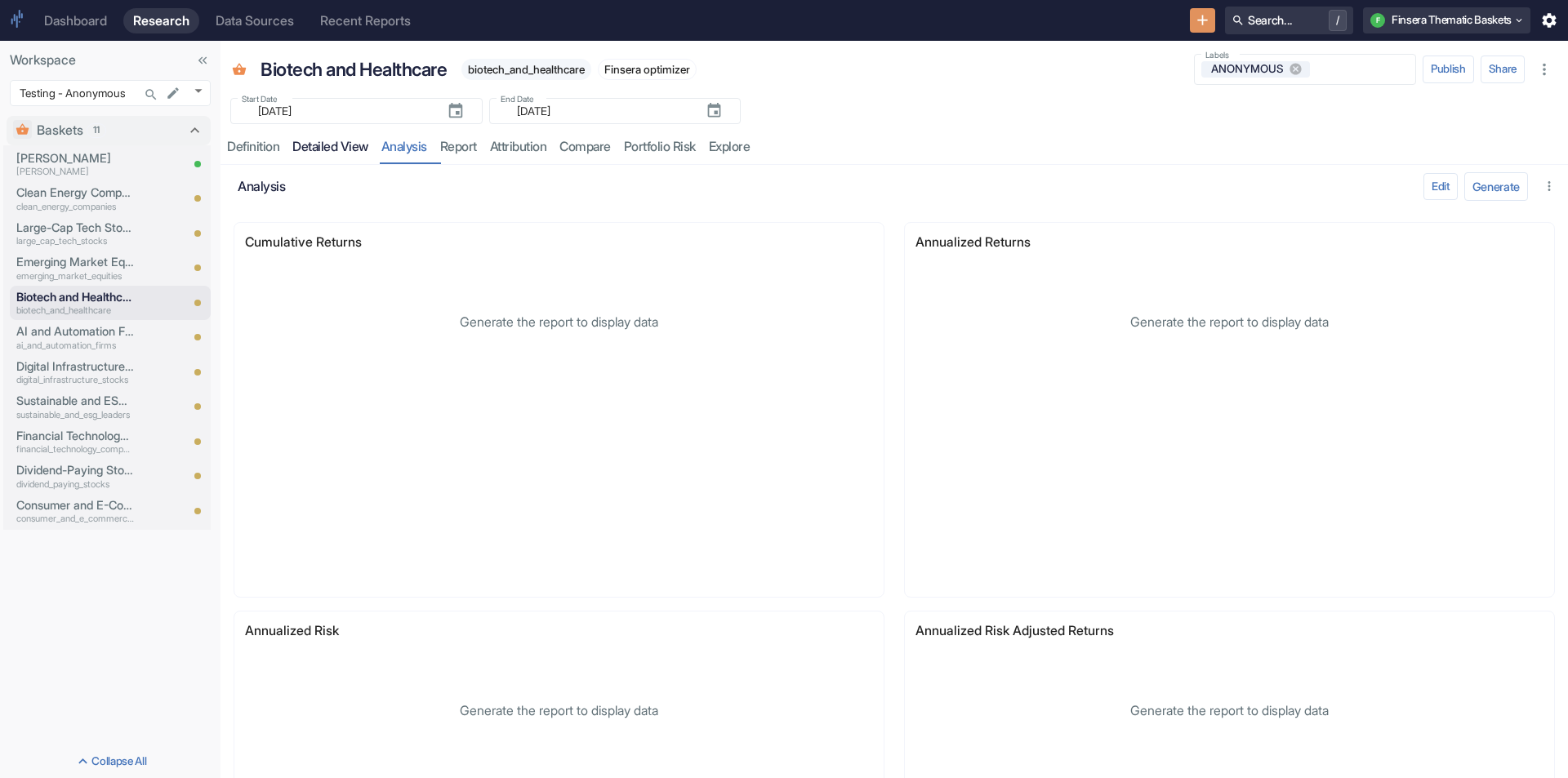
click at [325, 148] on link "detailed view" at bounding box center [329, 147] width 89 height 33
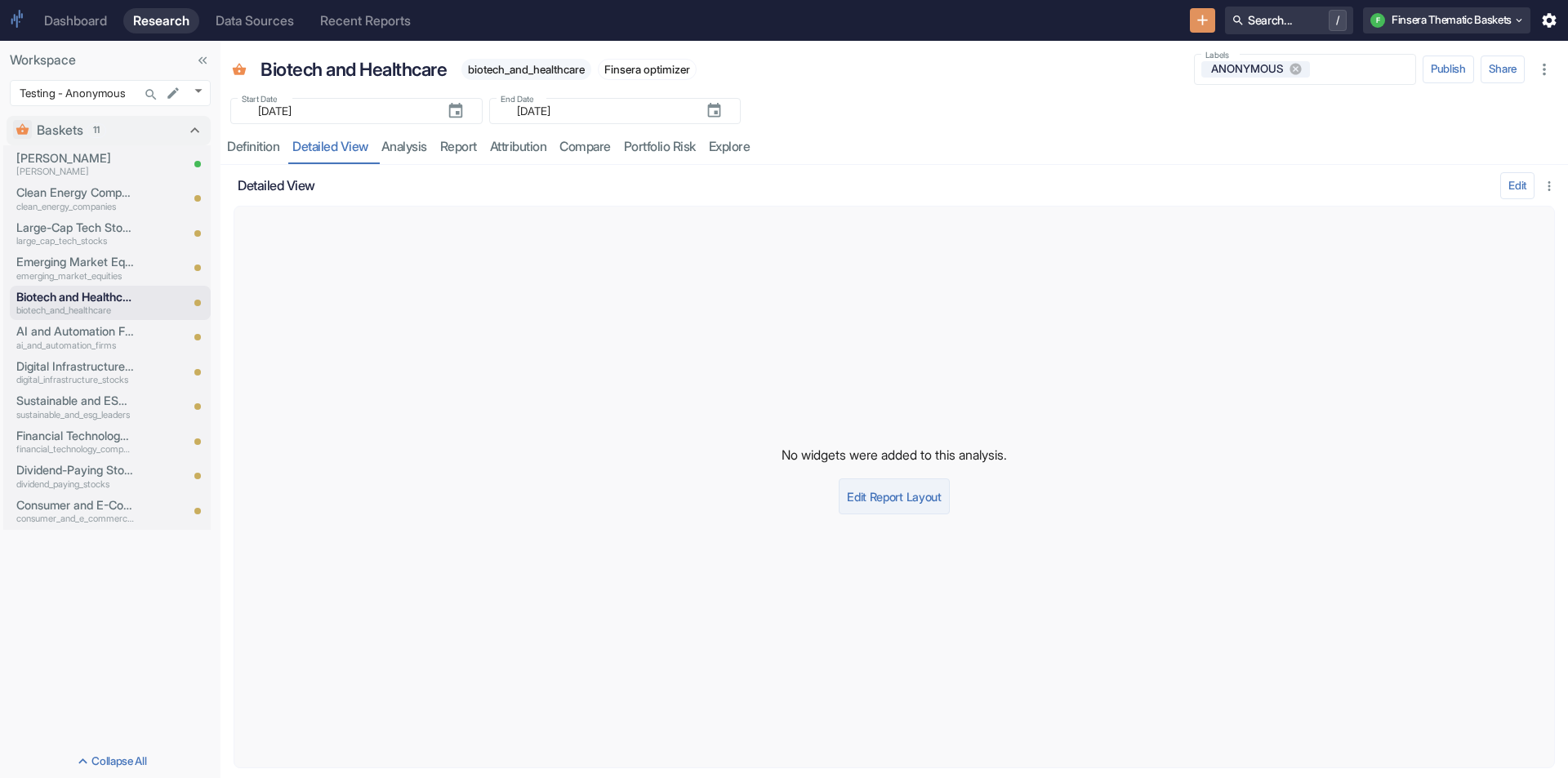
click at [878, 496] on button "Edit Report Layout" at bounding box center [893, 496] width 110 height 36
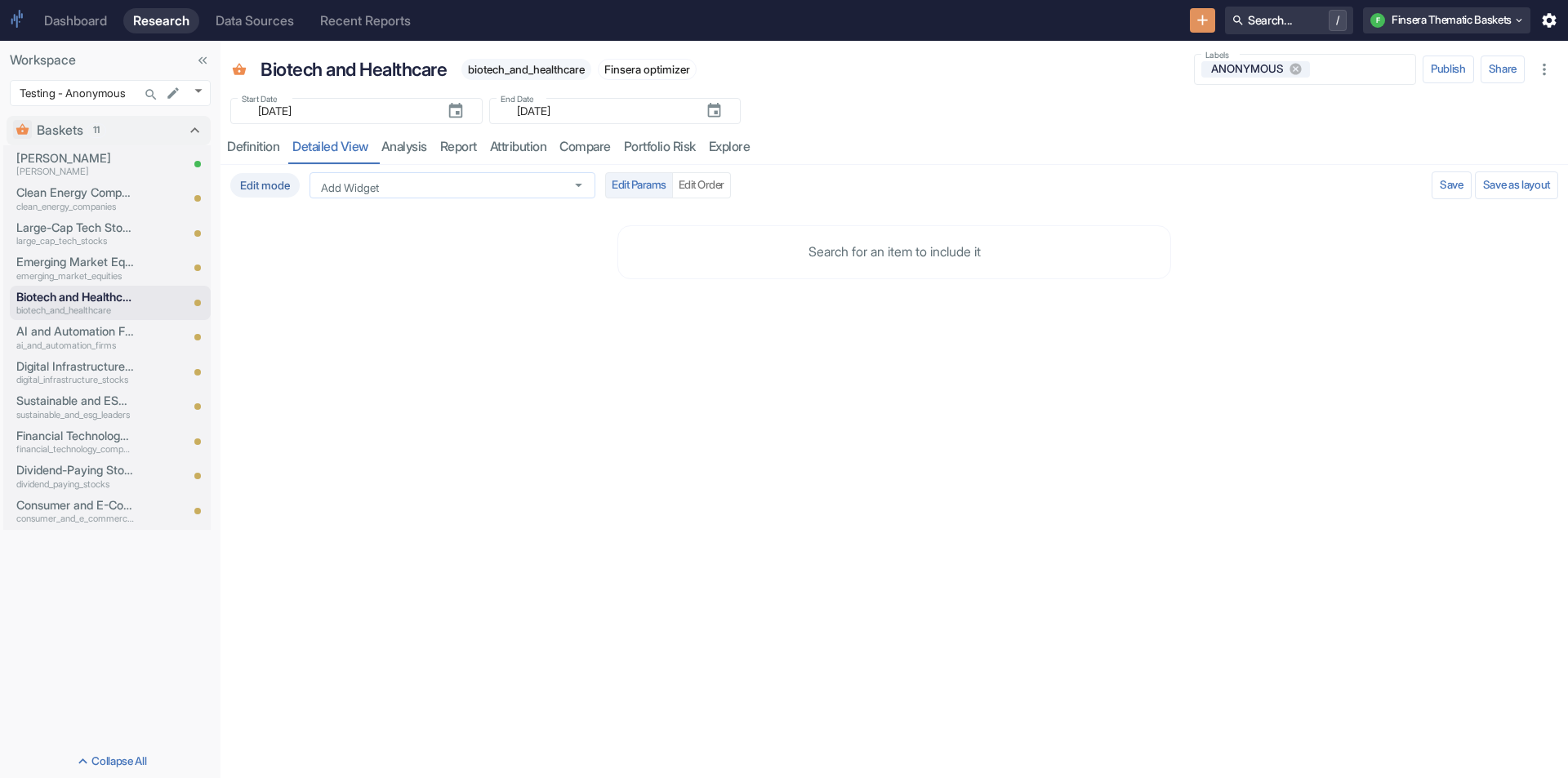
click at [518, 185] on input "Add Widget" at bounding box center [436, 184] width 245 height 14
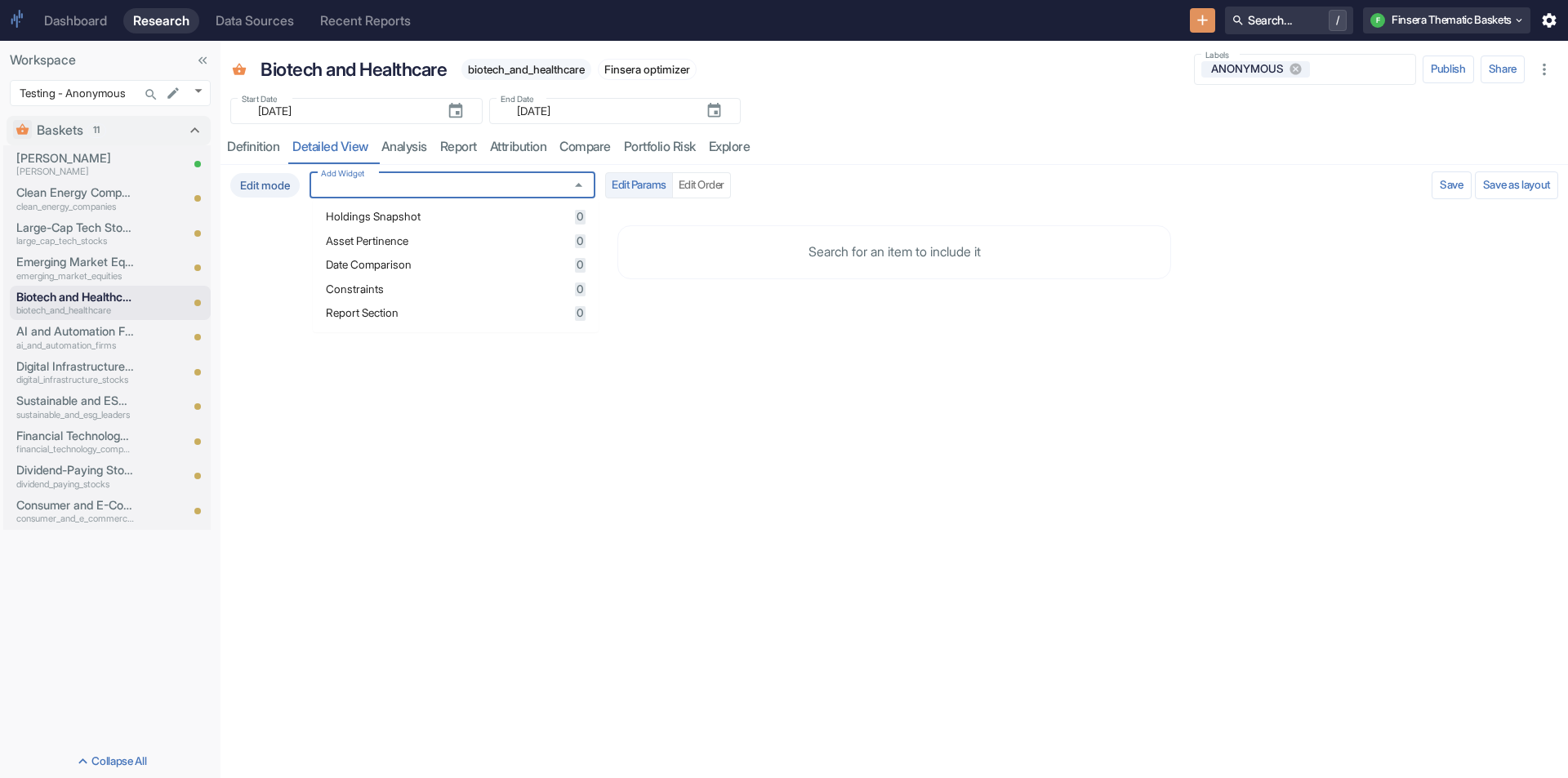
click at [501, 219] on span "Holdings Snapshot" at bounding box center [448, 218] width 244 height 11
click at [1028, 165] on div "Edit mode Add Widget Add Widget Edit Params Edit Order Validating Save as layout" at bounding box center [894, 185] width 1341 height 41
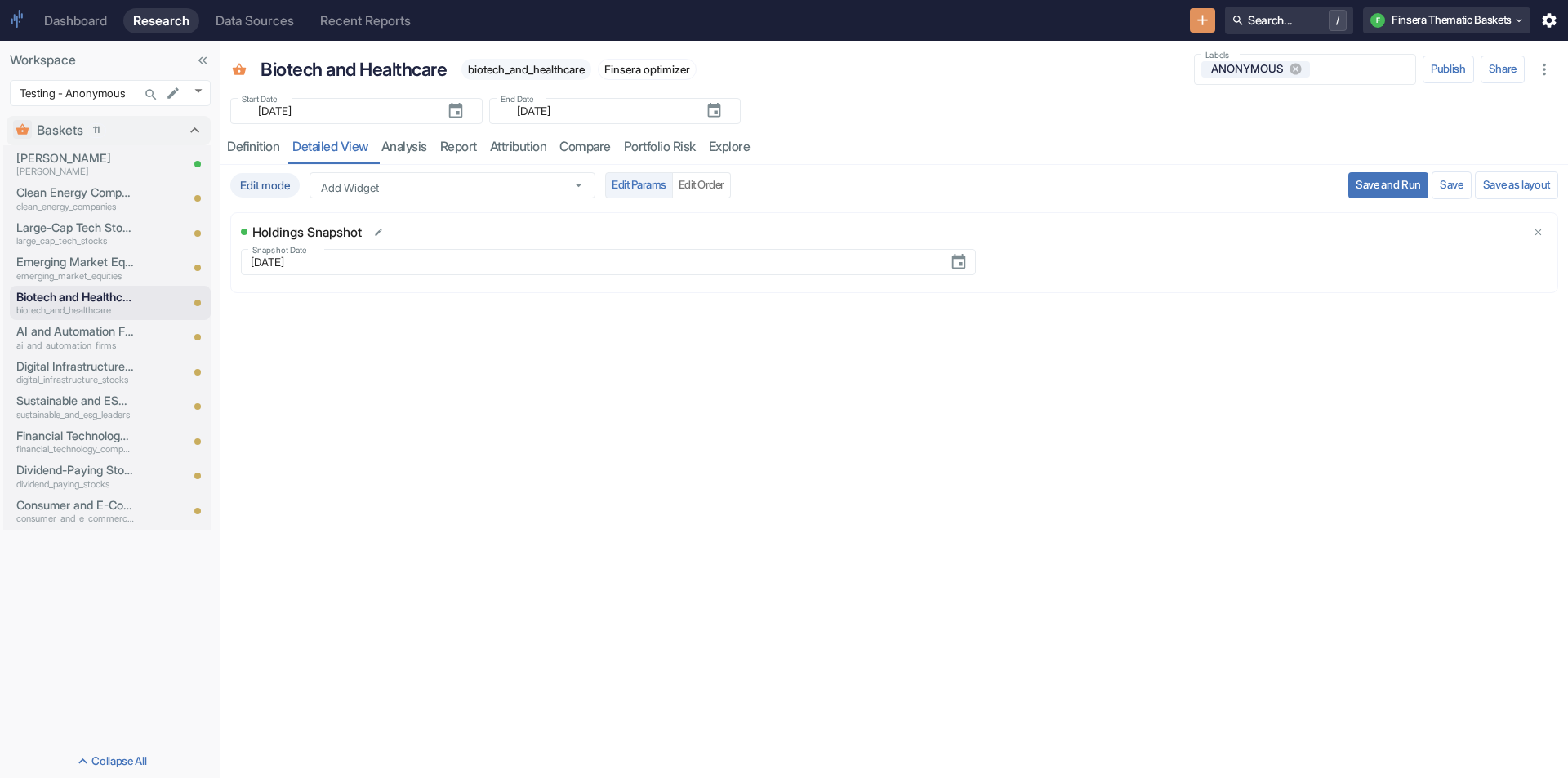
click at [1391, 184] on button "Save and Run" at bounding box center [1388, 184] width 80 height 26
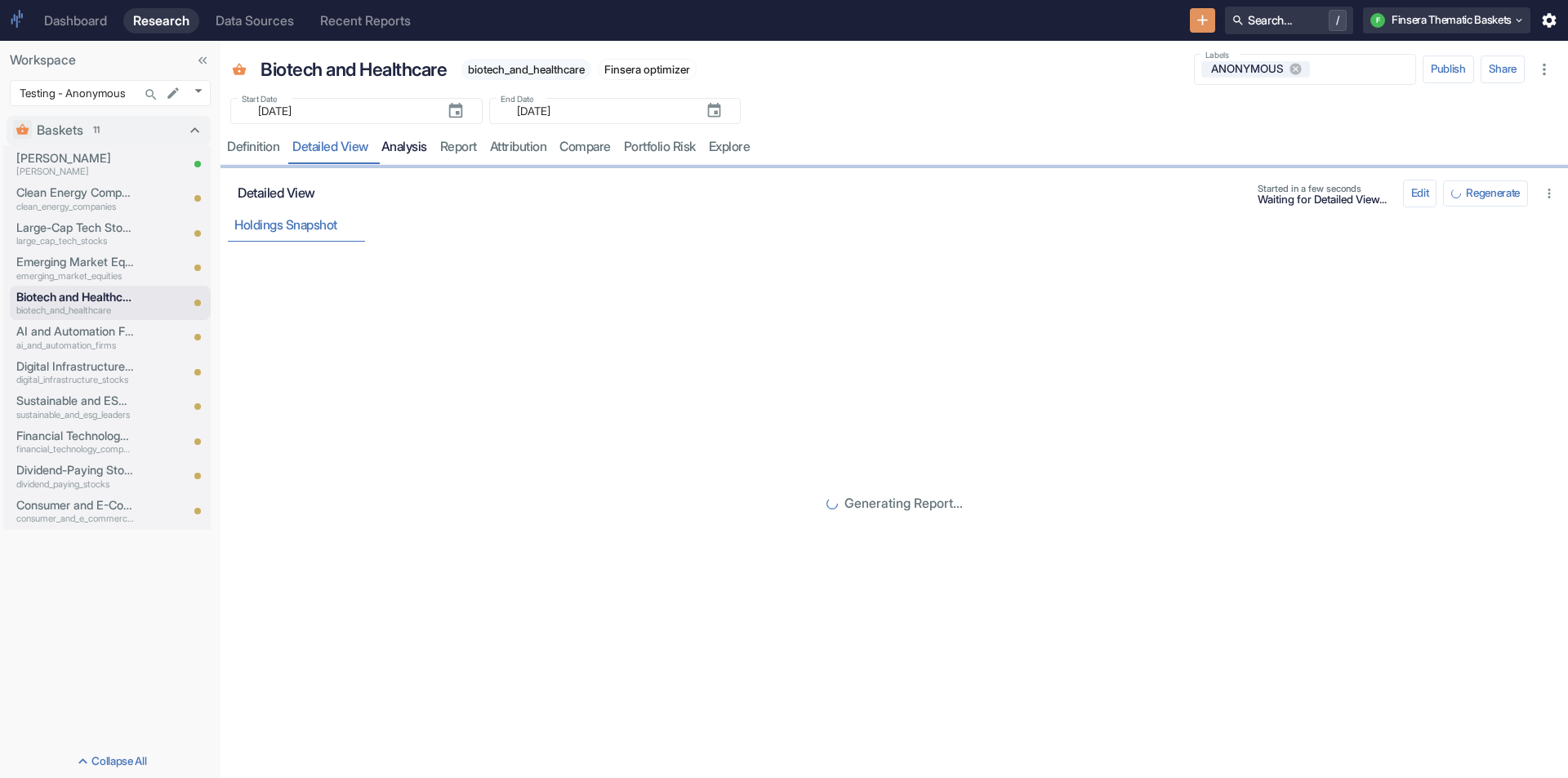
click at [401, 144] on link "analysis" at bounding box center [405, 147] width 59 height 33
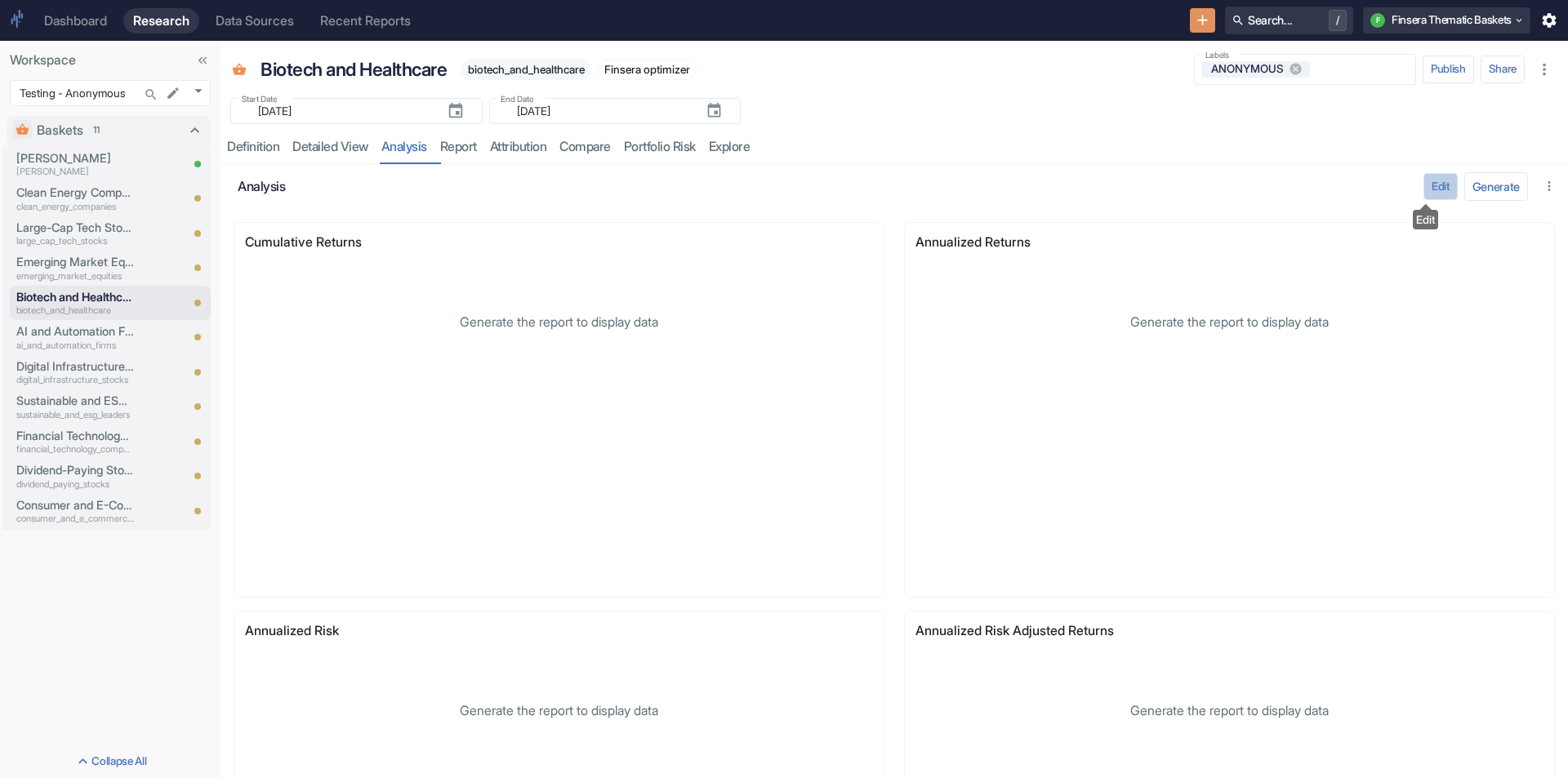
click at [1424, 184] on button "Edit" at bounding box center [1441, 186] width 34 height 28
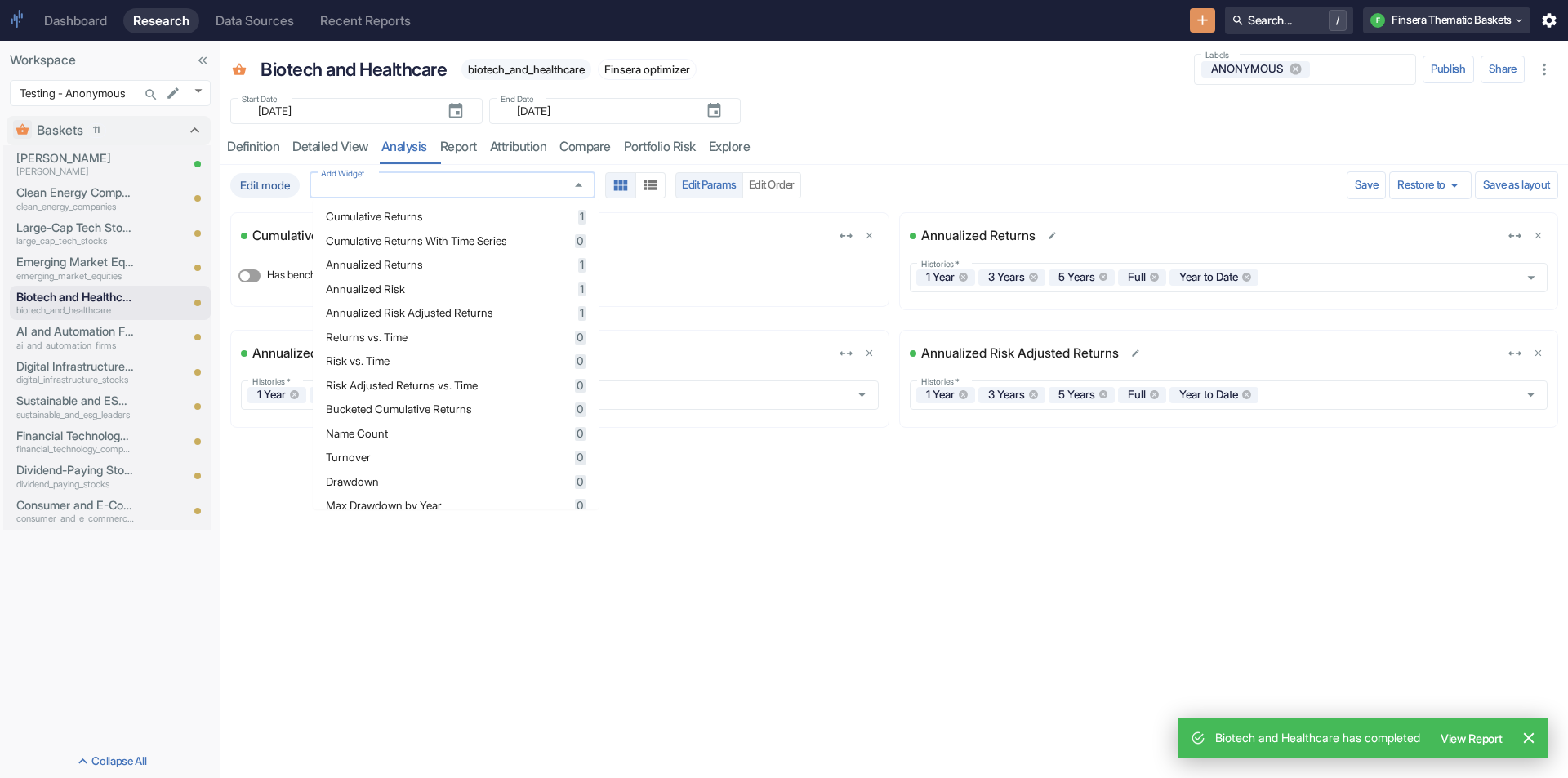
click at [380, 189] on input "Add Widget" at bounding box center [436, 184] width 245 height 14
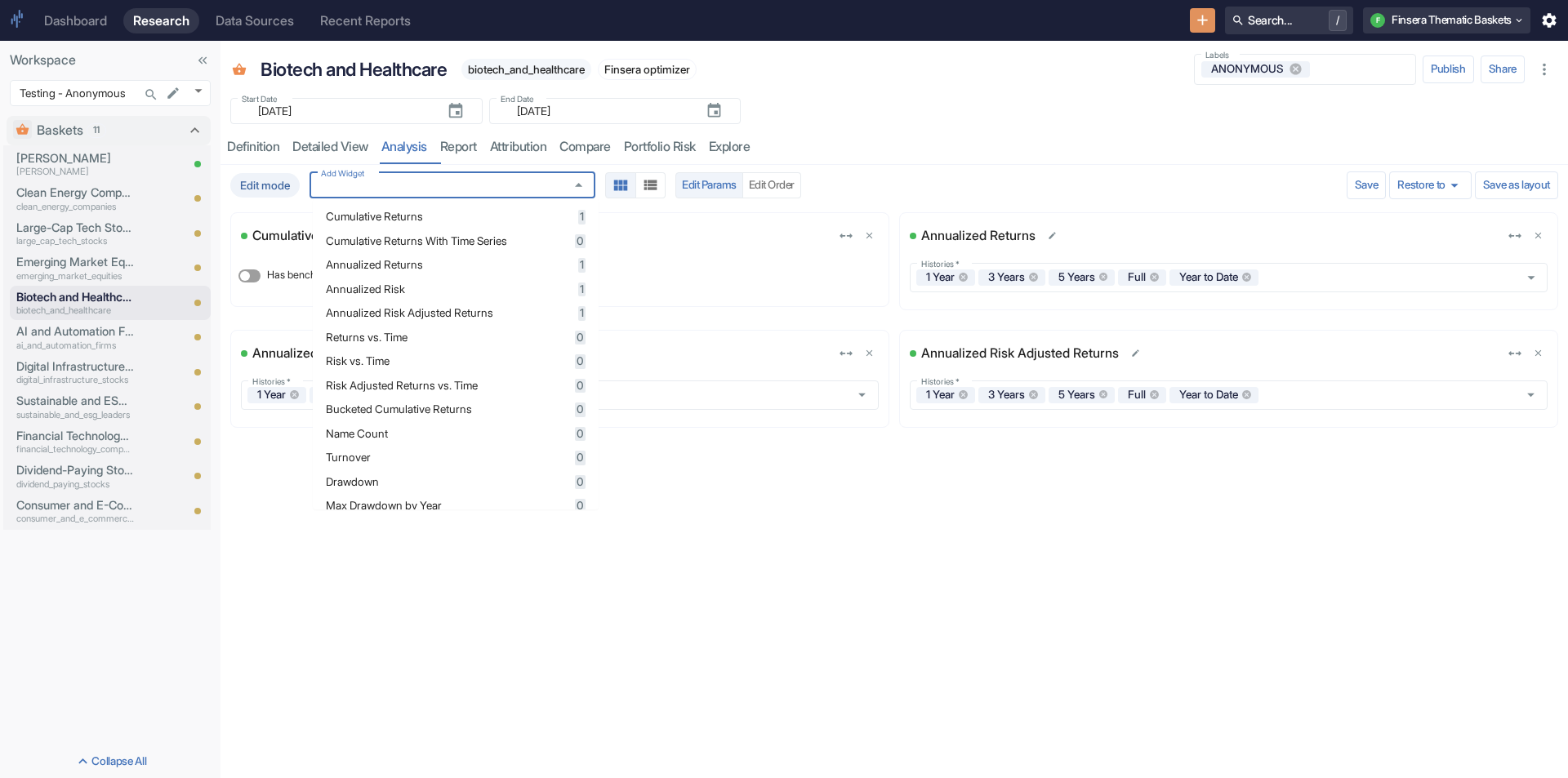
click at [1019, 131] on div "resource tabs" at bounding box center [1157, 147] width 802 height 33
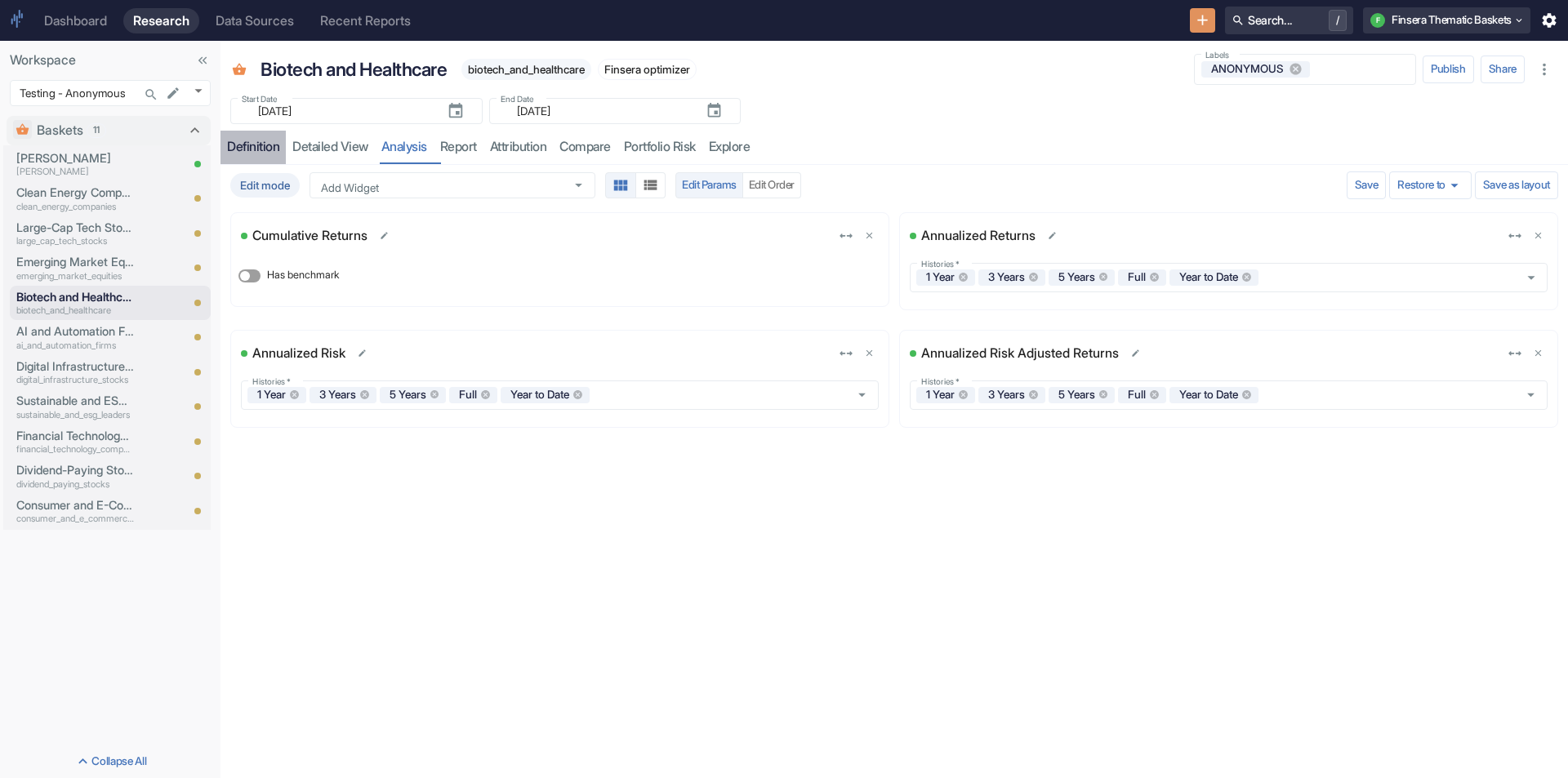
click at [274, 148] on div "Definition" at bounding box center [253, 146] width 53 height 16
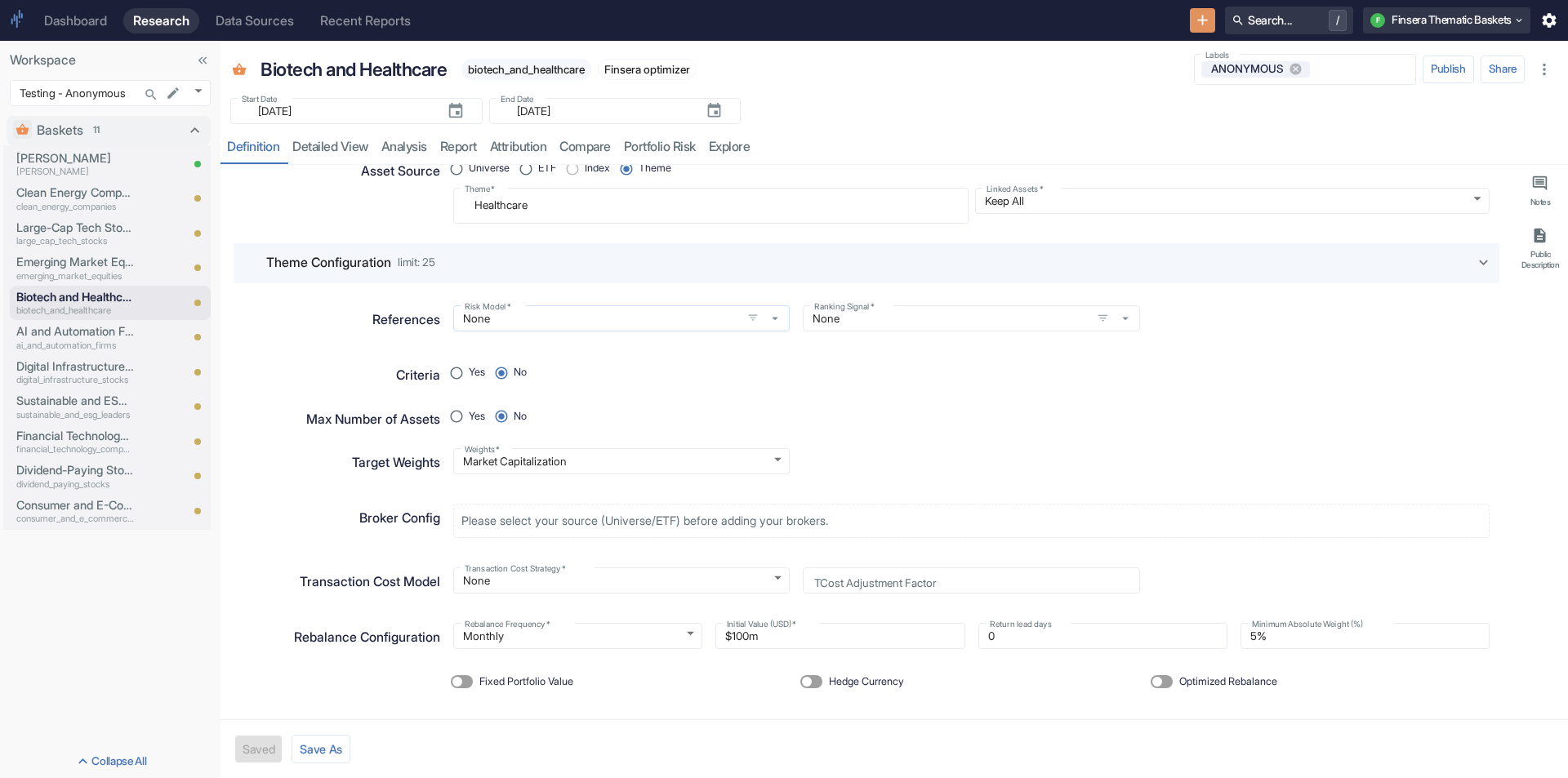
scroll to position [42, 0]
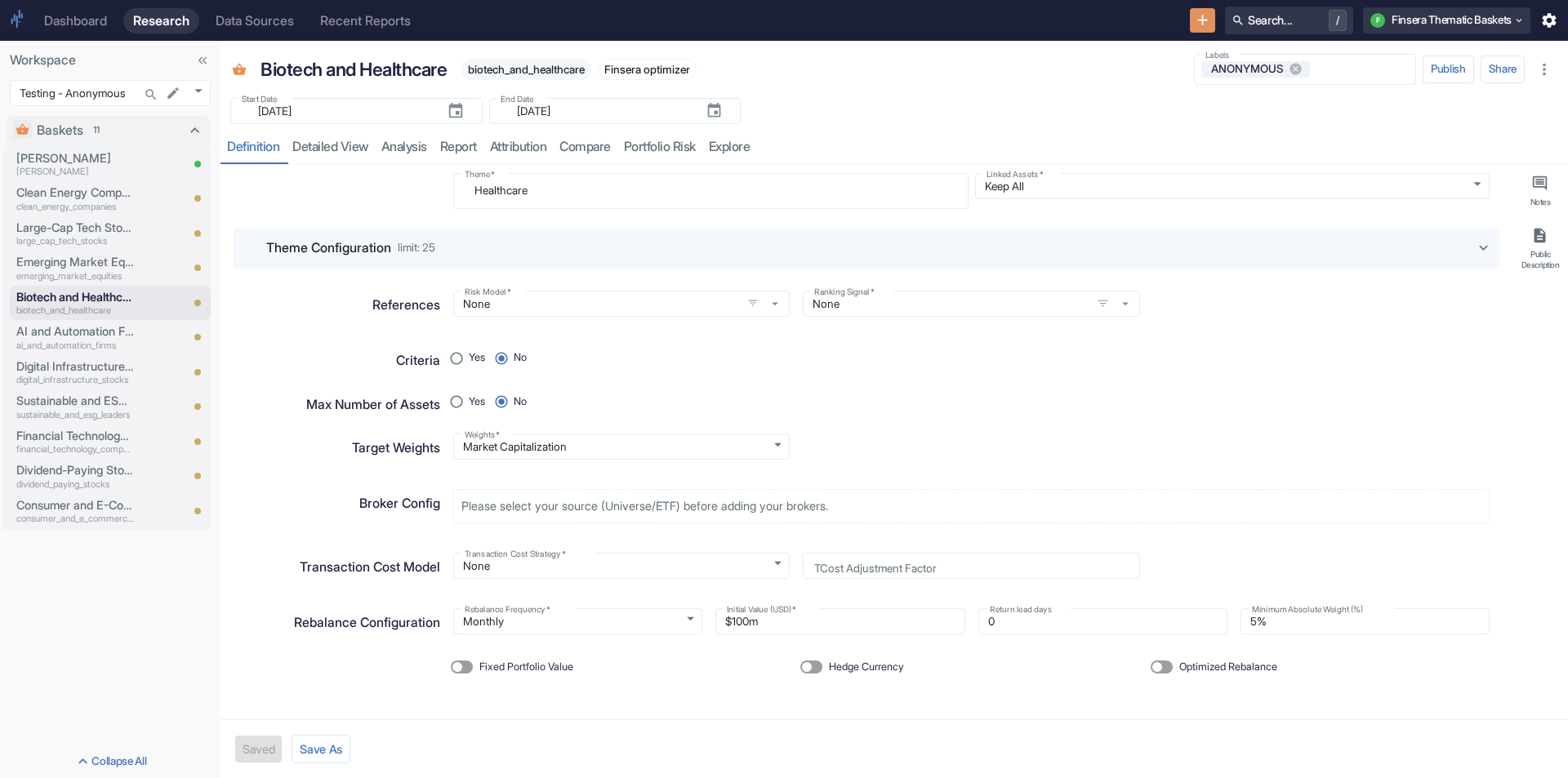
click at [392, 242] on p "Theme Configuration" at bounding box center [328, 248] width 125 height 20
radio input "true"
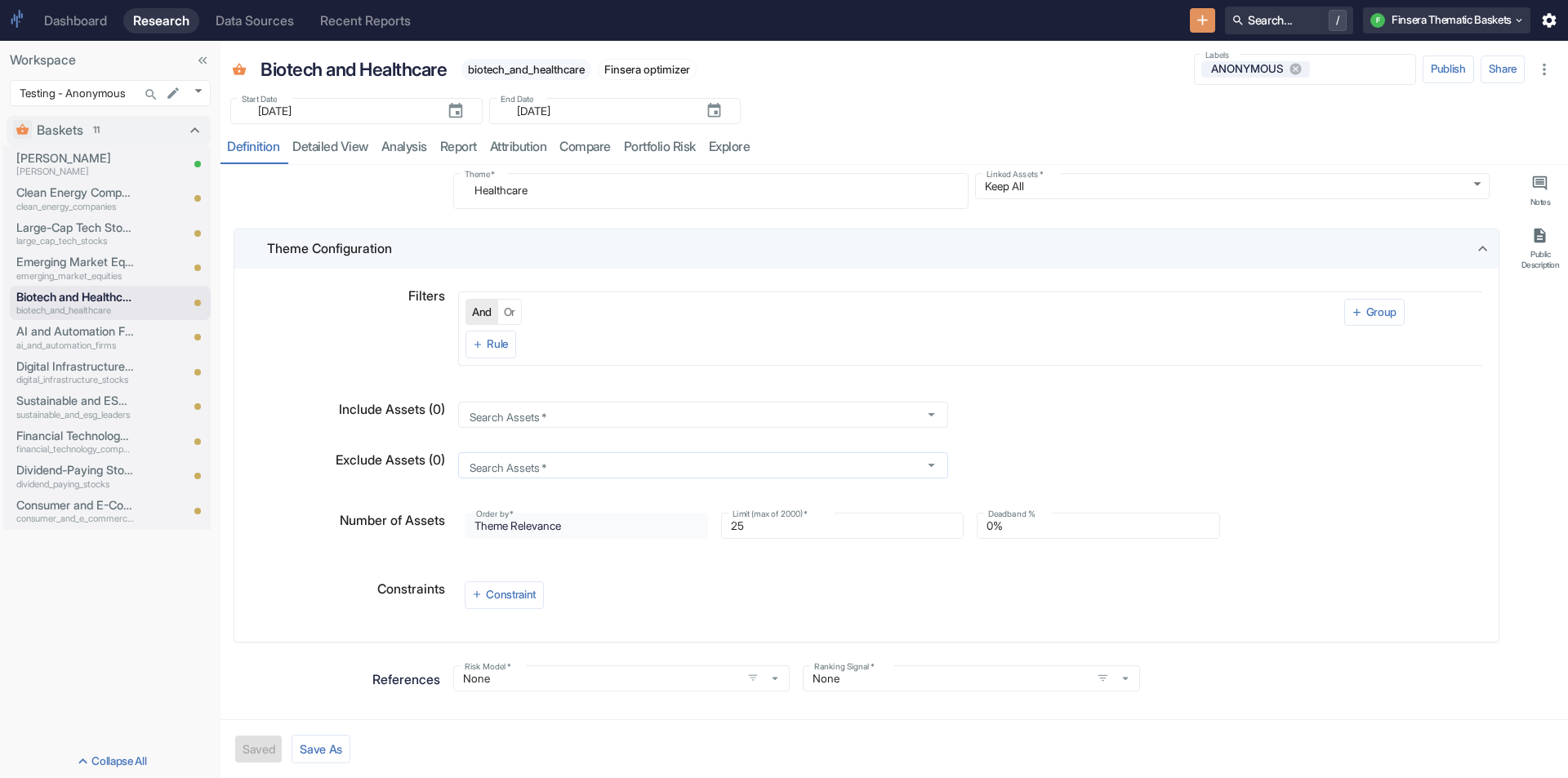
type textarea "x"
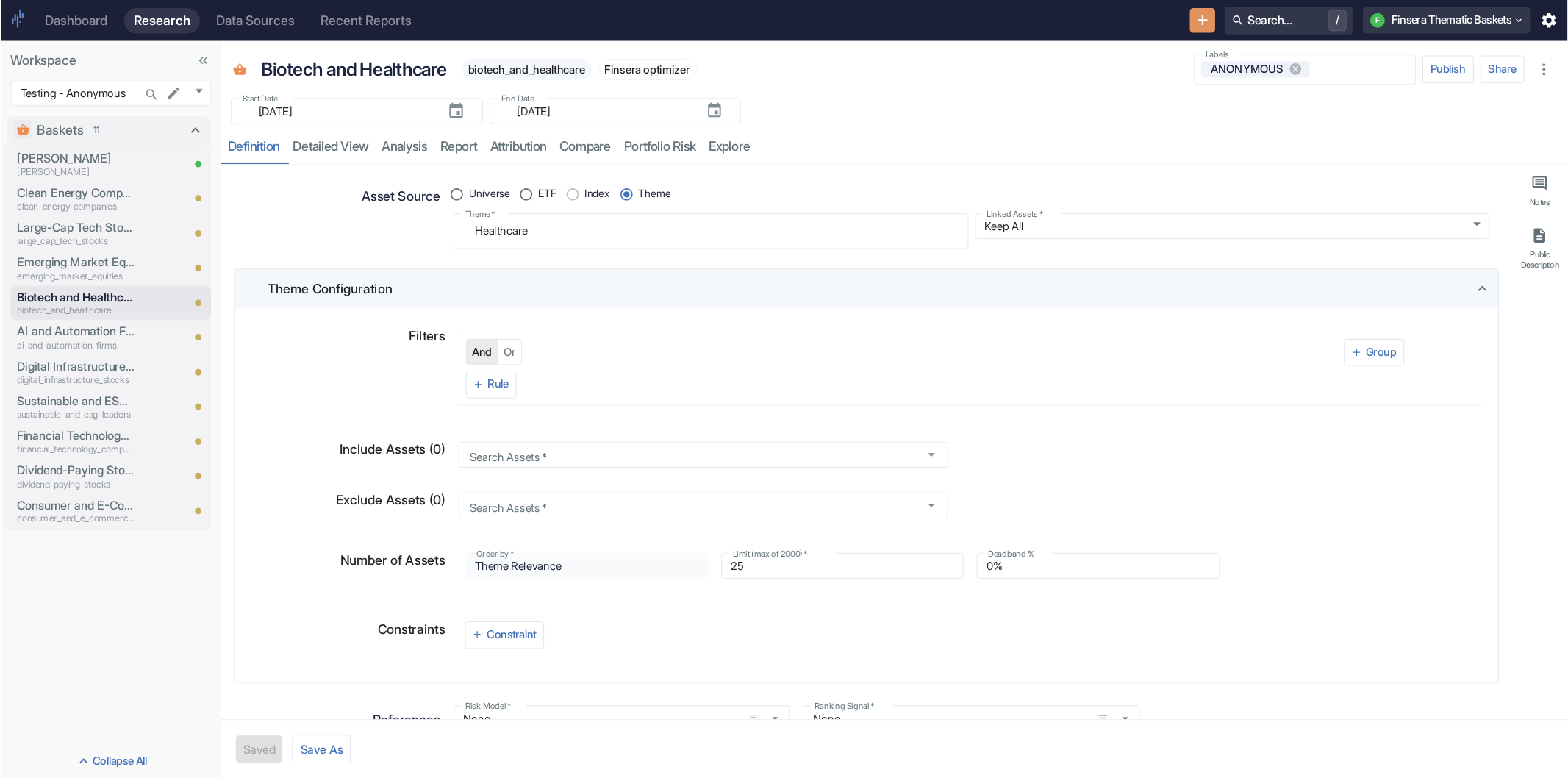
scroll to position [0, 0]
click at [321, 135] on link "detailed view" at bounding box center [297, 132] width 80 height 30
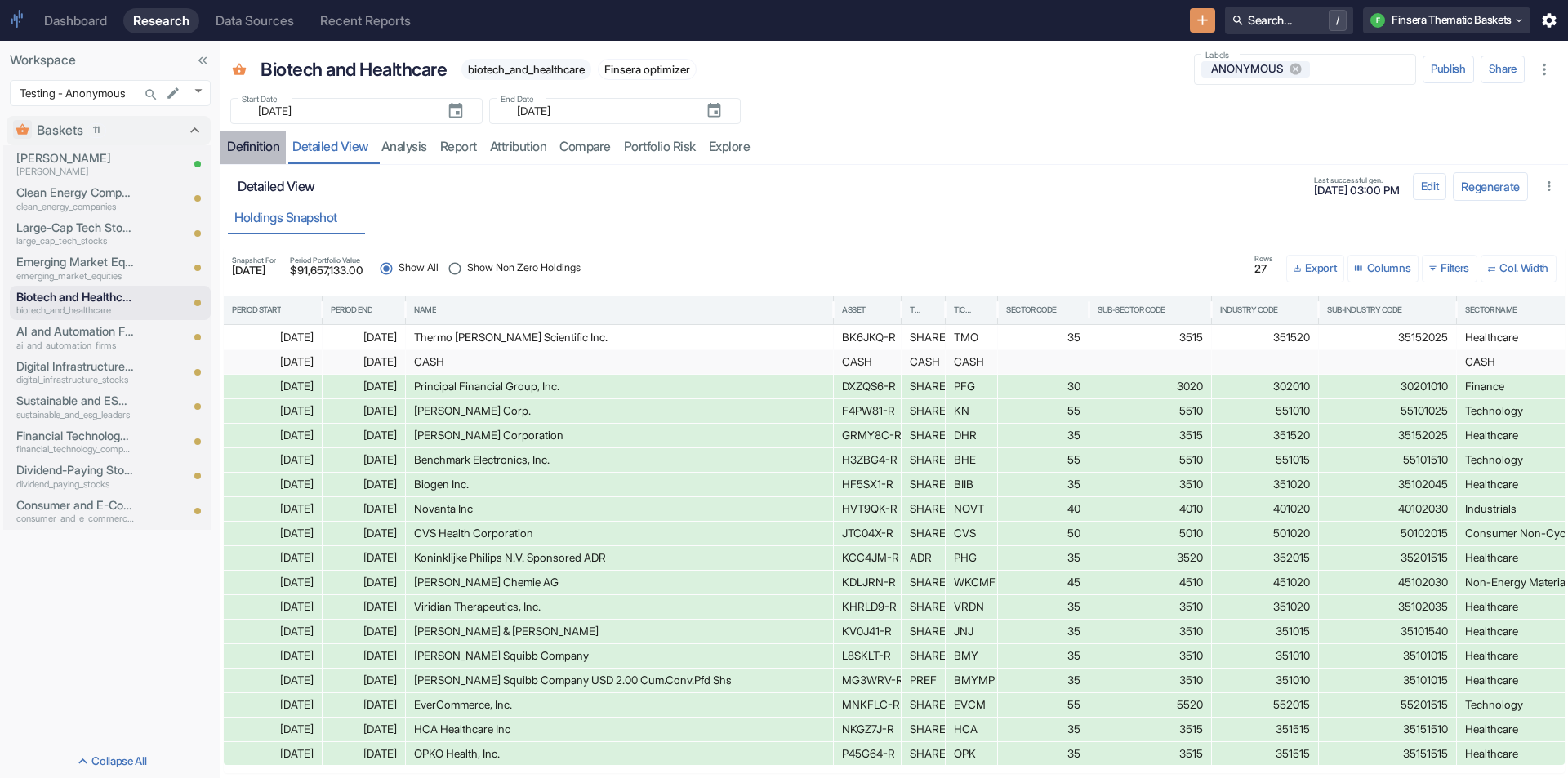
click at [248, 148] on div "Definition" at bounding box center [253, 146] width 53 height 16
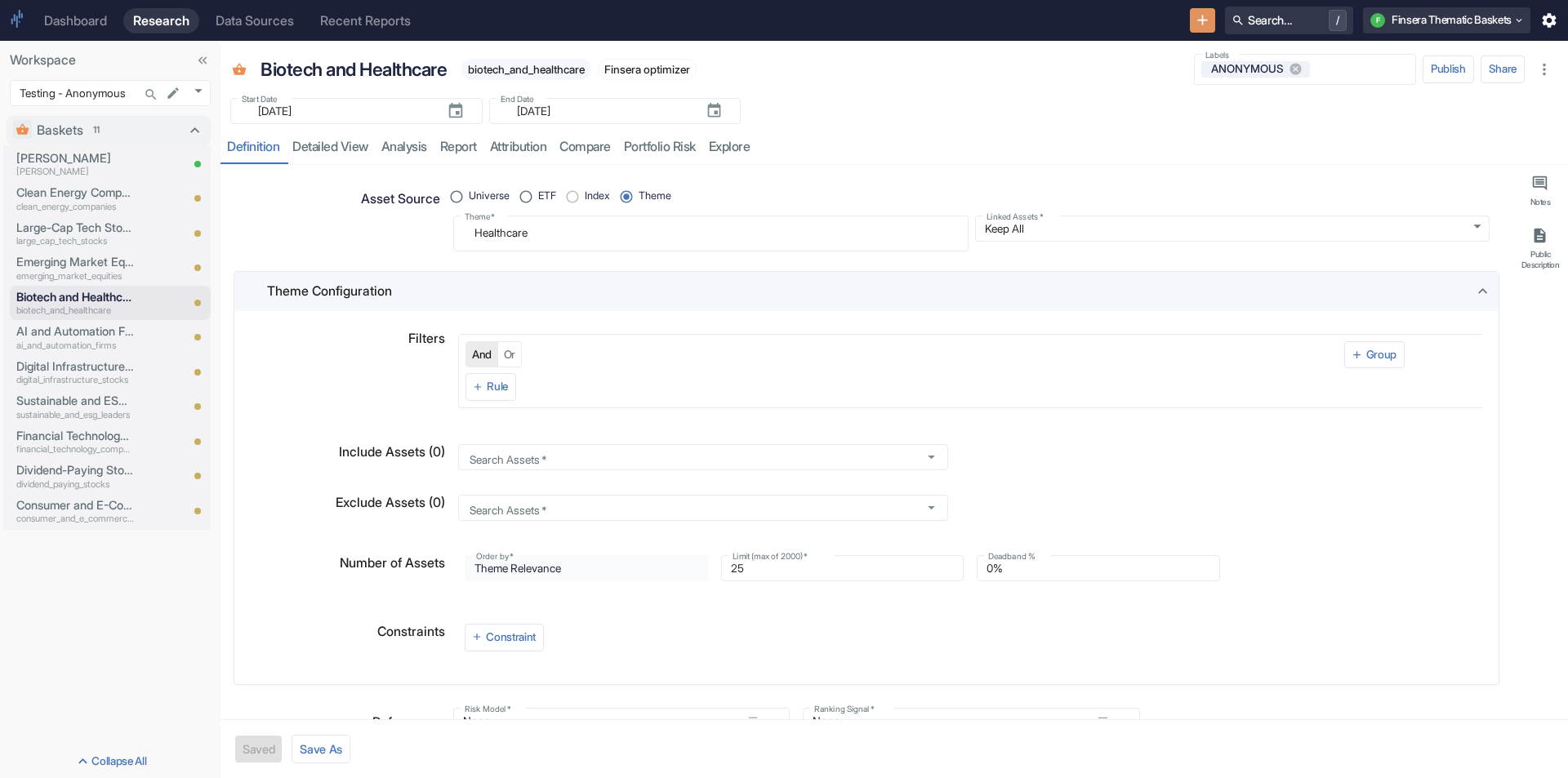
click at [544, 285] on div "Theme Configuration" at bounding box center [871, 291] width 1207 height 20
radio input "true"
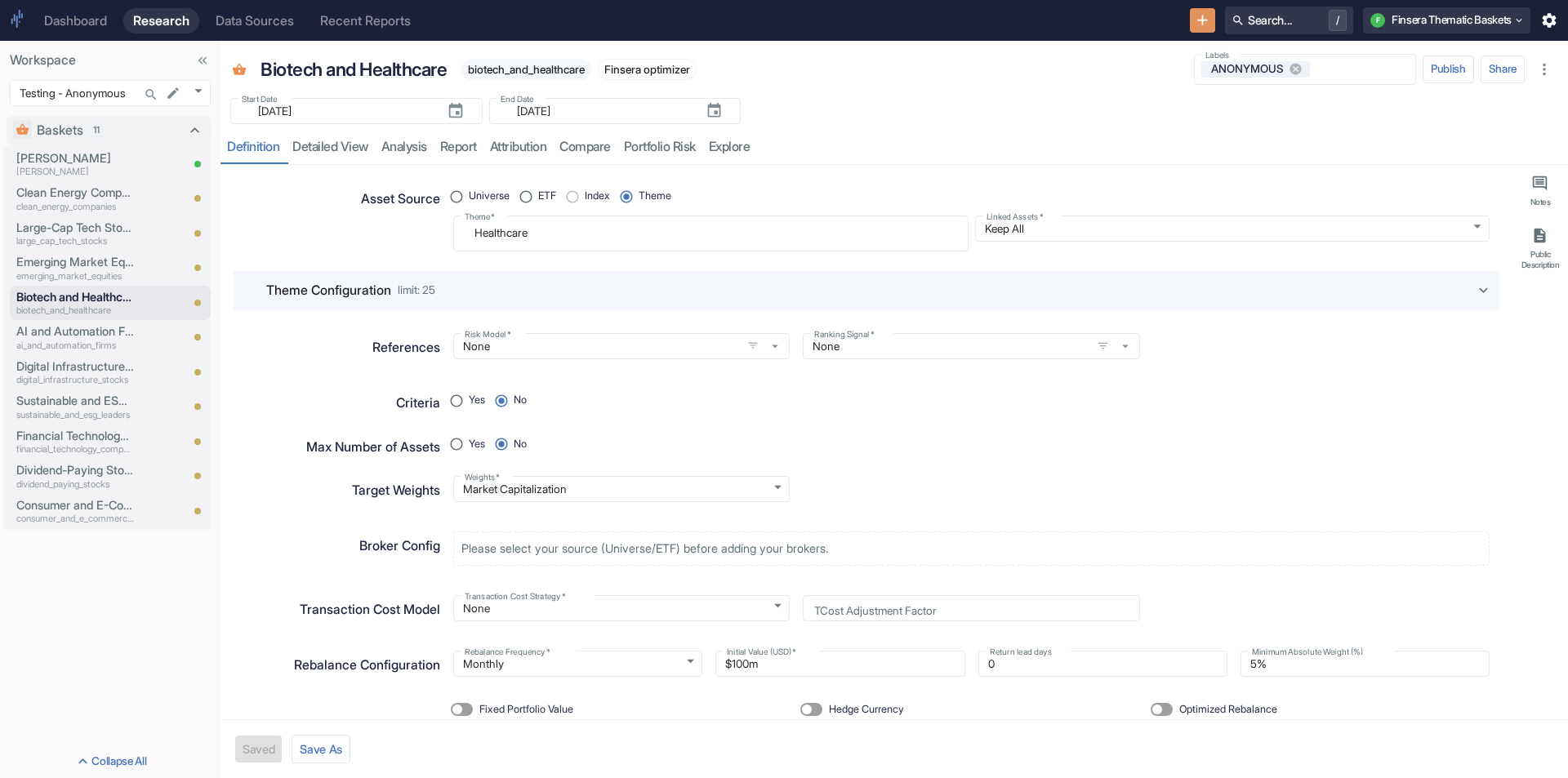
click at [873, 116] on div "Start Date ​ [DATE] Start Date End Date ​ [DATE] End Date" at bounding box center [894, 106] width 1347 height 36
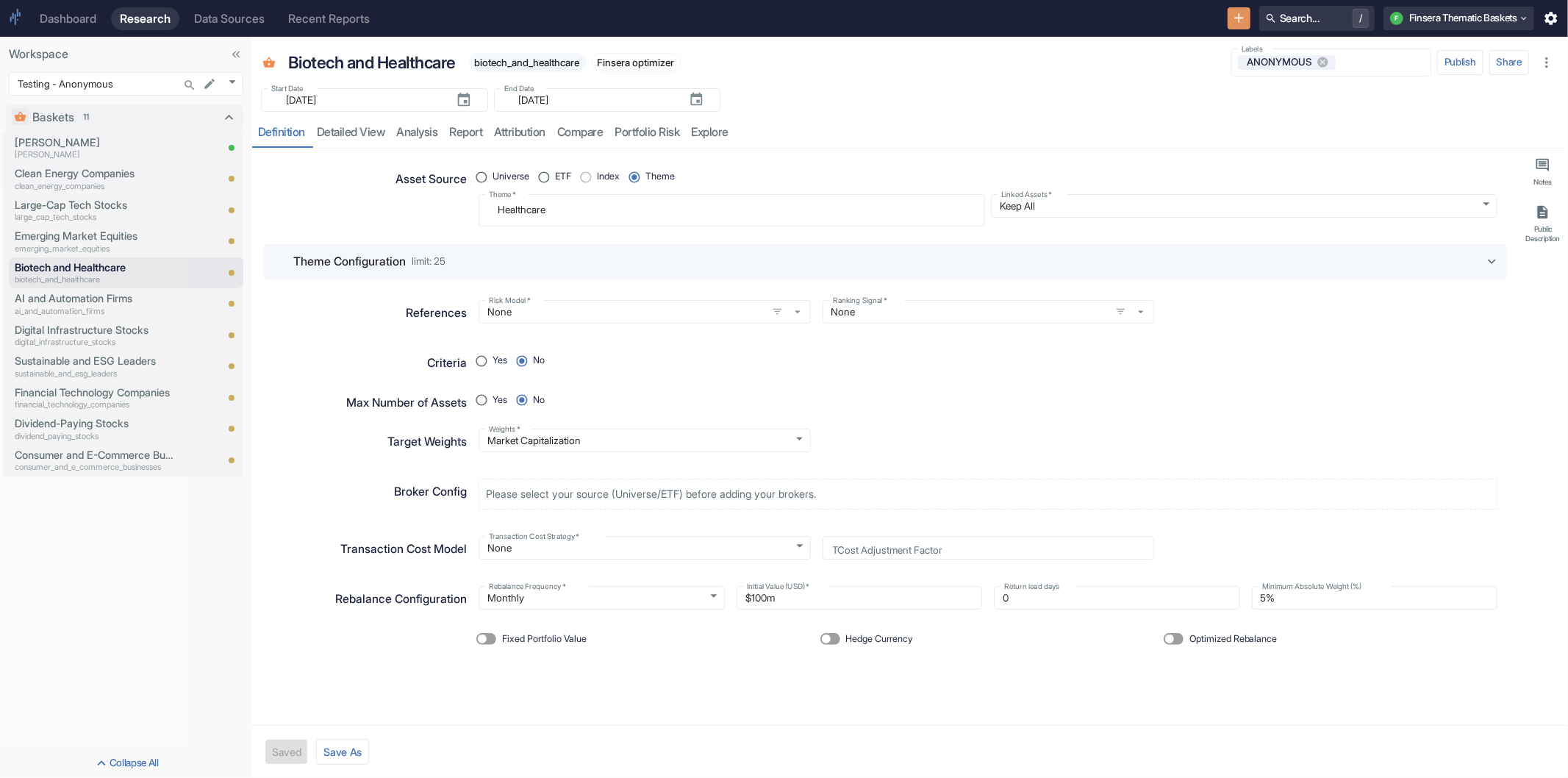
drag, startPoint x: 195, startPoint y: 79, endPoint x: 248, endPoint y: 87, distance: 53.6
type textarea "x"
